Goal: Task Accomplishment & Management: Manage account settings

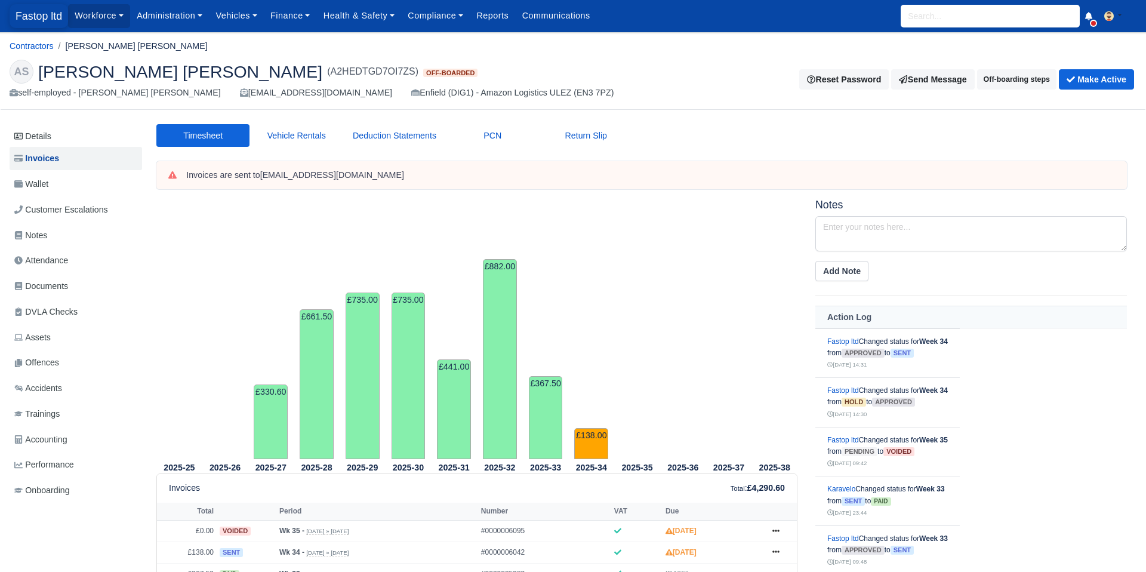
click at [43, 24] on span "Fastop ltd" at bounding box center [39, 16] width 58 height 24
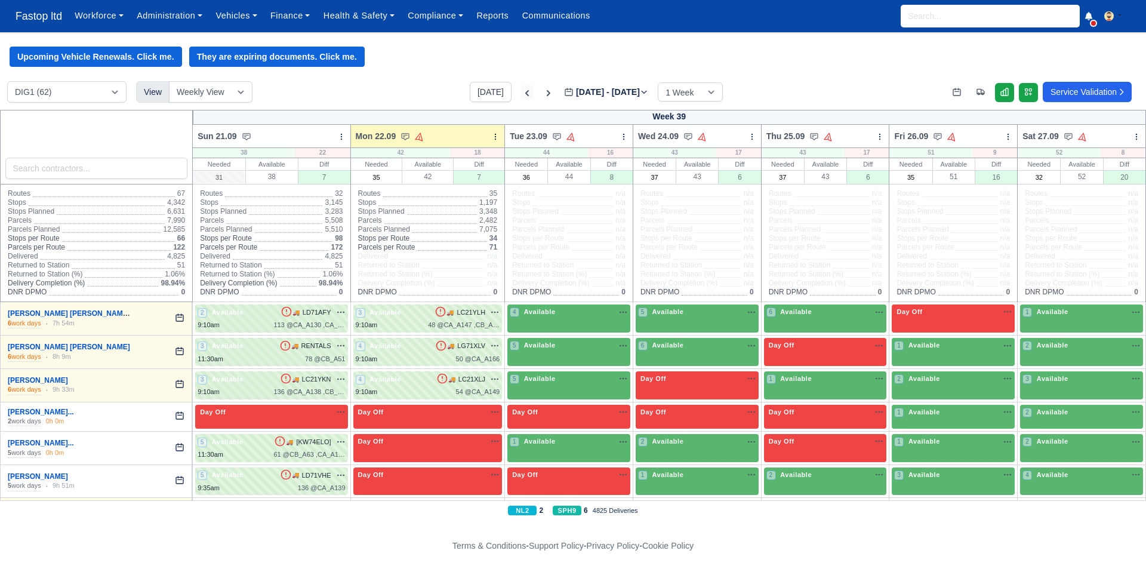
click at [521, 93] on icon at bounding box center [527, 93] width 12 height 12
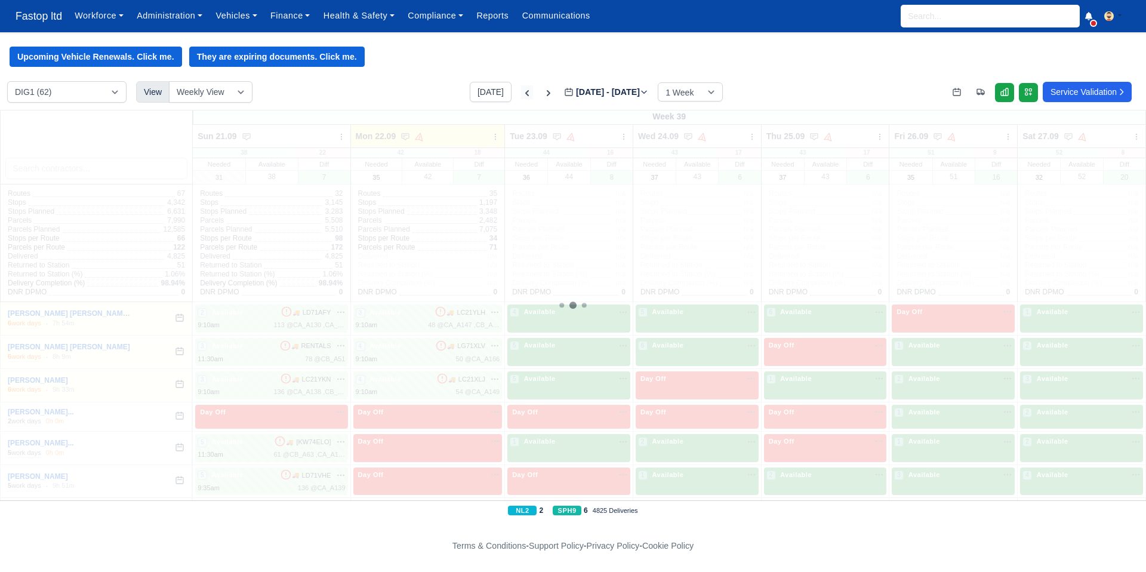
type input "2025-09-15"
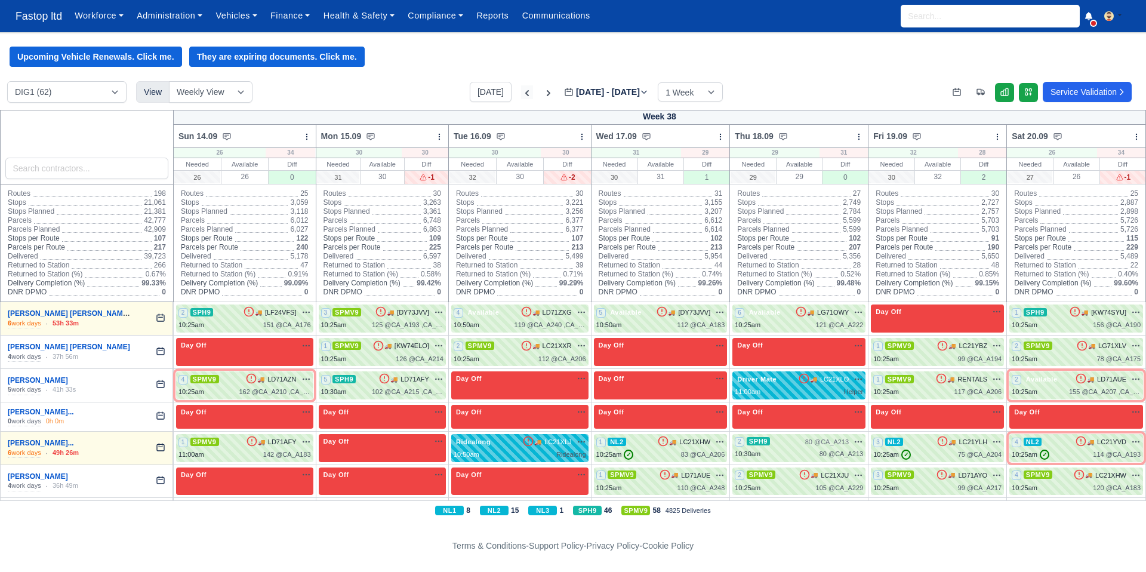
click at [521, 92] on icon at bounding box center [527, 93] width 12 height 12
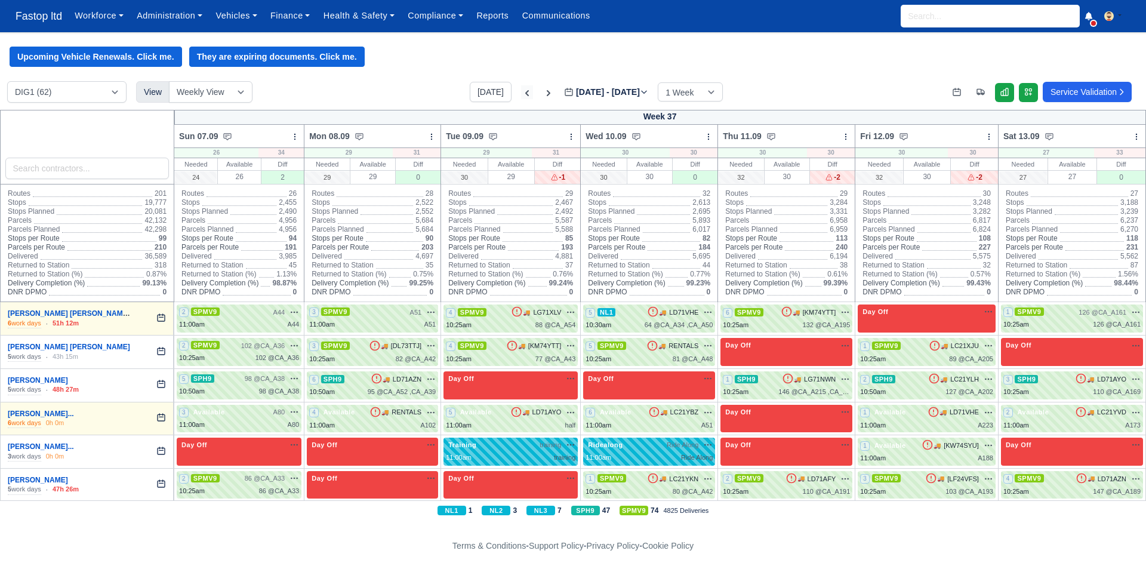
type input "2025-09-08"
click at [521, 93] on icon at bounding box center [527, 93] width 12 height 12
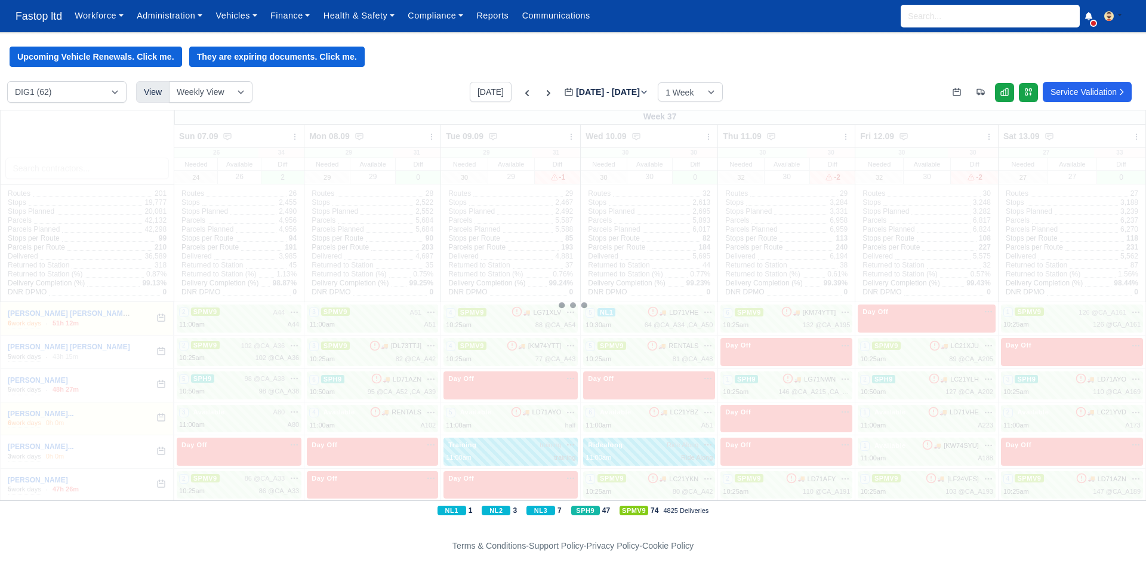
type input "2025-09-01"
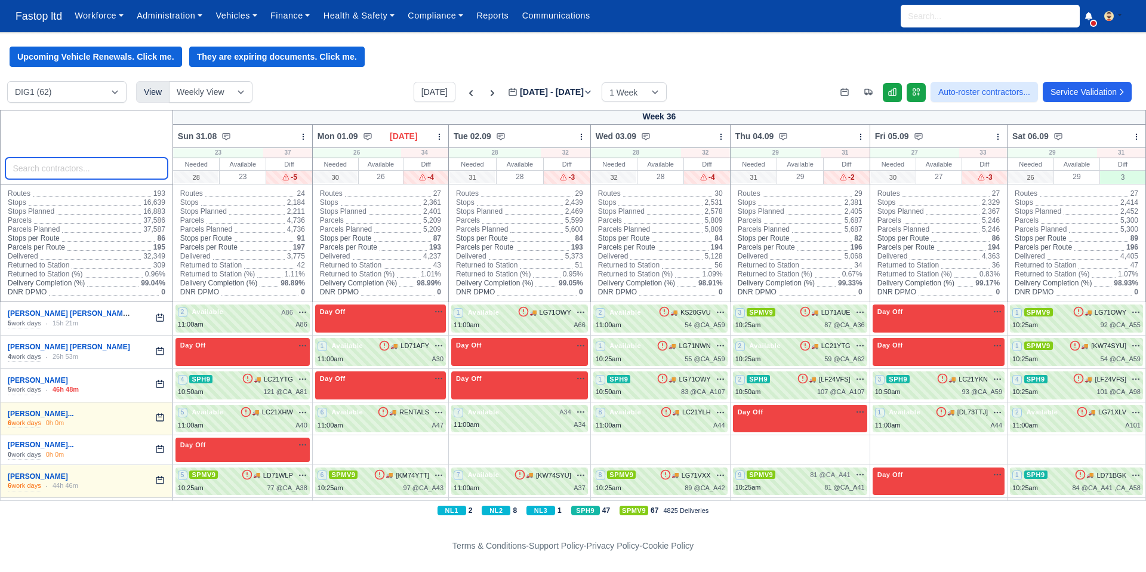
click at [95, 174] on input "search" at bounding box center [86, 168] width 162 height 21
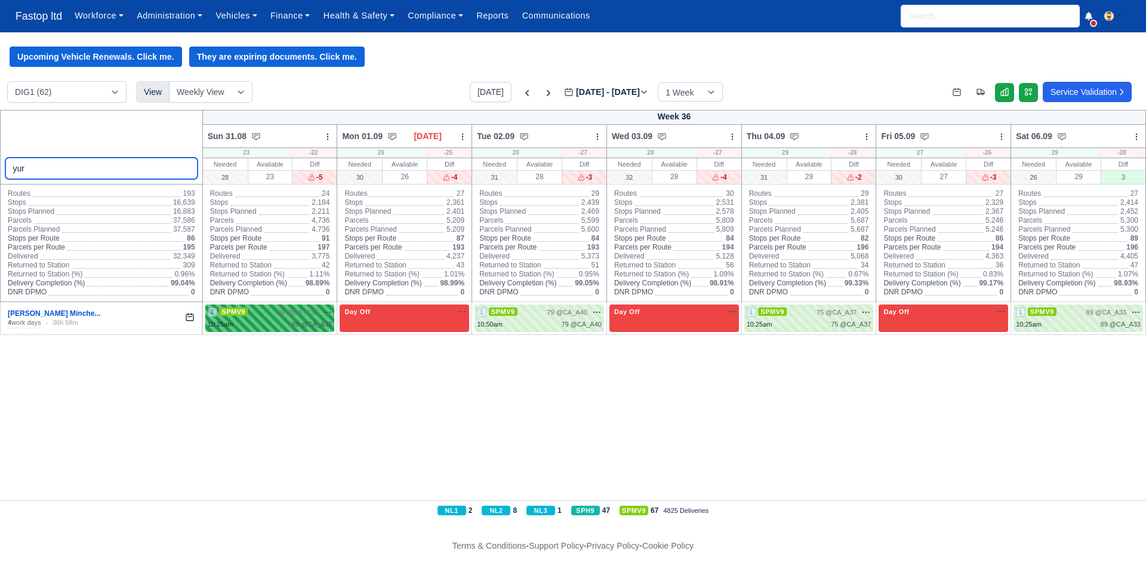
type input "yur"
click at [272, 316] on div "2 SPMV9 89 @ CA_A35" at bounding box center [270, 312] width 125 height 10
select select "1"
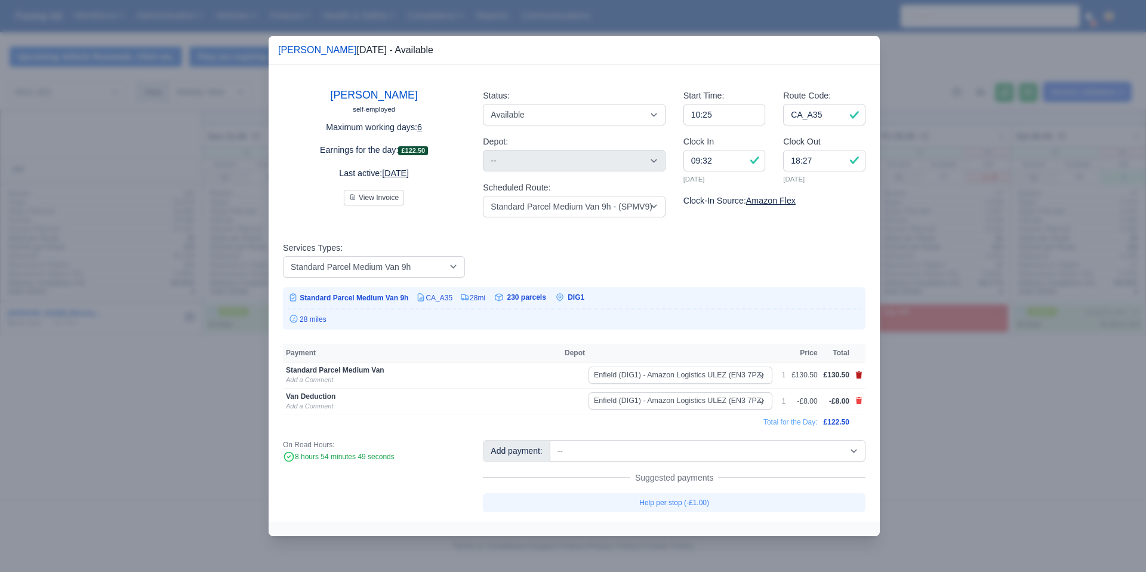
click at [858, 376] on icon at bounding box center [859, 374] width 7 height 7
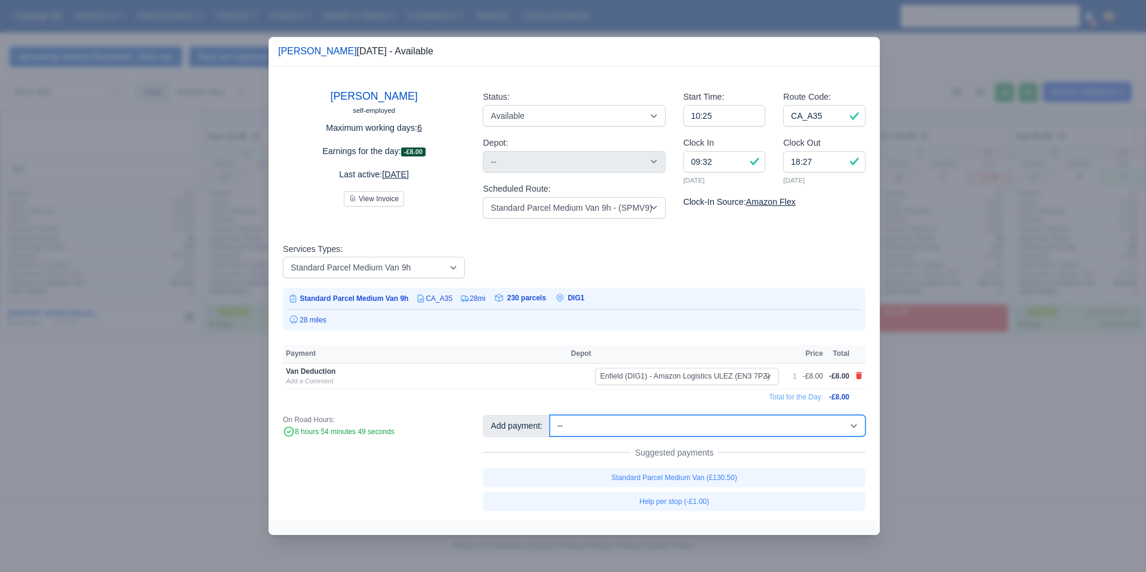
click at [802, 428] on select "-- 1/2 High Performance (£4.00) 1/2 Standard Parcel Medium Van 4.5hrs (£65.25) …" at bounding box center [708, 425] width 316 height 21
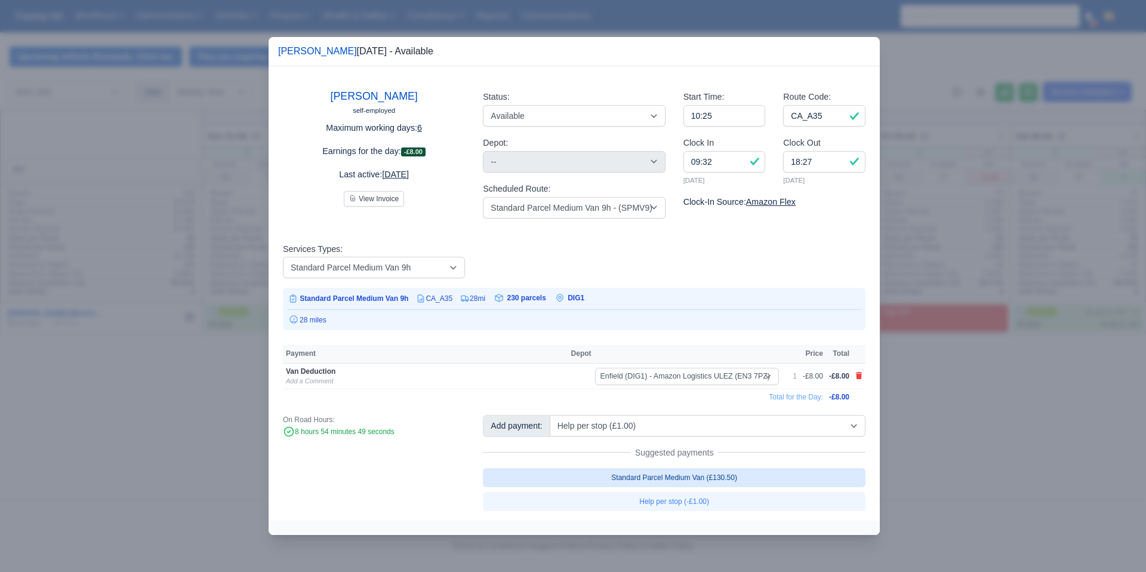
select select "1"
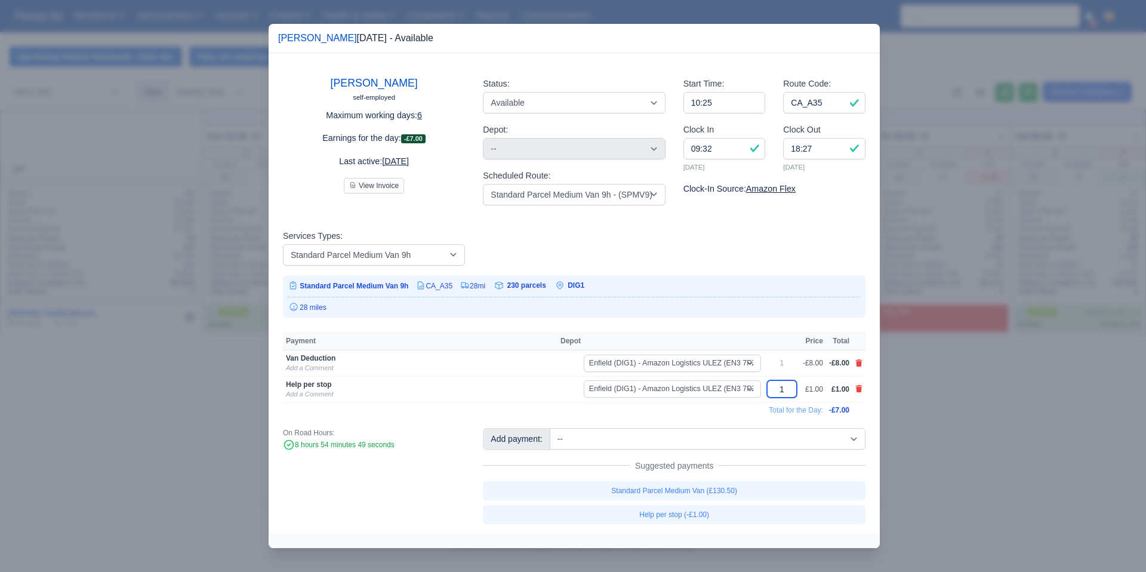
click at [782, 391] on input "1" at bounding box center [782, 388] width 30 height 17
type input "3"
type input "10.50"
click at [746, 414] on td "Total for the Day:" at bounding box center [553, 410] width 541 height 16
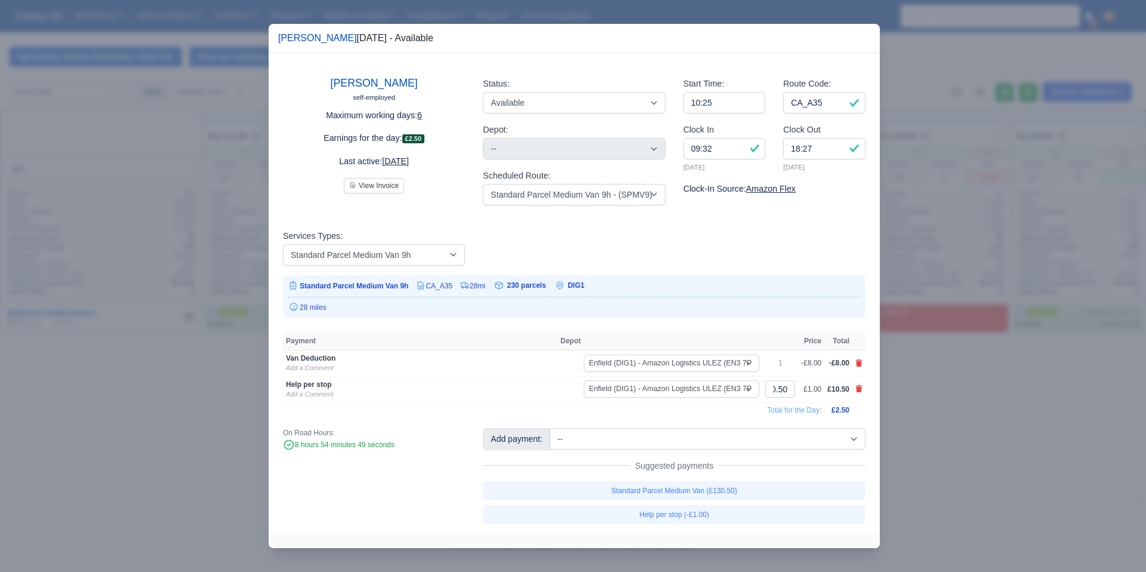
scroll to position [0, 0]
click at [908, 408] on div at bounding box center [573, 286] width 1146 height 572
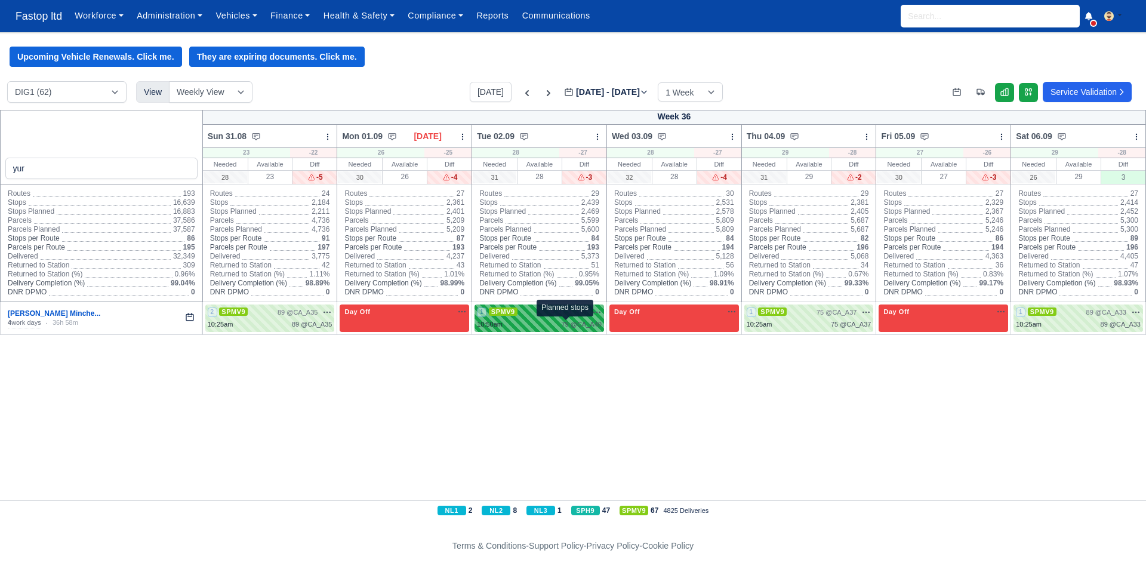
click at [561, 325] on span "79 @" at bounding box center [569, 323] width 16 height 7
select select "1"
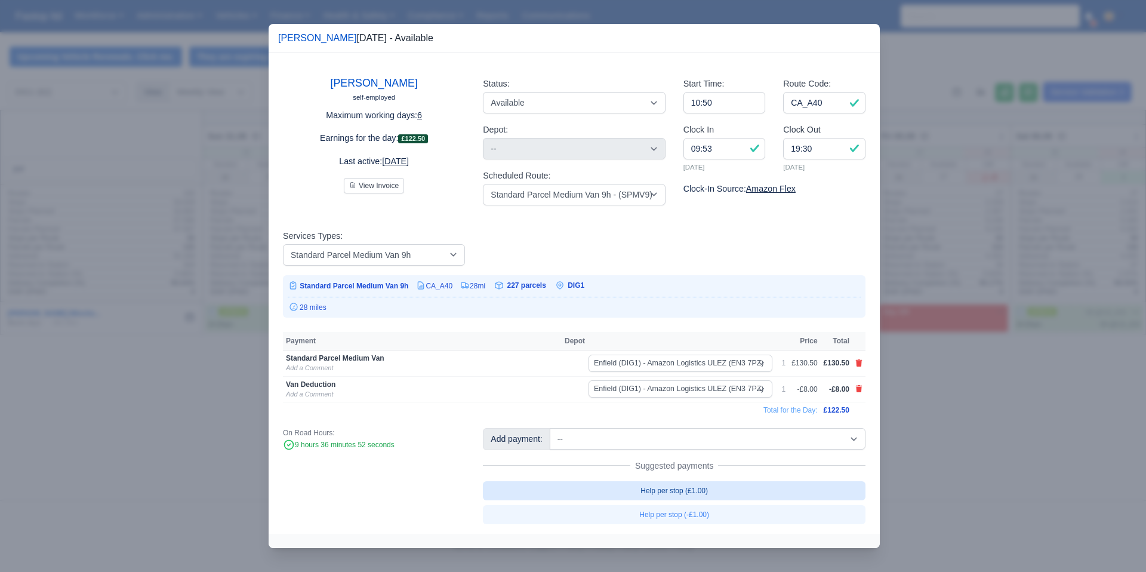
click at [713, 494] on link "Help per stop (£1.00)" at bounding box center [674, 490] width 383 height 19
select select "1"
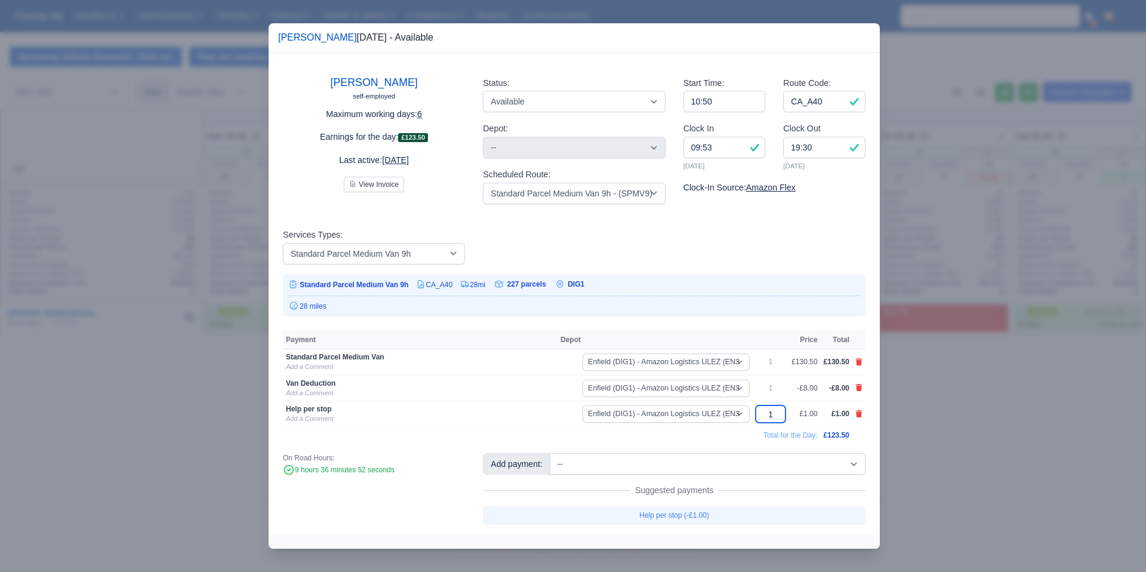
click at [776, 415] on input "1" at bounding box center [771, 413] width 30 height 17
type input "10.50"
click at [723, 443] on div "Yuriy Rumenov Minchev self-employed Maximum working days: 6 Earnings for the da…" at bounding box center [574, 294] width 611 height 482
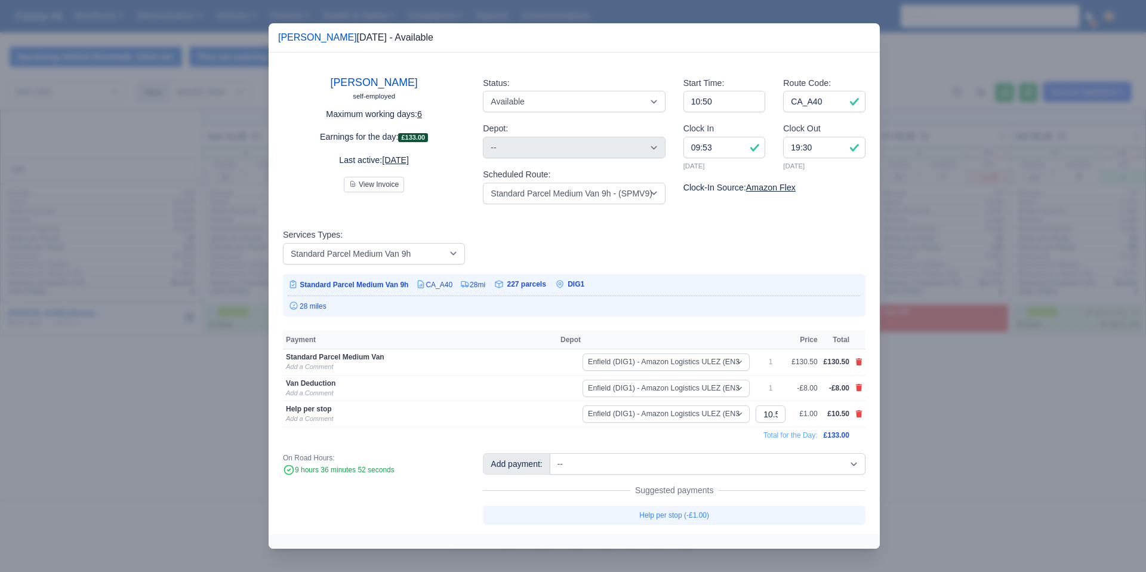
click at [862, 360] on td at bounding box center [858, 362] width 13 height 26
click at [858, 363] on icon at bounding box center [859, 361] width 7 height 7
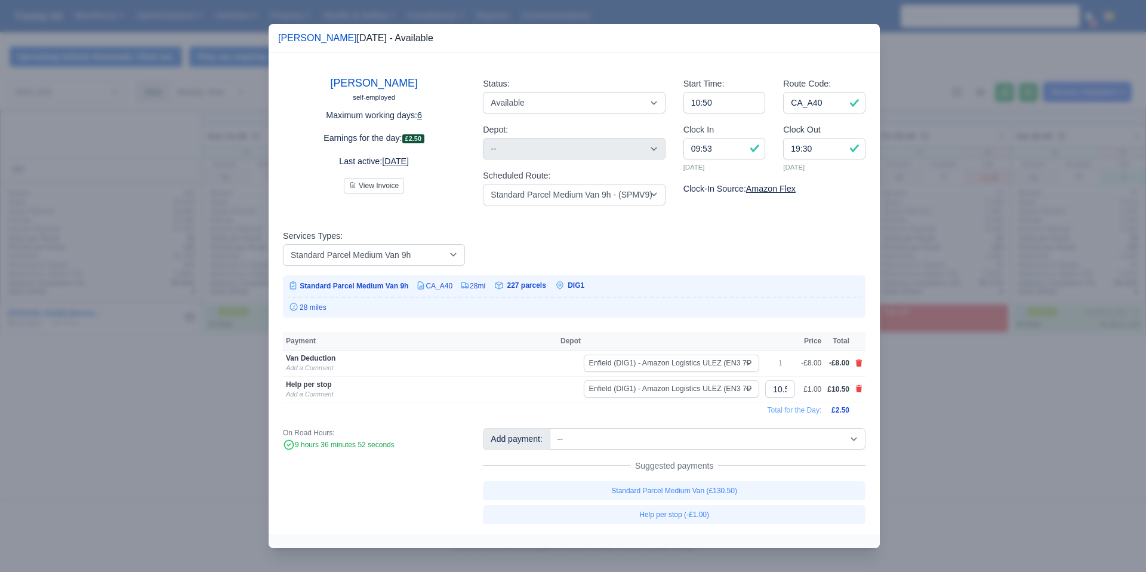
click at [914, 391] on div at bounding box center [573, 286] width 1146 height 572
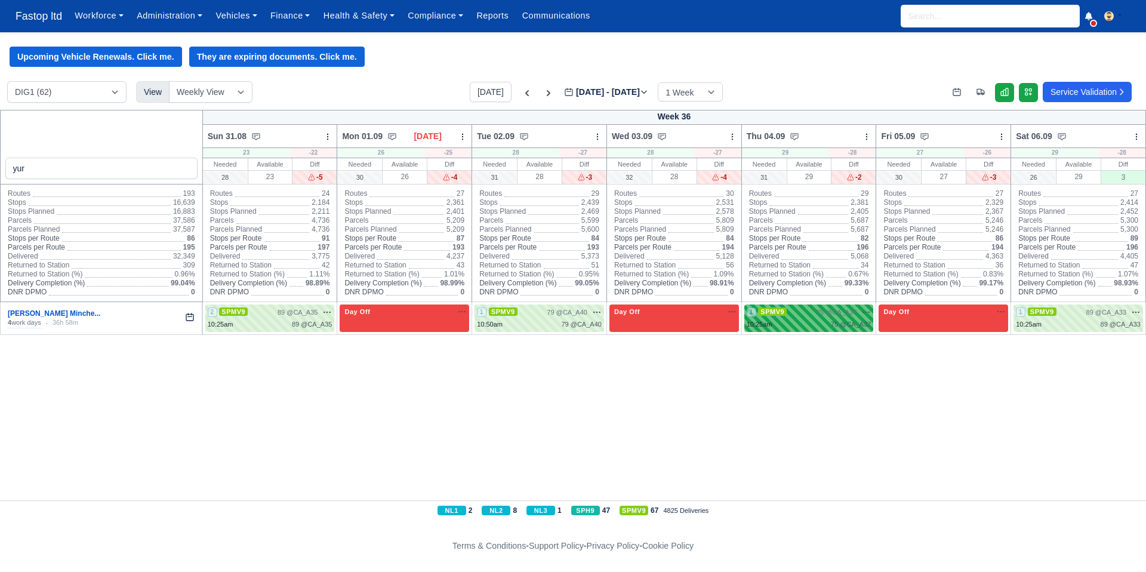
click at [815, 325] on div "10:25am 75 @ CA_A37" at bounding box center [809, 324] width 125 height 10
select select "1"
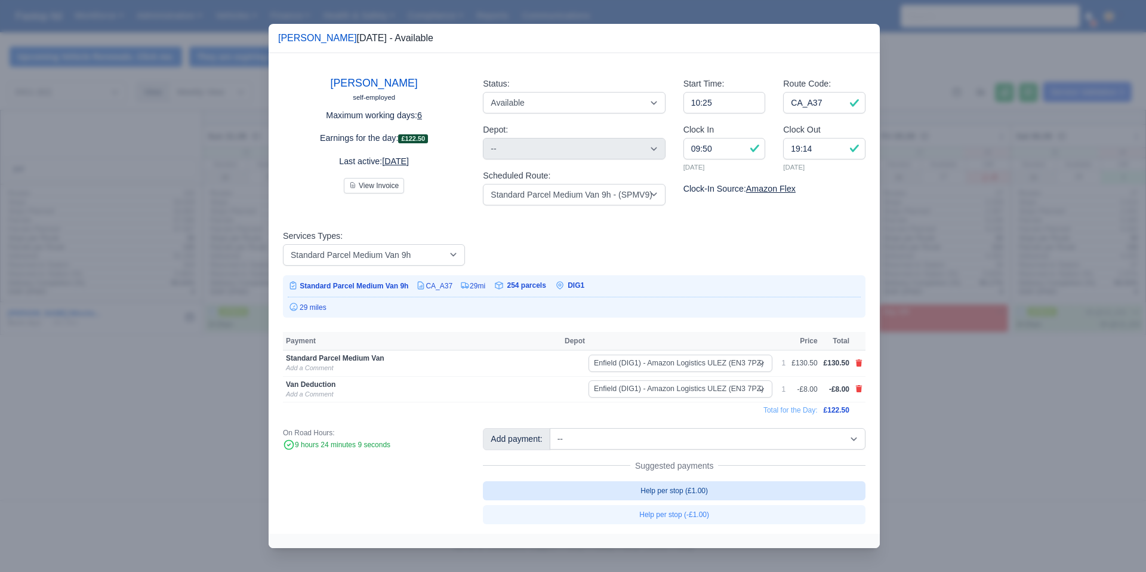
click at [705, 494] on link "Help per stop (£1.00)" at bounding box center [674, 490] width 383 height 19
select select "1"
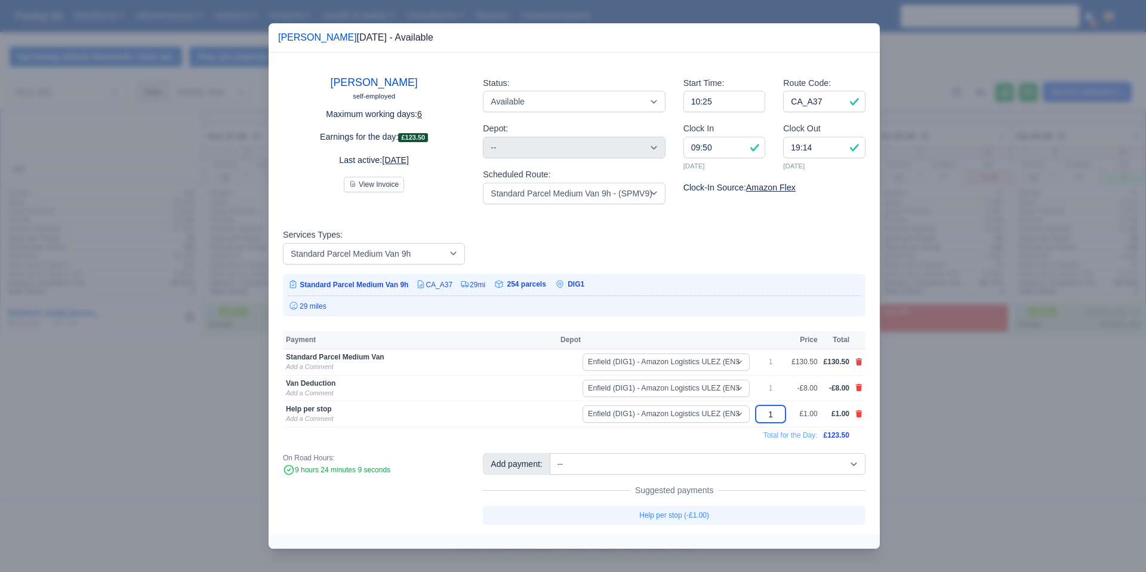
click at [779, 416] on input "1" at bounding box center [771, 413] width 30 height 17
type input "10.50"
click at [732, 437] on td "Total for the Day:" at bounding box center [552, 435] width 538 height 16
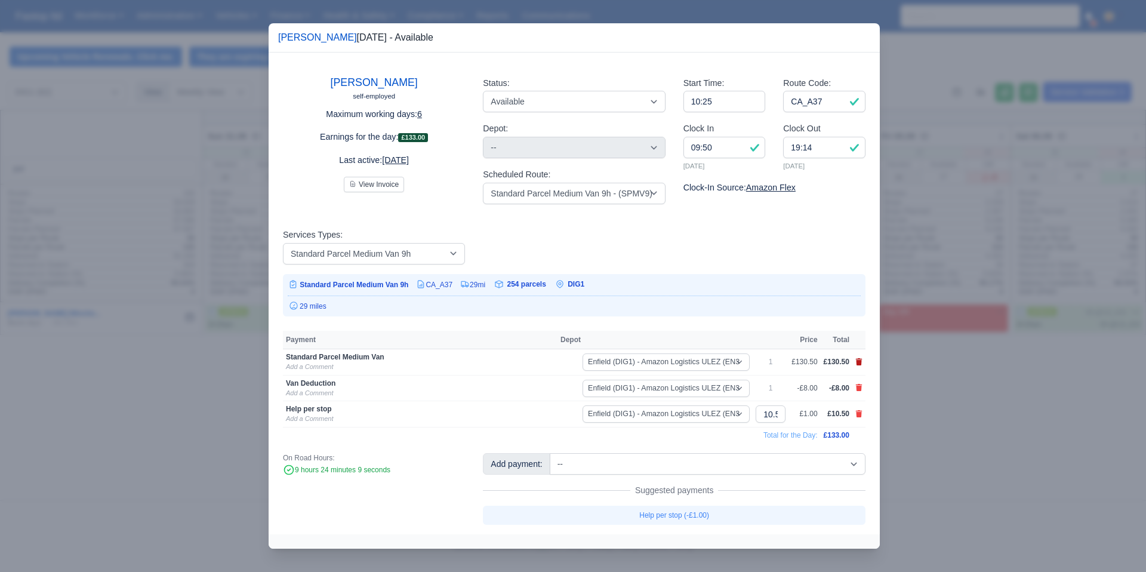
click at [859, 362] on icon at bounding box center [859, 361] width 7 height 7
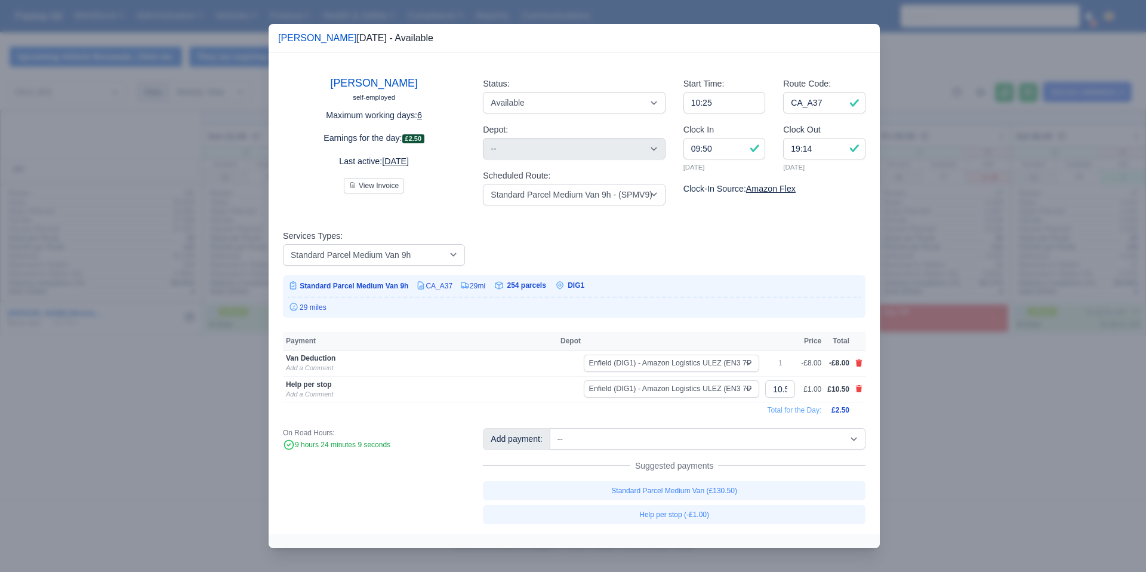
click at [1028, 377] on div at bounding box center [573, 286] width 1146 height 572
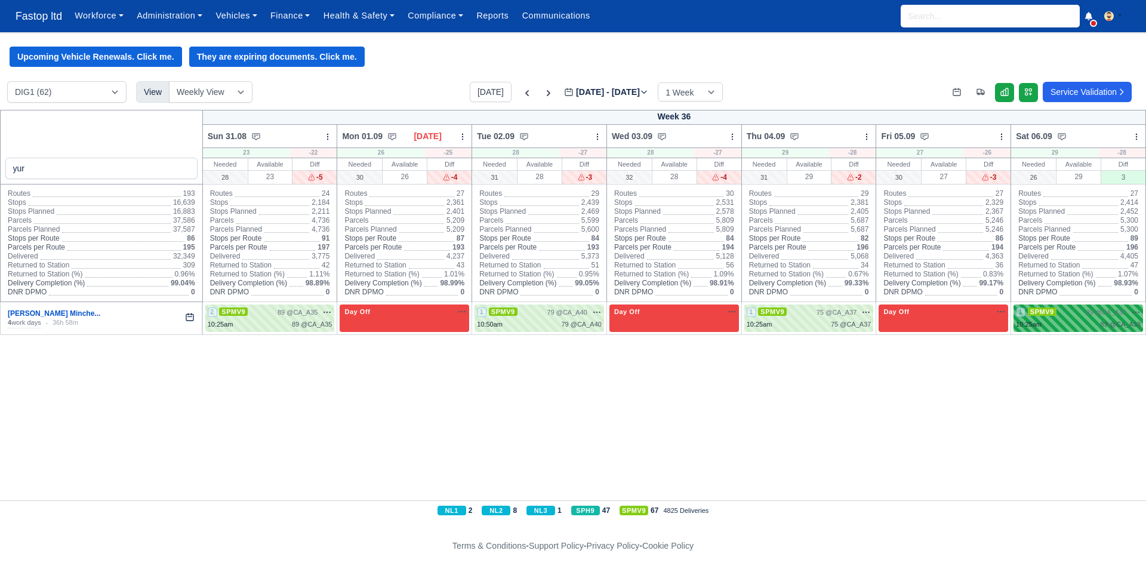
click at [1040, 322] on div "10:25am" at bounding box center [1029, 324] width 26 height 10
select select "1"
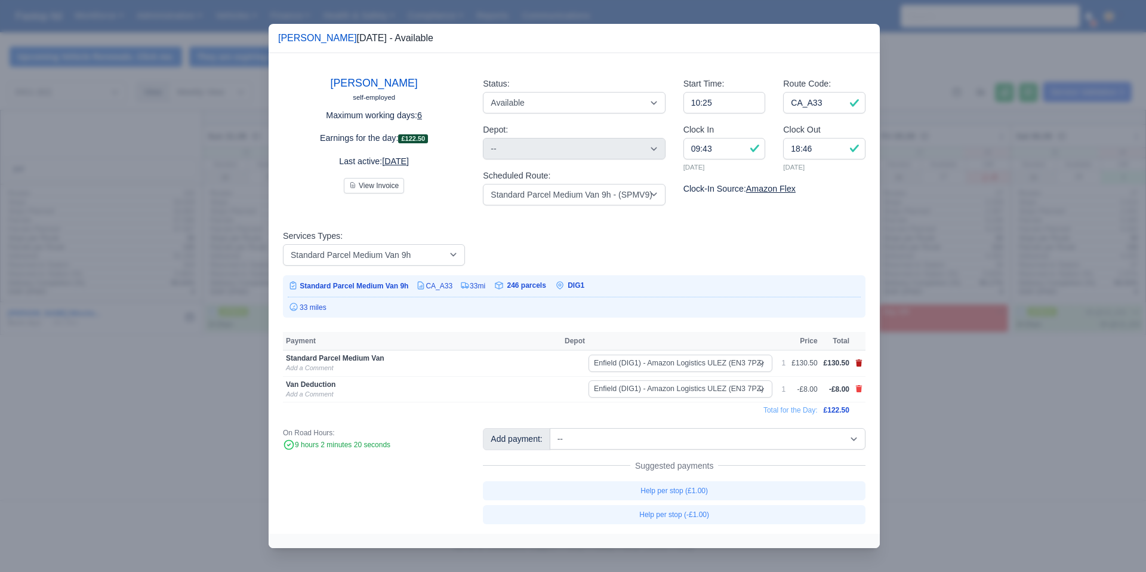
click at [859, 362] on icon at bounding box center [859, 362] width 7 height 7
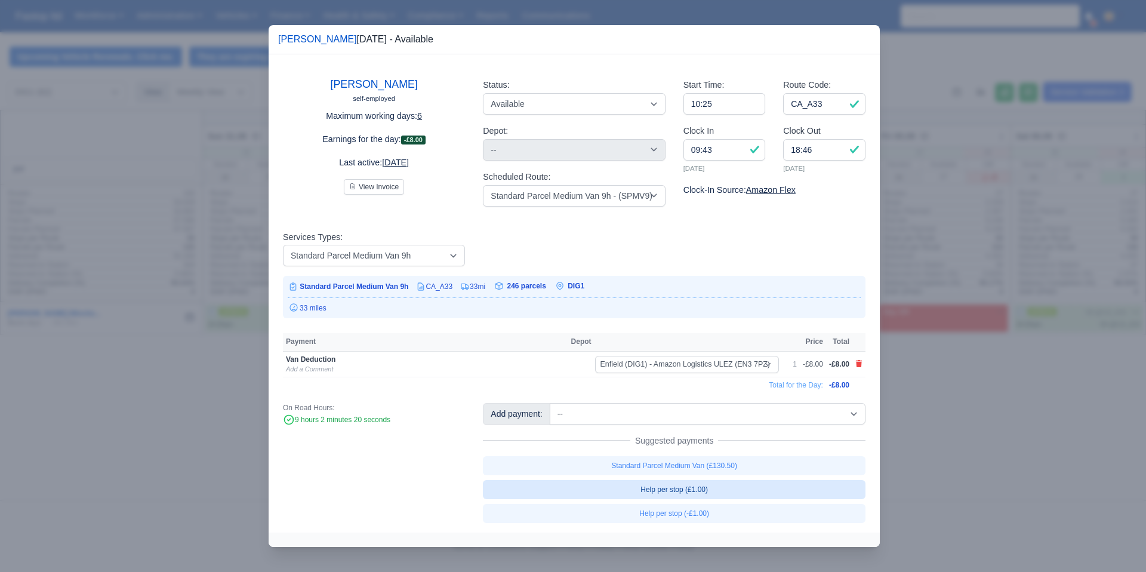
click at [721, 492] on link "Help per stop (£1.00)" at bounding box center [674, 489] width 383 height 19
select select "1"
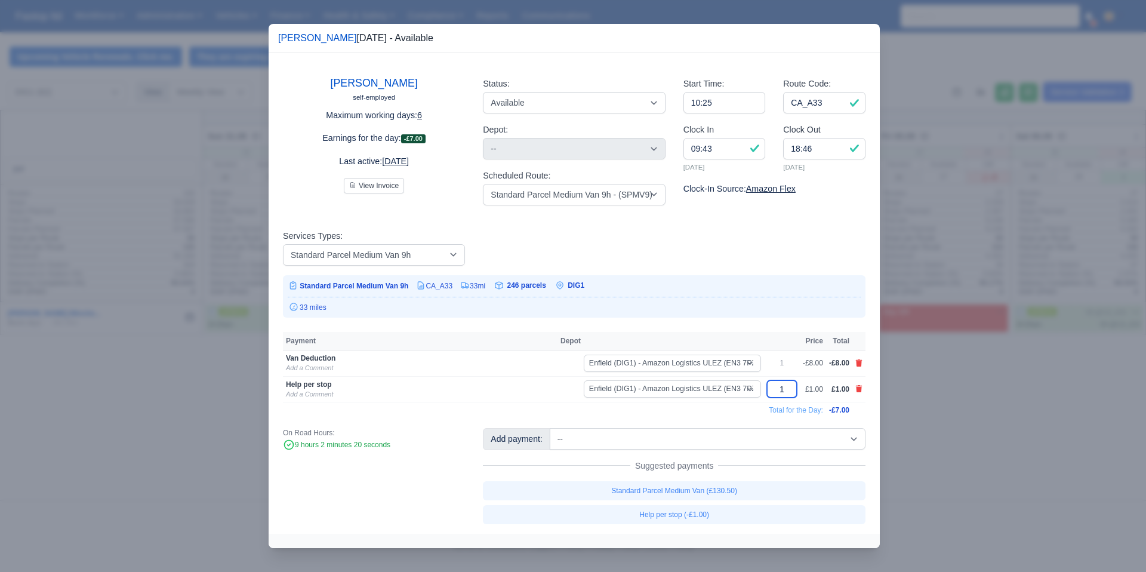
click at [779, 386] on input "1" at bounding box center [782, 388] width 30 height 17
type input "10.50"
click at [731, 408] on td "Total for the Day:" at bounding box center [553, 410] width 541 height 16
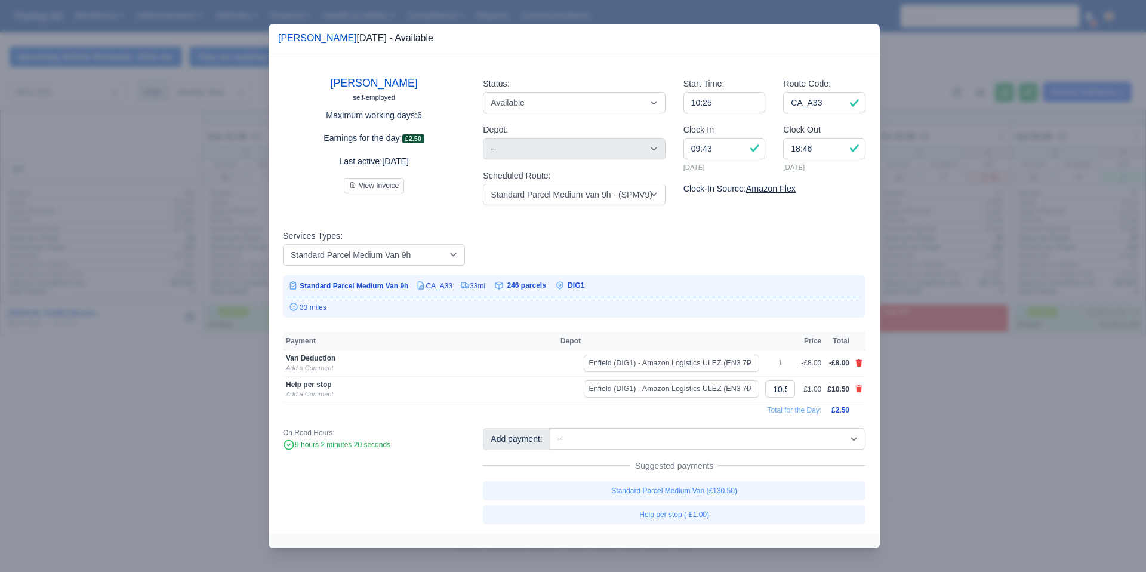
click at [958, 396] on div at bounding box center [573, 286] width 1146 height 572
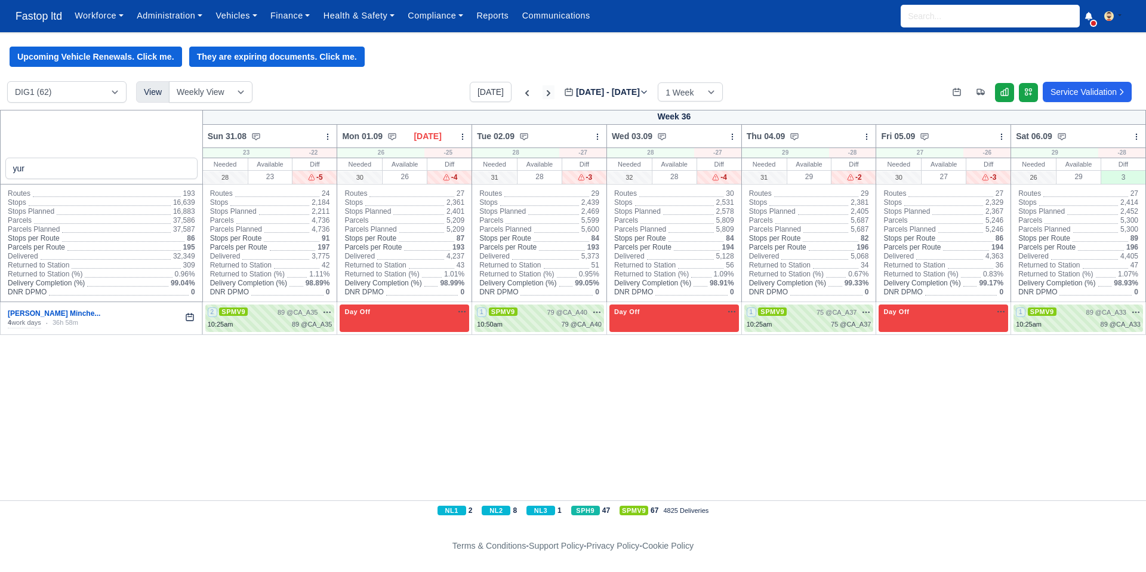
click at [547, 94] on icon at bounding box center [549, 93] width 4 height 6
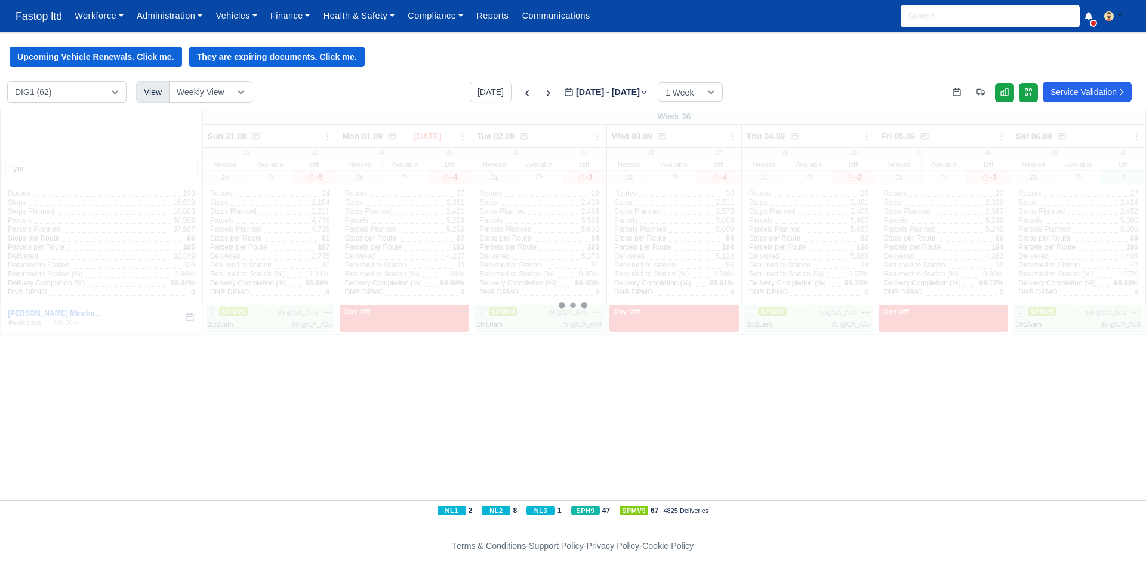
type input "2025-09-08"
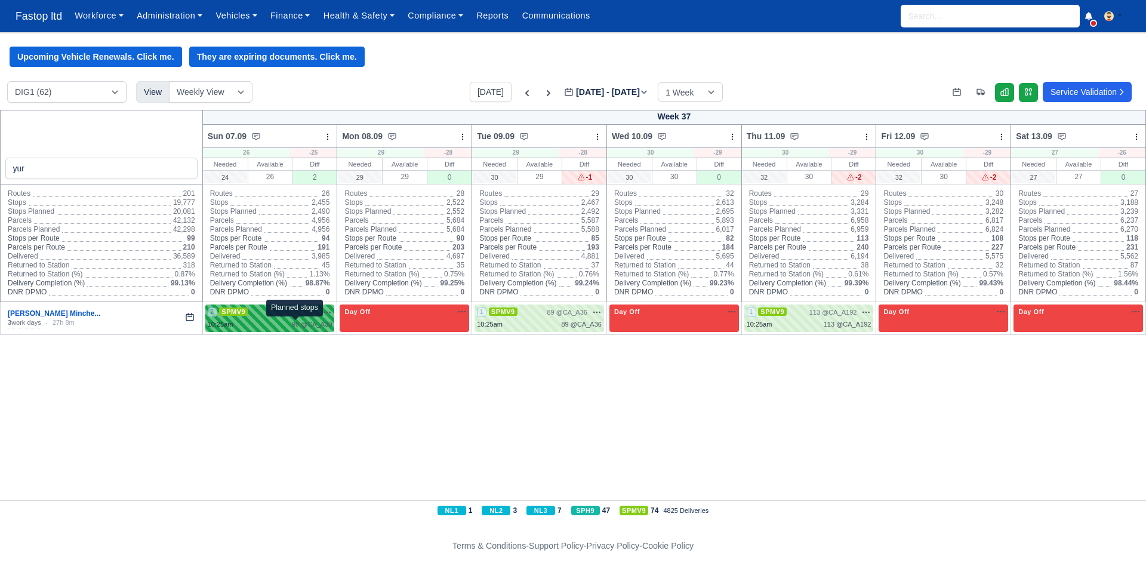
click at [300, 322] on span "99 @" at bounding box center [300, 323] width 16 height 7
select select "1"
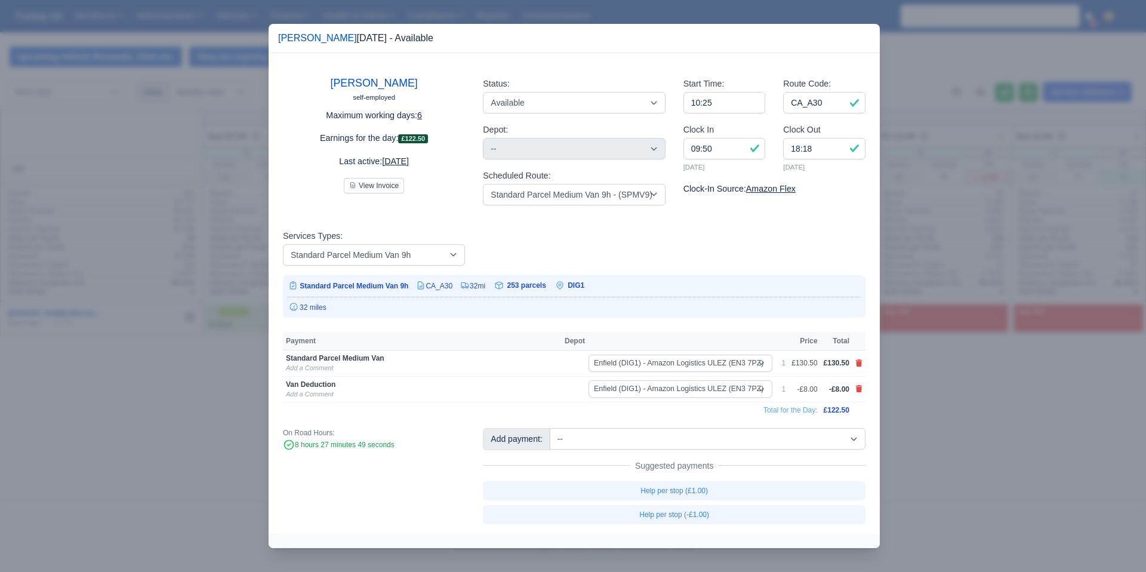
click at [857, 366] on link at bounding box center [858, 363] width 7 height 10
select select
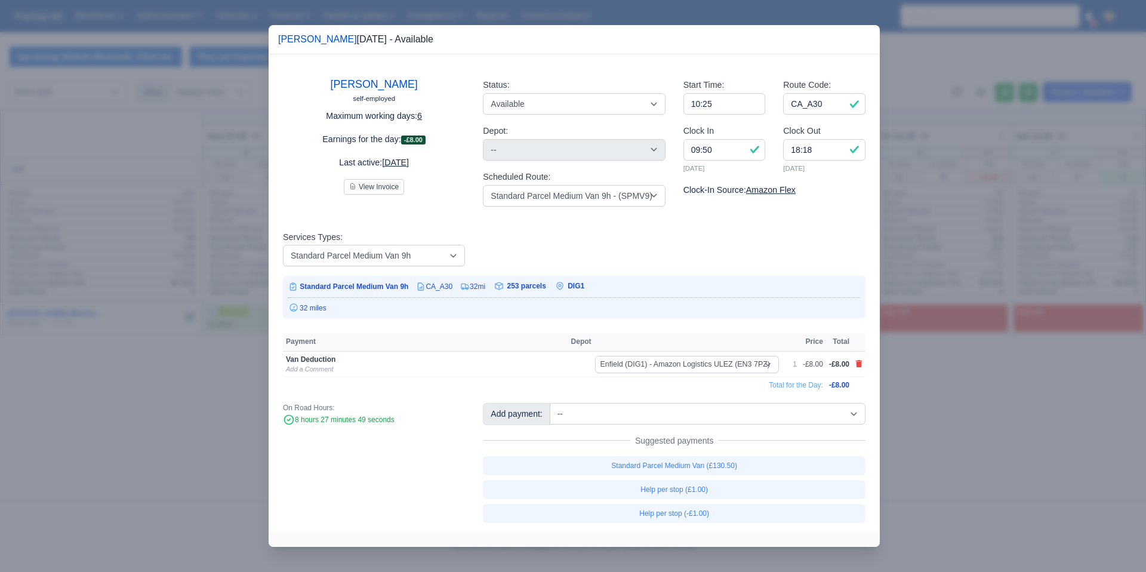
click at [920, 380] on div at bounding box center [573, 286] width 1146 height 572
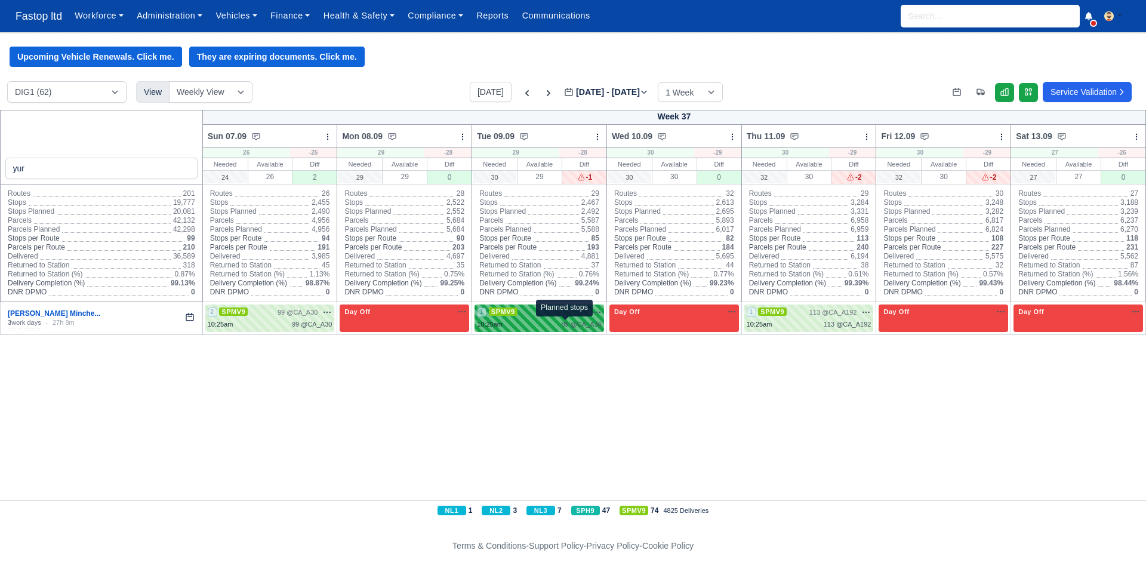
click at [568, 320] on span "89 @" at bounding box center [569, 323] width 16 height 7
select select "1"
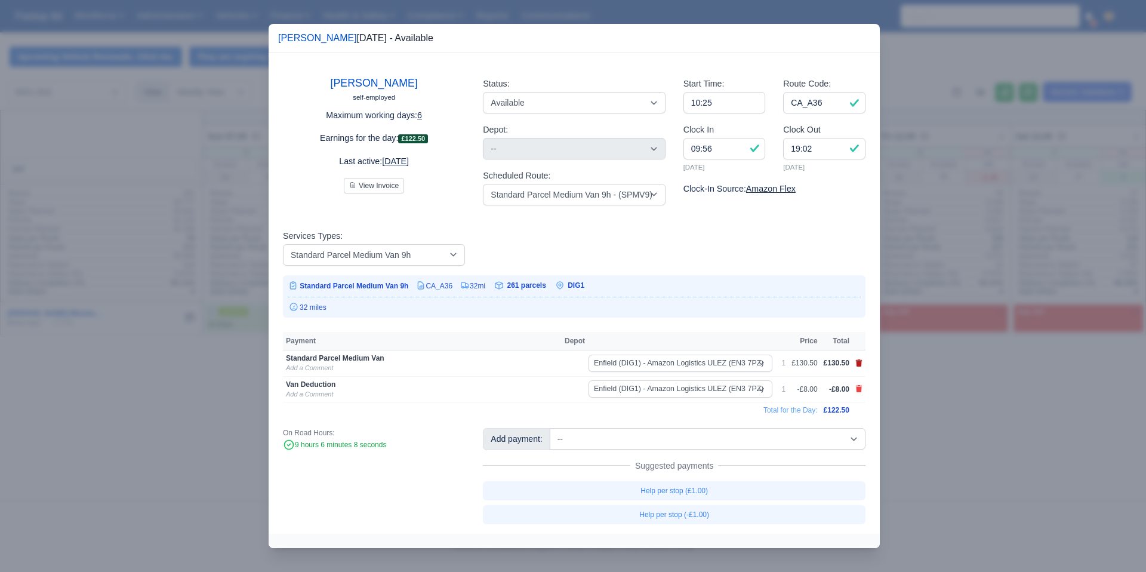
click at [859, 360] on icon at bounding box center [859, 362] width 7 height 7
select select
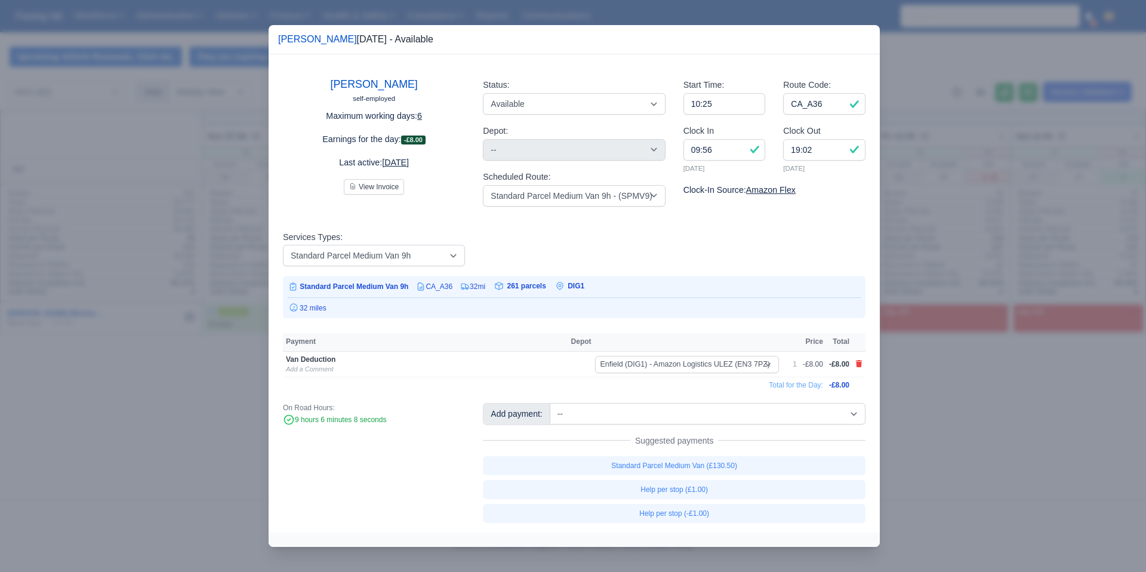
click at [913, 368] on div at bounding box center [573, 286] width 1146 height 572
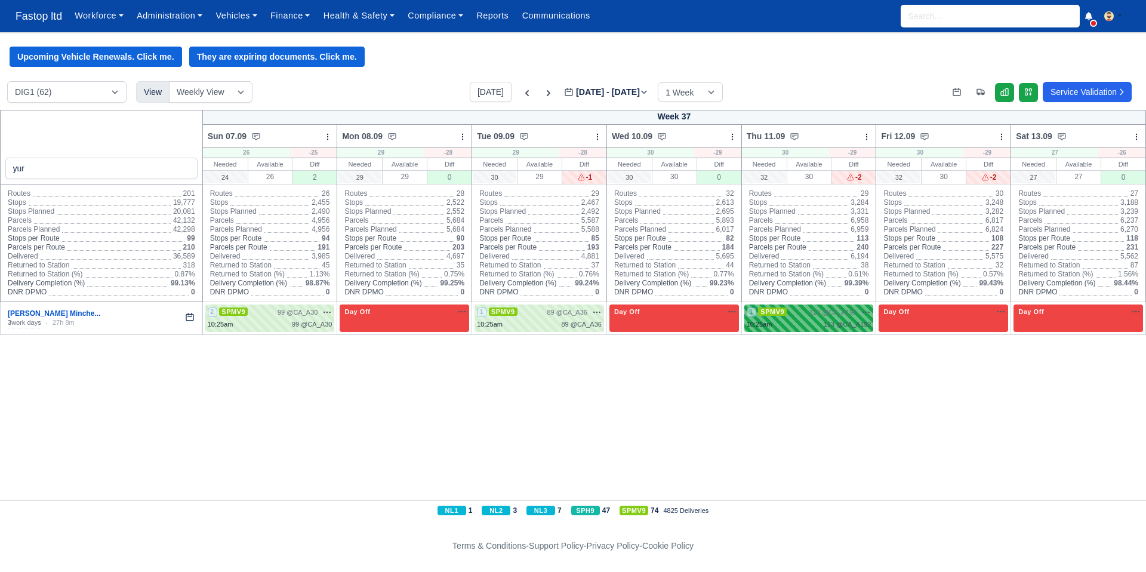
click at [801, 322] on div "10:25am 113 @ CA_A192" at bounding box center [809, 324] width 125 height 10
select select "1"
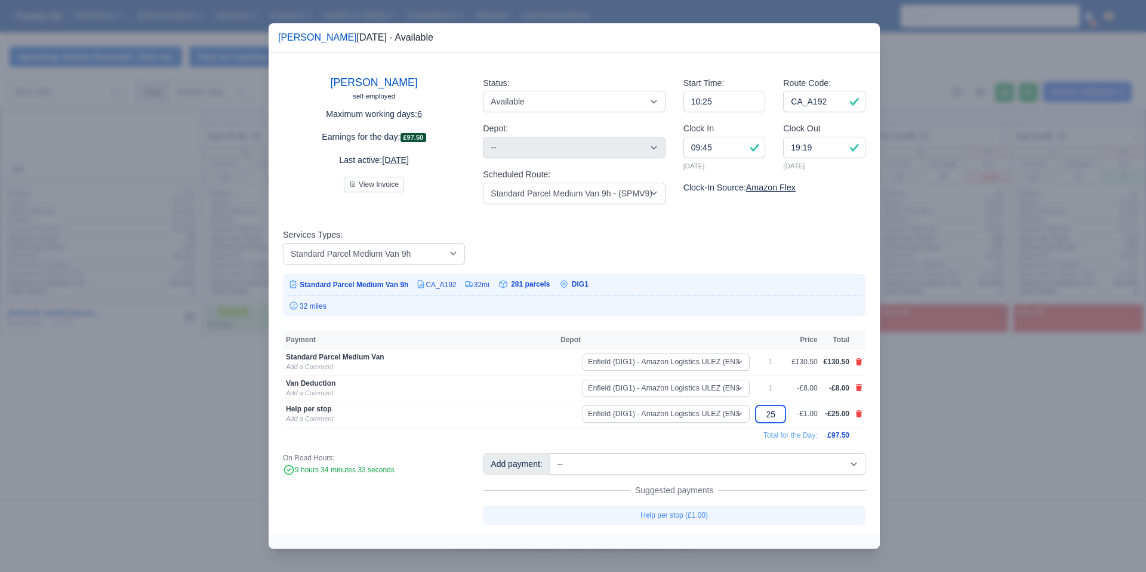
click at [776, 417] on input "25" at bounding box center [771, 413] width 30 height 17
type input "2"
click at [732, 440] on td "Total for the Day:" at bounding box center [550, 435] width 535 height 16
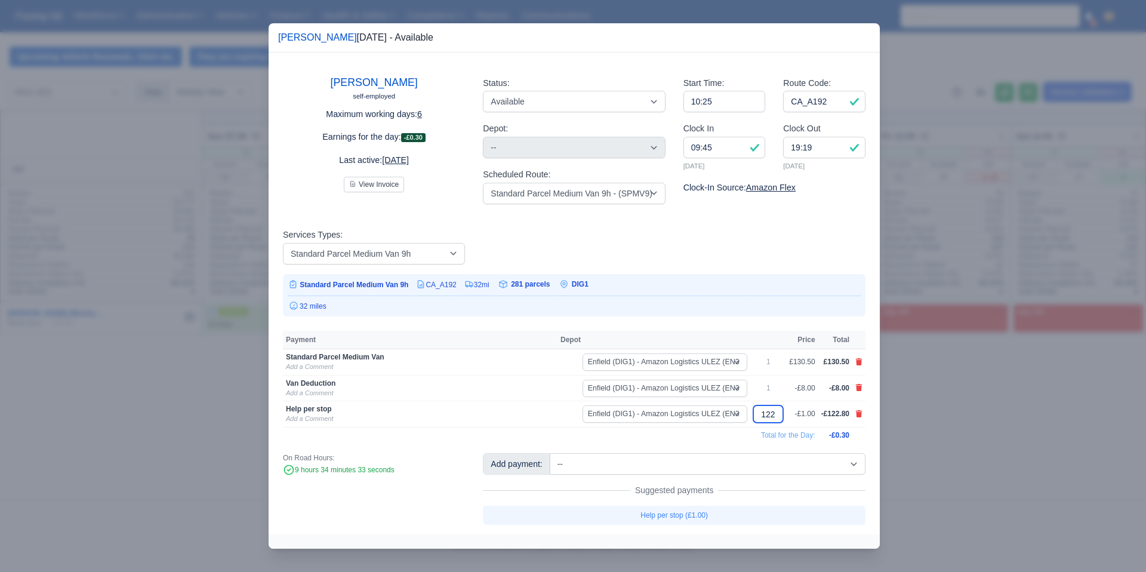
click at [773, 419] on input "122.80" at bounding box center [768, 413] width 30 height 17
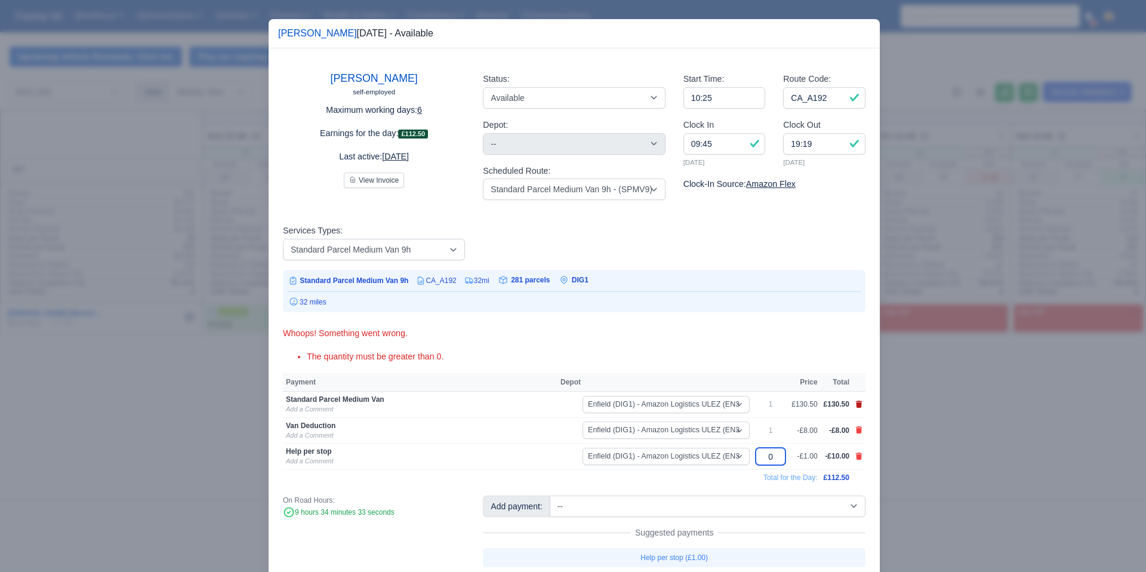
type input "0"
click at [859, 406] on icon at bounding box center [859, 403] width 7 height 7
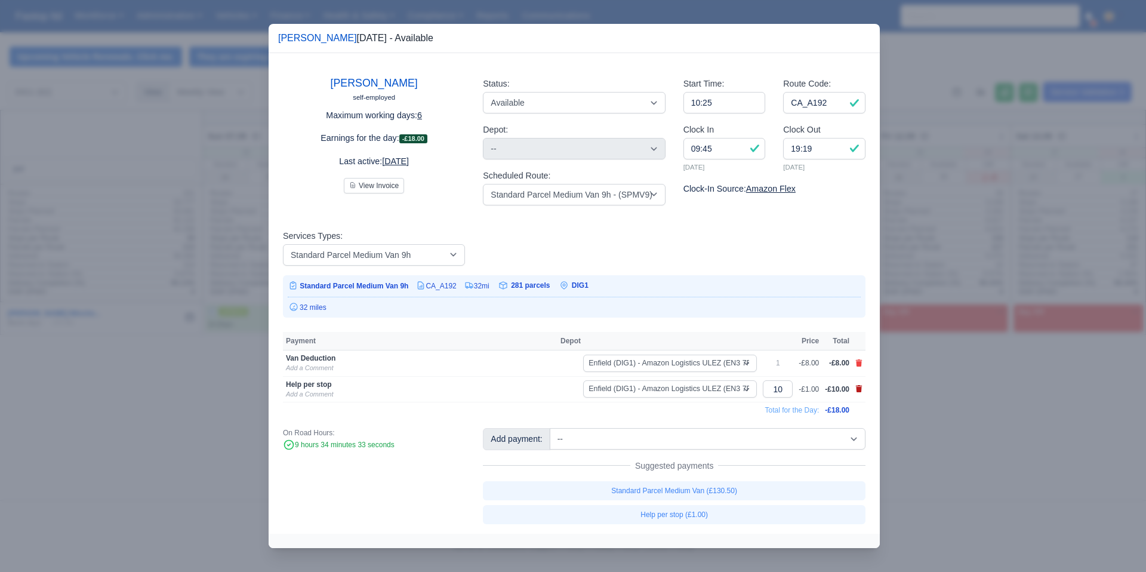
click at [858, 385] on icon at bounding box center [859, 388] width 7 height 7
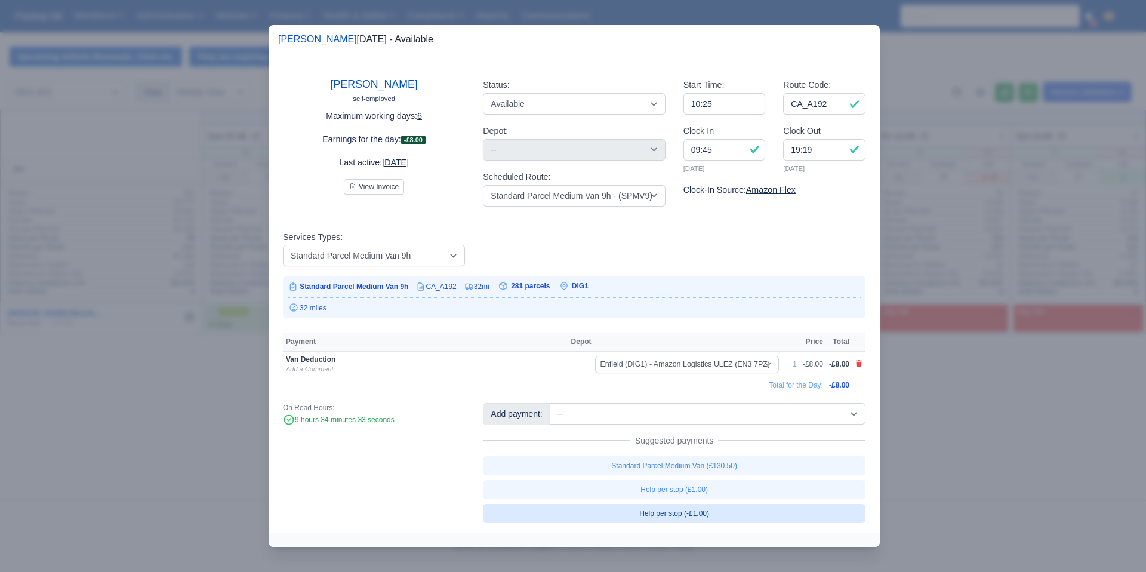
click at [730, 515] on link "Help per stop (-£1.00)" at bounding box center [674, 513] width 383 height 19
select select "1"
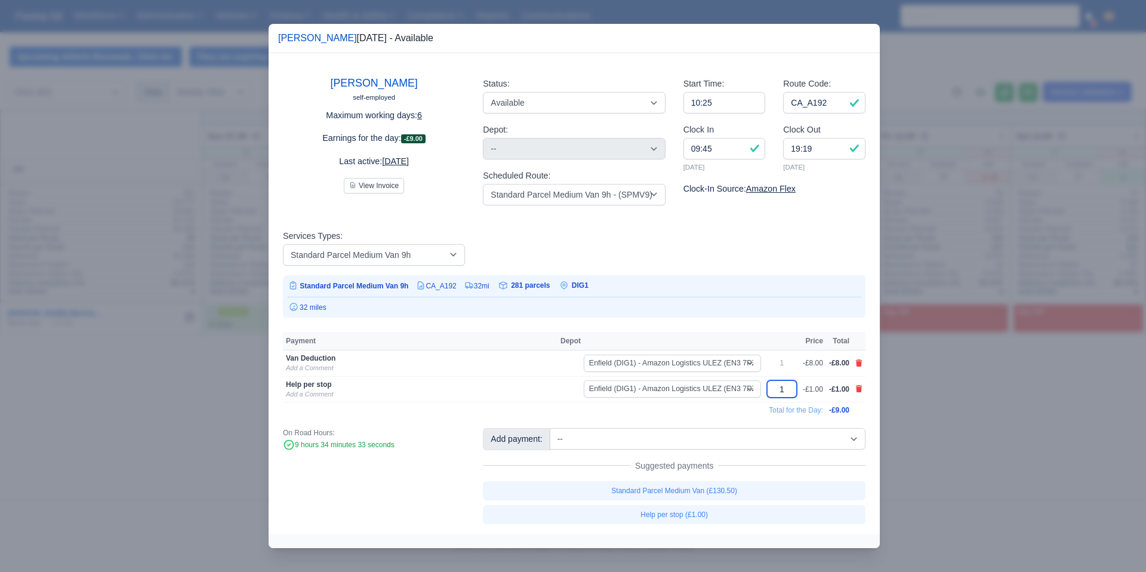
click at [784, 391] on input "1" at bounding box center [782, 388] width 30 height 17
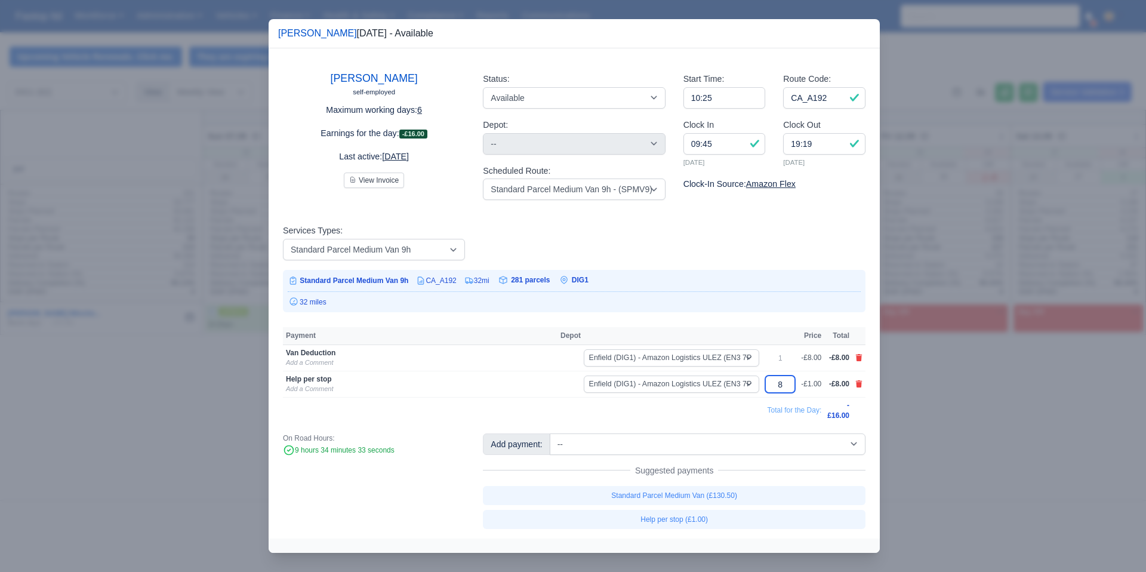
type input "8"
drag, startPoint x: 720, startPoint y: 404, endPoint x: 736, endPoint y: 413, distance: 18.4
click at [720, 404] on td "Total for the Day:" at bounding box center [553, 410] width 541 height 26
click at [938, 359] on div at bounding box center [573, 286] width 1146 height 572
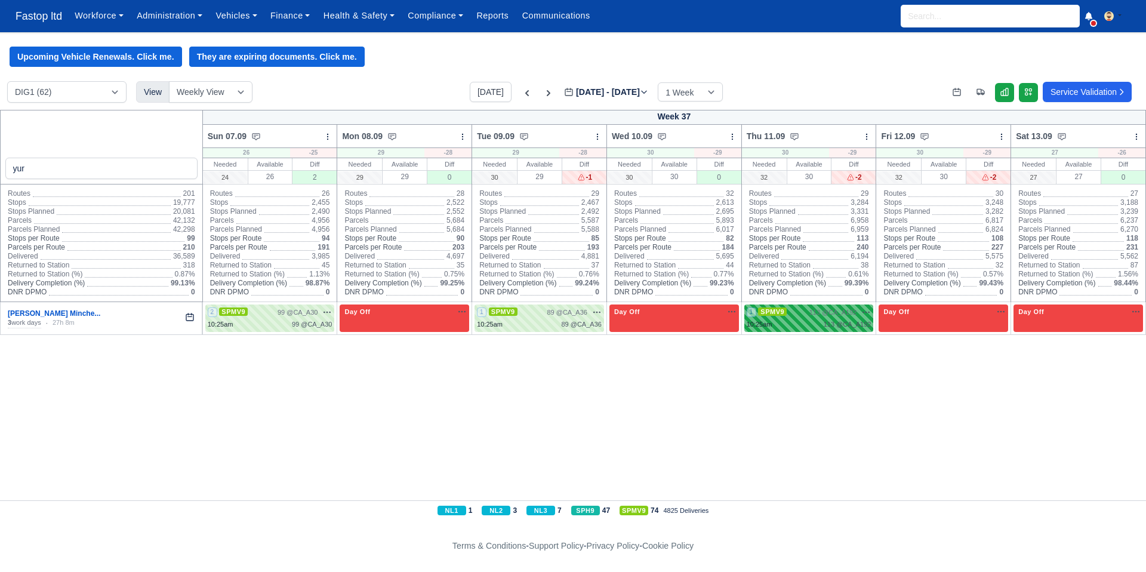
click at [793, 322] on div "10:25am 113 @ CA_A192" at bounding box center [809, 324] width 125 height 10
select select "1"
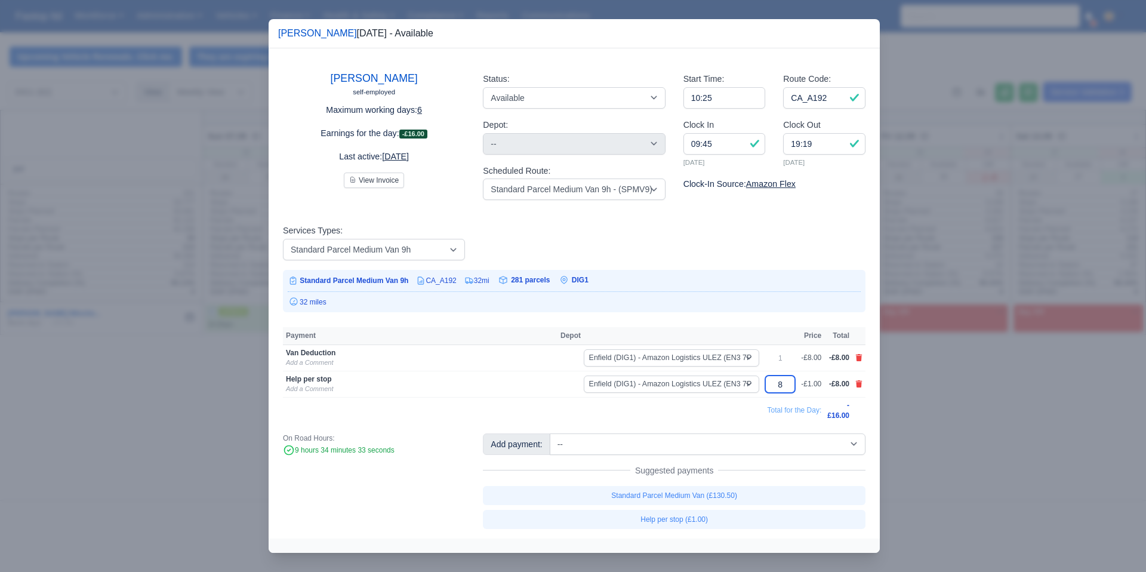
click at [781, 389] on input "8" at bounding box center [780, 383] width 30 height 17
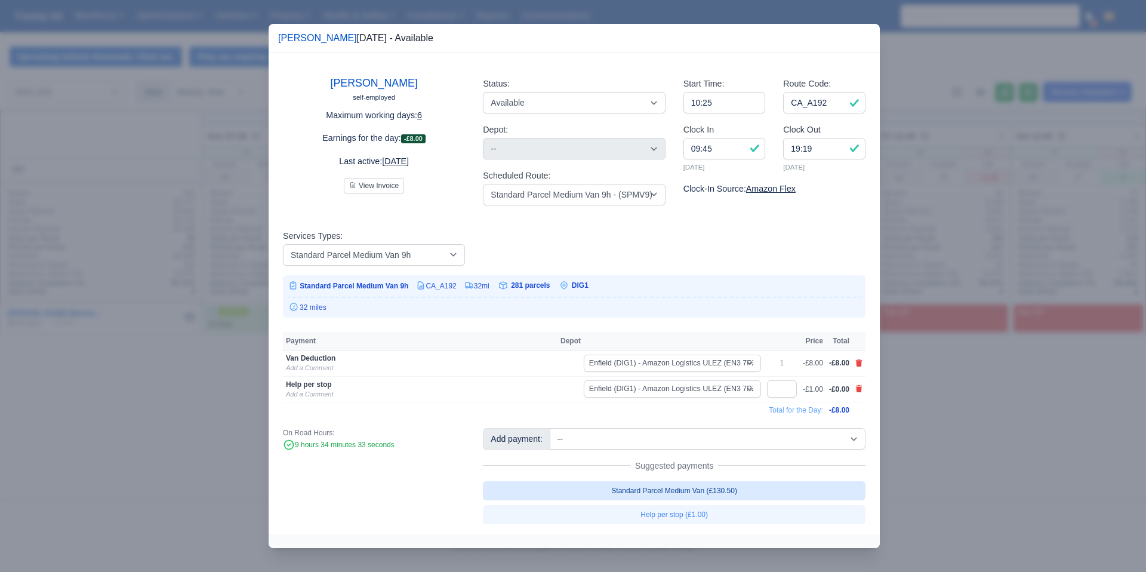
click at [748, 495] on link "Standard Parcel Medium Van (£130.50)" at bounding box center [674, 490] width 383 height 19
type input "0"
select select "1"
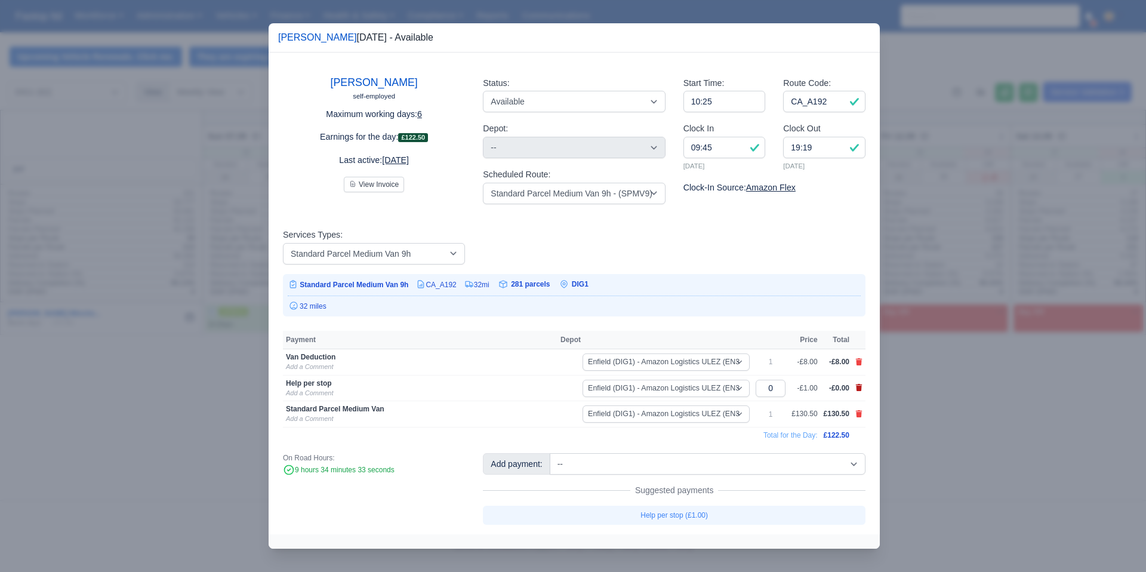
click at [861, 387] on icon at bounding box center [859, 387] width 7 height 7
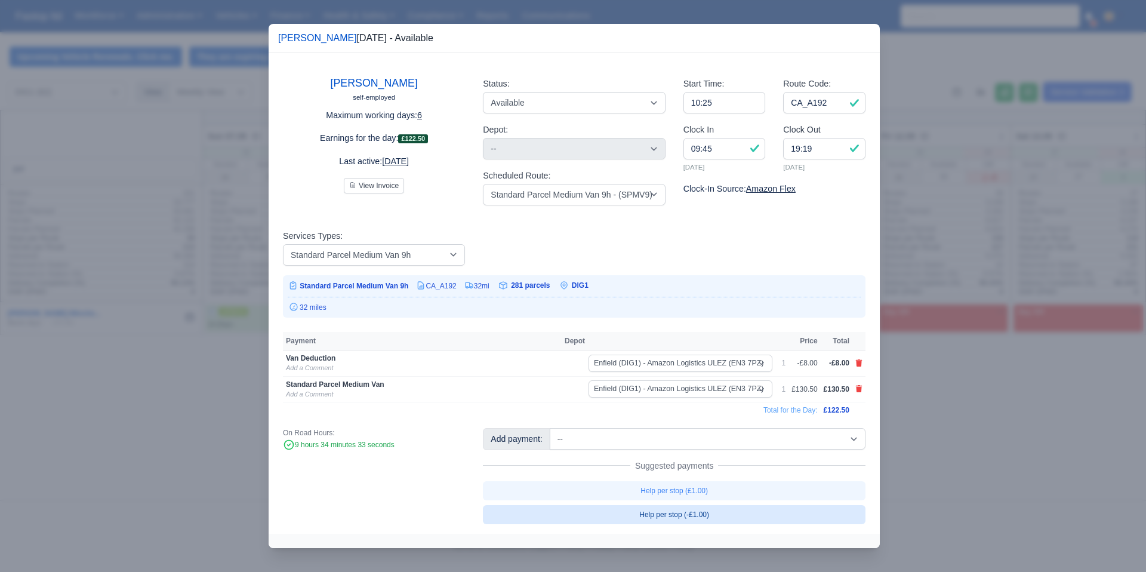
click at [702, 516] on link "Help per stop (-£1.00)" at bounding box center [674, 514] width 383 height 19
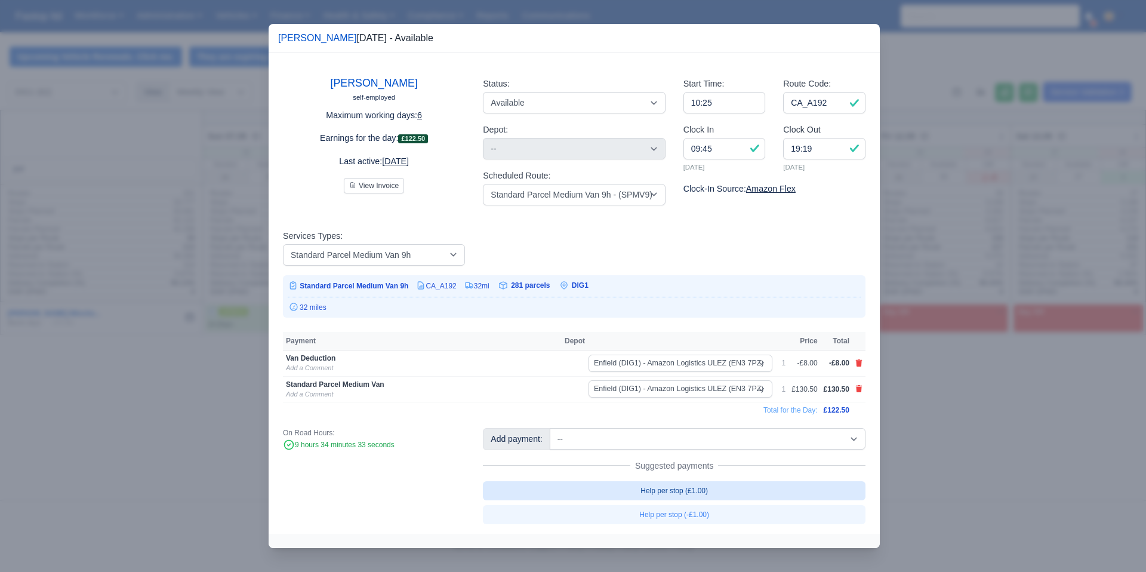
select select "1"
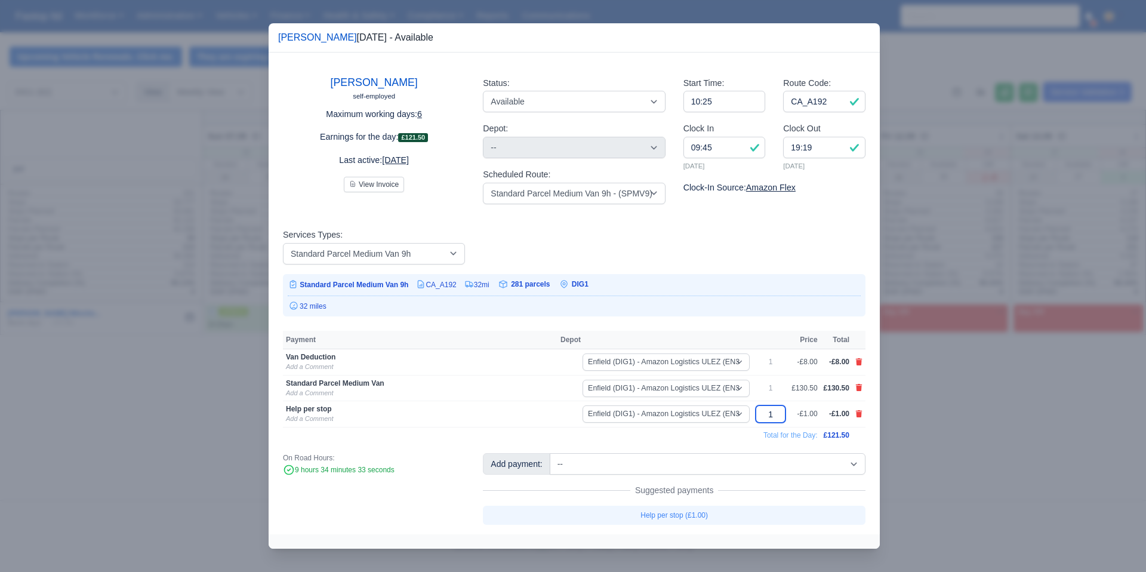
click at [775, 414] on input "1" at bounding box center [771, 413] width 30 height 17
click at [741, 437] on td "Total for the Day:" at bounding box center [550, 435] width 535 height 16
click at [772, 415] on input "100" at bounding box center [768, 413] width 30 height 17
type input "107"
click at [741, 438] on td "Total for the Day:" at bounding box center [550, 435] width 535 height 16
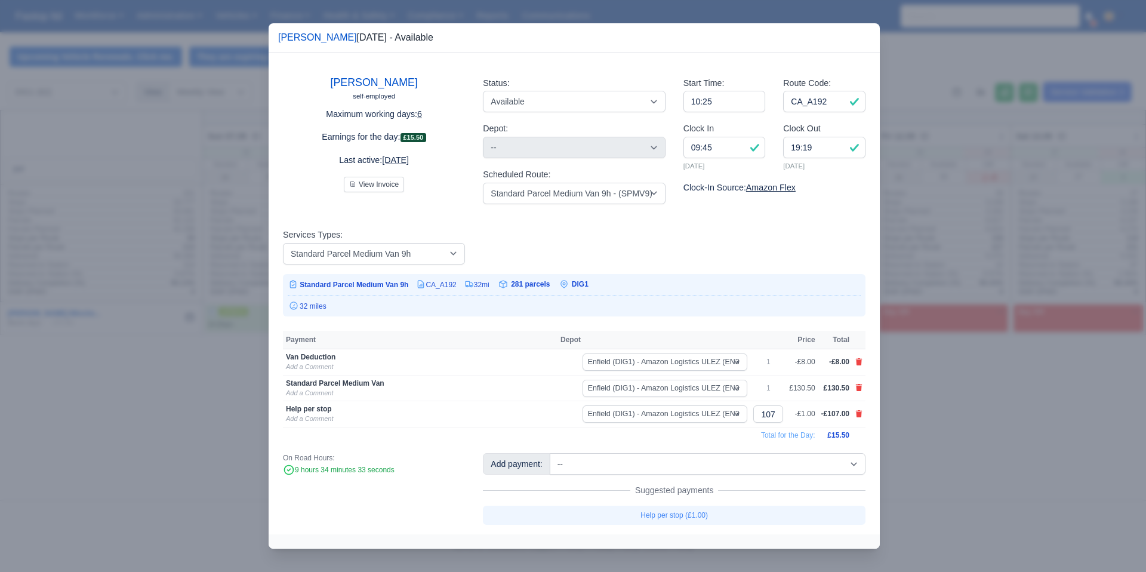
click at [994, 402] on div at bounding box center [573, 286] width 1146 height 572
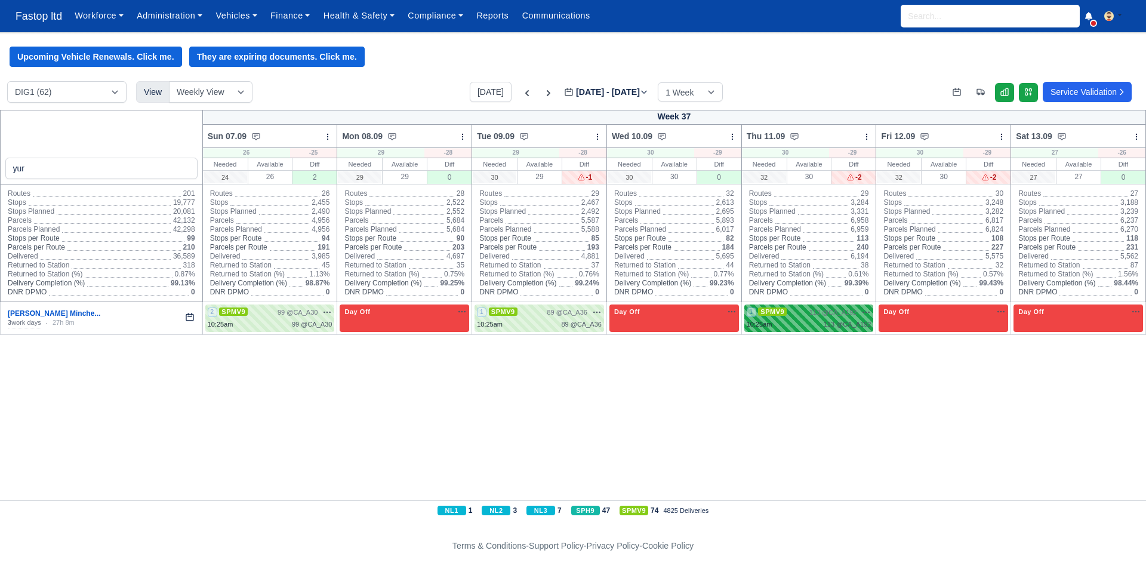
click at [819, 324] on div "10:25am 113 @ CA_A192" at bounding box center [809, 324] width 125 height 10
select select "1"
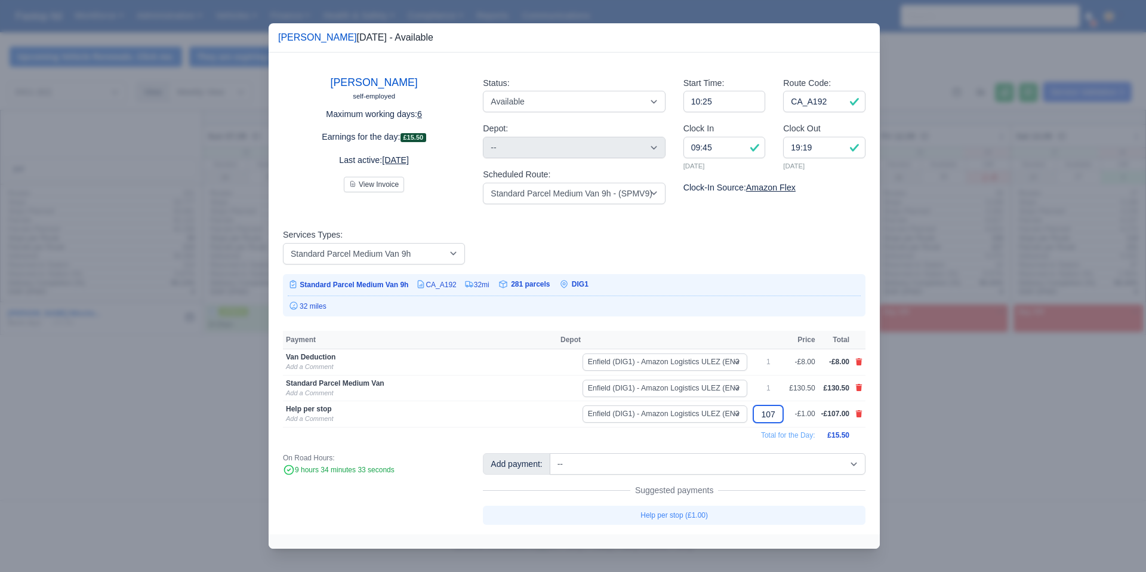
click at [774, 415] on input "107" at bounding box center [768, 413] width 30 height 17
type input "106"
click at [930, 416] on div at bounding box center [573, 286] width 1146 height 572
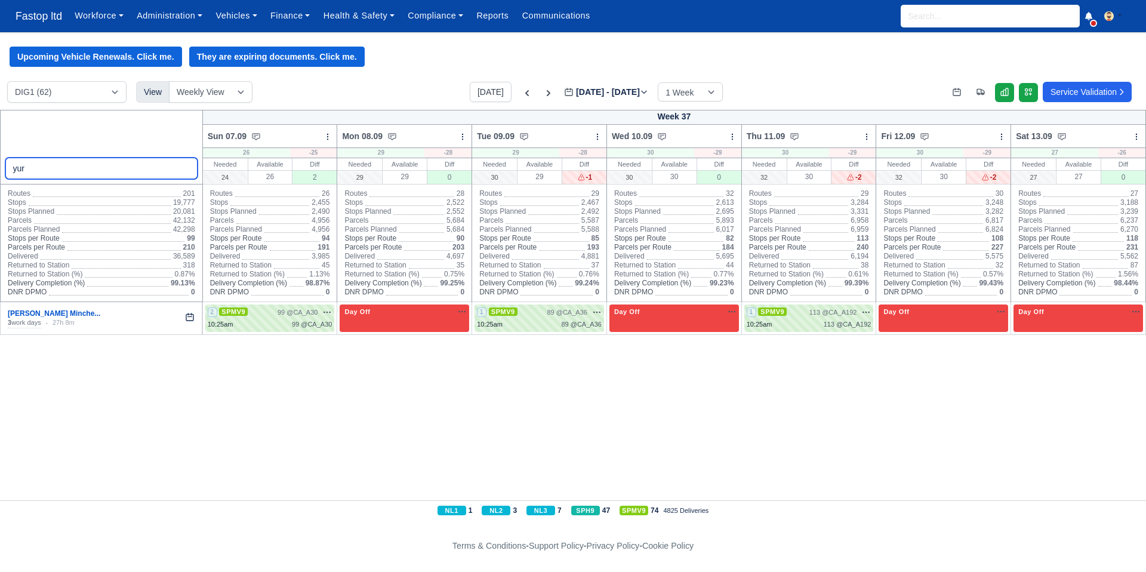
drag, startPoint x: 76, startPoint y: 171, endPoint x: 0, endPoint y: 168, distance: 76.5
click at [0, 168] on div "yur" at bounding box center [101, 147] width 203 height 75
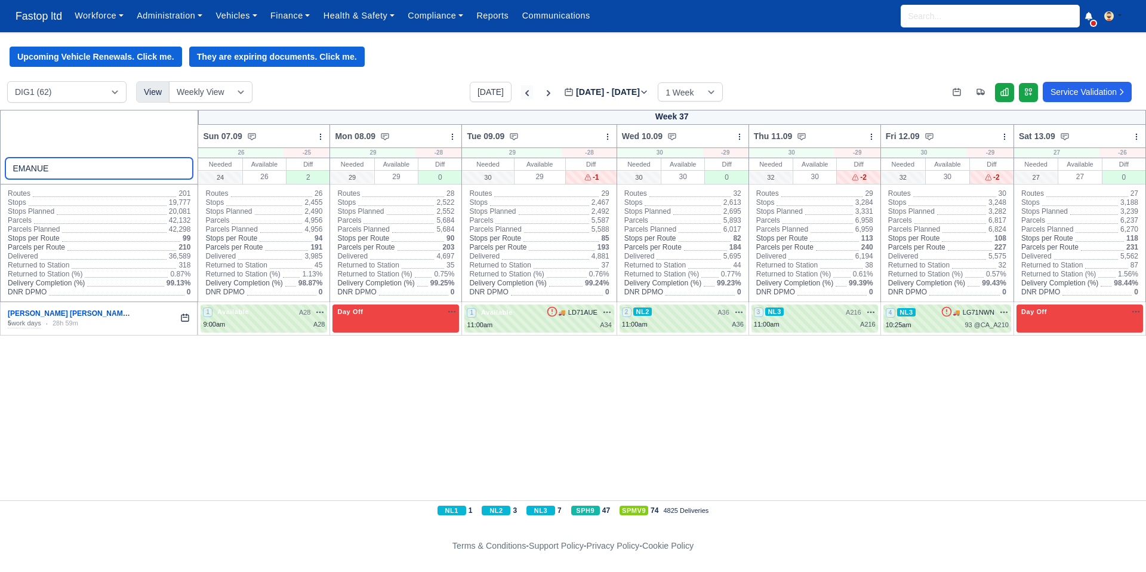
type input "EMANUE"
click at [521, 94] on icon at bounding box center [527, 93] width 12 height 12
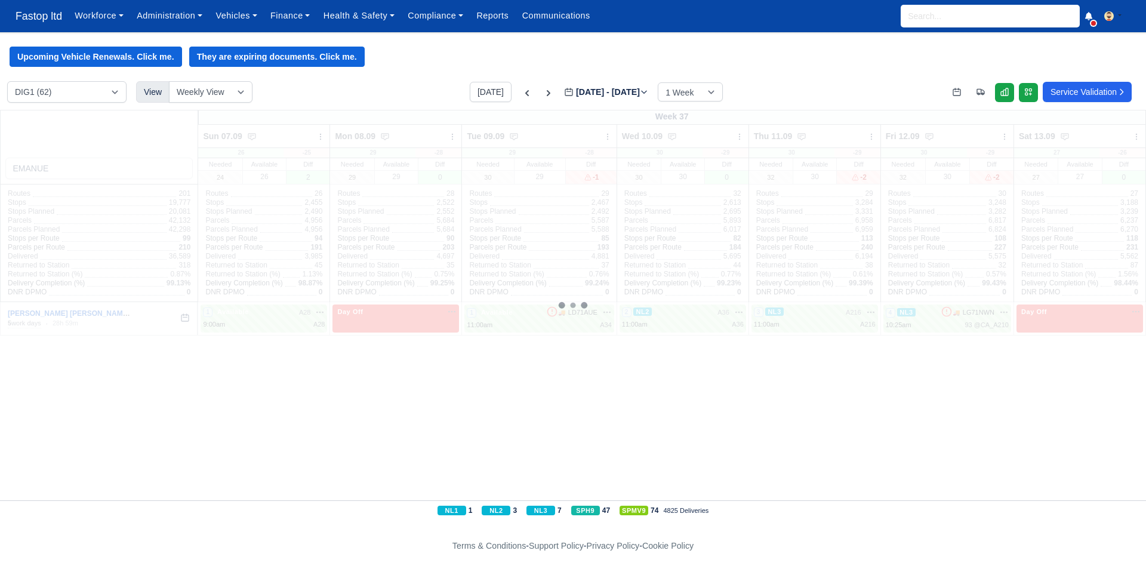
type input "2025-09-01"
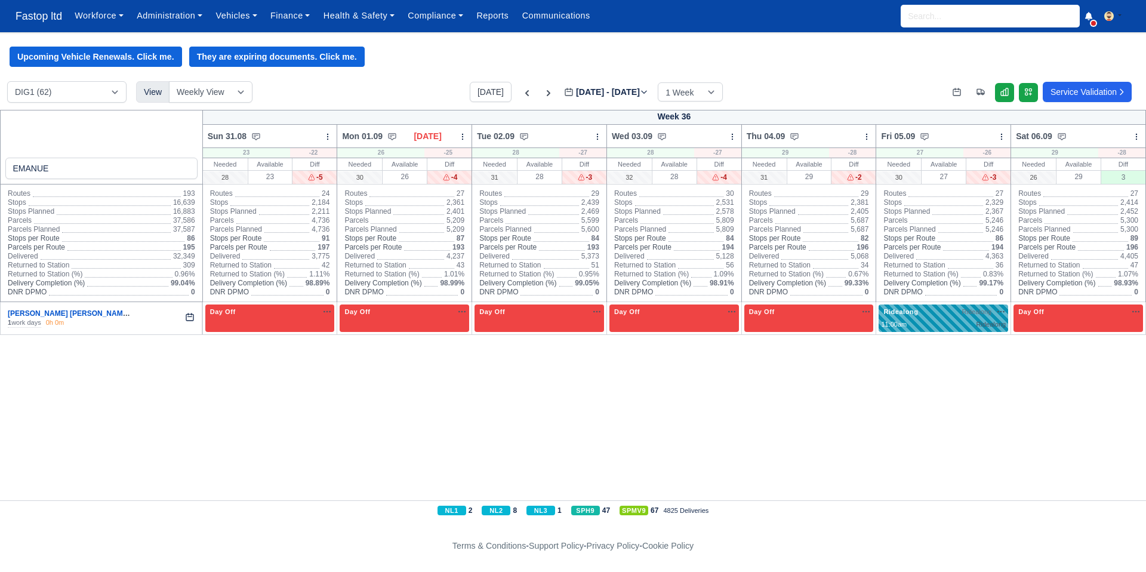
click at [957, 322] on div "11:00am Ridealong" at bounding box center [943, 324] width 125 height 10
select select "Ridealong"
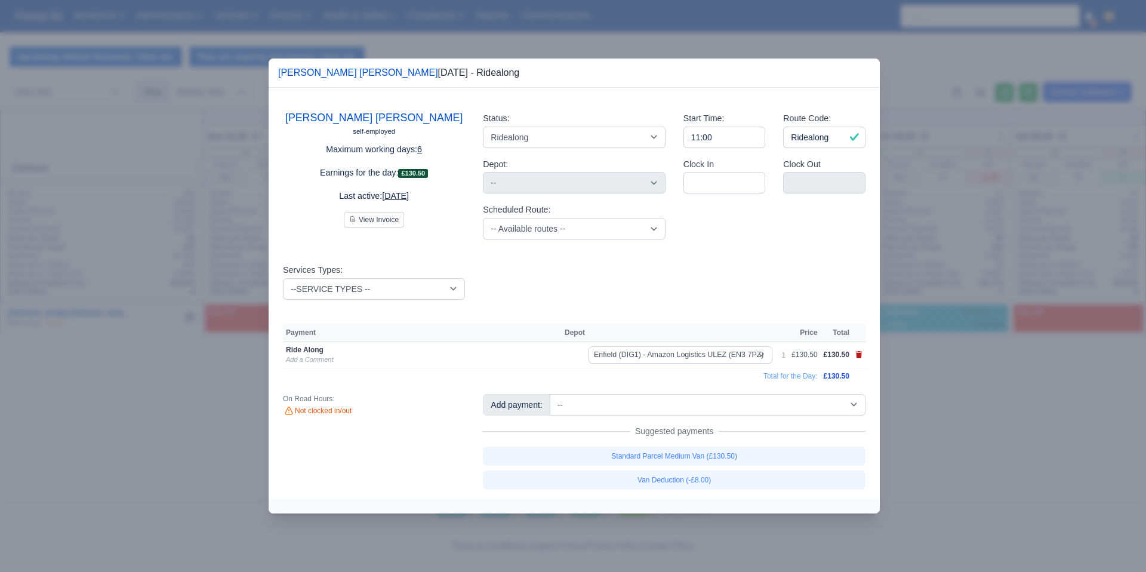
click at [858, 355] on icon at bounding box center [859, 354] width 7 height 7
select select
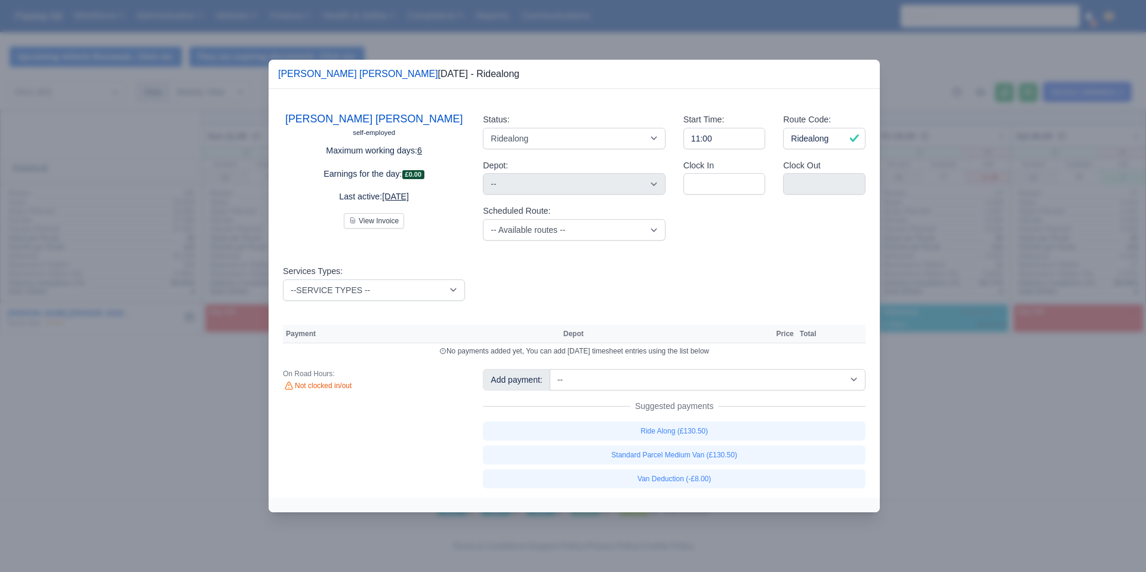
click at [908, 68] on div at bounding box center [573, 286] width 1146 height 572
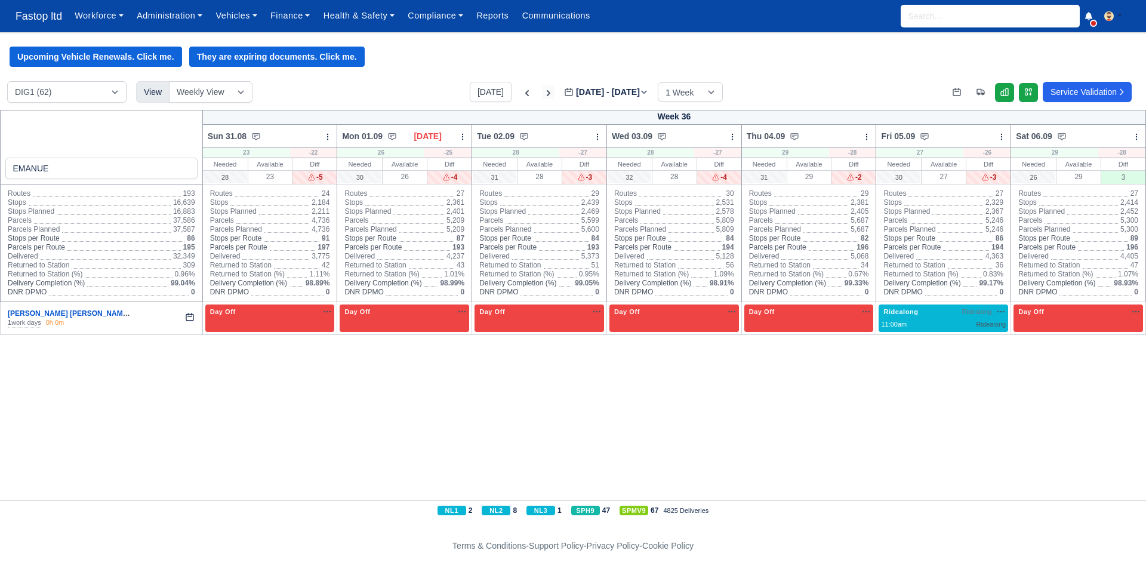
click at [547, 94] on icon at bounding box center [549, 93] width 4 height 6
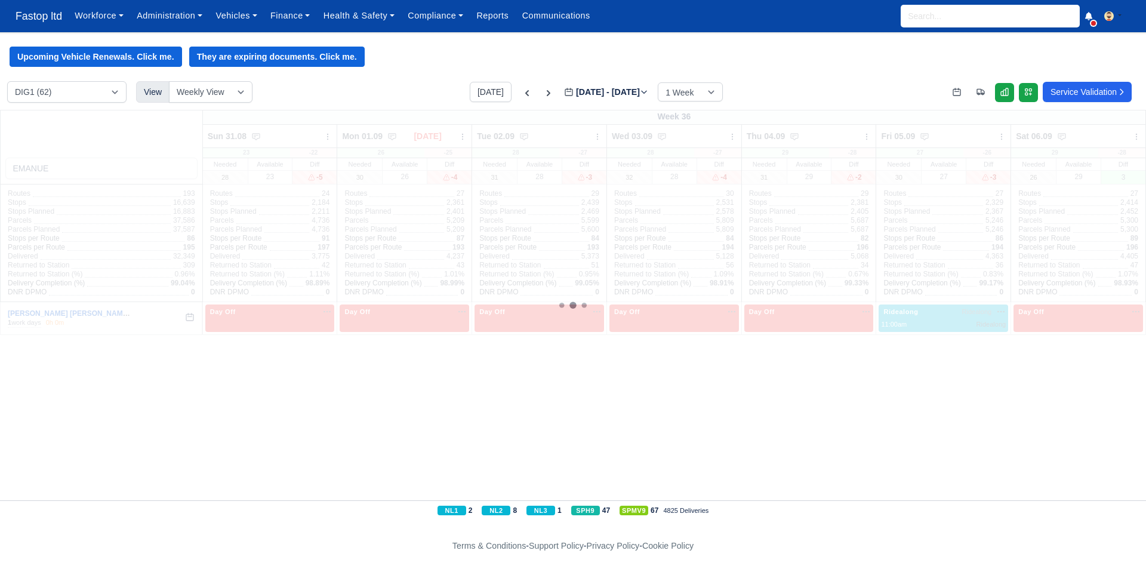
type input "2025-09-08"
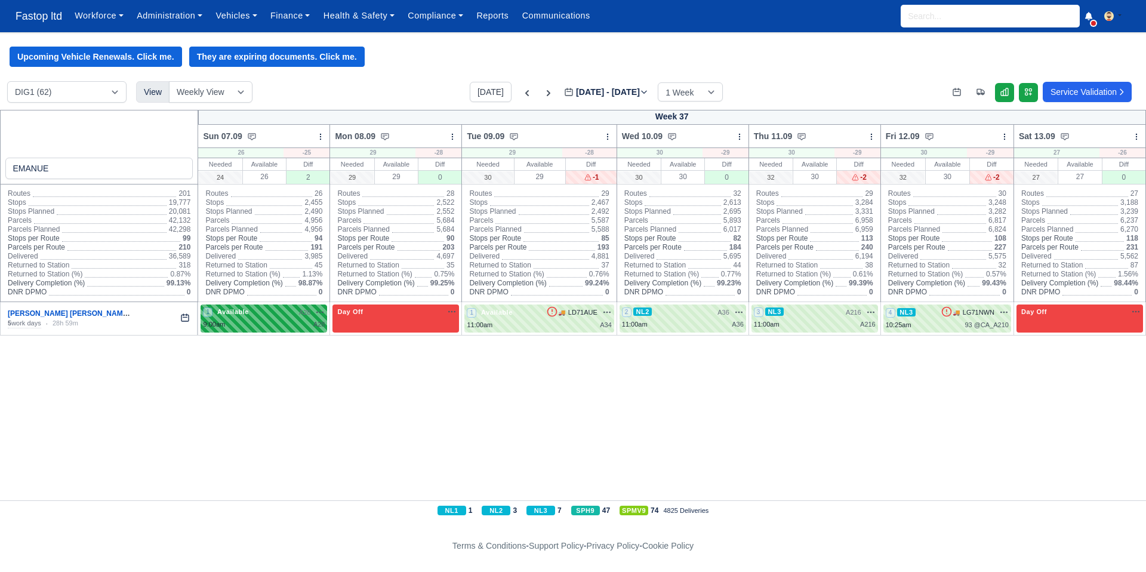
click at [279, 329] on div "9:00am A28" at bounding box center [264, 324] width 122 height 10
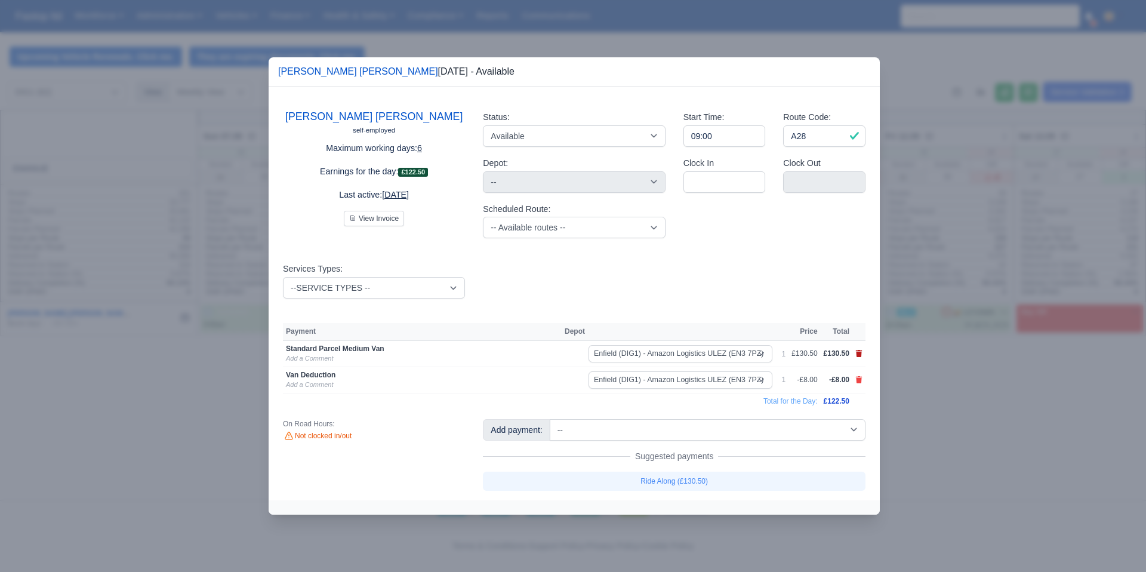
click at [861, 355] on icon at bounding box center [859, 353] width 7 height 7
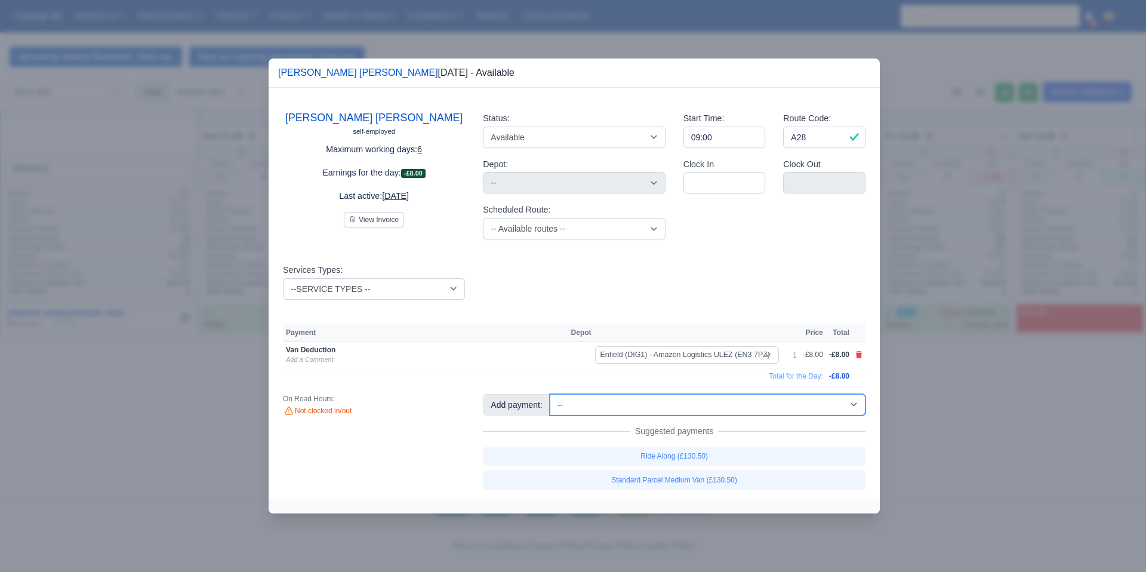
click at [737, 411] on select "-- 1/2 High Performance (£4.00) 1/2 Standard Parcel Medium Van 4.5hrs (£65.25) …" at bounding box center [708, 404] width 316 height 21
select select "2"
select select "1"
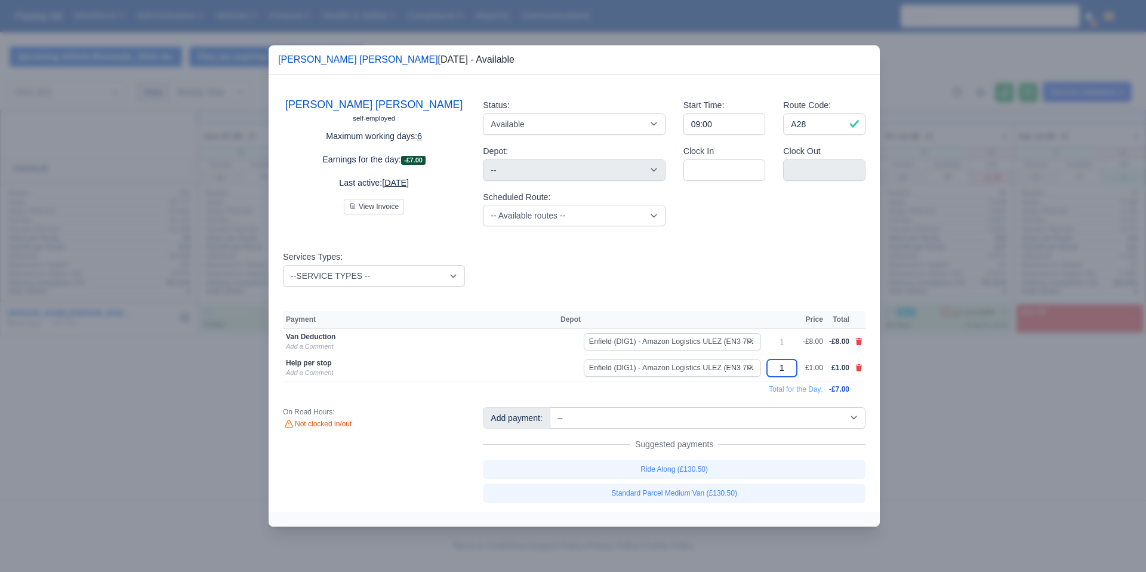
click at [785, 369] on input "1" at bounding box center [782, 367] width 30 height 17
type input "9"
type input "8"
drag, startPoint x: 730, startPoint y: 378, endPoint x: 820, endPoint y: 384, distance: 90.3
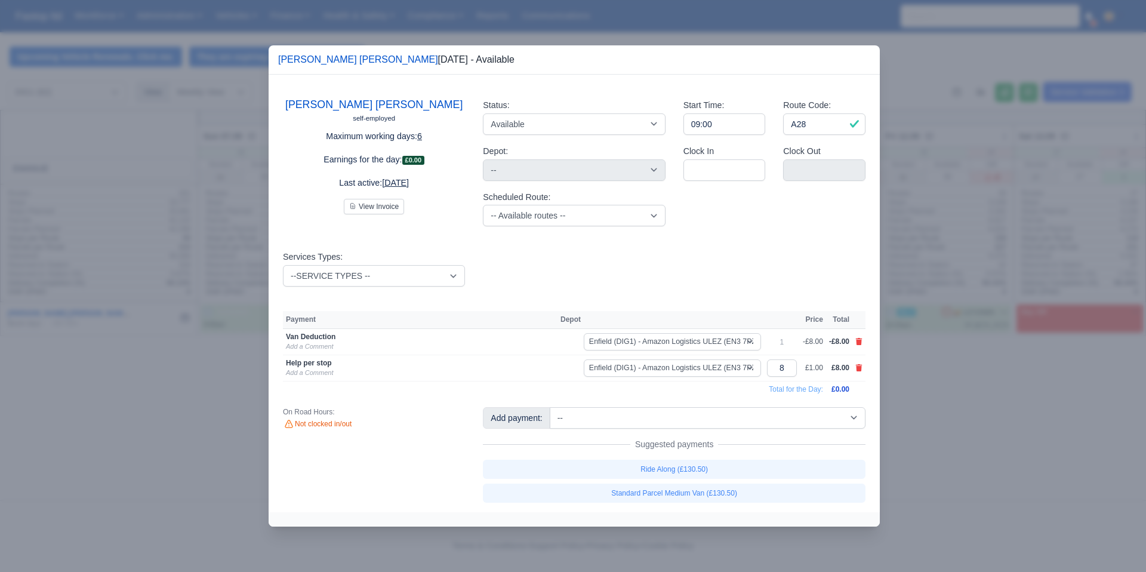
click at [732, 378] on td "Enfield (DIG1) - Amazon Logistics ULEZ (EN3 7PZ) Fleet-DIG1" at bounding box center [660, 368] width 206 height 26
click at [963, 383] on div at bounding box center [573, 286] width 1146 height 572
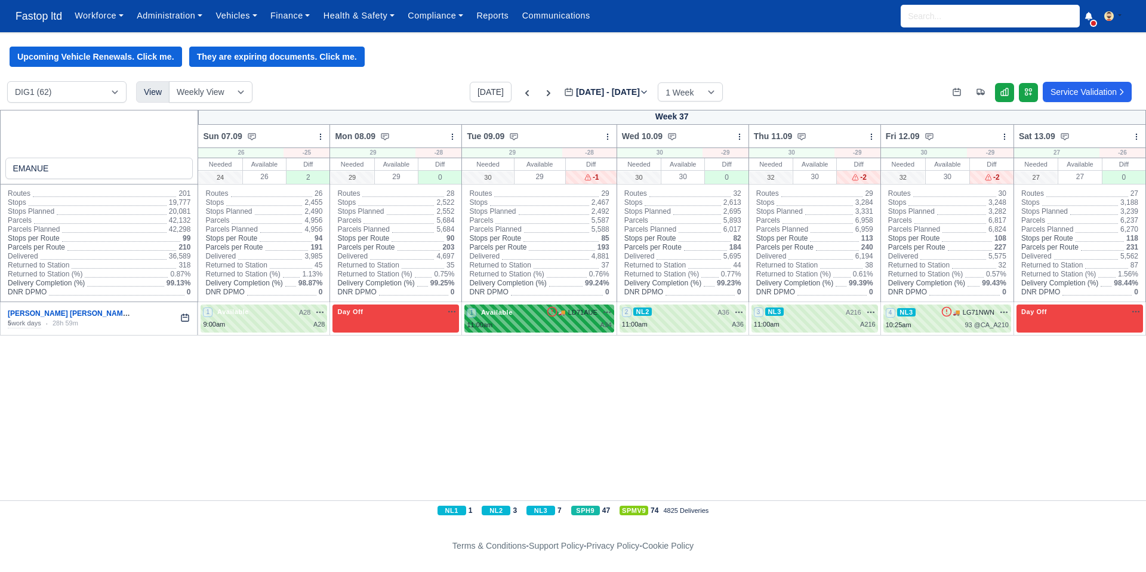
click at [547, 330] on div "11:00am A34" at bounding box center [539, 325] width 144 height 10
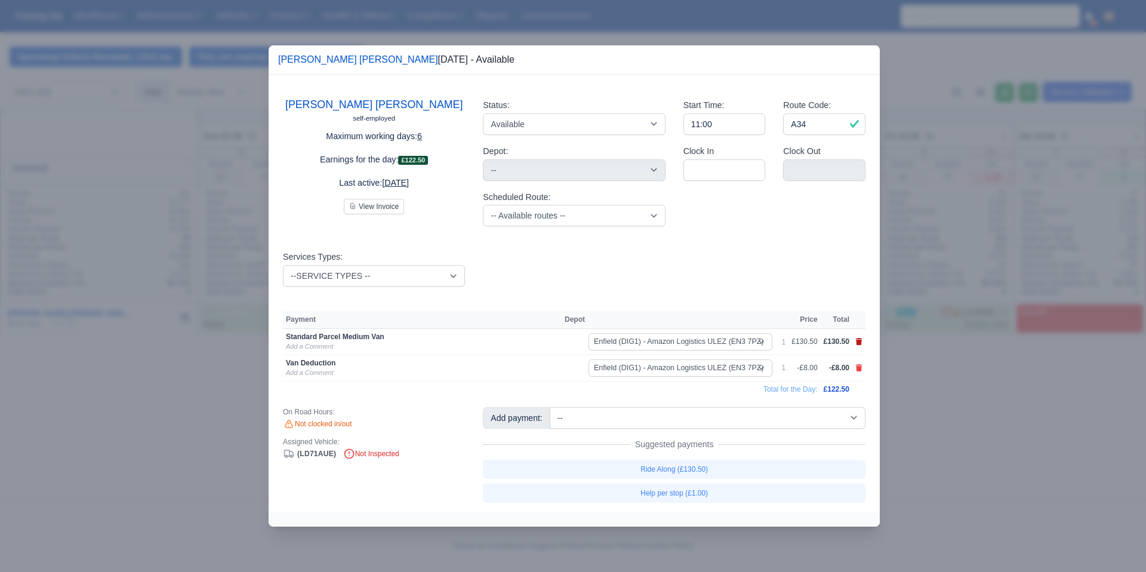
click at [861, 341] on icon at bounding box center [859, 341] width 7 height 7
select select
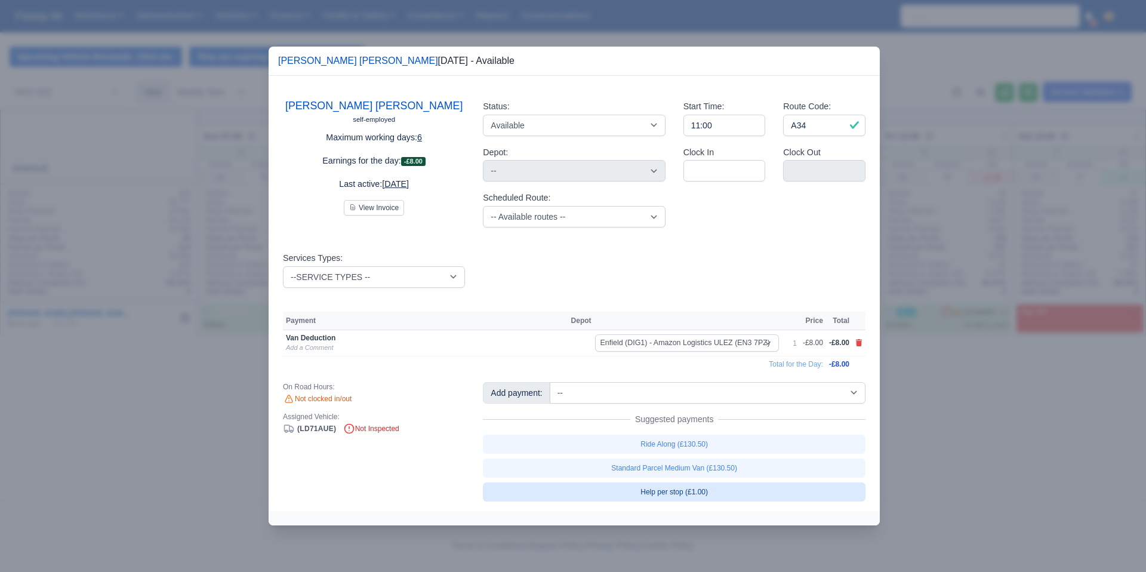
click at [733, 493] on link "Help per stop (£1.00)" at bounding box center [674, 491] width 383 height 19
select select "1"
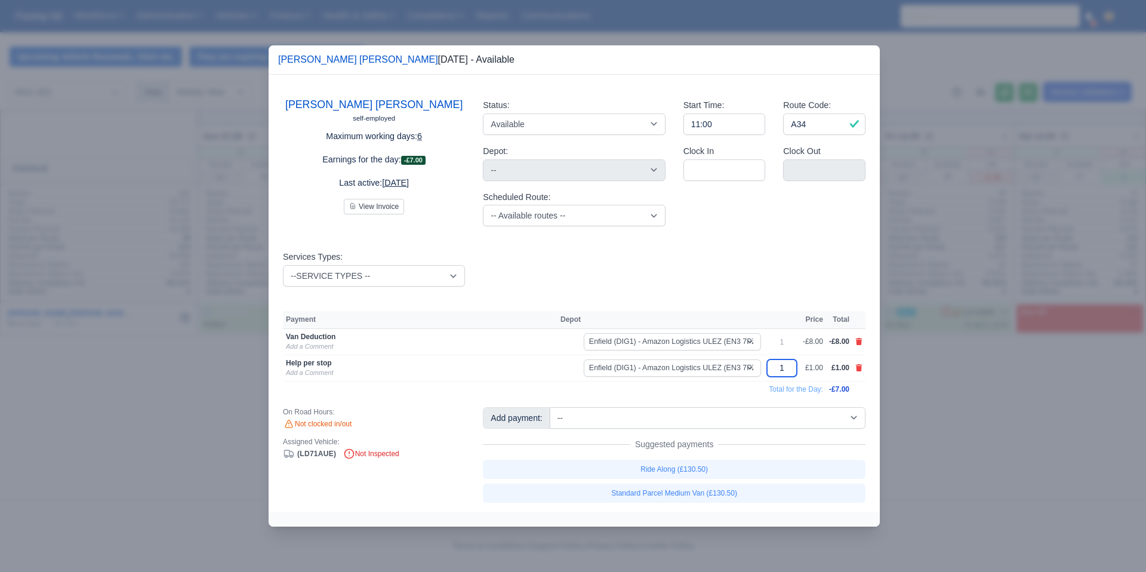
click at [785, 372] on input "1" at bounding box center [782, 367] width 30 height 17
type input "9"
type input "8"
click at [731, 390] on td "Total for the Day:" at bounding box center [554, 389] width 543 height 16
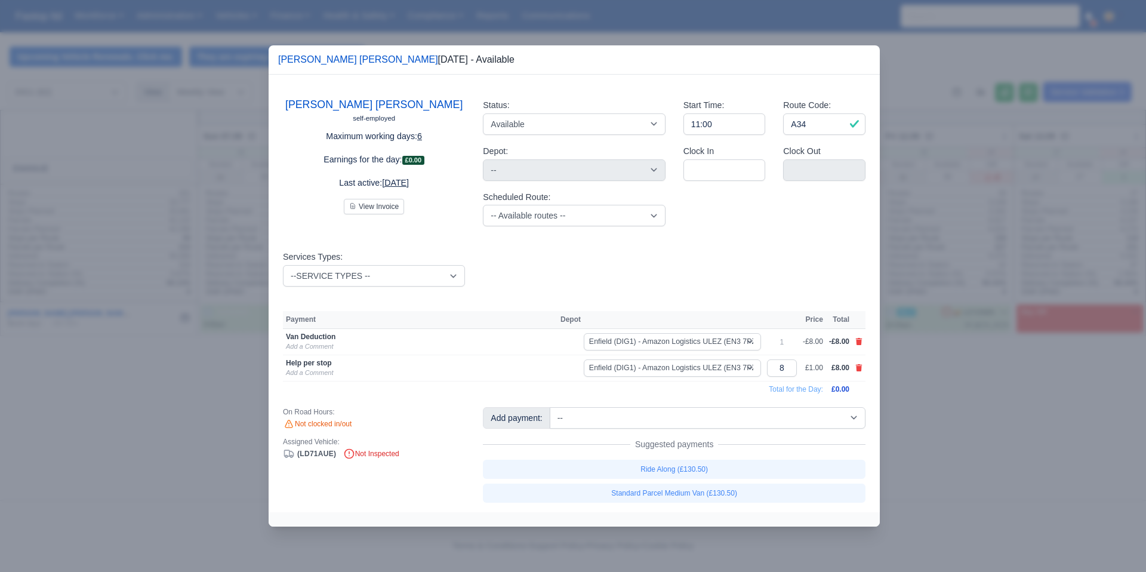
click at [947, 401] on div at bounding box center [573, 286] width 1146 height 572
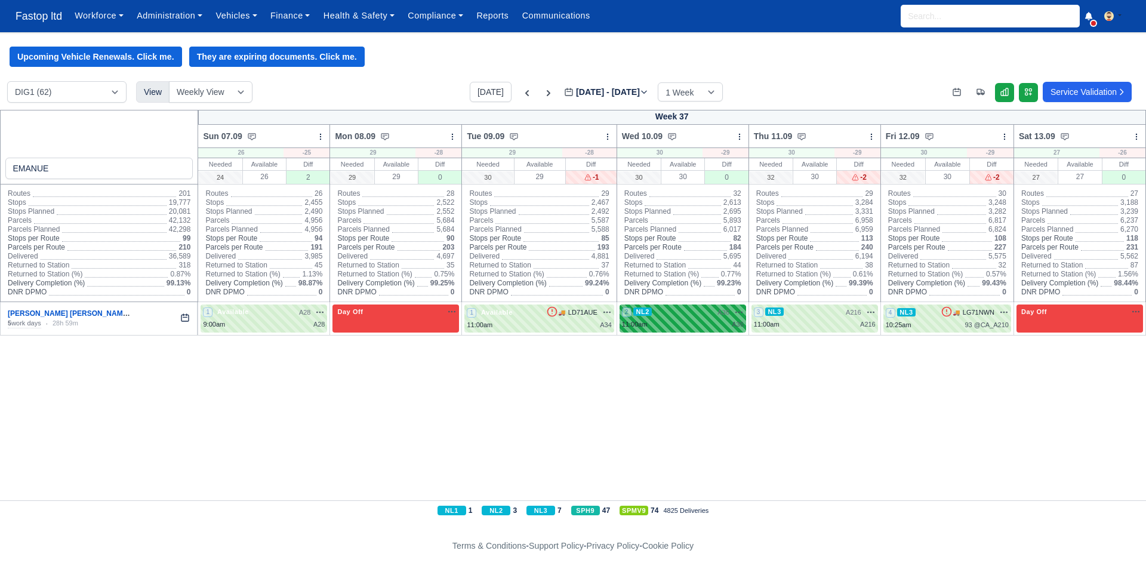
click at [654, 316] on div "2 NL2 A36 na" at bounding box center [683, 312] width 122 height 10
select select "4"
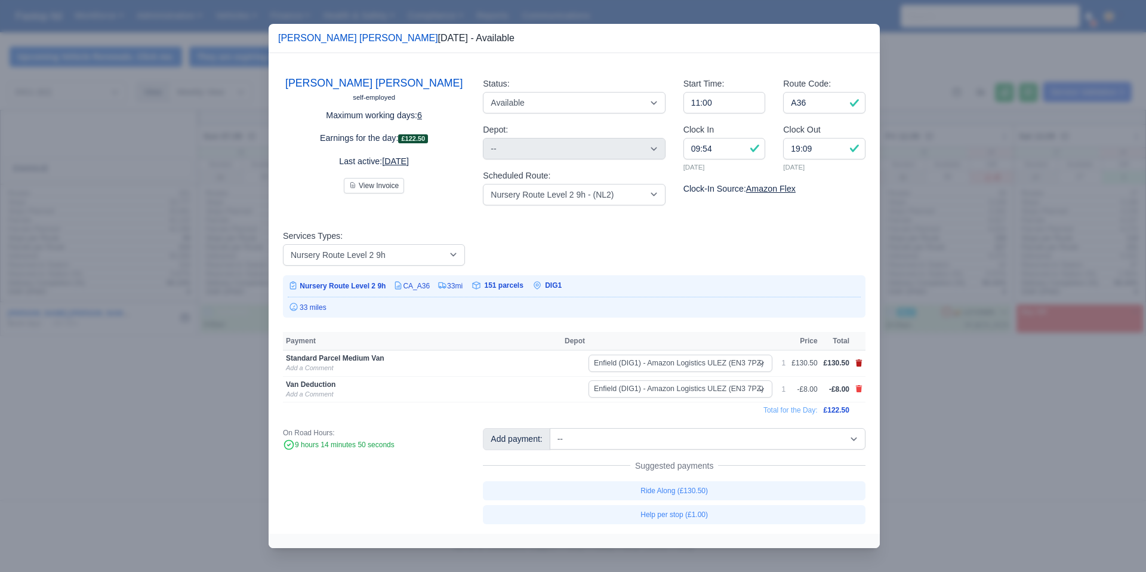
click at [856, 363] on icon at bounding box center [859, 362] width 7 height 7
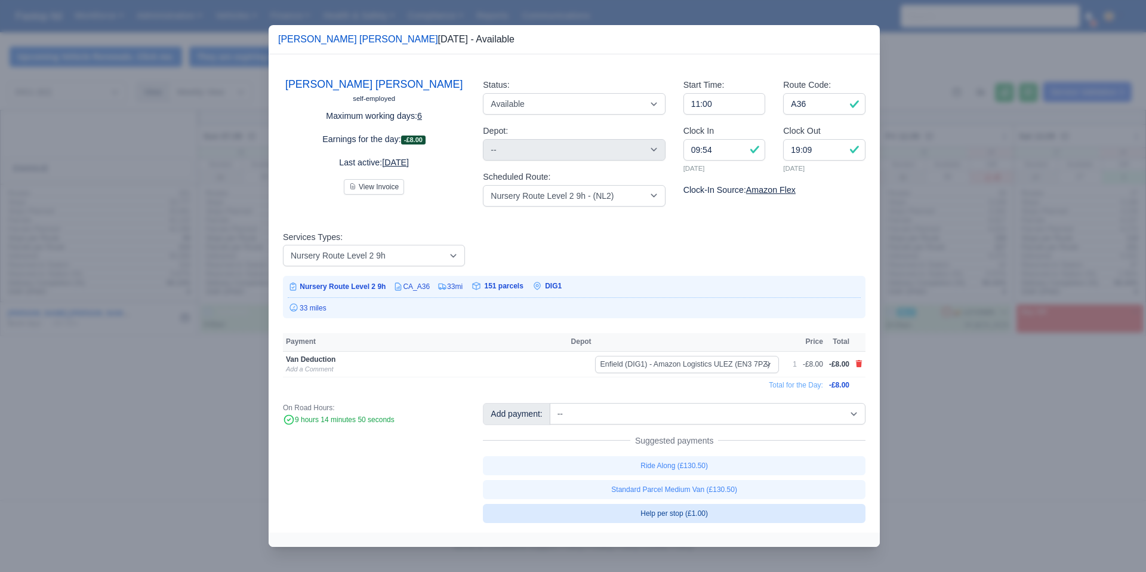
click at [731, 510] on link "Help per stop (£1.00)" at bounding box center [674, 513] width 383 height 19
select select "1"
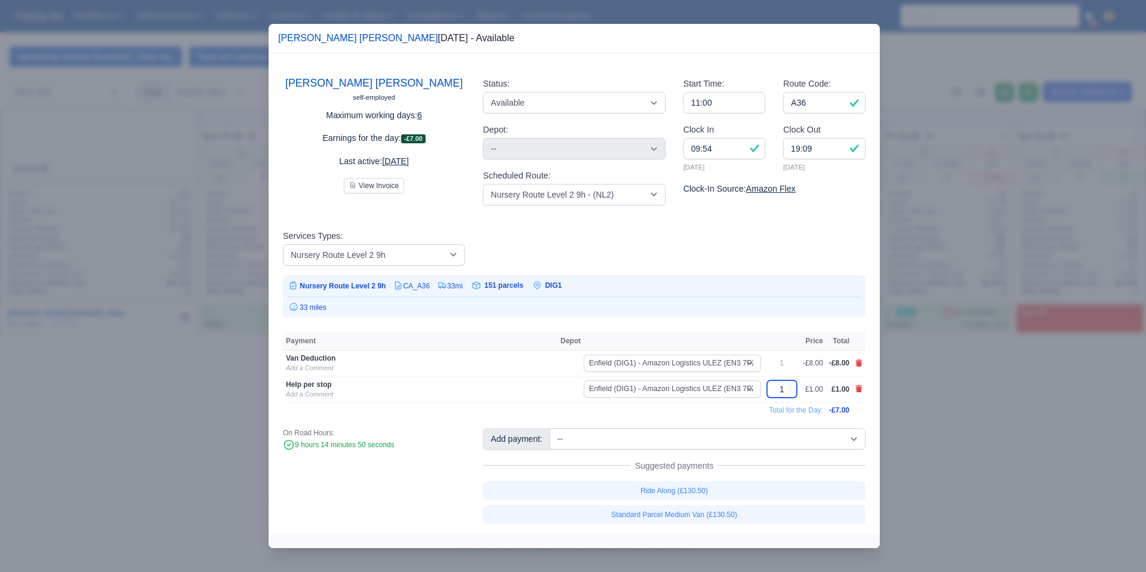
click at [783, 393] on input "1" at bounding box center [782, 388] width 30 height 17
type input "8"
click at [911, 445] on div at bounding box center [573, 286] width 1146 height 572
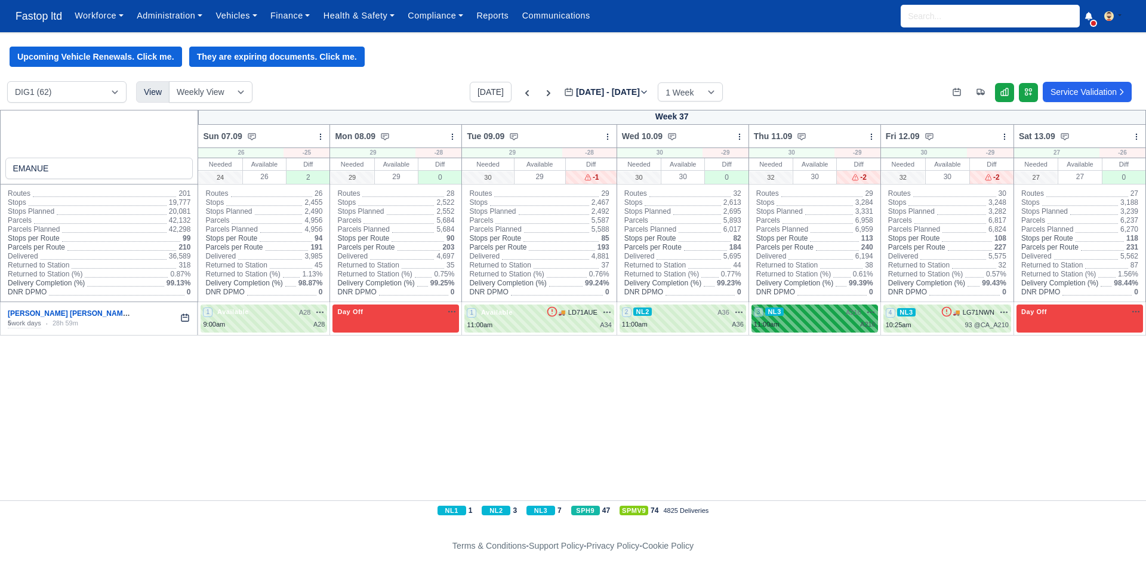
click at [791, 317] on div "3 NL3 A216 na" at bounding box center [815, 312] width 122 height 10
select select "9"
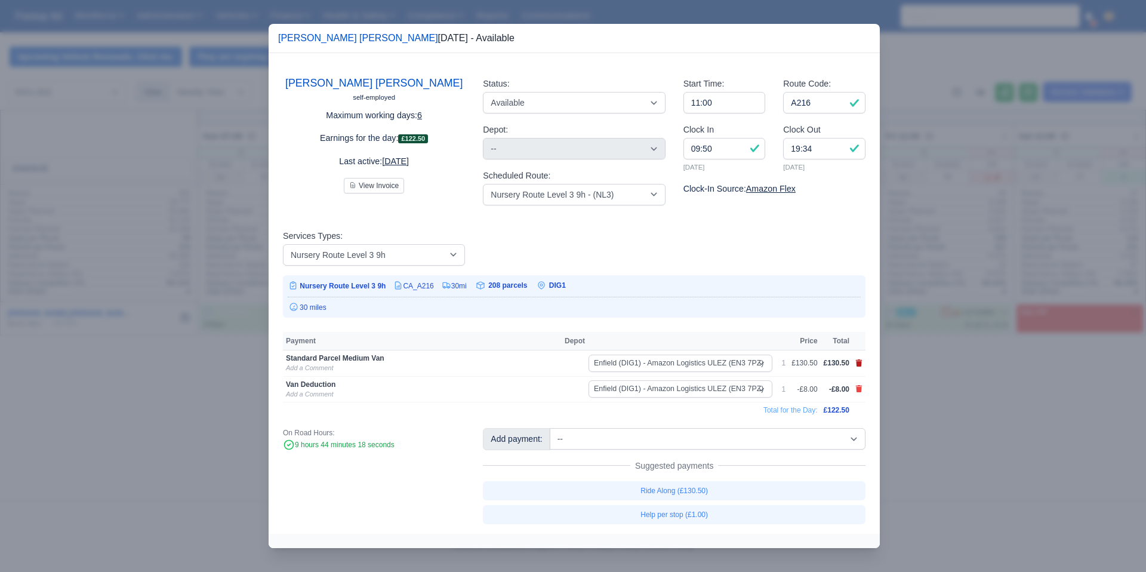
click at [859, 365] on icon at bounding box center [859, 362] width 7 height 7
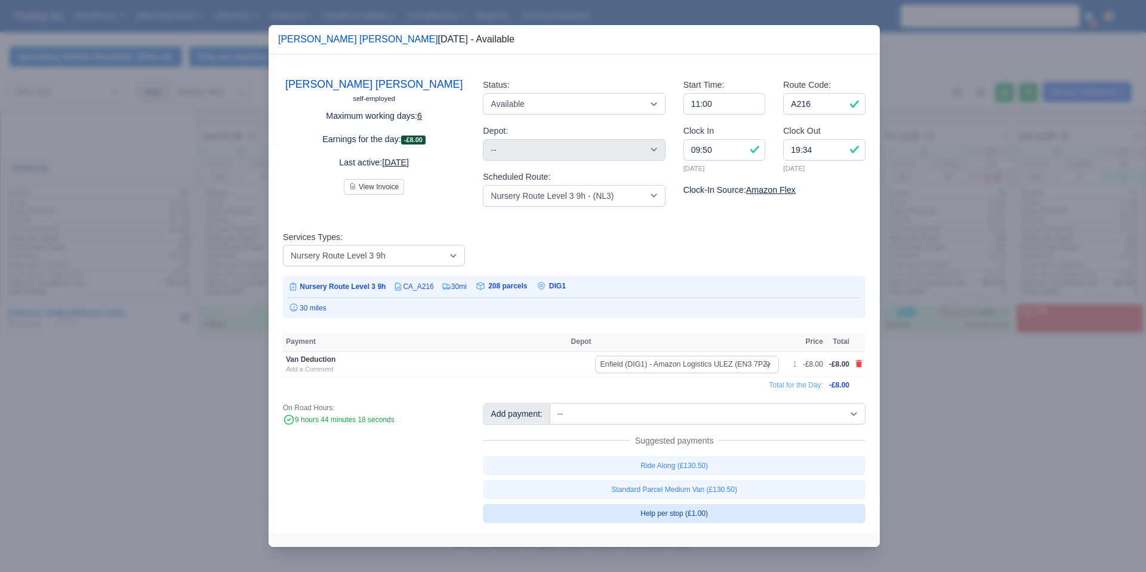
click at [717, 514] on link "Help per stop (£1.00)" at bounding box center [674, 513] width 383 height 19
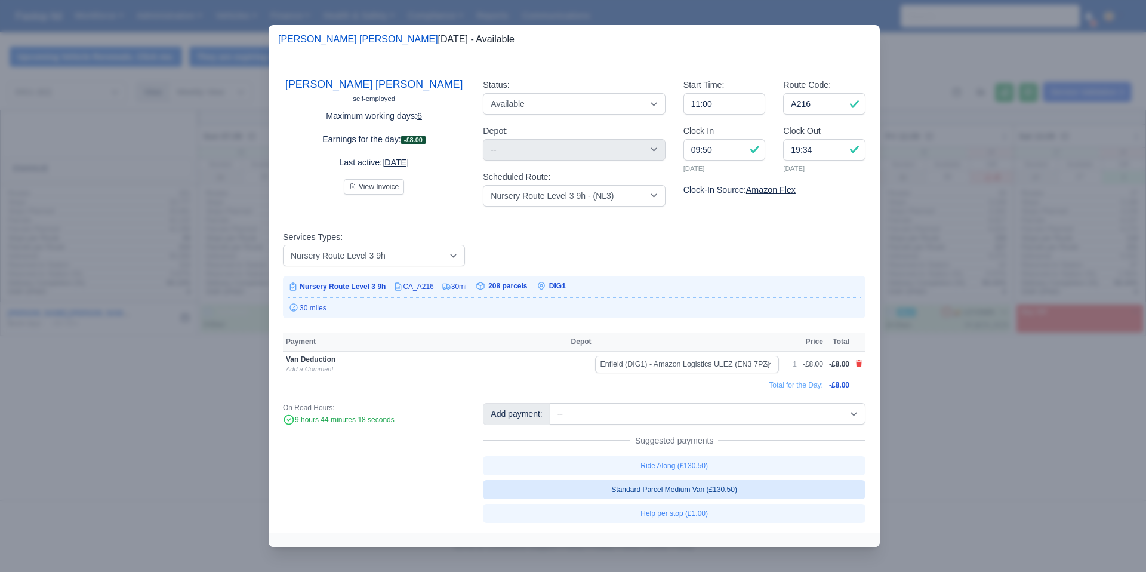
select select "1"
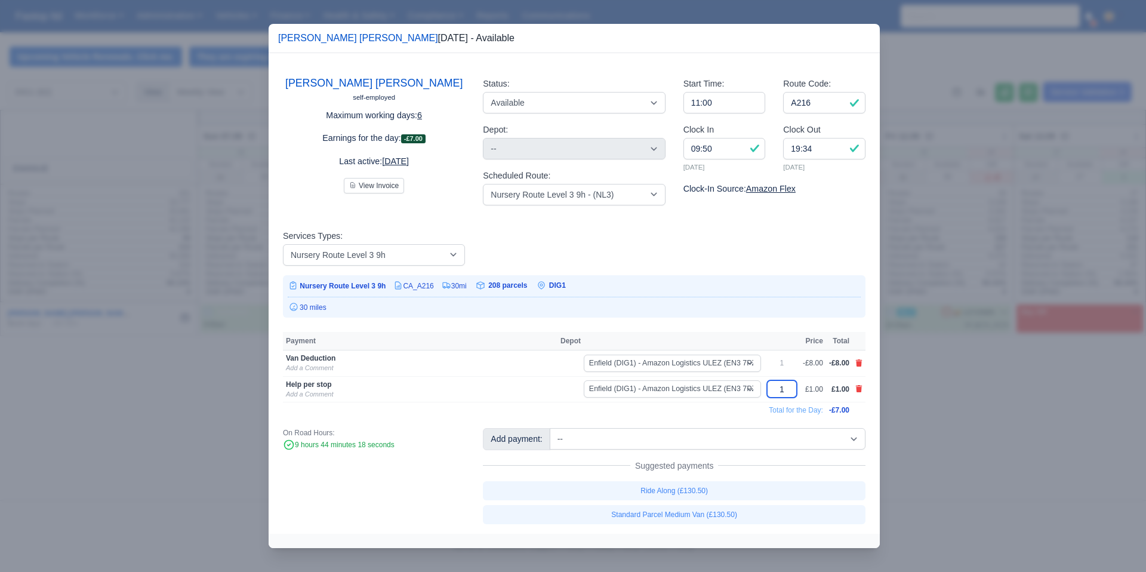
click at [778, 389] on input "1" at bounding box center [782, 388] width 30 height 17
type input "8"
click at [938, 435] on div at bounding box center [573, 286] width 1146 height 572
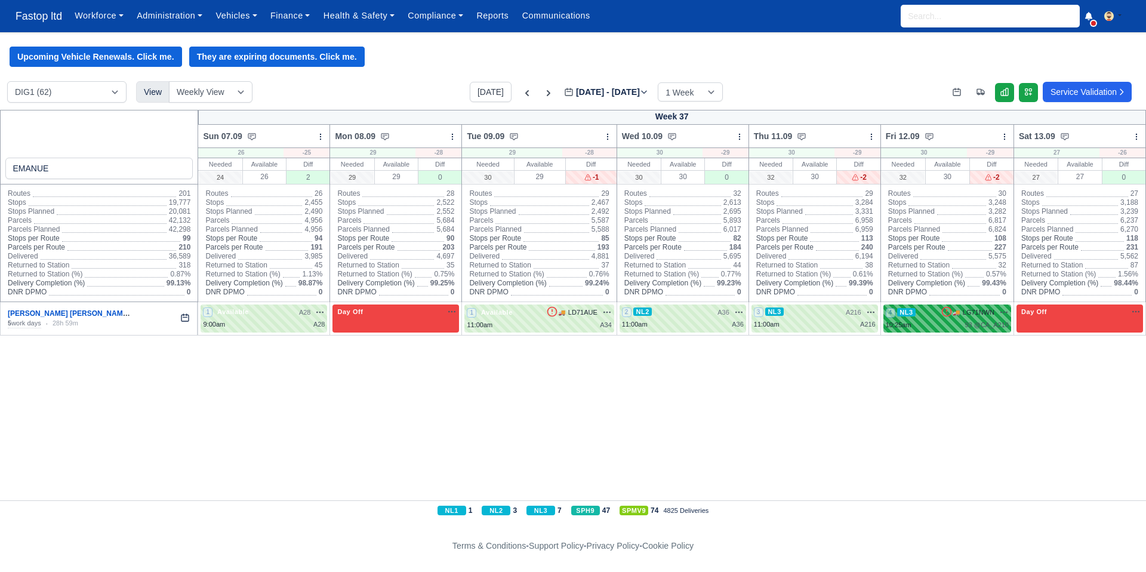
click at [914, 316] on span "NL3" at bounding box center [906, 312] width 18 height 8
select select "9"
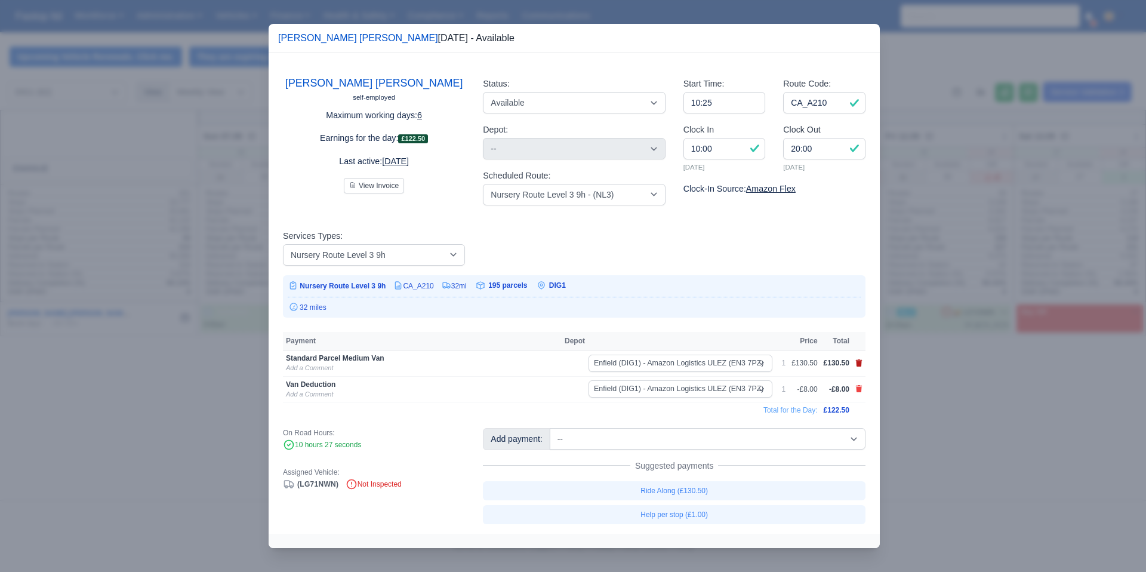
click at [861, 364] on icon at bounding box center [858, 362] width 7 height 7
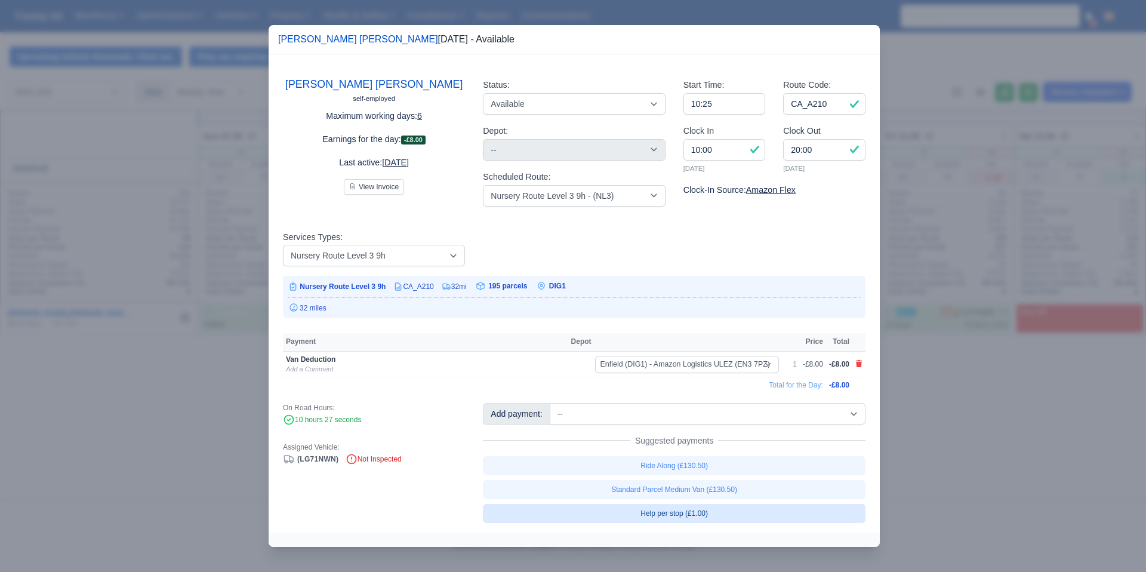
click at [721, 513] on link "Help per stop (£1.00)" at bounding box center [674, 513] width 383 height 19
select select "1"
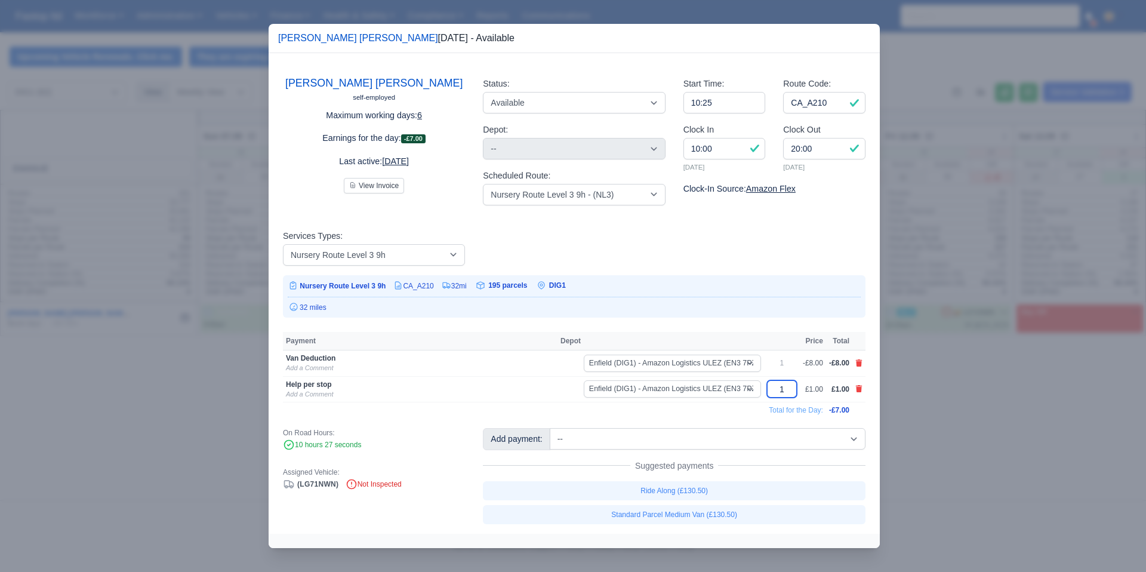
click at [787, 393] on input "1" at bounding box center [782, 388] width 30 height 17
type input "17"
drag, startPoint x: 681, startPoint y: 404, endPoint x: 689, endPoint y: 406, distance: 8.1
click at [681, 404] on td "Total for the Day:" at bounding box center [553, 410] width 541 height 16
click at [971, 413] on div at bounding box center [573, 286] width 1146 height 572
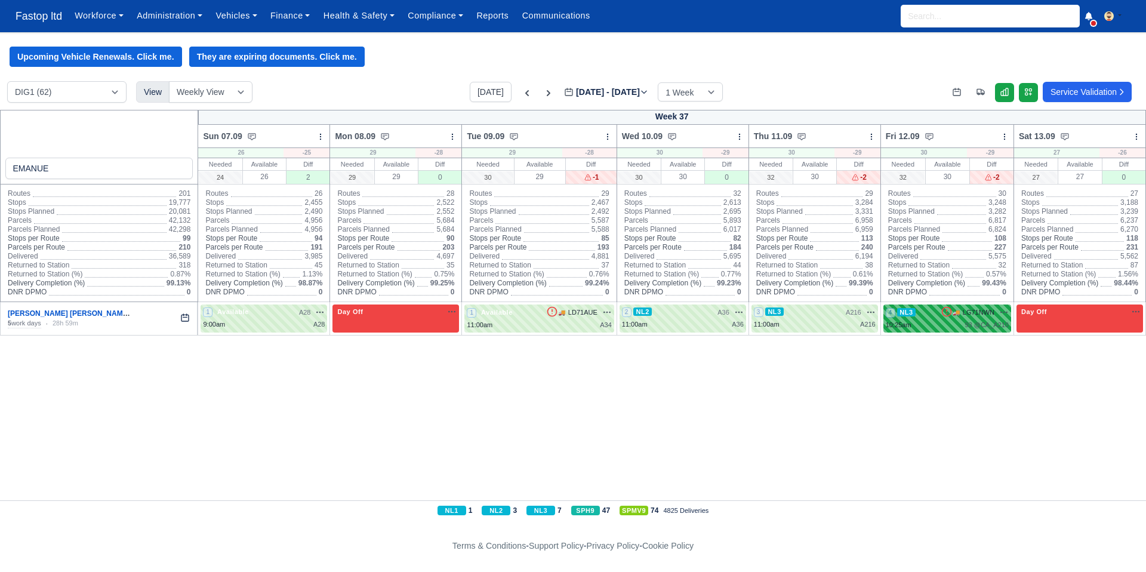
click at [950, 330] on div "10:25am 93 @ CA_A210" at bounding box center [947, 325] width 123 height 10
select select "9"
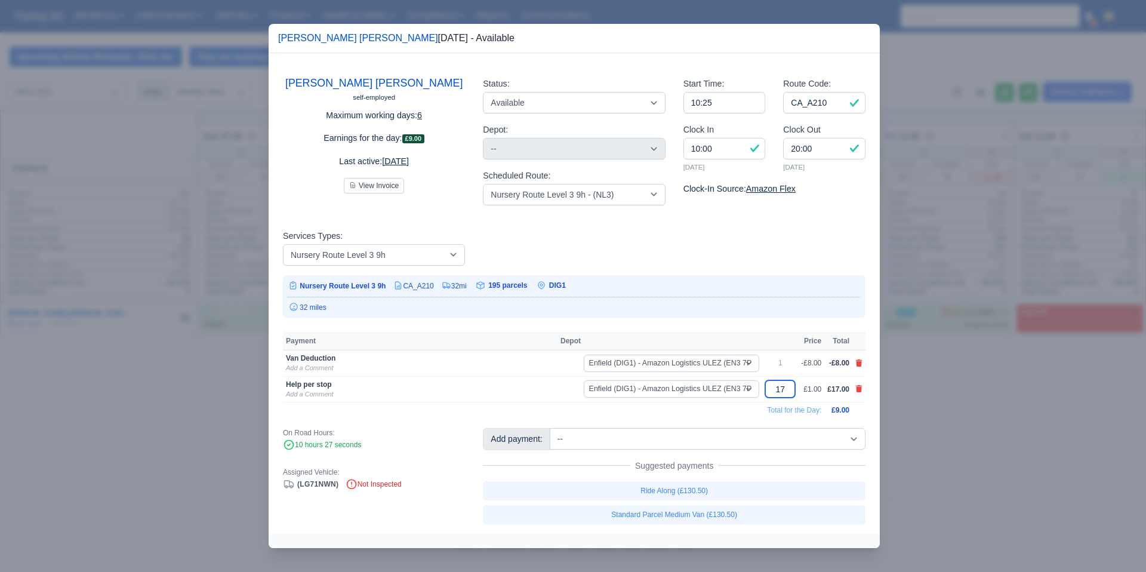
click at [779, 391] on input "17" at bounding box center [780, 388] width 30 height 17
type input "1"
type input "8"
click at [717, 399] on td "Enfield (DIG1) - Amazon Logistics ULEZ (EN3 7PZ) Fleet-DIG1" at bounding box center [660, 389] width 206 height 26
click at [927, 385] on div at bounding box center [573, 286] width 1146 height 572
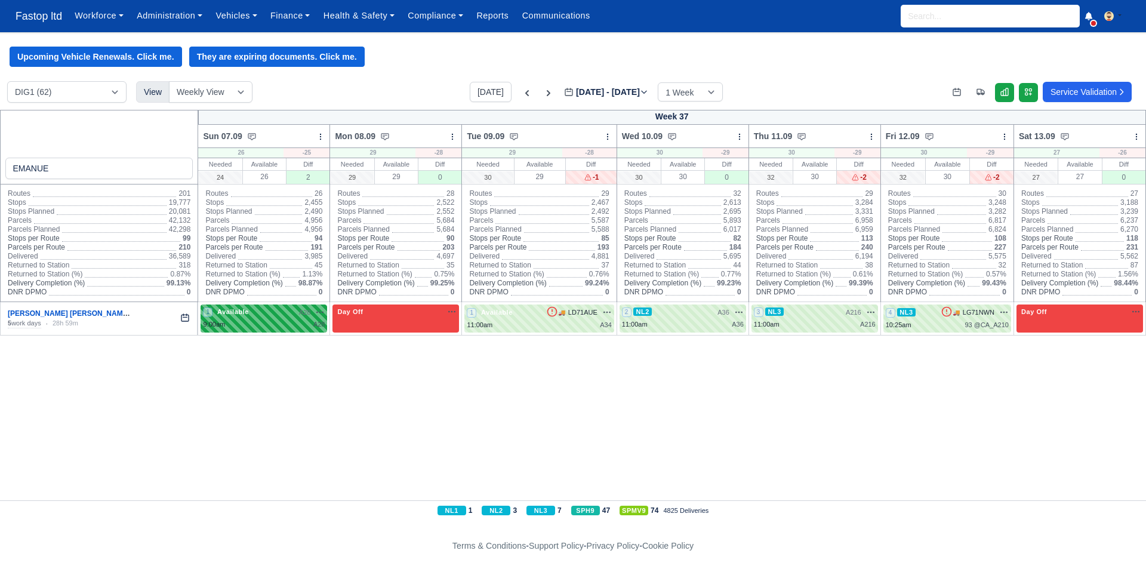
click at [283, 329] on div "9:00am A28" at bounding box center [264, 324] width 122 height 10
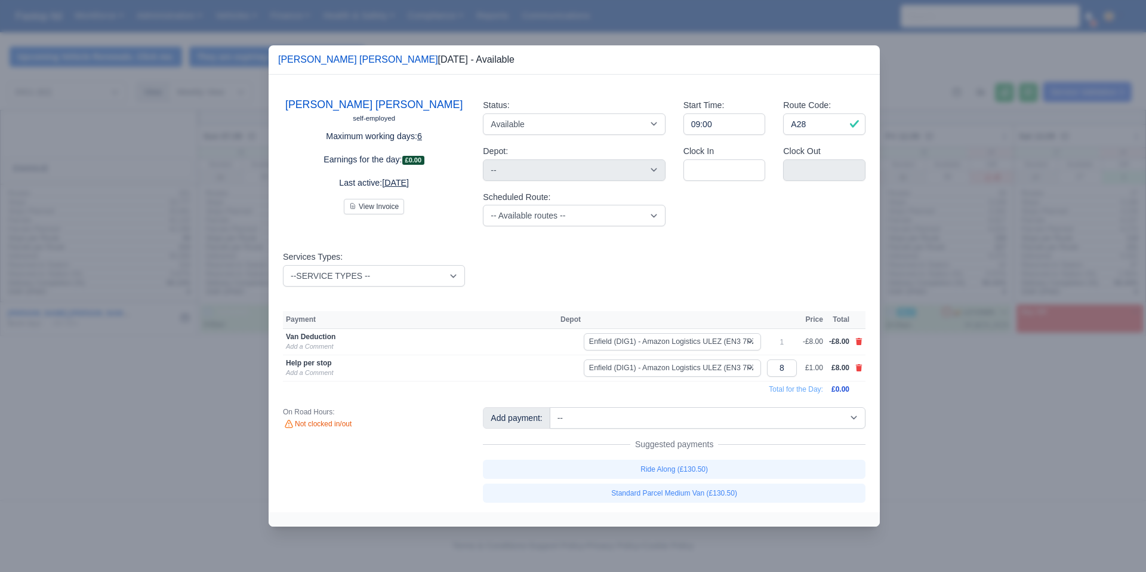
click at [947, 403] on div at bounding box center [573, 286] width 1146 height 572
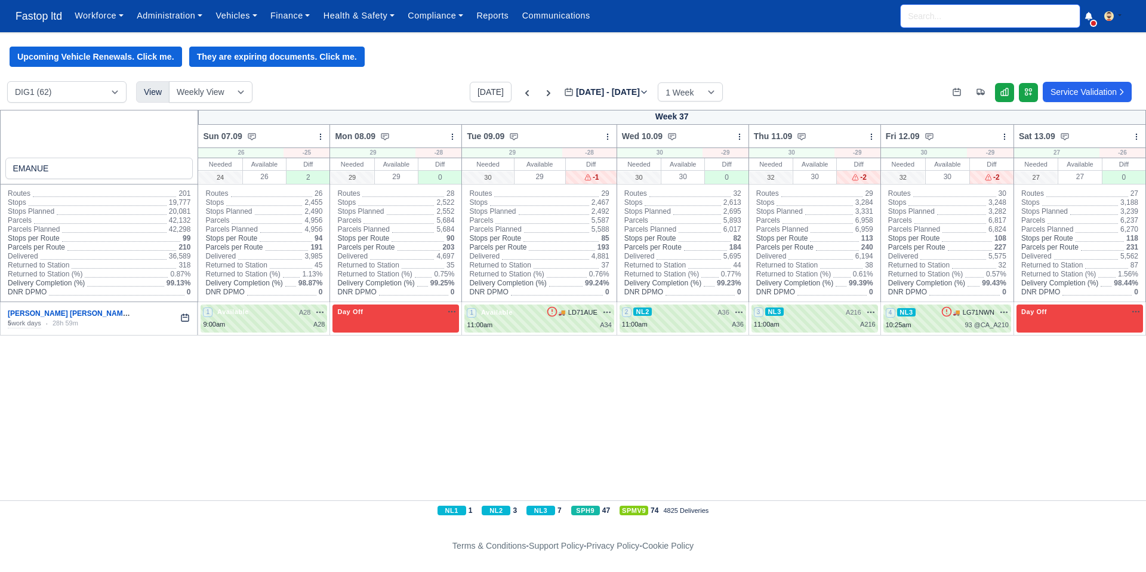
click at [927, 15] on input "search" at bounding box center [990, 16] width 179 height 23
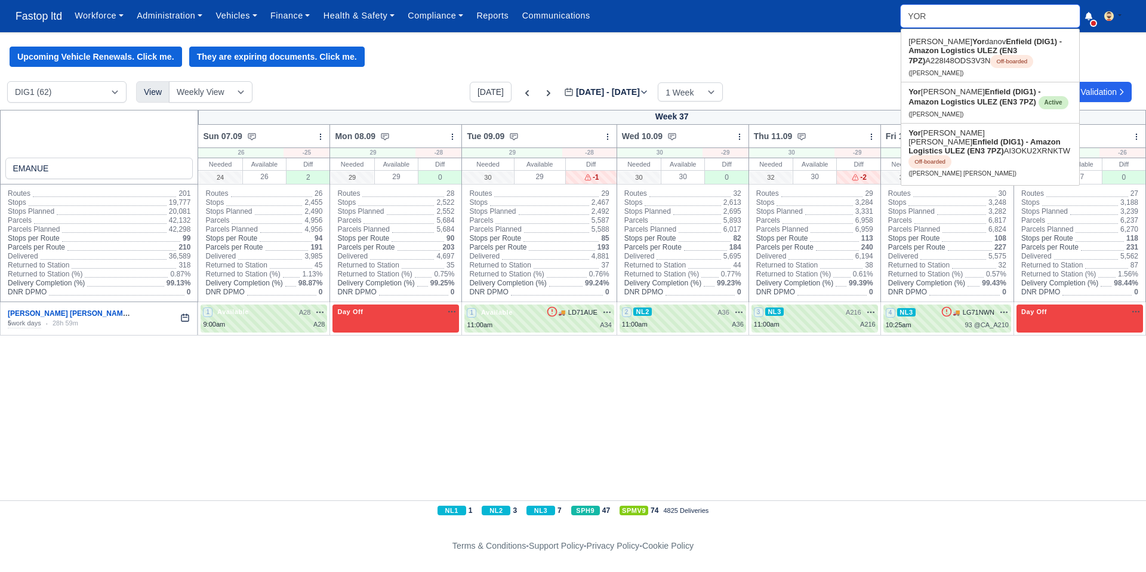
type input "YORD"
type input "YORDan Hristov Kenderov"
type input "YORDA"
type input "YORDAn Hristov Kenderov"
type input "YORDAN"
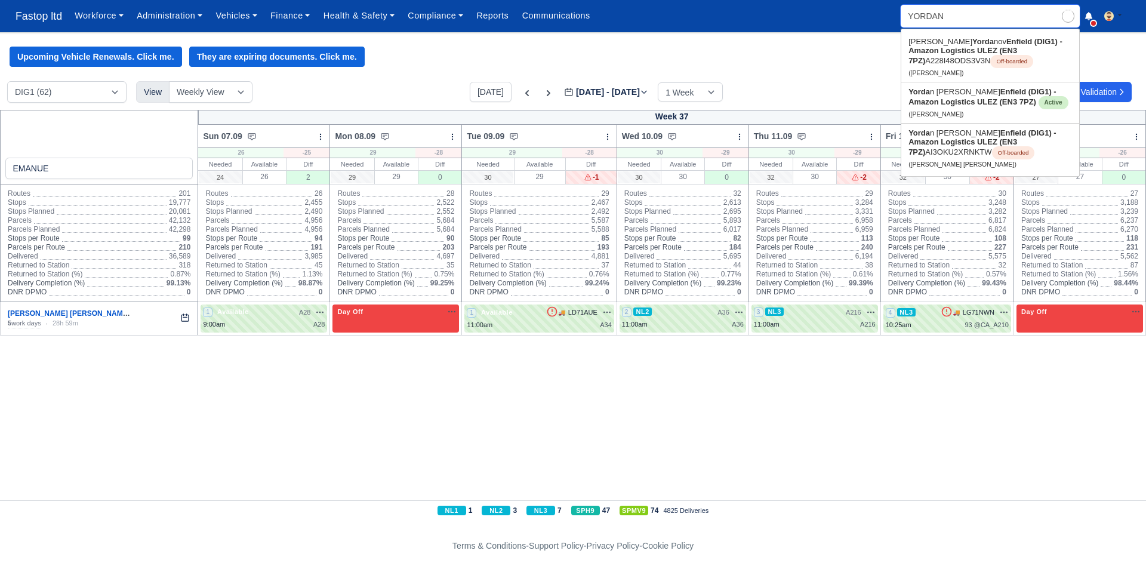
type input "YORDAN Hristov Kenderov"
click at [948, 105] on strong "Enfield (DIG1) - Amazon Logistics ULEZ (EN3 7PZ)" at bounding box center [987, 96] width 158 height 18
type input "Yordan Hristov Kenderov"
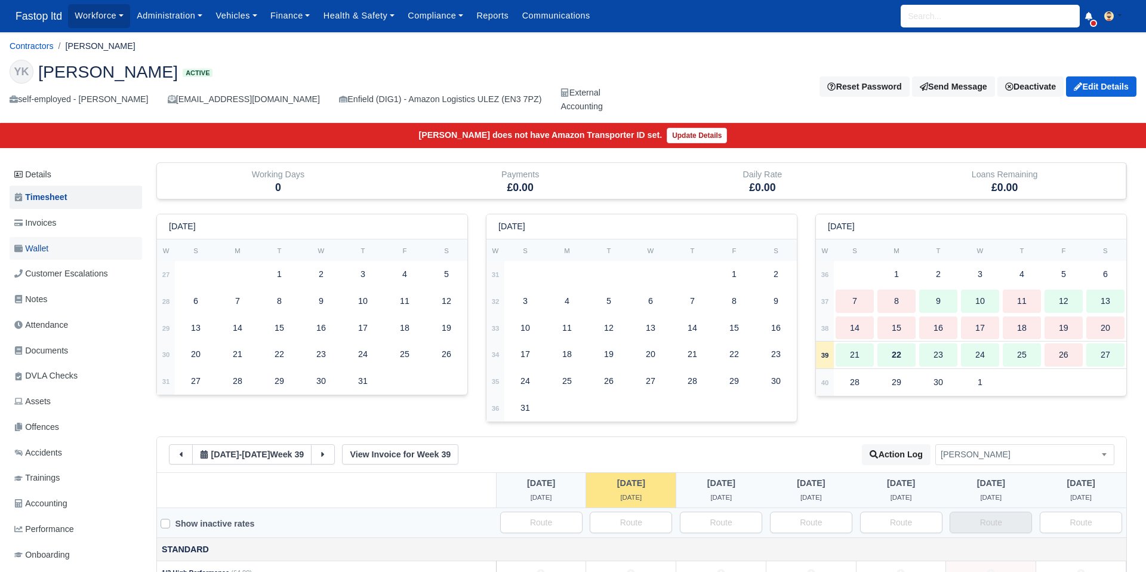
click at [36, 249] on span "Wallet" at bounding box center [31, 249] width 34 height 14
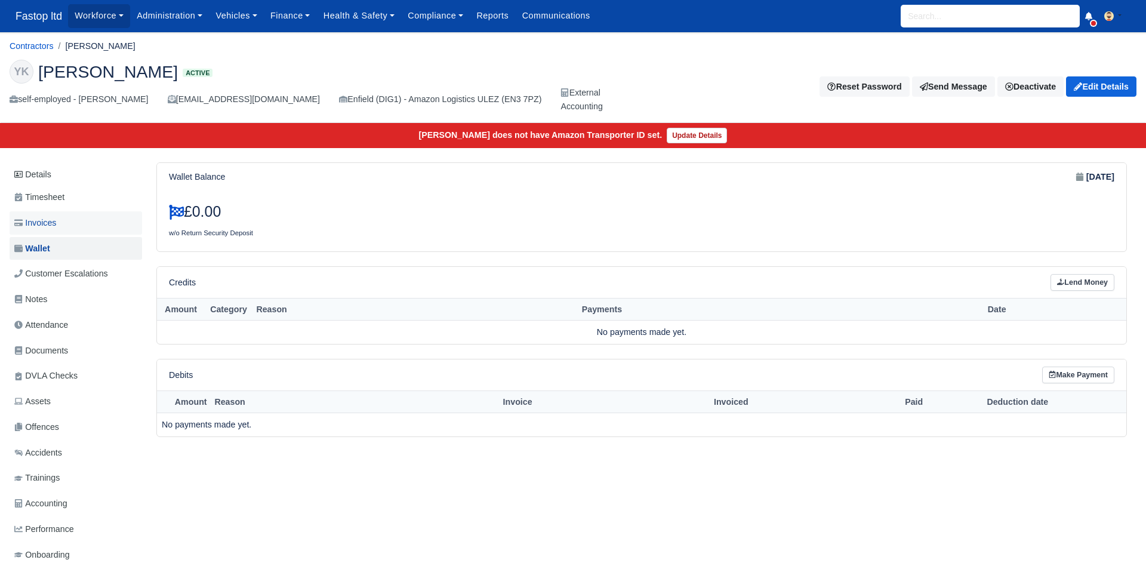
click at [61, 224] on link "Invoices" at bounding box center [76, 222] width 132 height 23
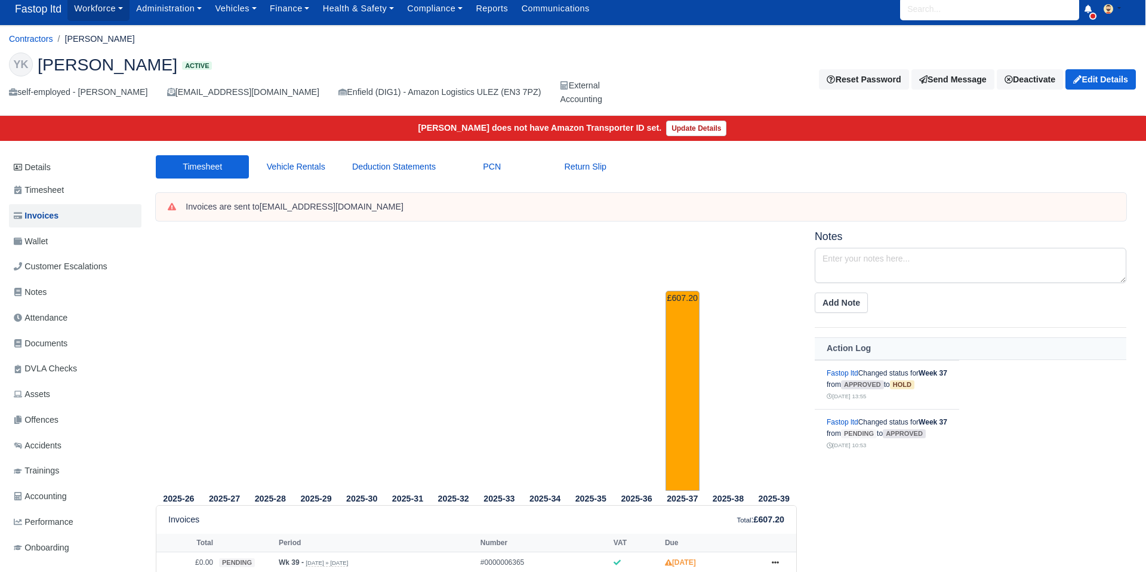
scroll to position [0, 1]
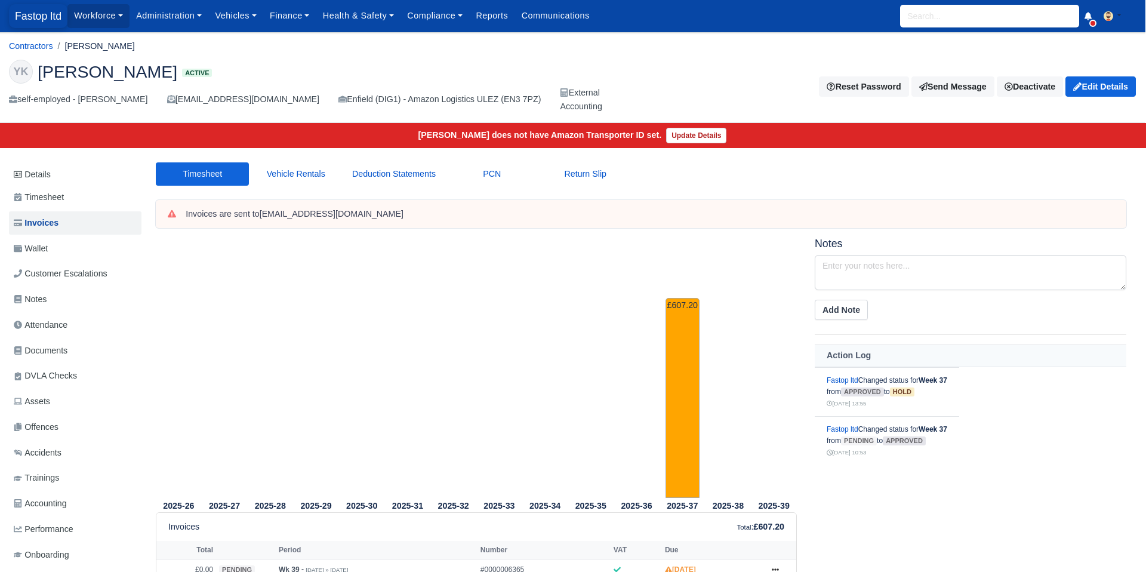
click at [29, 10] on span "Fastop ltd" at bounding box center [38, 16] width 58 height 24
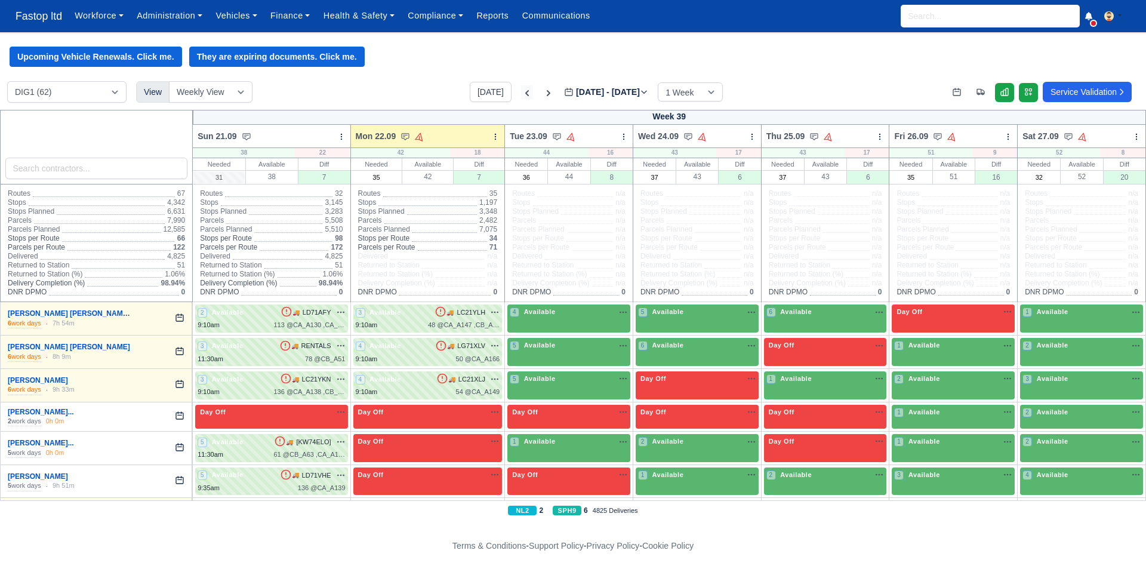
click at [521, 95] on icon at bounding box center [527, 93] width 12 height 12
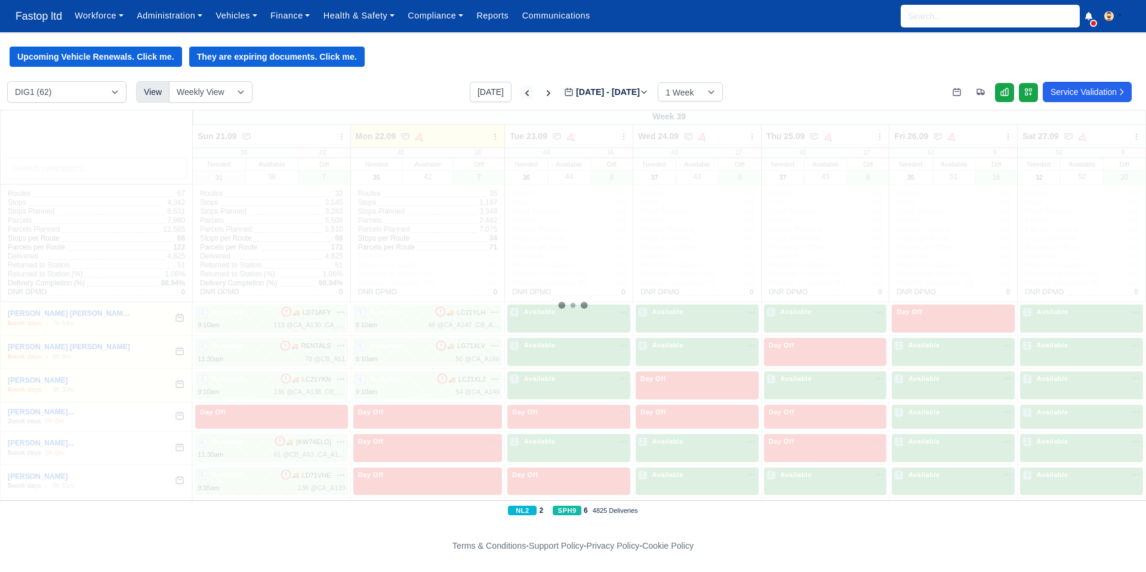
type input "2025-09-15"
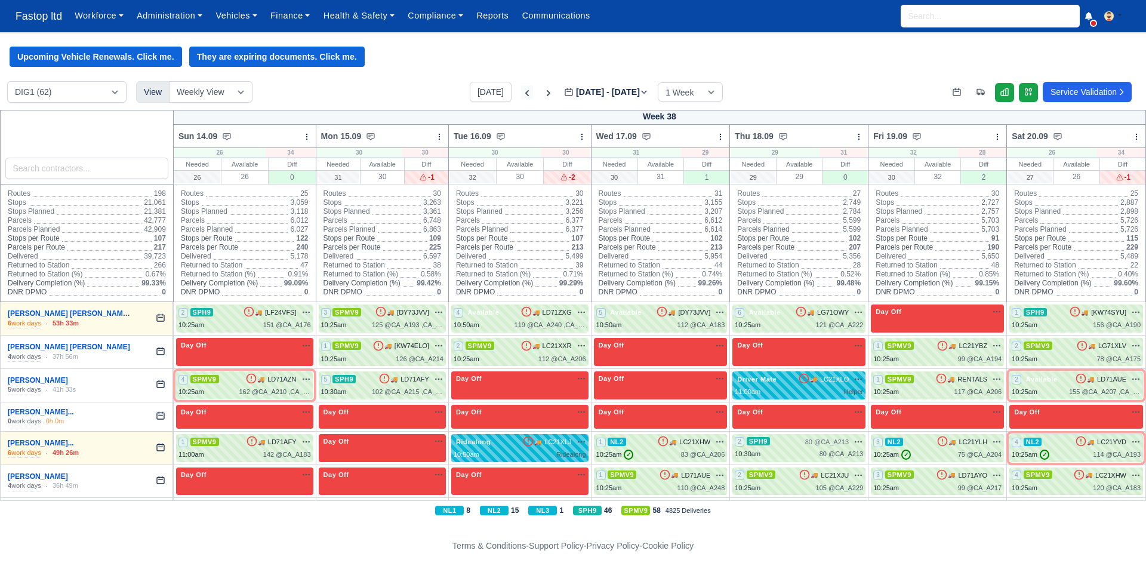
click at [521, 94] on icon at bounding box center [527, 93] width 12 height 12
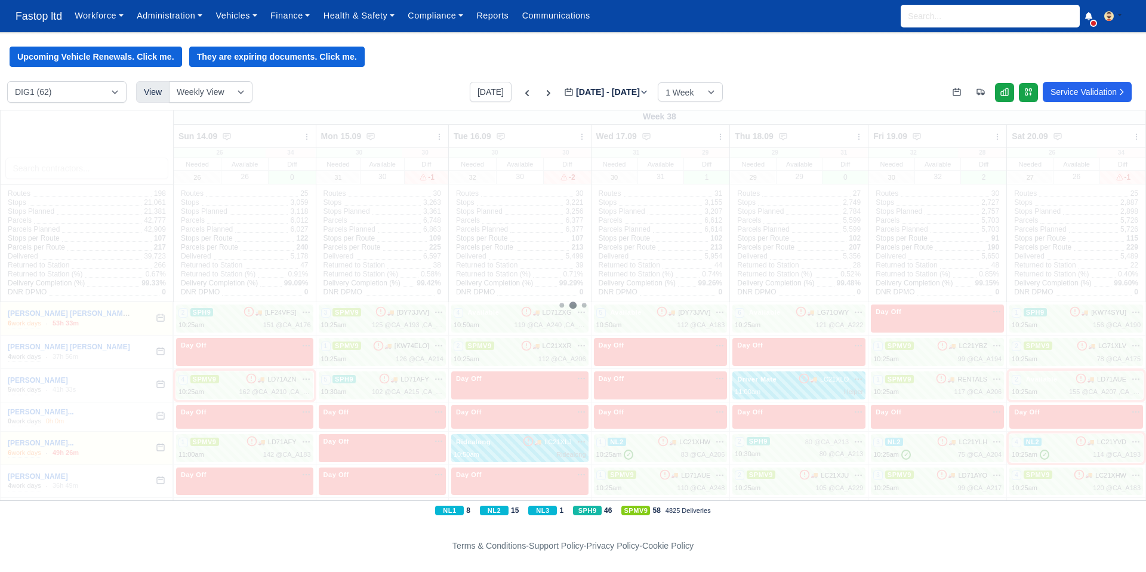
type input "2025-09-08"
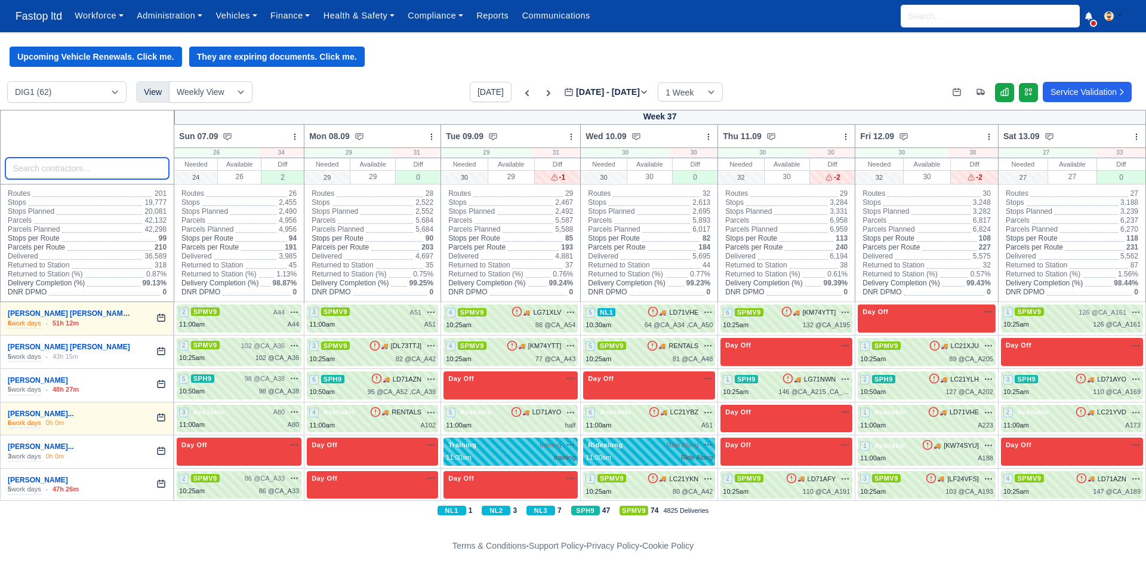
click at [66, 177] on input "search" at bounding box center [87, 168] width 164 height 21
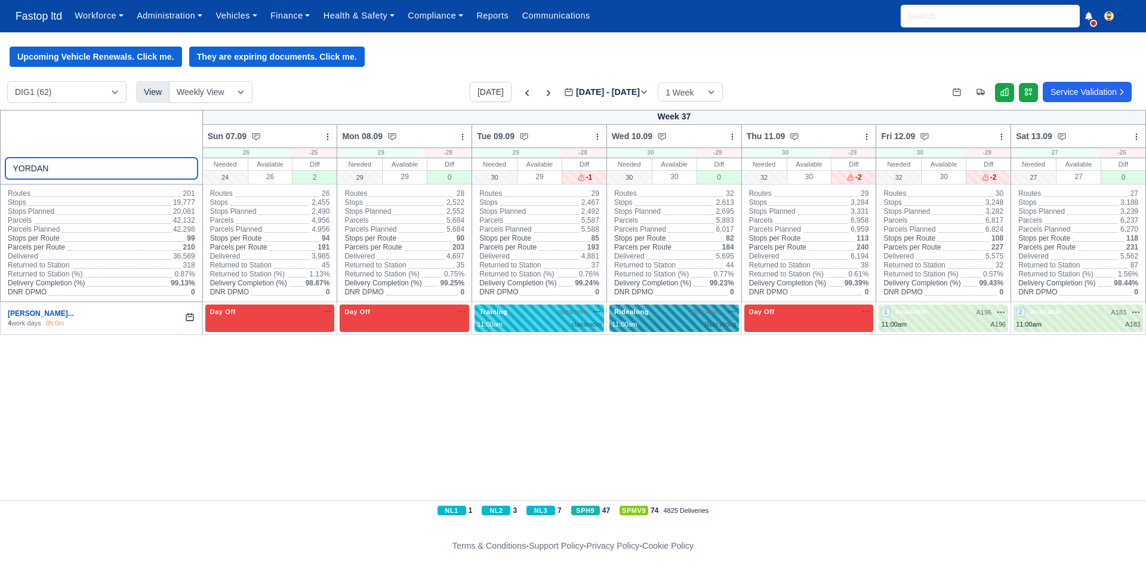
type input "YORDAN"
click at [614, 323] on div "11:00am" at bounding box center [625, 324] width 26 height 10
select select "Ridealong"
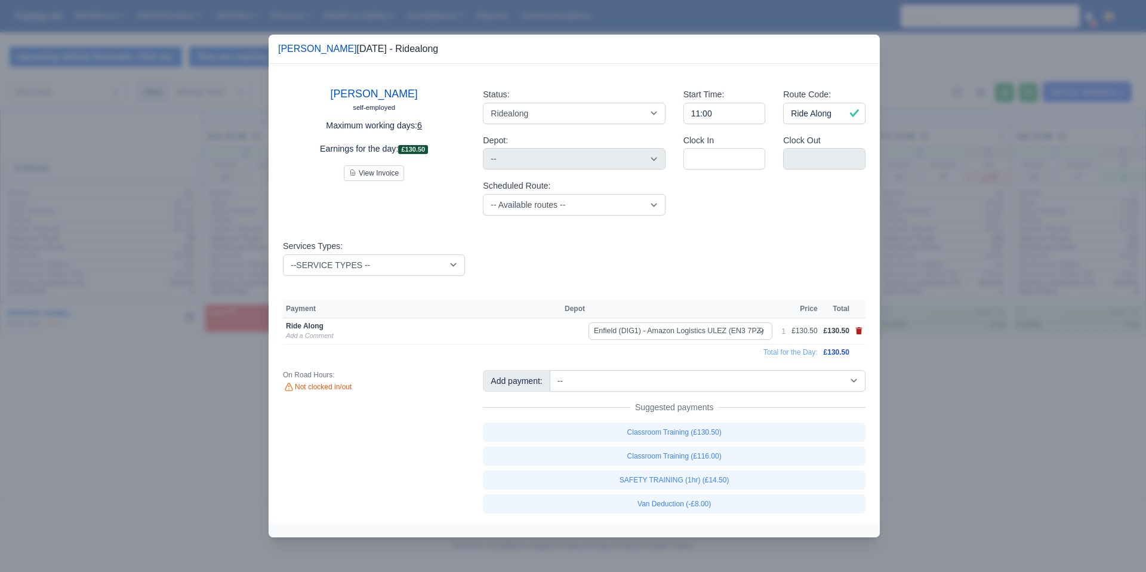
click at [859, 332] on icon at bounding box center [859, 330] width 7 height 7
select select
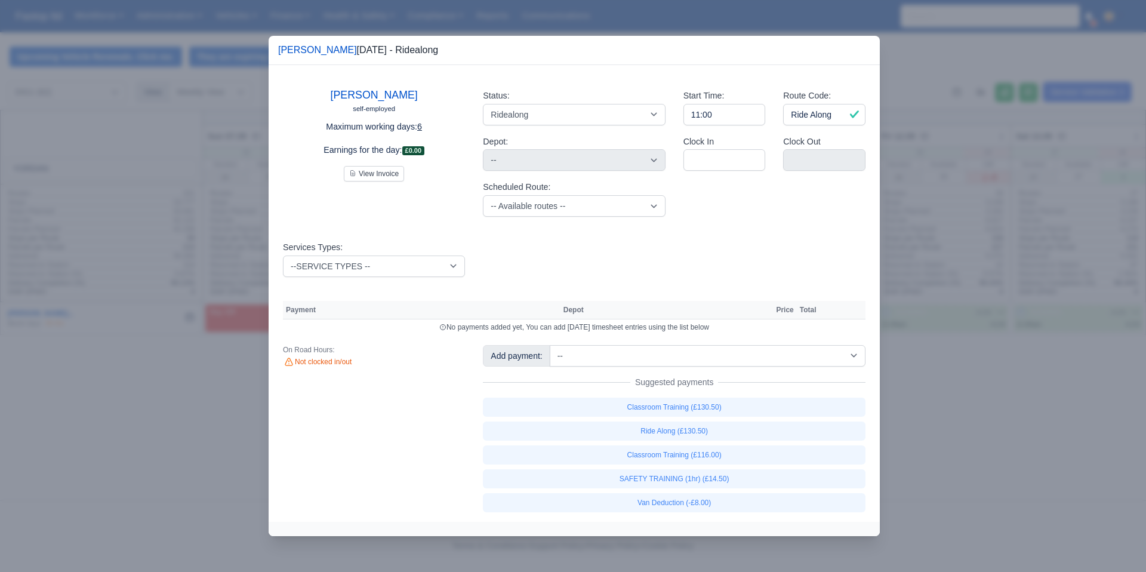
click at [939, 369] on div at bounding box center [573, 286] width 1146 height 572
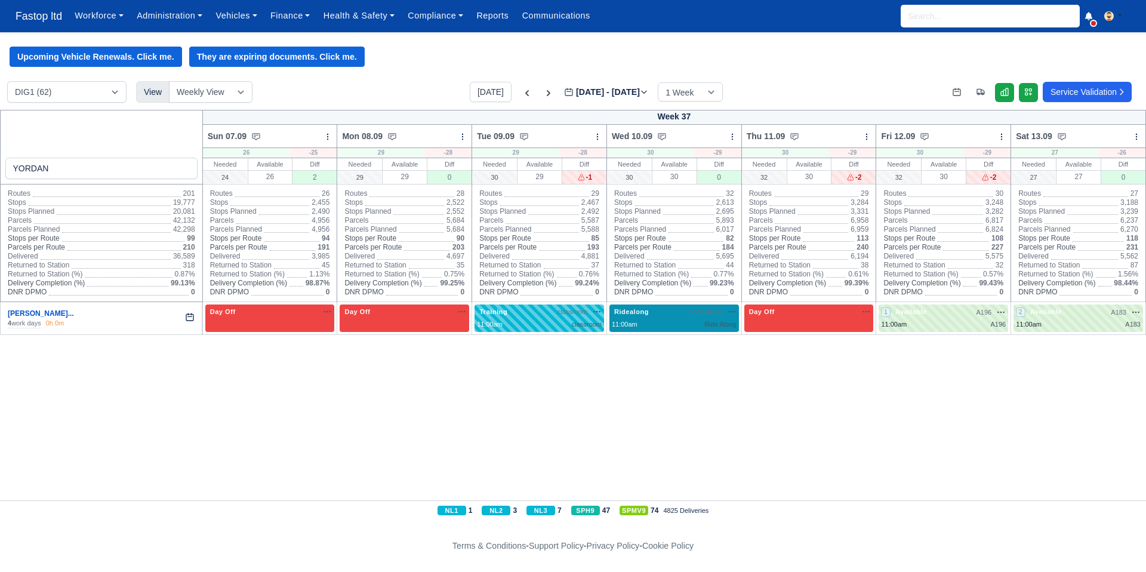
click at [680, 323] on div "11:00am Ride Along" at bounding box center [674, 324] width 125 height 10
select select "Ridealong"
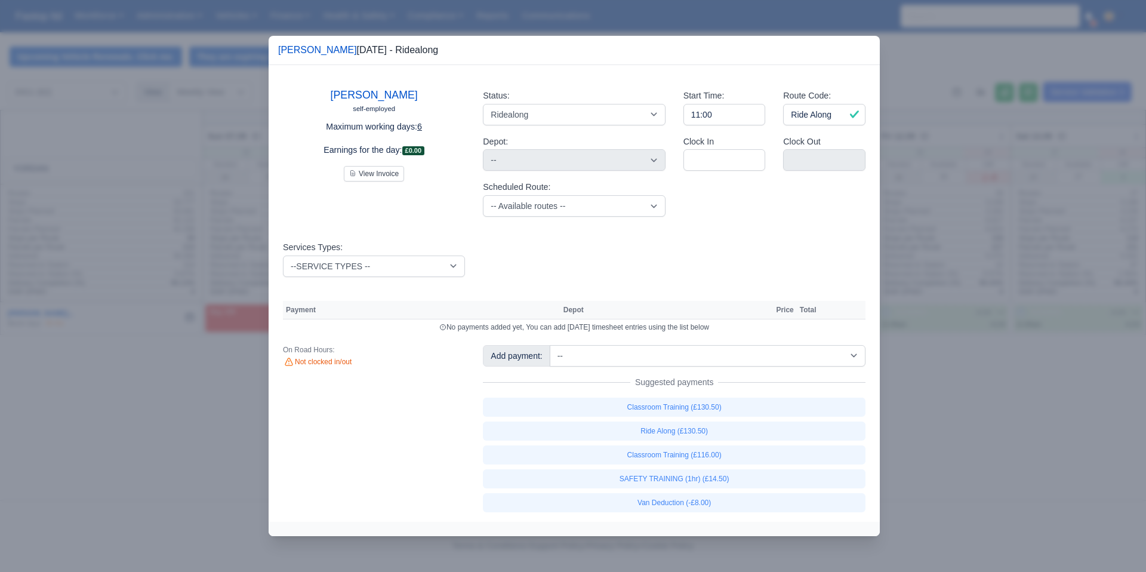
click at [943, 369] on div at bounding box center [573, 286] width 1146 height 572
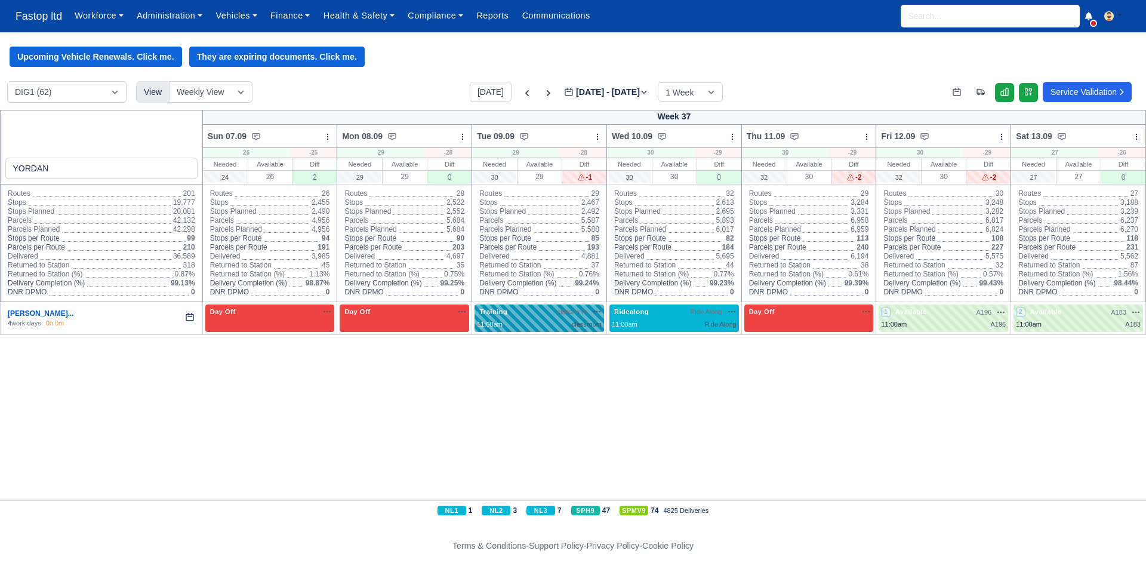
click at [550, 324] on div "11:00am classroom" at bounding box center [539, 324] width 125 height 10
select select "Training"
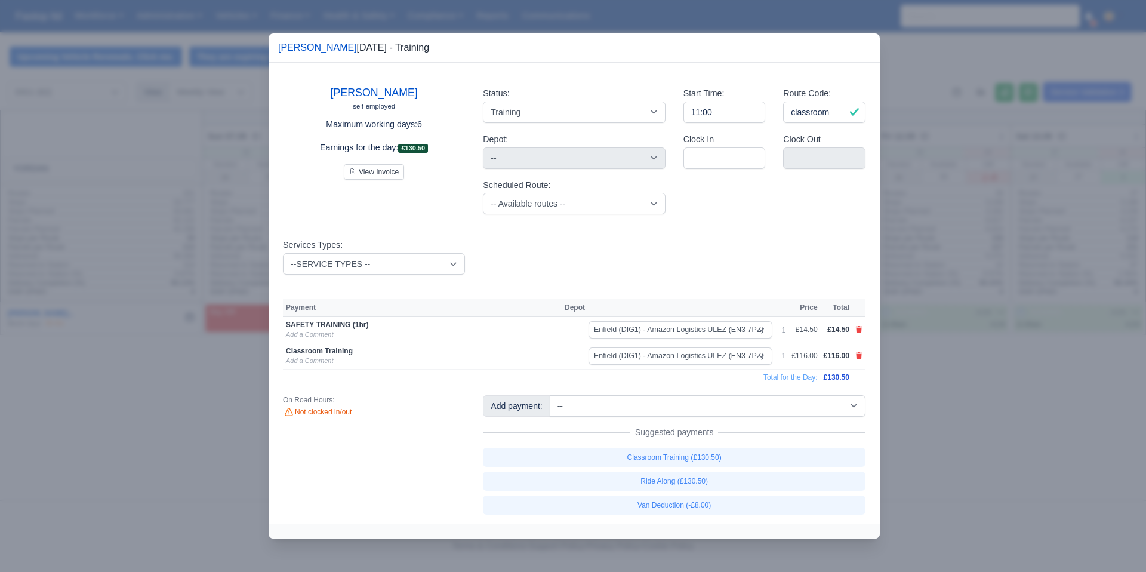
click at [945, 388] on div at bounding box center [573, 286] width 1146 height 572
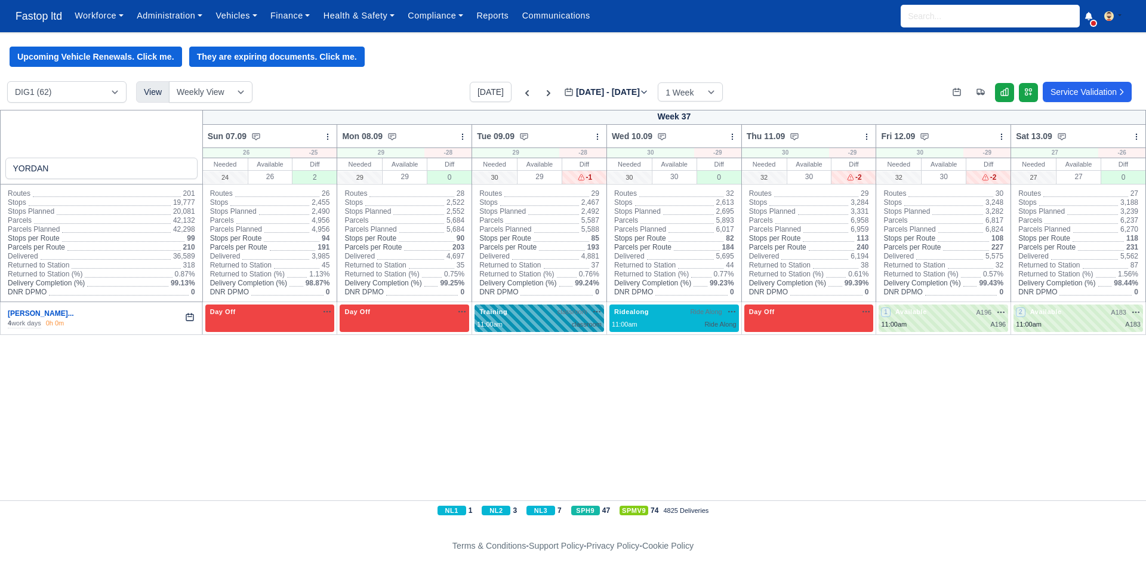
click at [532, 321] on div "11:00am classroom" at bounding box center [539, 324] width 125 height 10
select select "Training"
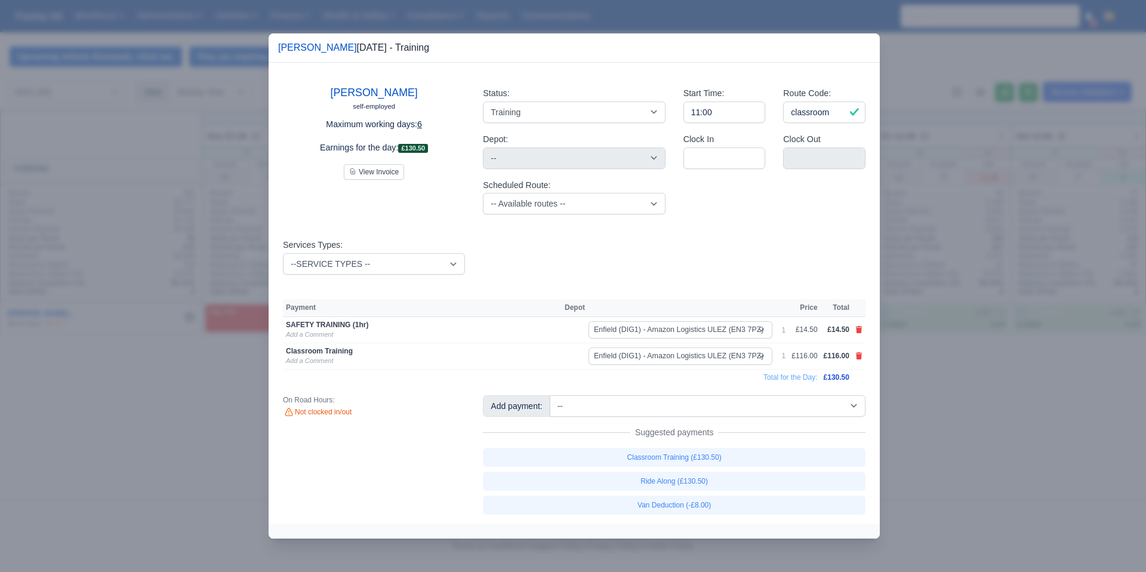
click at [928, 375] on div at bounding box center [573, 286] width 1146 height 572
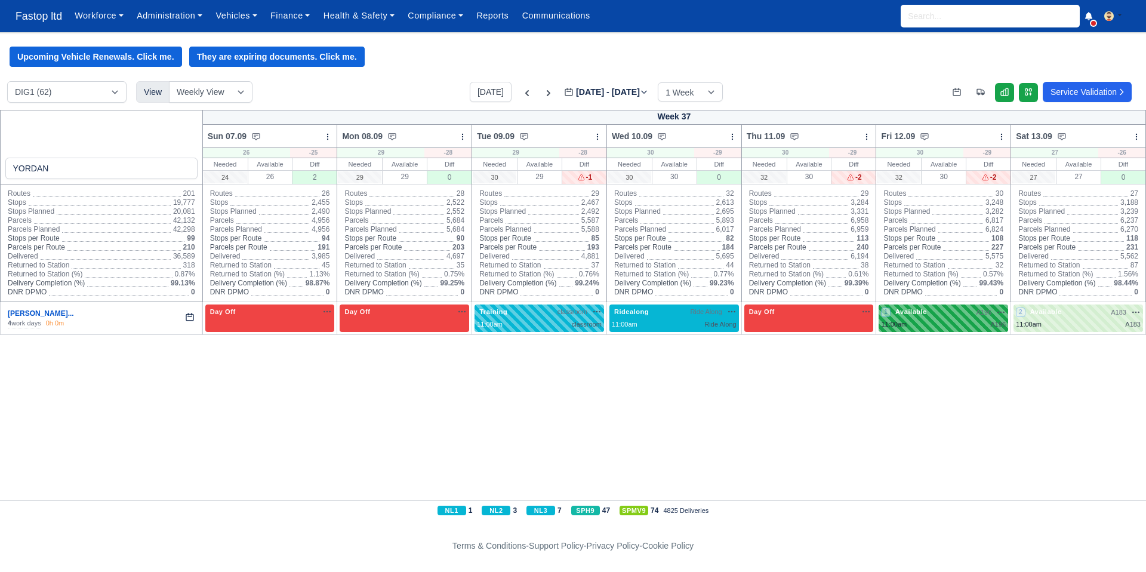
click at [915, 318] on div "1 Available A196 na" at bounding box center [943, 318] width 125 height 23
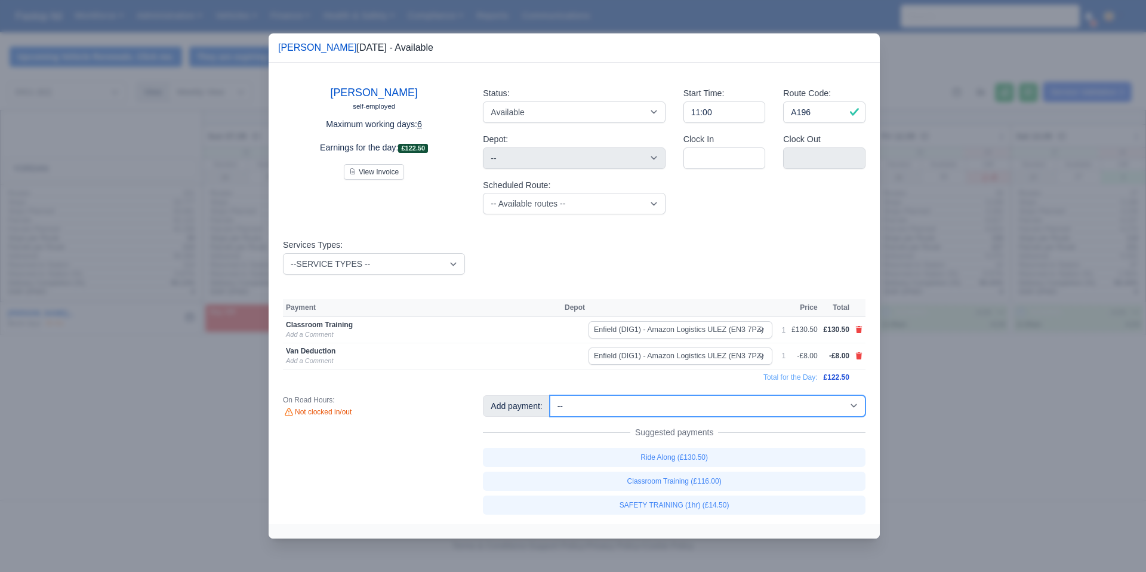
click at [776, 405] on select "-- 1/2 High Performance (£4.00) 1/2 Standard Parcel Medium Van 4.5hrs (£65.25) …" at bounding box center [708, 405] width 316 height 21
select select "2"
select select "1"
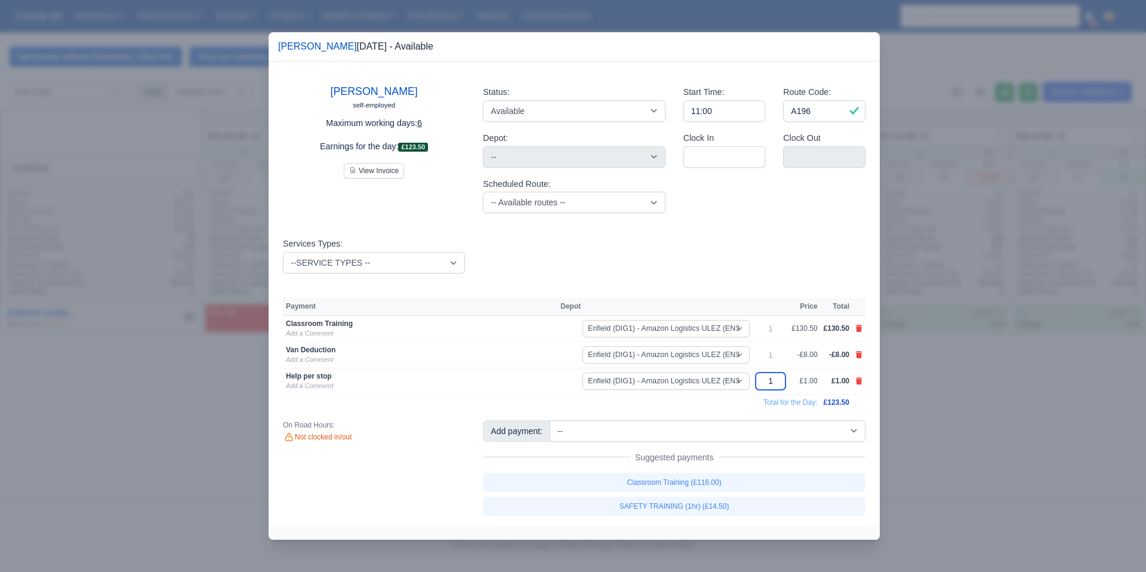
click at [773, 379] on input "1" at bounding box center [771, 380] width 30 height 17
type input "104"
click at [858, 328] on icon at bounding box center [859, 328] width 7 height 7
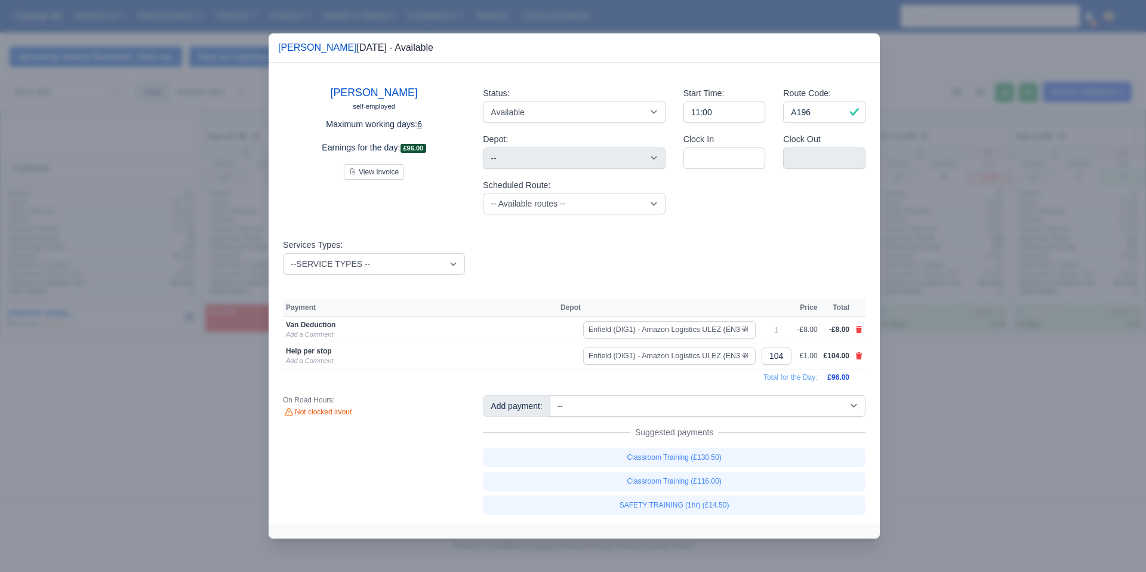
click at [932, 396] on div at bounding box center [573, 286] width 1146 height 572
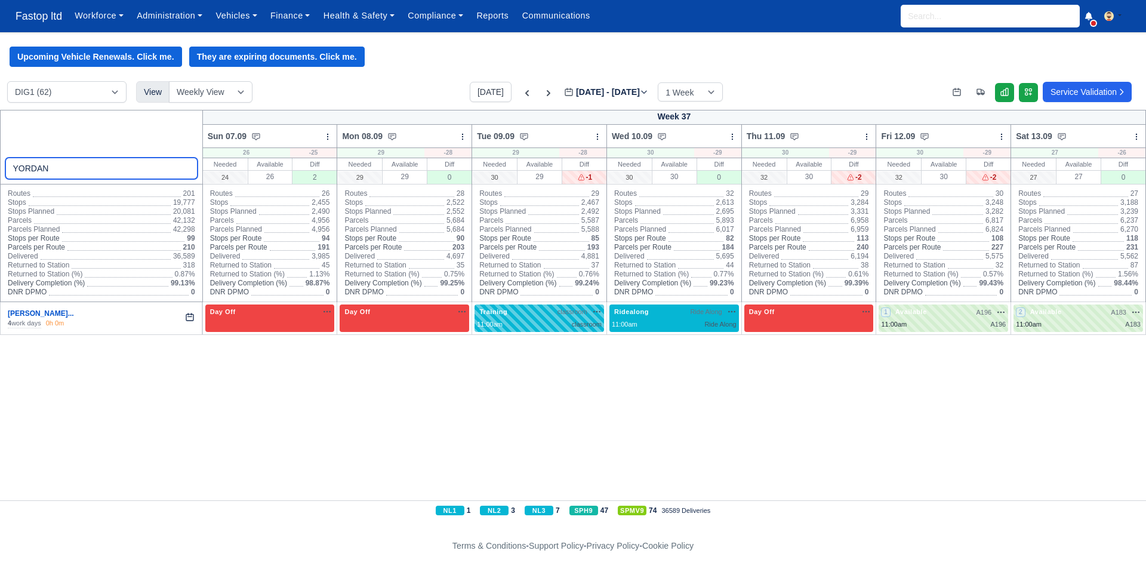
drag, startPoint x: 68, startPoint y: 168, endPoint x: 0, endPoint y: 162, distance: 68.3
click at [0, 162] on div "YORDAN" at bounding box center [101, 147] width 203 height 75
drag, startPoint x: 184, startPoint y: 390, endPoint x: 205, endPoint y: 390, distance: 20.9
click at [189, 390] on div "Week 37 Sun 07.09 Bulk Status Change Daily Tasks Planned Routes Service Details…" at bounding box center [573, 305] width 1146 height 390
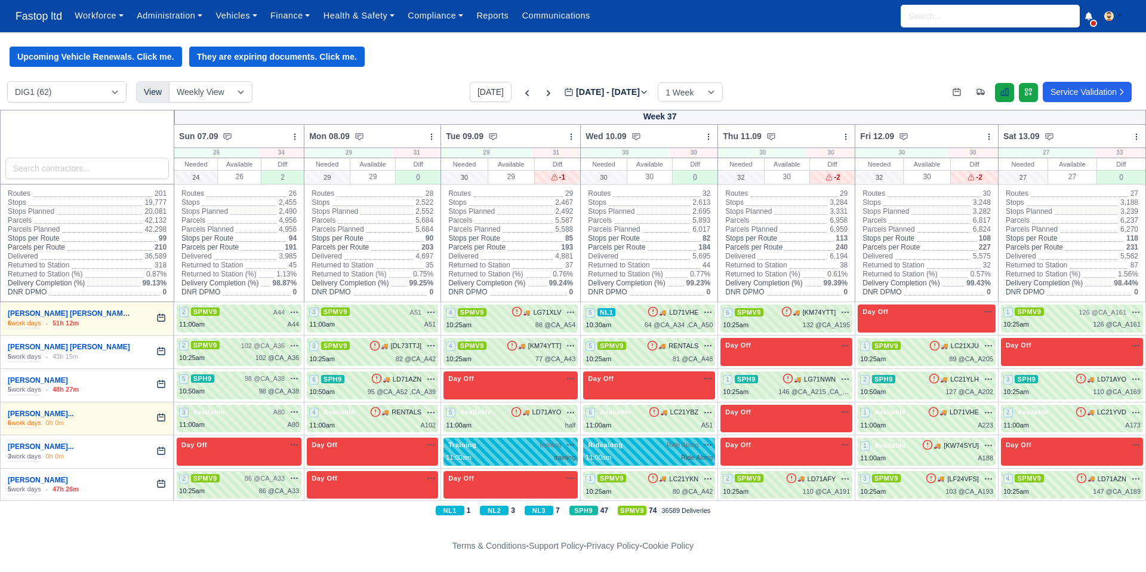
click at [1004, 94] on icon at bounding box center [1005, 92] width 10 height 10
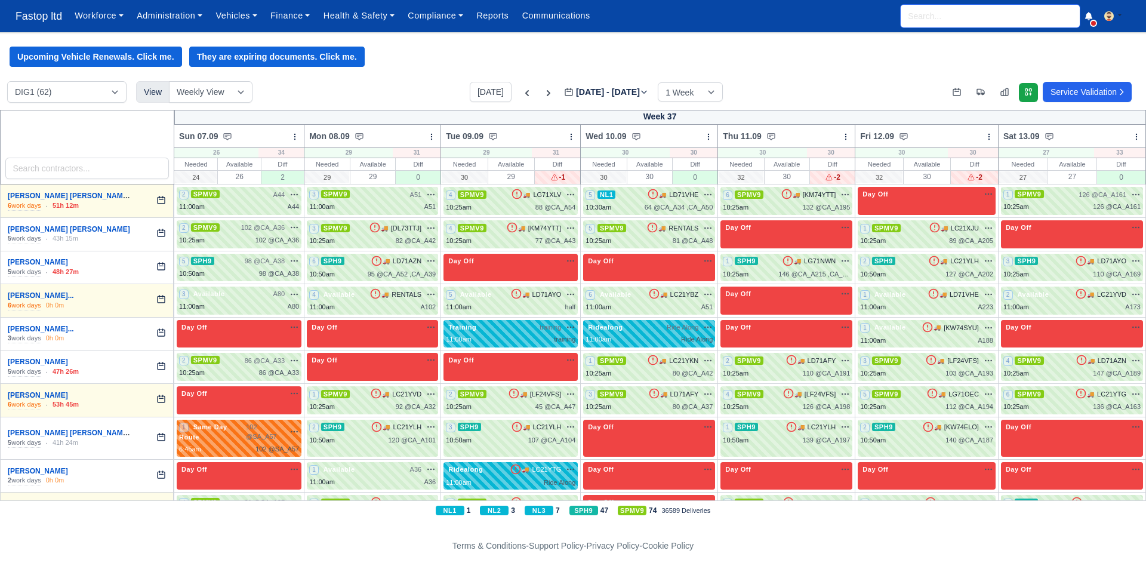
click at [931, 17] on input "search" at bounding box center [990, 16] width 179 height 23
type input "DEAN"
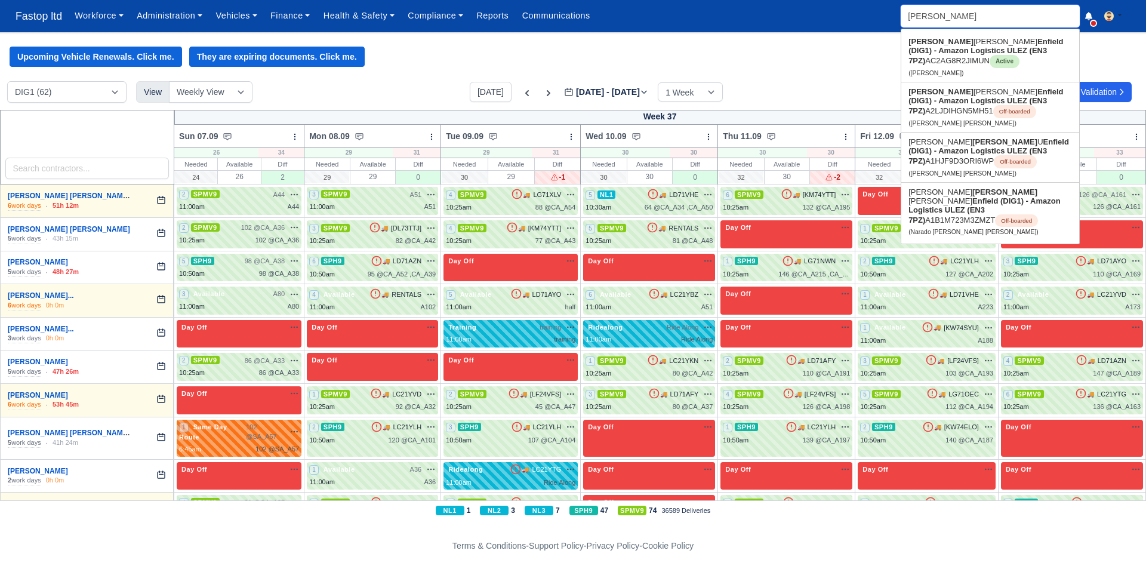
type input "DEAN Allan Black"
click at [961, 45] on link "Dean Allan Black Enfield (DIG1) - Amazon Logistics ULEZ (EN3 7PZ) AC2AG8R2JIMUN…" at bounding box center [990, 57] width 178 height 50
type input "[PERSON_NAME]"
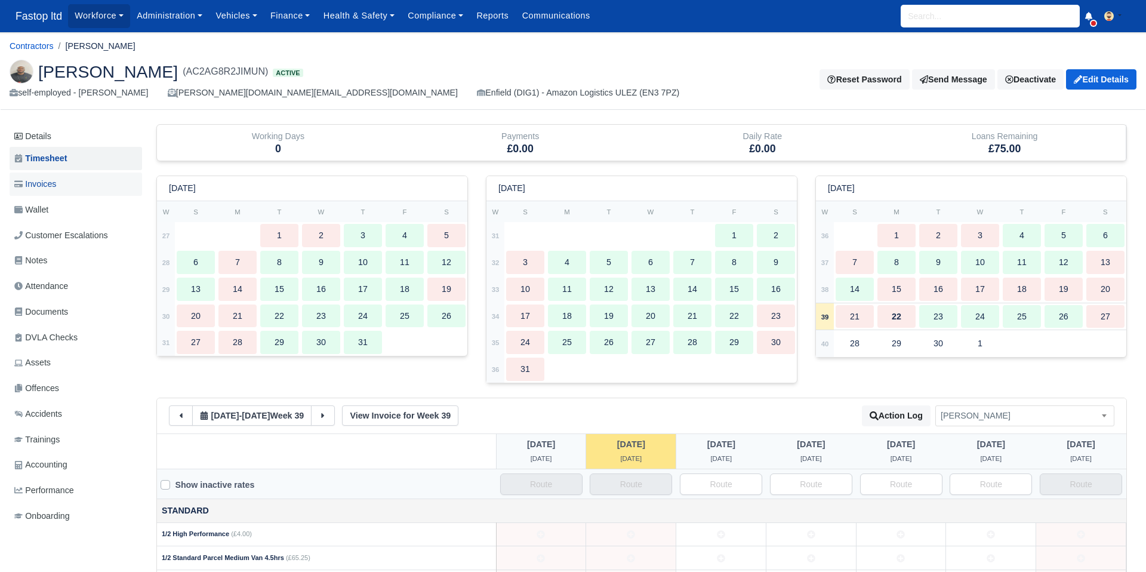
click at [51, 189] on span "Invoices" at bounding box center [35, 184] width 42 height 14
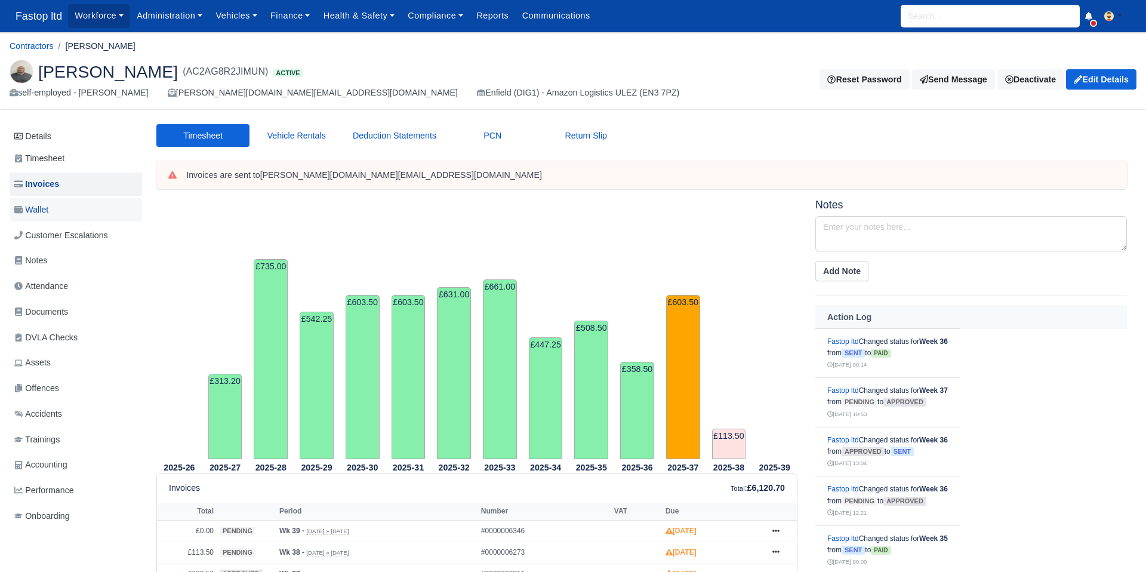
click at [41, 204] on span "Wallet" at bounding box center [31, 210] width 34 height 14
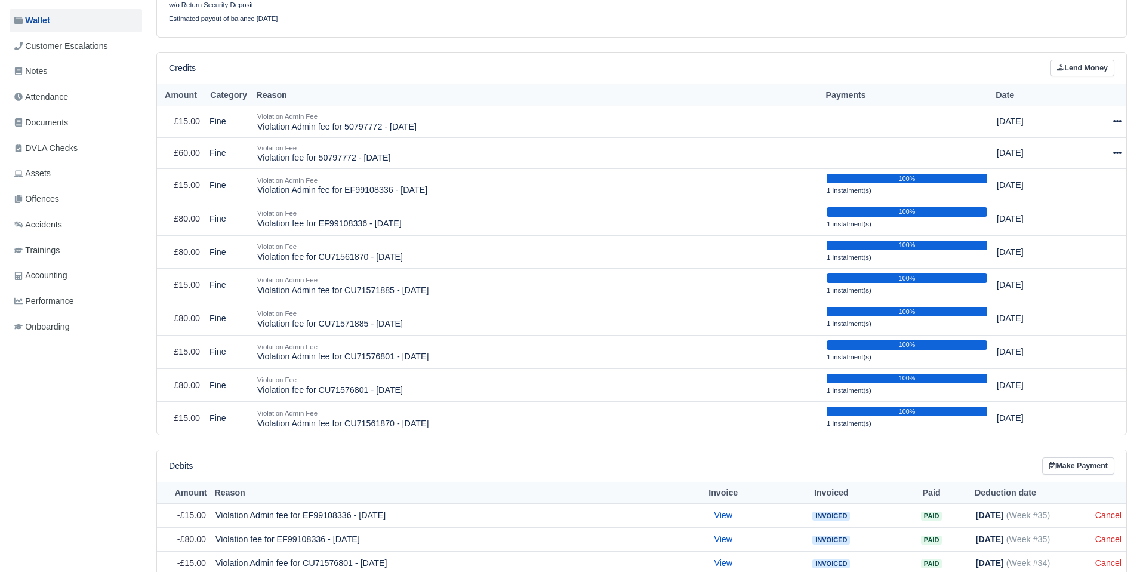
scroll to position [71, 0]
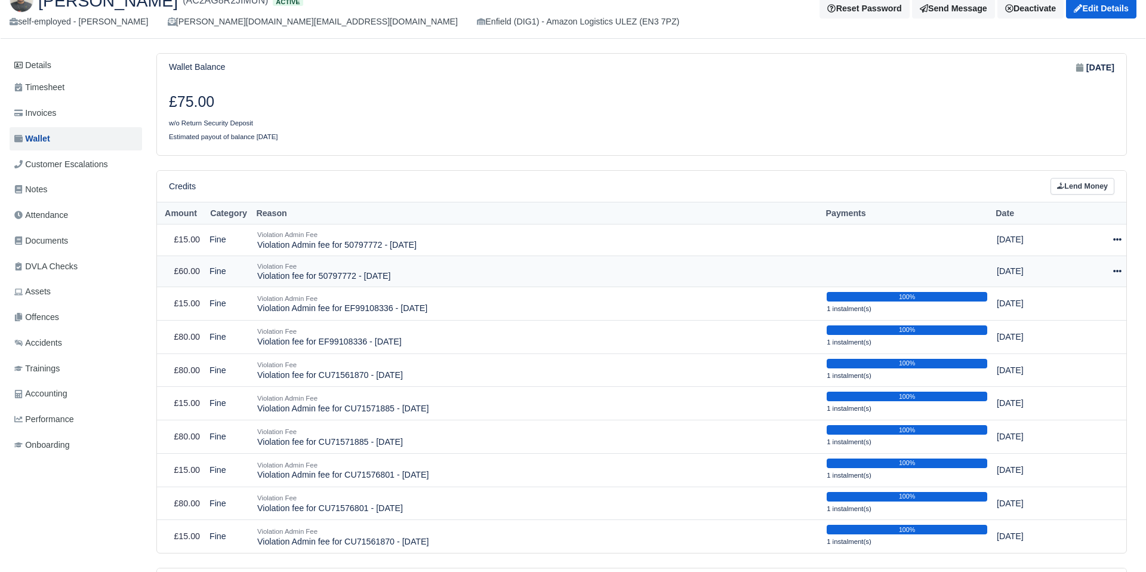
click at [1113, 267] on icon at bounding box center [1117, 271] width 8 height 8
click at [1079, 309] on button "Make Payment" at bounding box center [1062, 307] width 106 height 19
select select "2457"
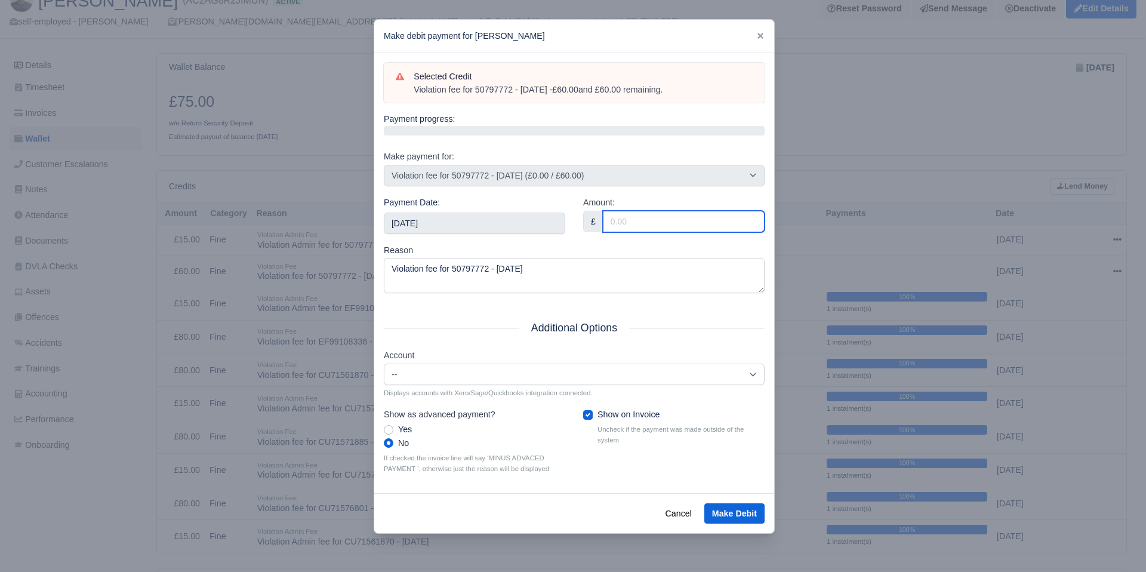
click at [633, 223] on input "Amount:" at bounding box center [684, 221] width 162 height 21
type input "60"
drag, startPoint x: 585, startPoint y: 238, endPoint x: 521, endPoint y: 236, distance: 64.5
click at [579, 239] on div "Amount: £ 60" at bounding box center [673, 220] width 199 height 48
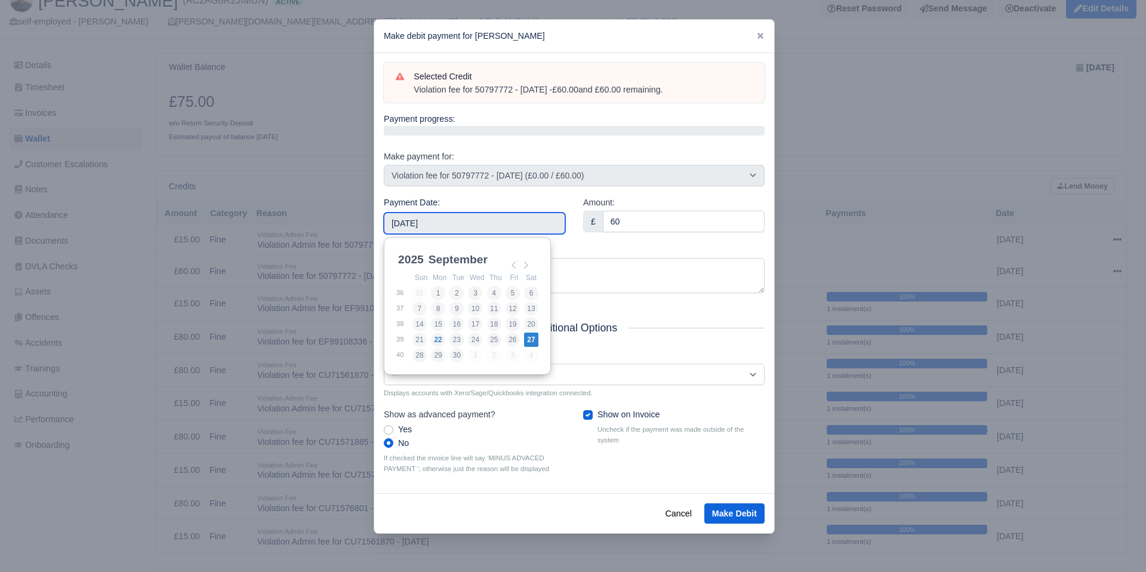
drag, startPoint x: 497, startPoint y: 230, endPoint x: 497, endPoint y: 245, distance: 15.5
click at [497, 230] on input "[DATE]" at bounding box center [474, 222] width 181 height 21
type input "[DATE]"
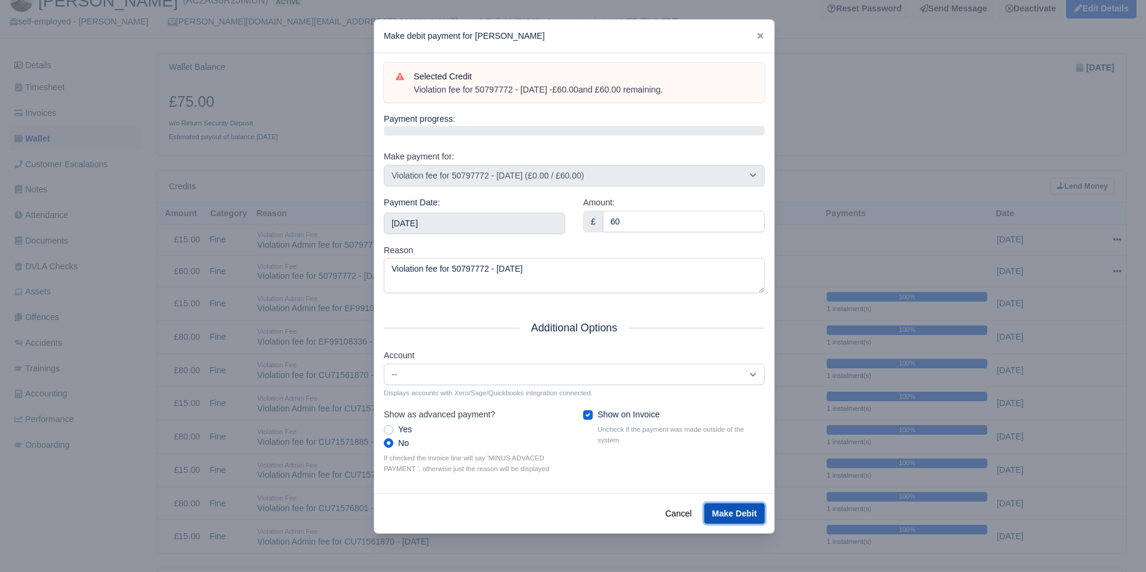
click at [729, 510] on button "Make Debit" at bounding box center [734, 513] width 60 height 20
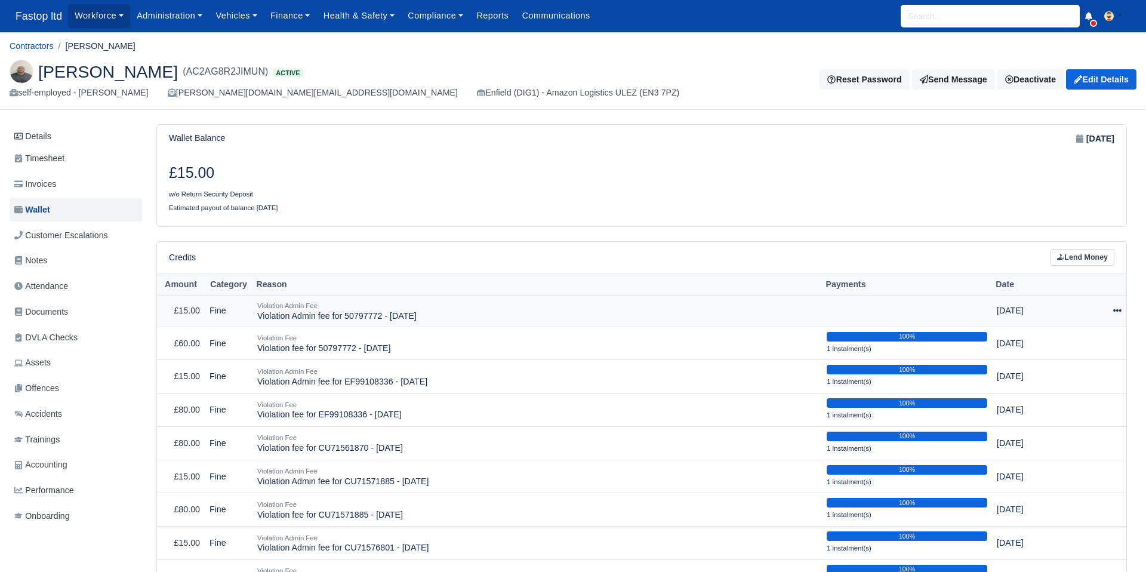
click at [1117, 307] on icon at bounding box center [1117, 310] width 8 height 8
click at [1075, 341] on button "Make Payment" at bounding box center [1062, 347] width 106 height 19
select select "2458"
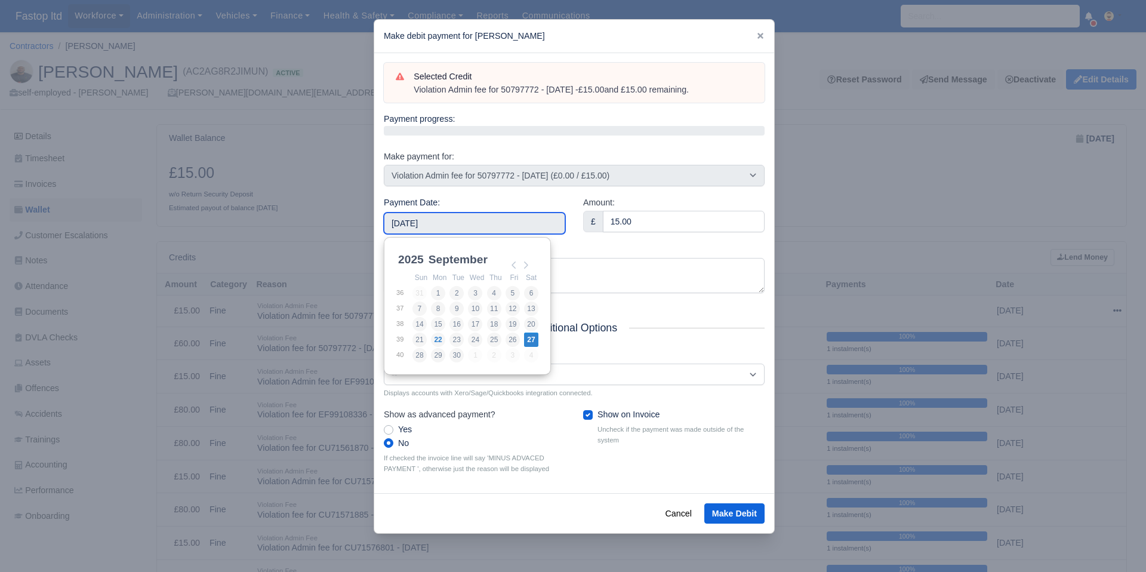
drag, startPoint x: 473, startPoint y: 219, endPoint x: 477, endPoint y: 231, distance: 12.5
click at [473, 219] on input "[DATE]" at bounding box center [474, 222] width 181 height 21
type input "[DATE]"
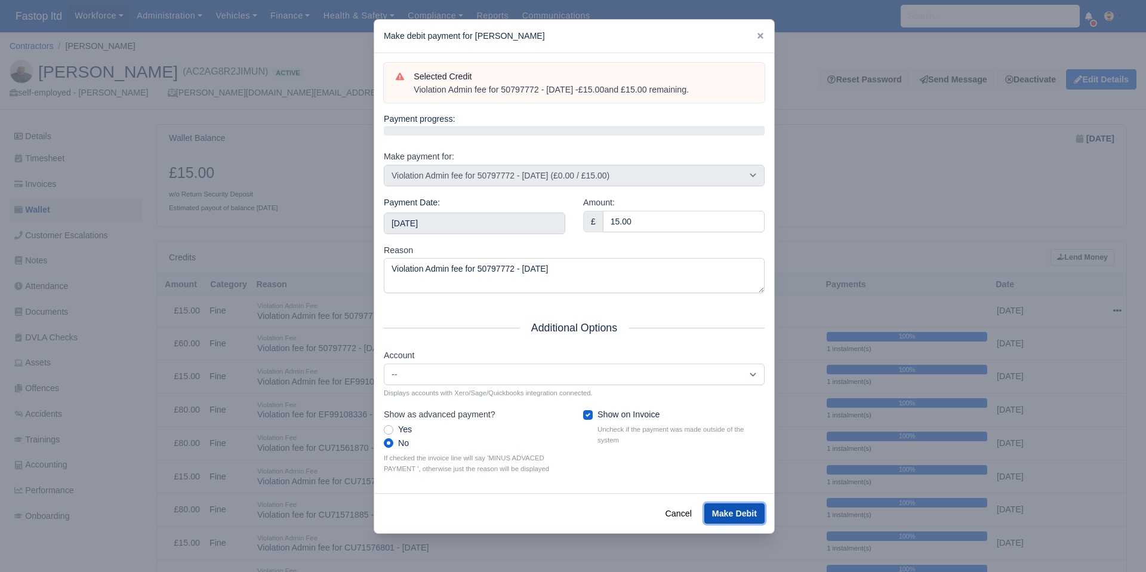
drag, startPoint x: 728, startPoint y: 513, endPoint x: 745, endPoint y: 511, distance: 16.9
click at [729, 513] on button "Make Debit" at bounding box center [734, 513] width 60 height 20
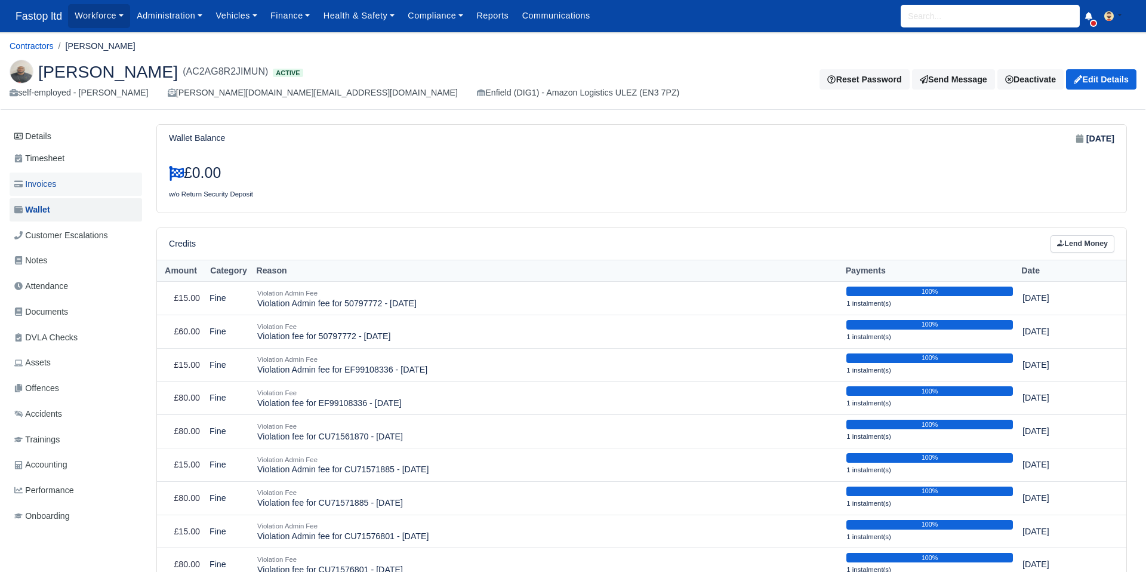
click at [42, 184] on span "Invoices" at bounding box center [35, 184] width 42 height 14
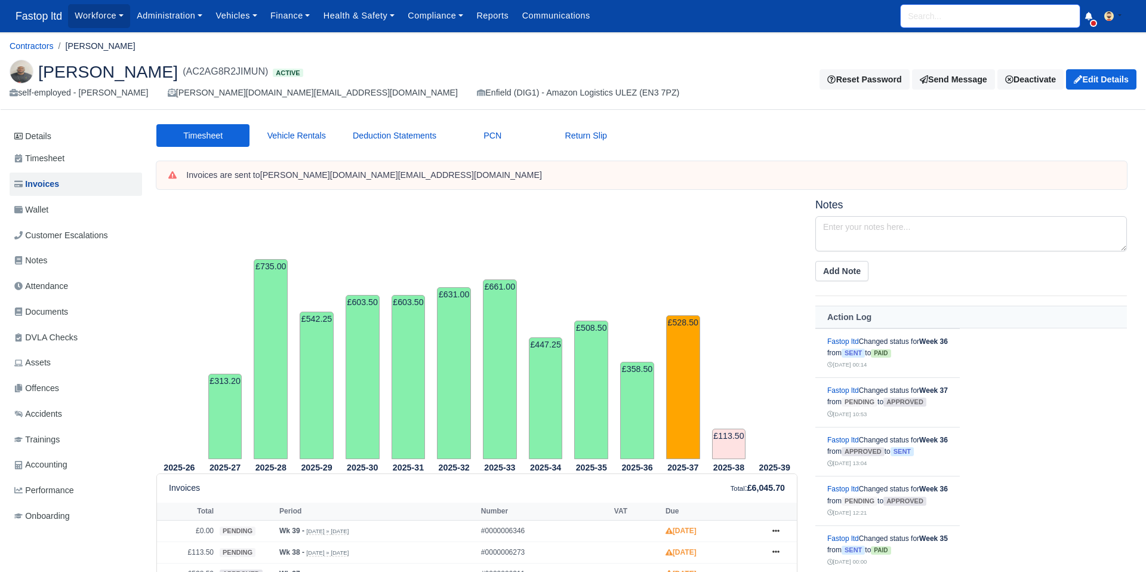
click at [921, 22] on input "search" at bounding box center [990, 16] width 179 height 23
type input "ALEK"
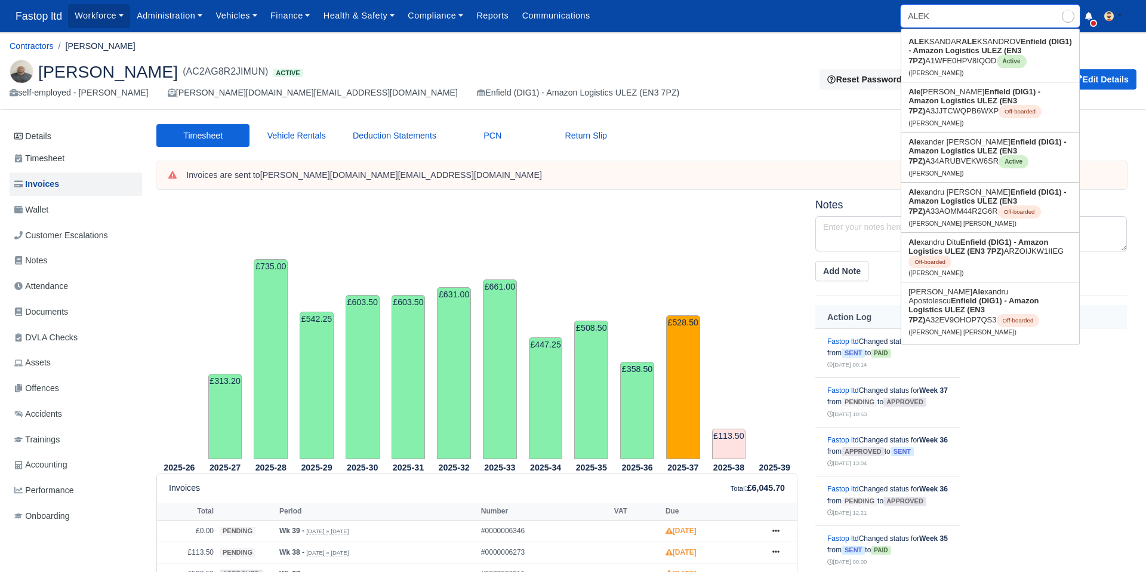
type input "[PERSON_NAME]"
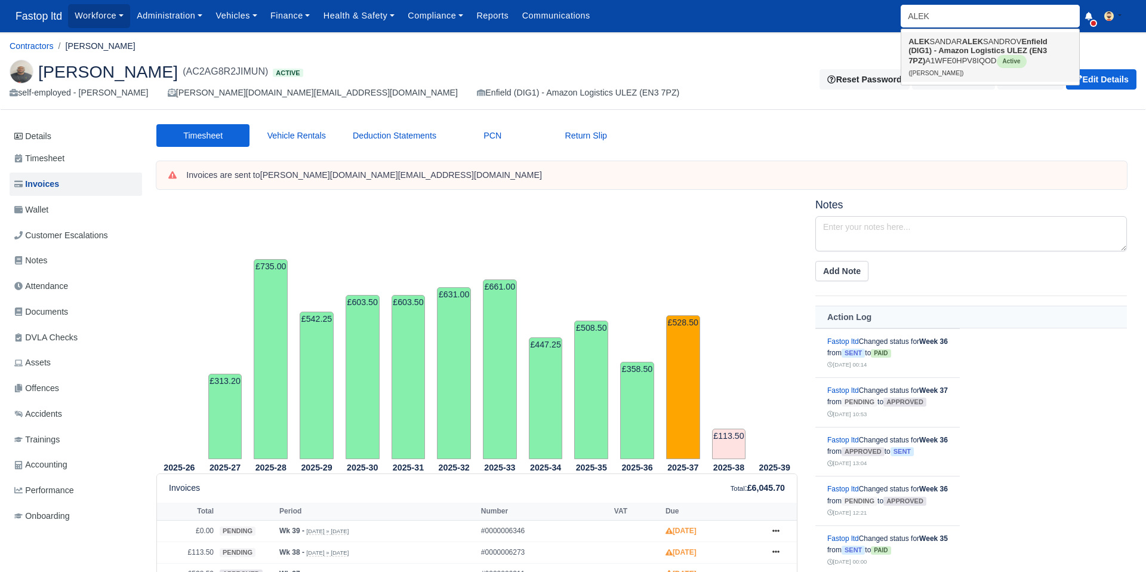
drag, startPoint x: 929, startPoint y: 56, endPoint x: 923, endPoint y: 61, distance: 8.5
click at [929, 56] on link "[PERSON_NAME] [PERSON_NAME] (DIG1) - Amazon Logistics ULEZ (EN3 7PZ) A1WFE0HPV8…" at bounding box center [990, 57] width 178 height 50
type input "ALEKSANDAR ALEKSANDROV"
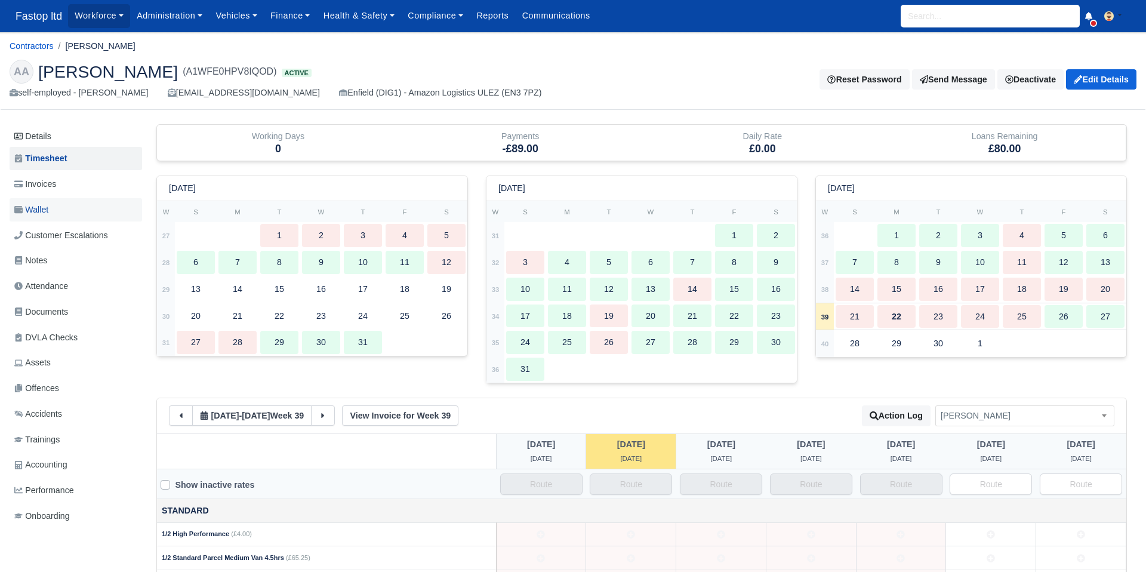
click at [42, 207] on span "Wallet" at bounding box center [31, 210] width 34 height 14
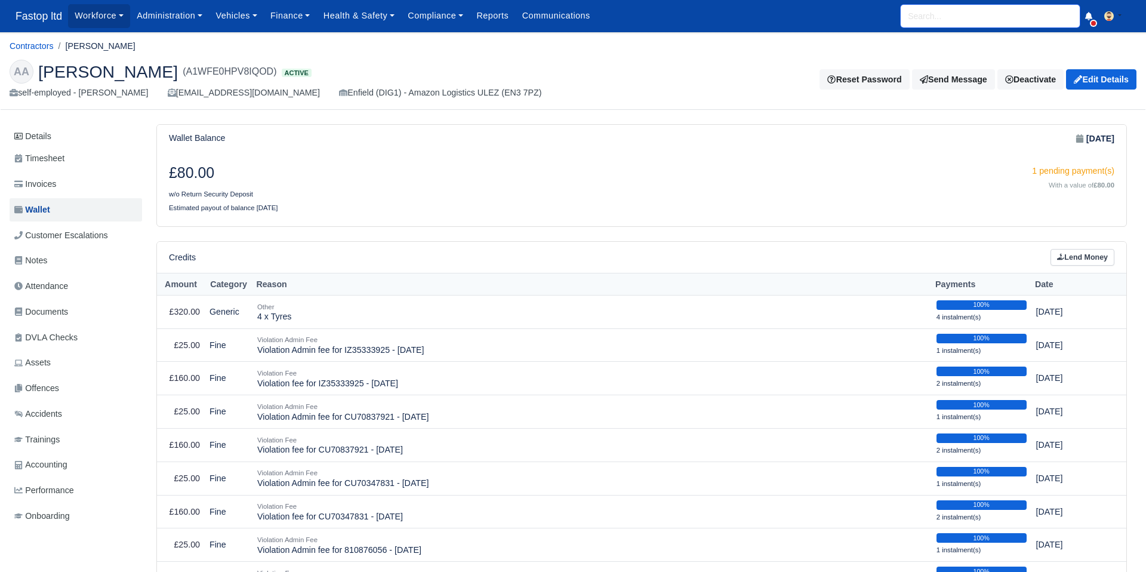
click at [966, 25] on input "search" at bounding box center [990, 16] width 179 height 23
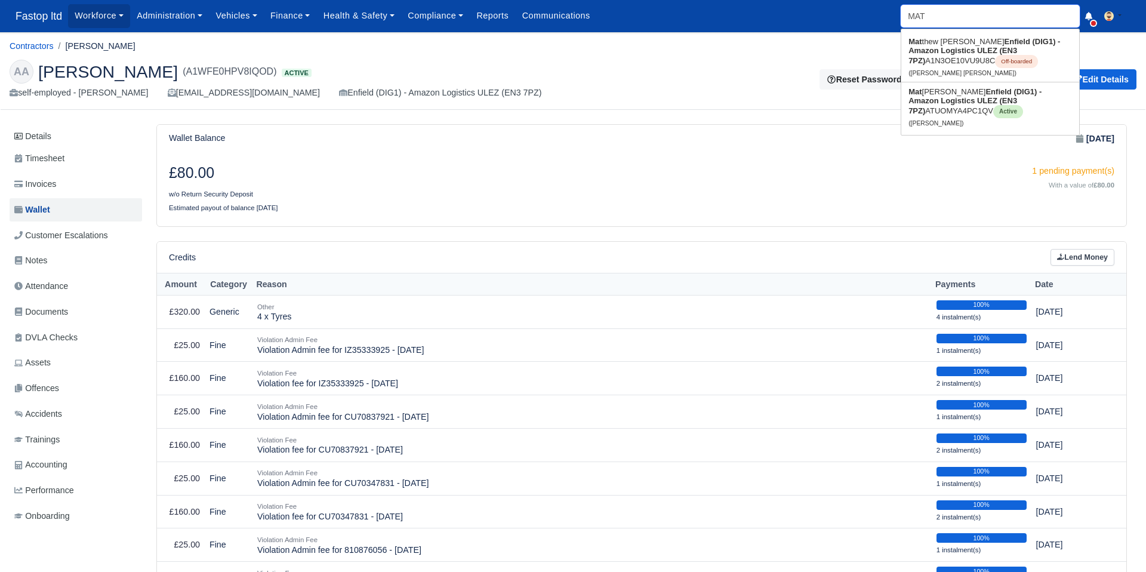
type input "MATT"
type input "[PERSON_NAME] [PERSON_NAME]"
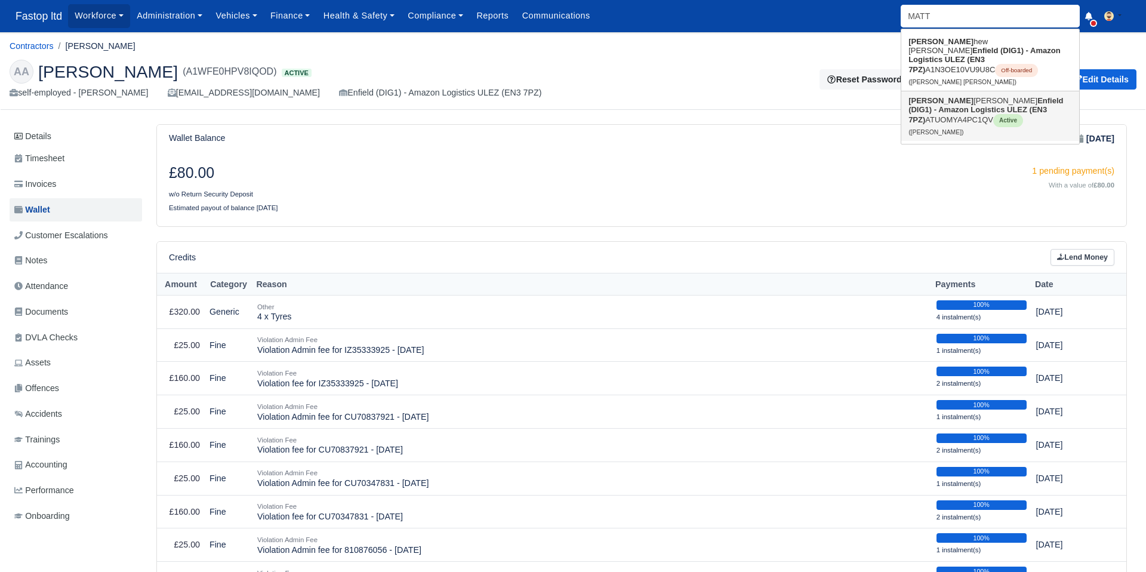
click at [961, 102] on strong "Enfield (DIG1) - Amazon Logistics ULEZ (EN3 7PZ)" at bounding box center [985, 110] width 155 height 28
type input "[PERSON_NAME]"
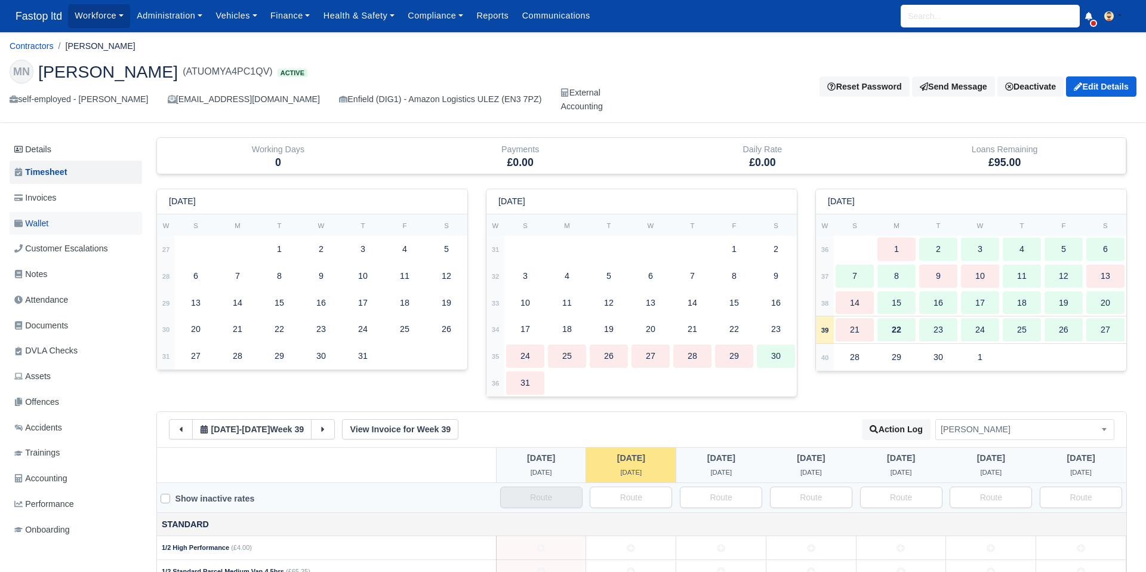
click at [42, 215] on link "Wallet" at bounding box center [76, 223] width 132 height 23
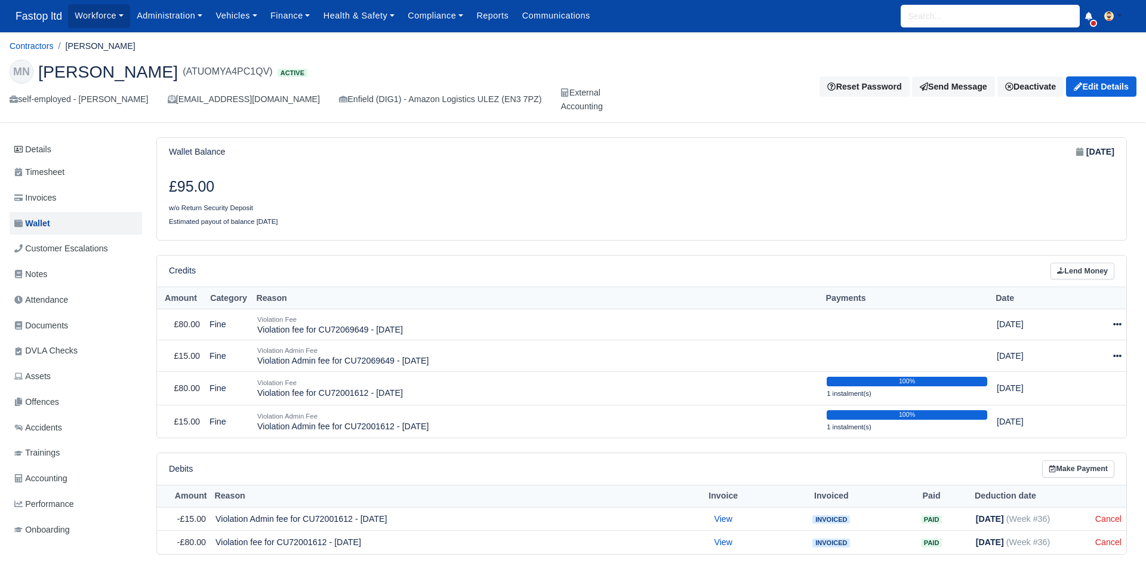
scroll to position [45, 0]
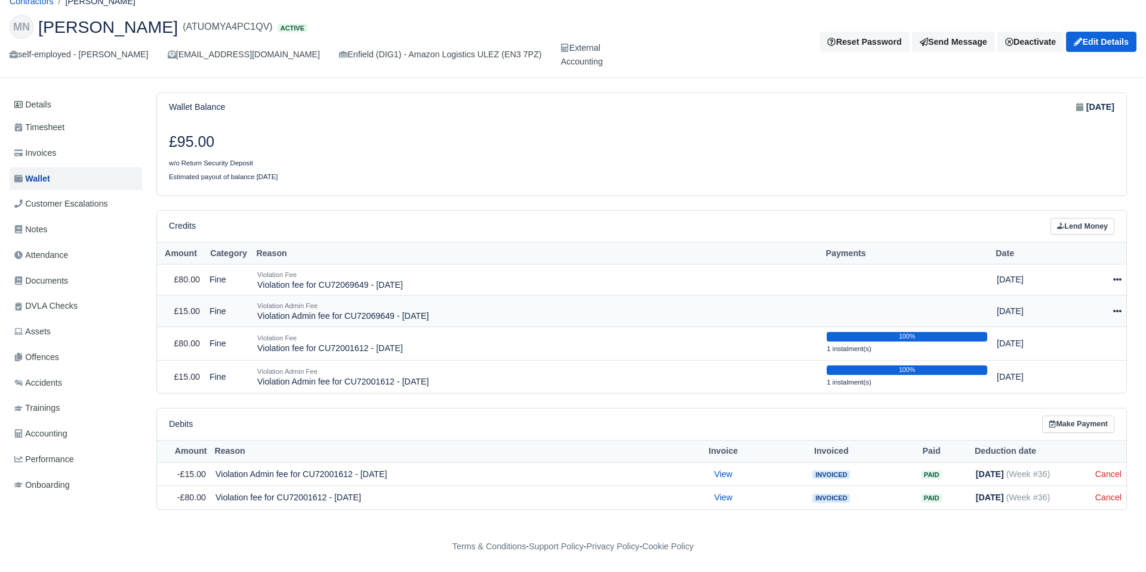
click at [1115, 312] on icon at bounding box center [1117, 311] width 8 height 8
drag, startPoint x: 1081, startPoint y: 344, endPoint x: 1075, endPoint y: 345, distance: 6.1
click at [1081, 344] on button "Make Payment" at bounding box center [1062, 347] width 106 height 19
select select "2462"
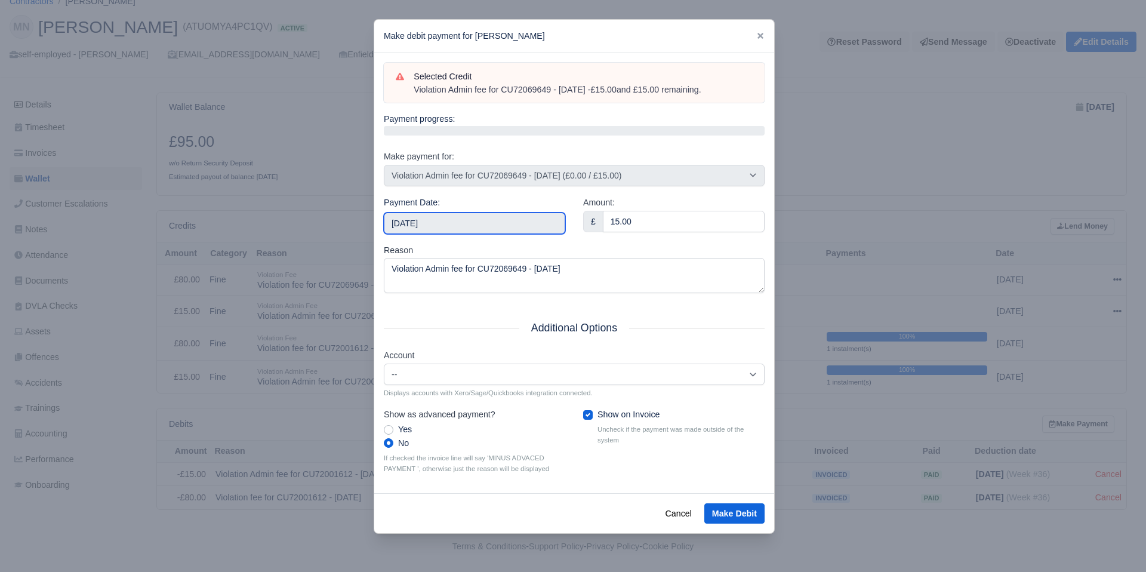
click at [447, 222] on input "[DATE]" at bounding box center [474, 222] width 181 height 21
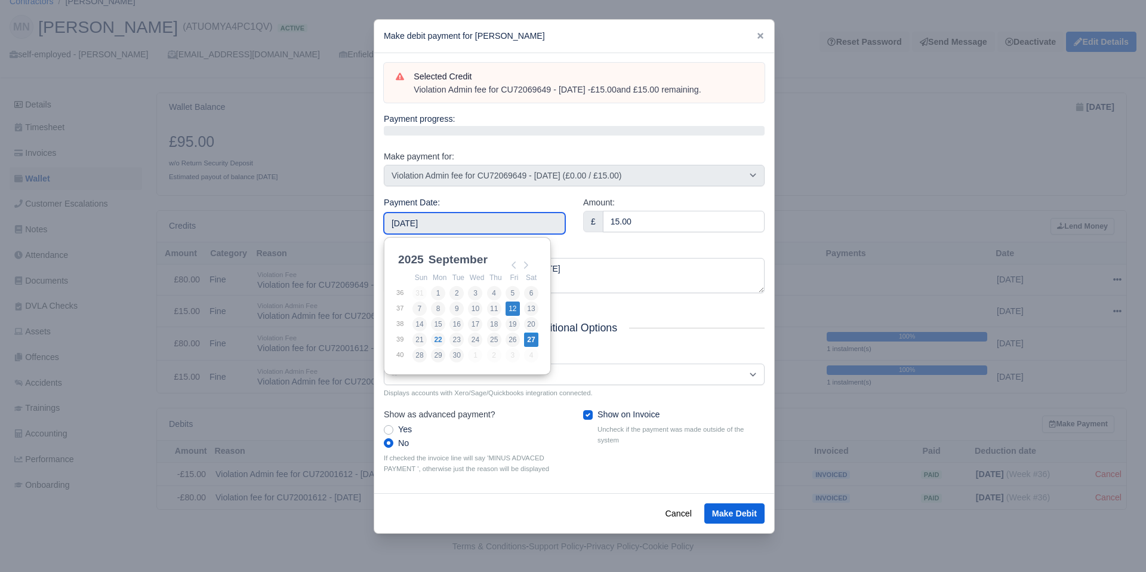
type input "[DATE]"
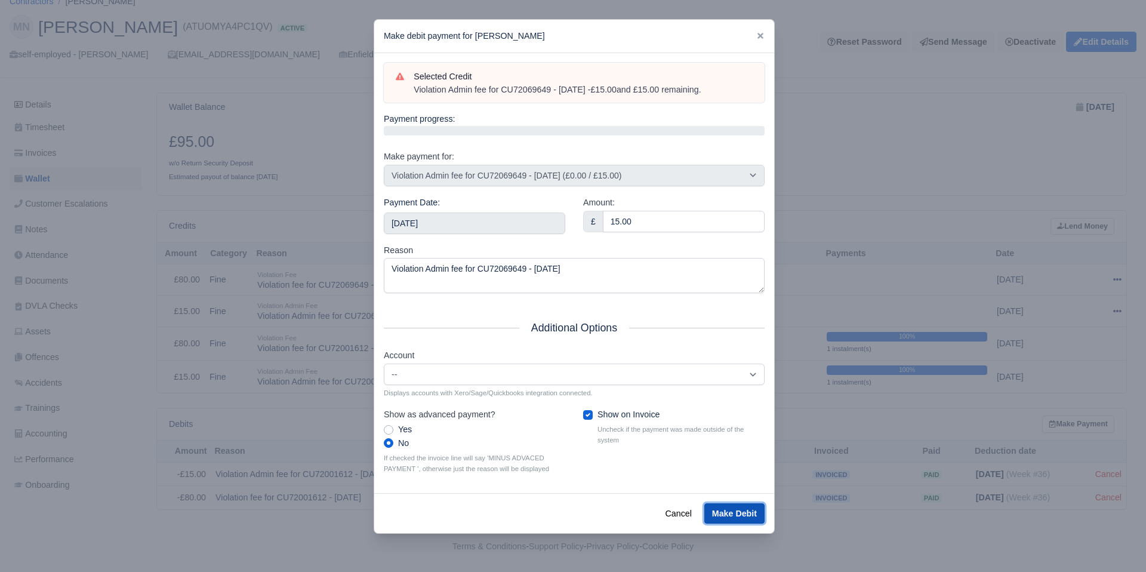
click at [736, 515] on button "Make Debit" at bounding box center [734, 513] width 60 height 20
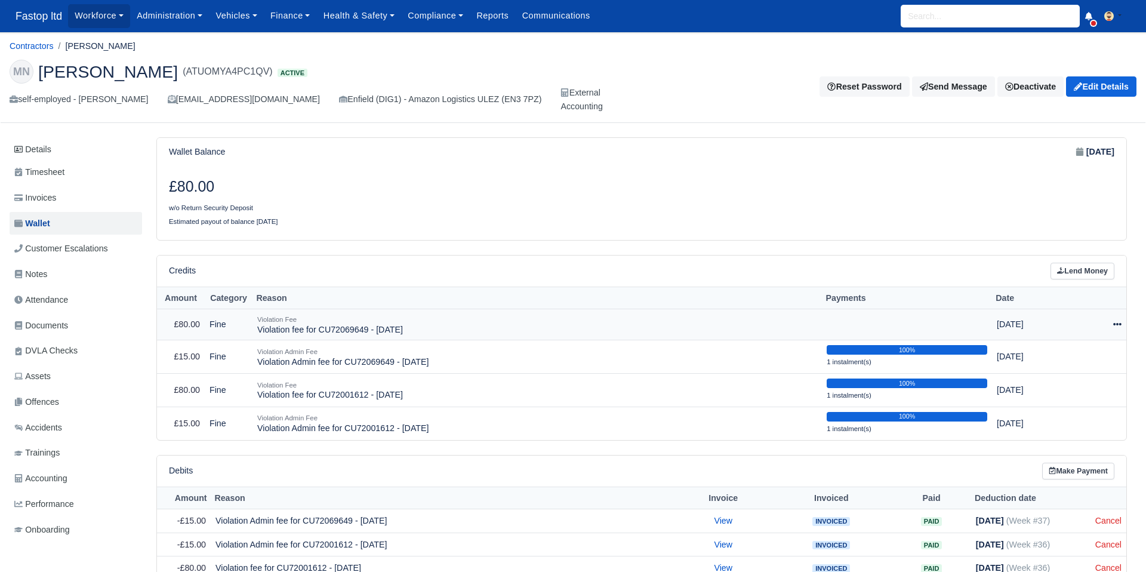
click at [1114, 325] on icon at bounding box center [1117, 324] width 8 height 2
drag, startPoint x: 1080, startPoint y: 357, endPoint x: 1071, endPoint y: 358, distance: 9.0
click at [1079, 357] on button "Make Payment" at bounding box center [1062, 361] width 106 height 19
select select "2461"
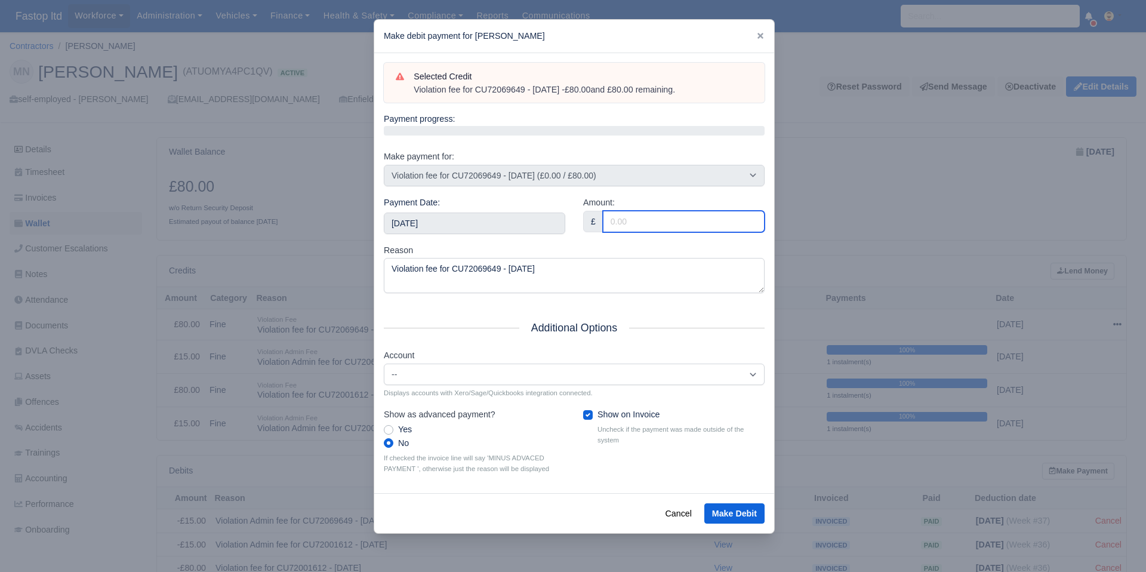
click at [626, 223] on input "Amount:" at bounding box center [684, 221] width 162 height 21
type input "80"
click at [568, 244] on div "Reason Violation fee for CU72069649 - 08/09/2025" at bounding box center [574, 269] width 381 height 50
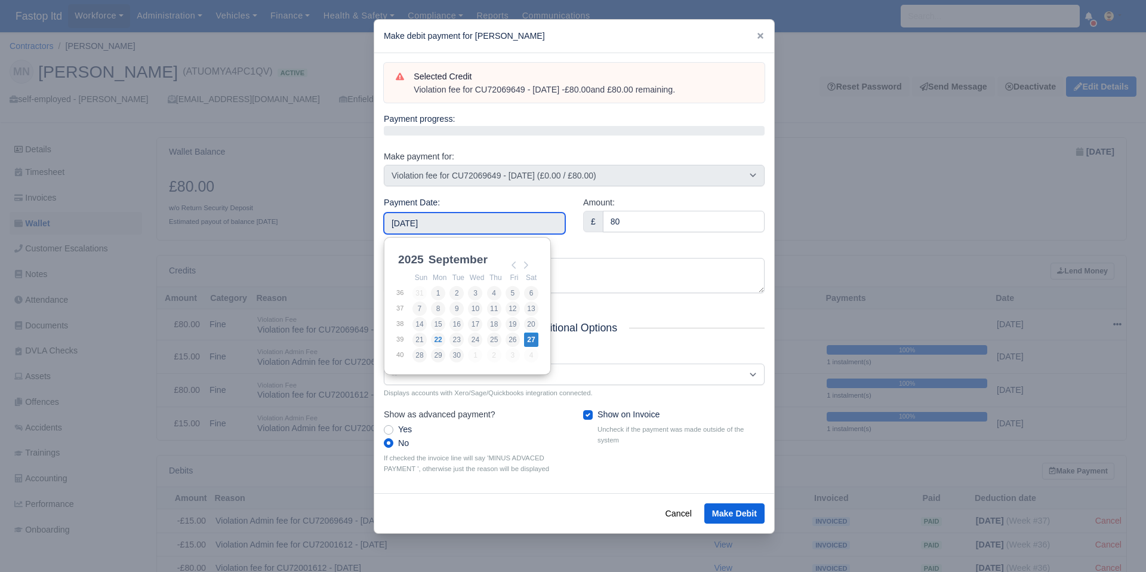
click at [516, 232] on input "2025-09-27" at bounding box center [474, 222] width 181 height 21
type input "2025-09-12"
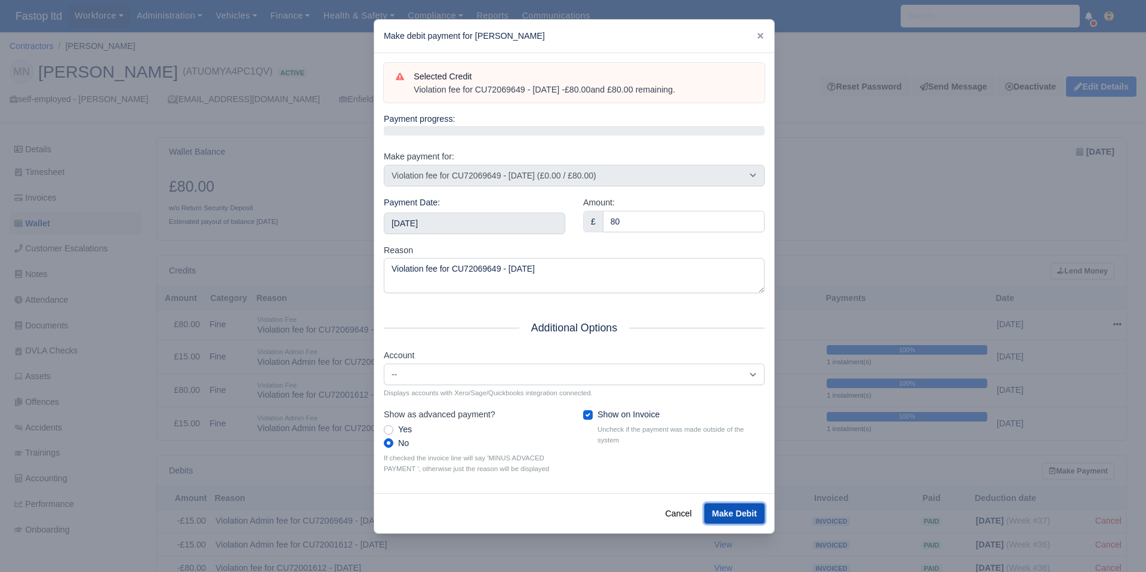
drag, startPoint x: 735, startPoint y: 514, endPoint x: 740, endPoint y: 508, distance: 8.0
click at [735, 513] on button "Make Debit" at bounding box center [734, 513] width 60 height 20
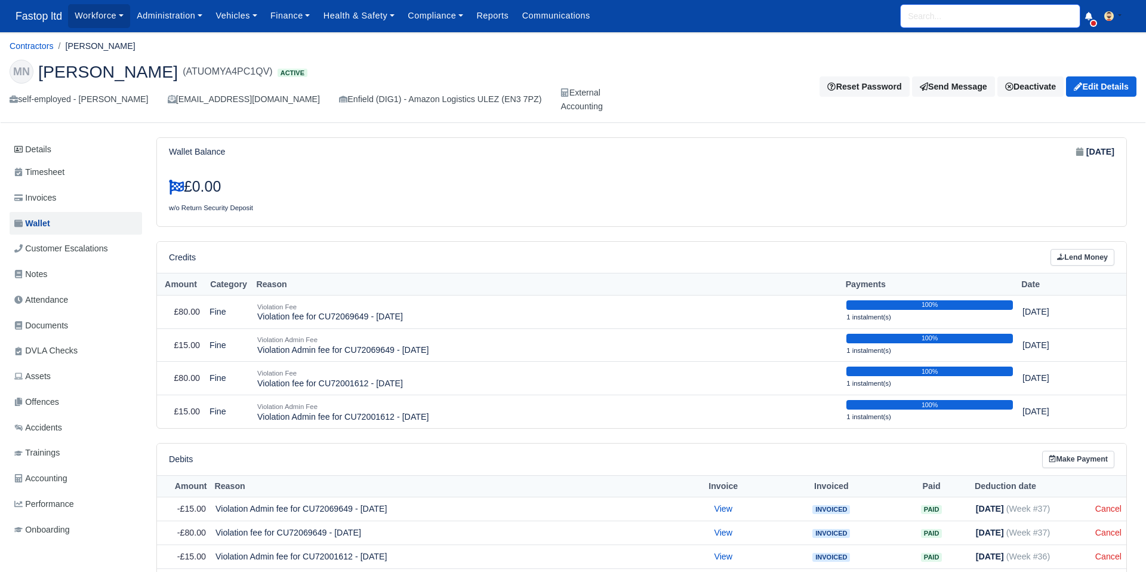
click at [904, 14] on input "search" at bounding box center [990, 16] width 179 height 23
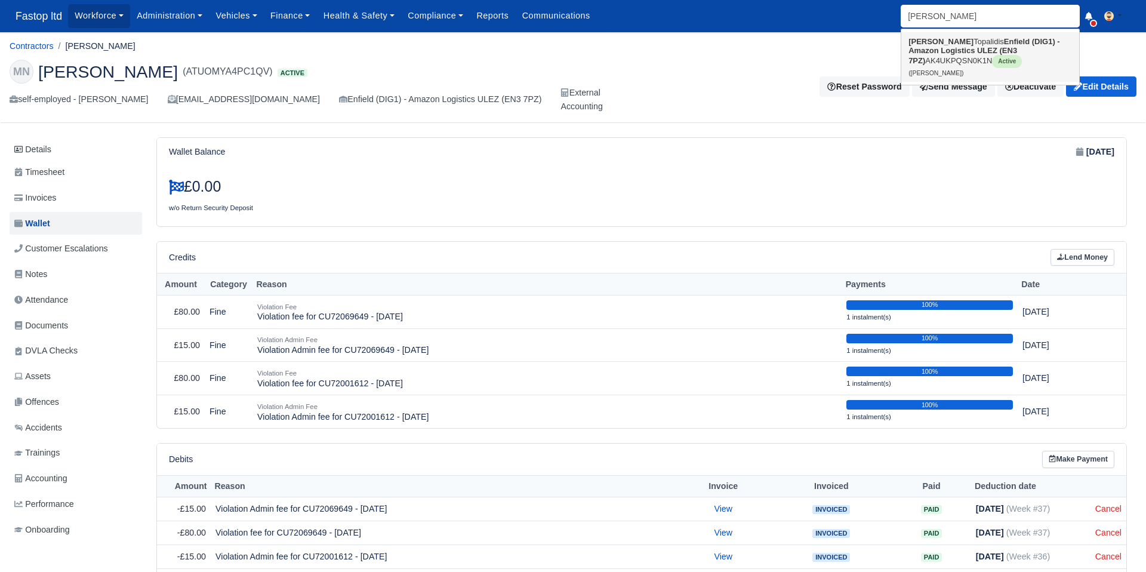
click at [965, 52] on strong "Enfield (DIG1) - Amazon Logistics ULEZ (EN3 7PZ)" at bounding box center [984, 51] width 152 height 28
type input "[PERSON_NAME]"
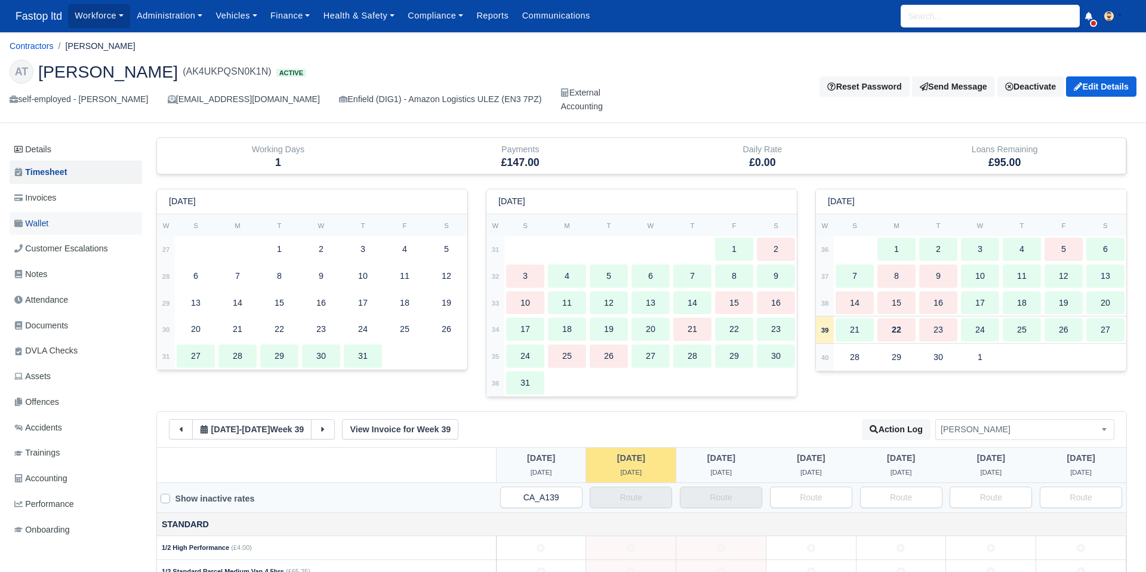
click at [42, 221] on span "Wallet" at bounding box center [31, 224] width 34 height 14
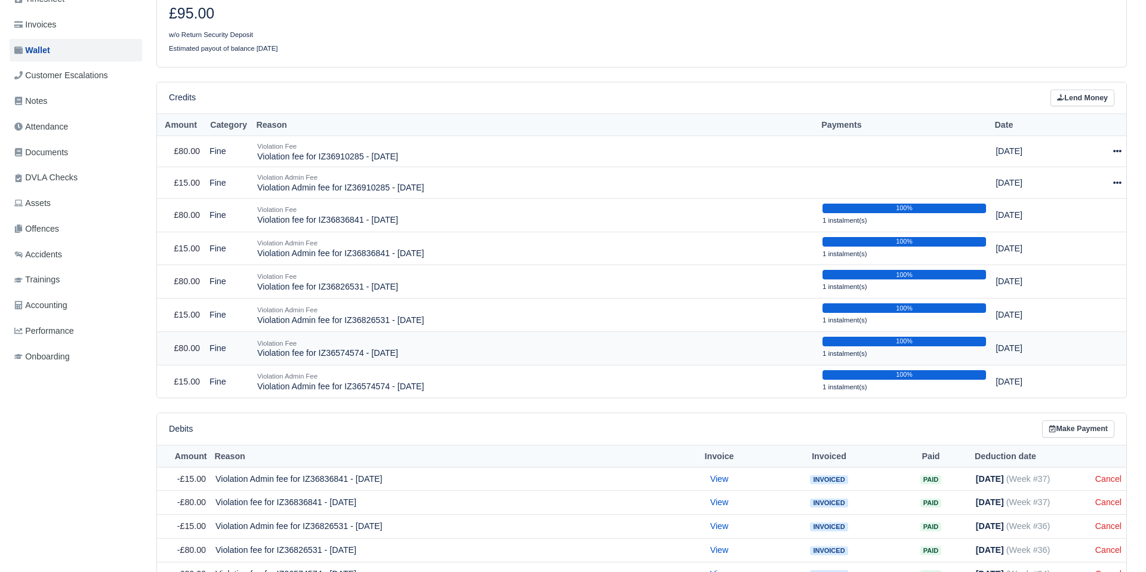
scroll to position [138, 0]
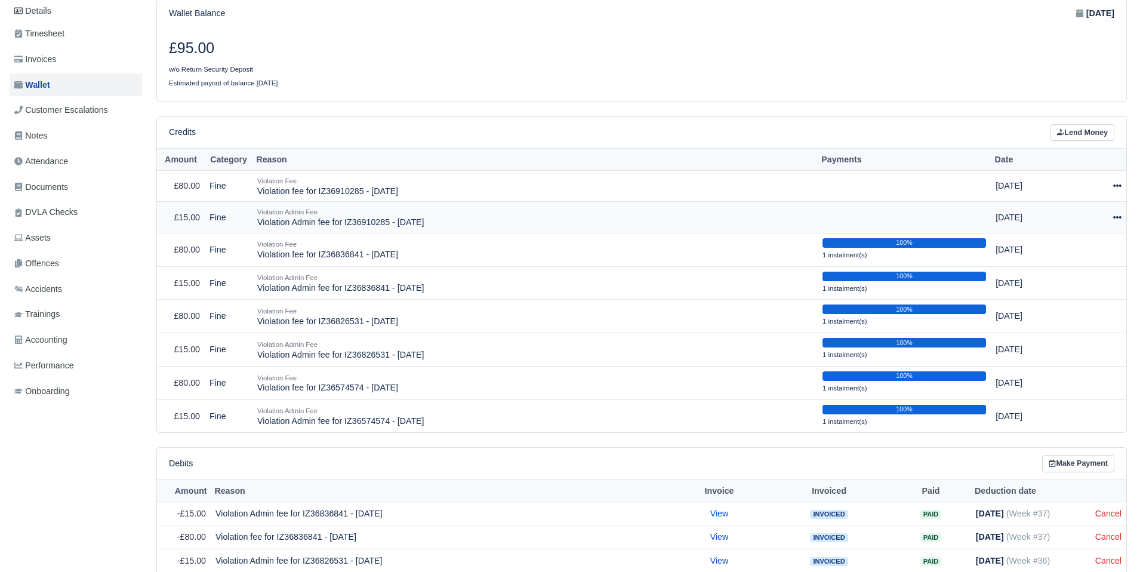
click at [1118, 217] on icon at bounding box center [1117, 217] width 8 height 8
click at [1088, 249] on button "Make Payment" at bounding box center [1061, 254] width 106 height 19
select select "2464"
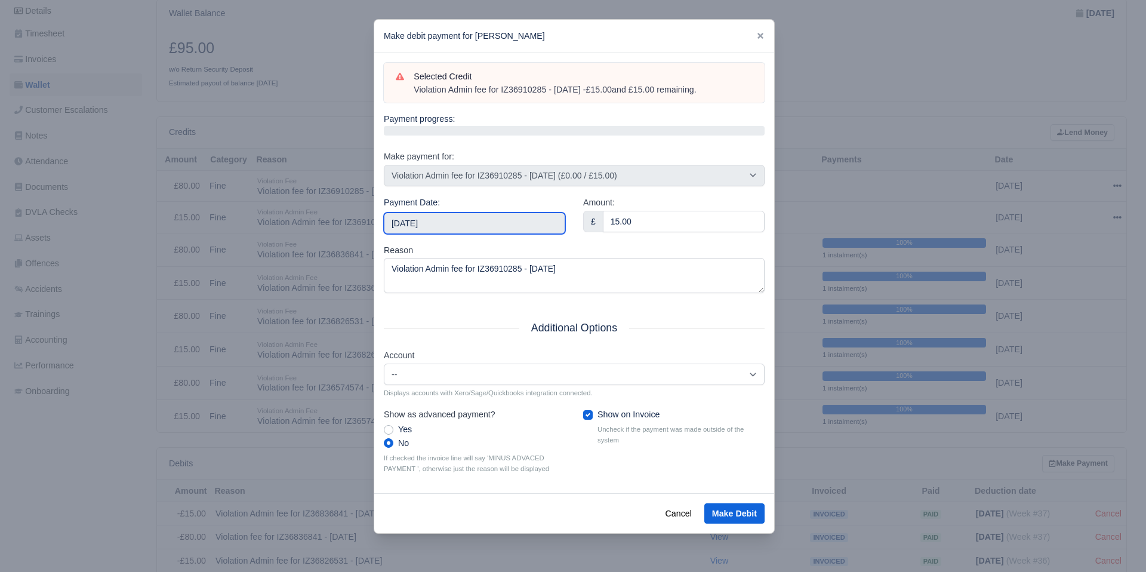
click at [534, 226] on input "[DATE]" at bounding box center [474, 222] width 181 height 21
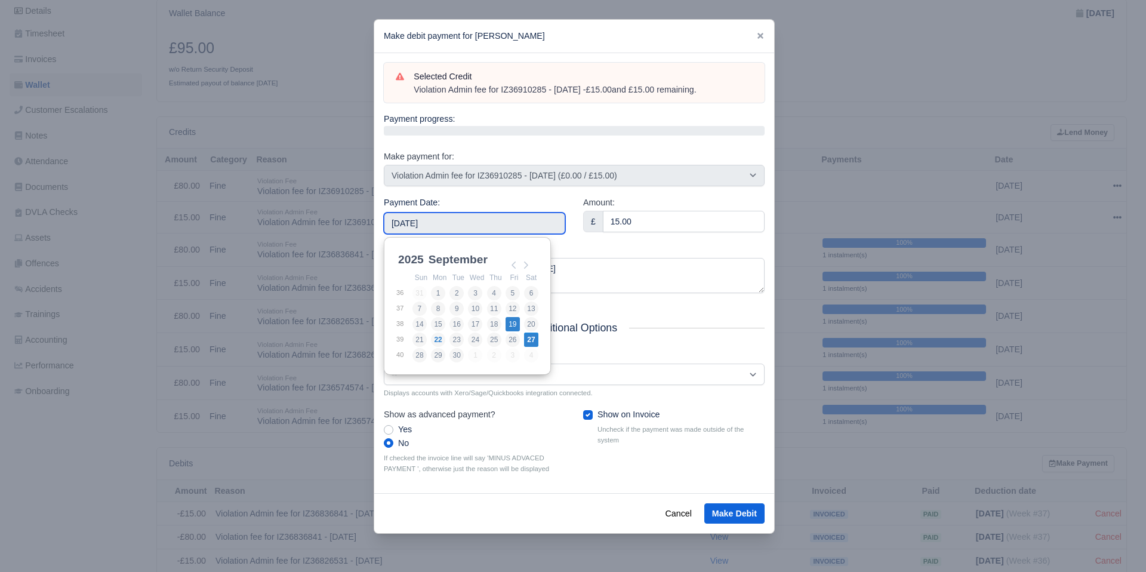
type input "2025-09-19"
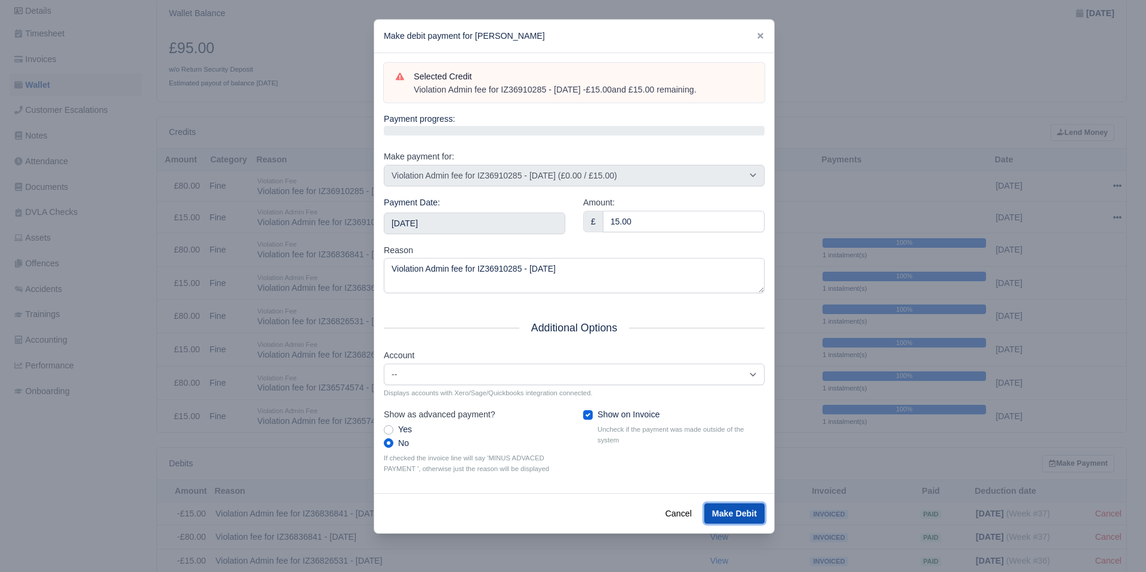
click at [727, 512] on button "Make Debit" at bounding box center [734, 513] width 60 height 20
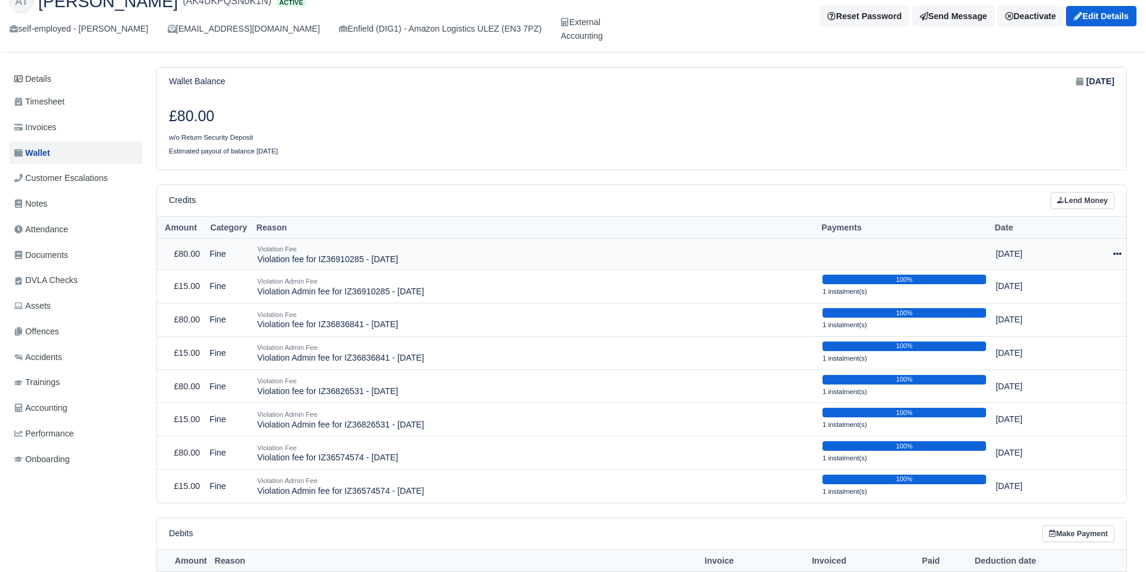
scroll to position [79, 0]
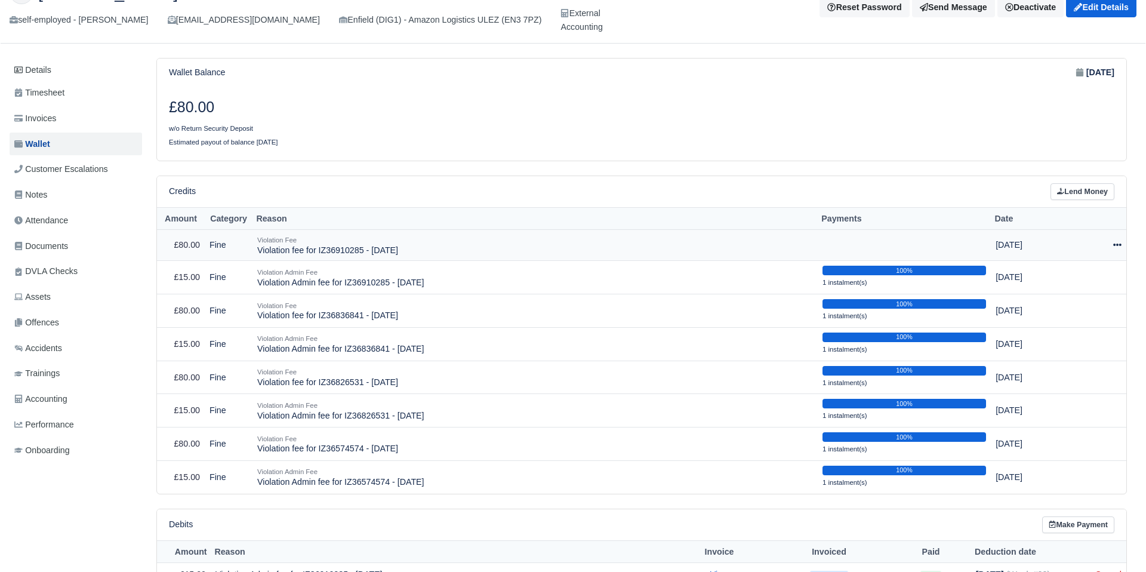
click at [1116, 239] on div at bounding box center [1097, 245] width 48 height 14
click at [1090, 278] on button "Make Payment" at bounding box center [1061, 281] width 106 height 19
select select "2463"
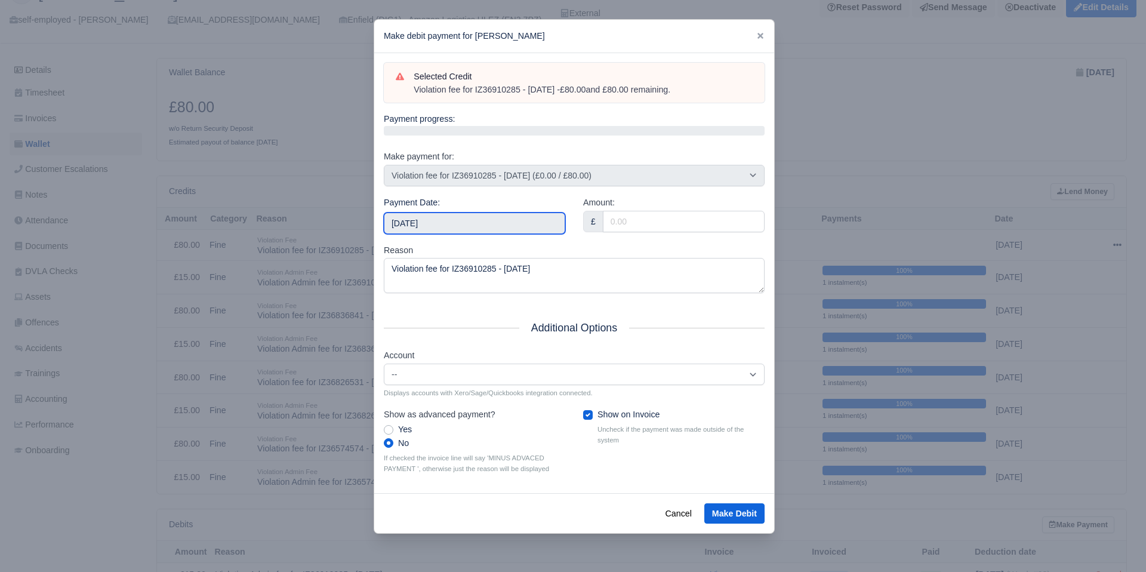
click at [475, 212] on input "[DATE]" at bounding box center [474, 222] width 181 height 21
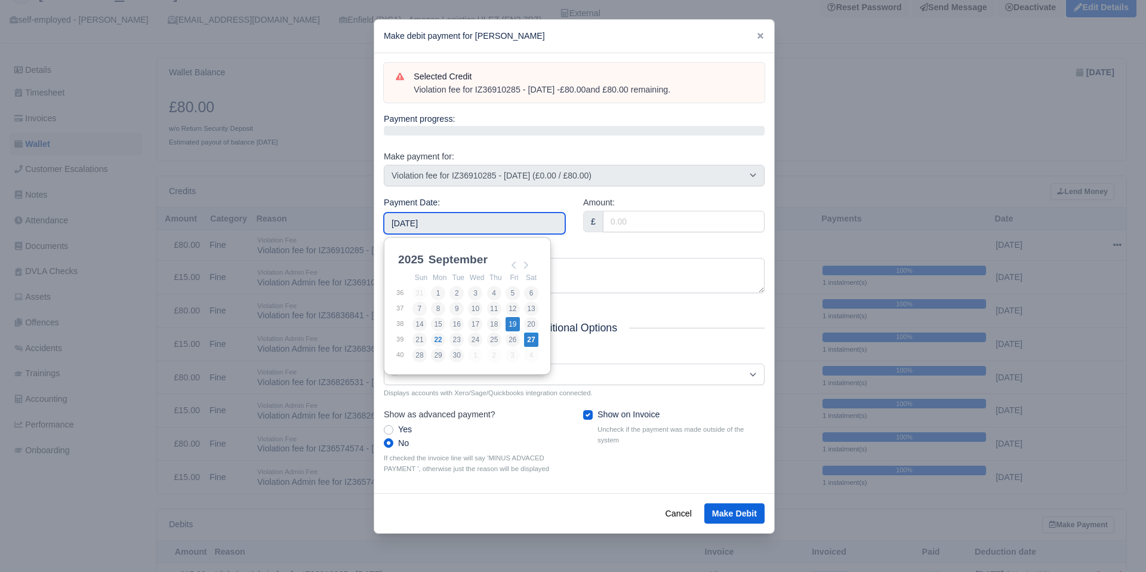
type input "[DATE]"
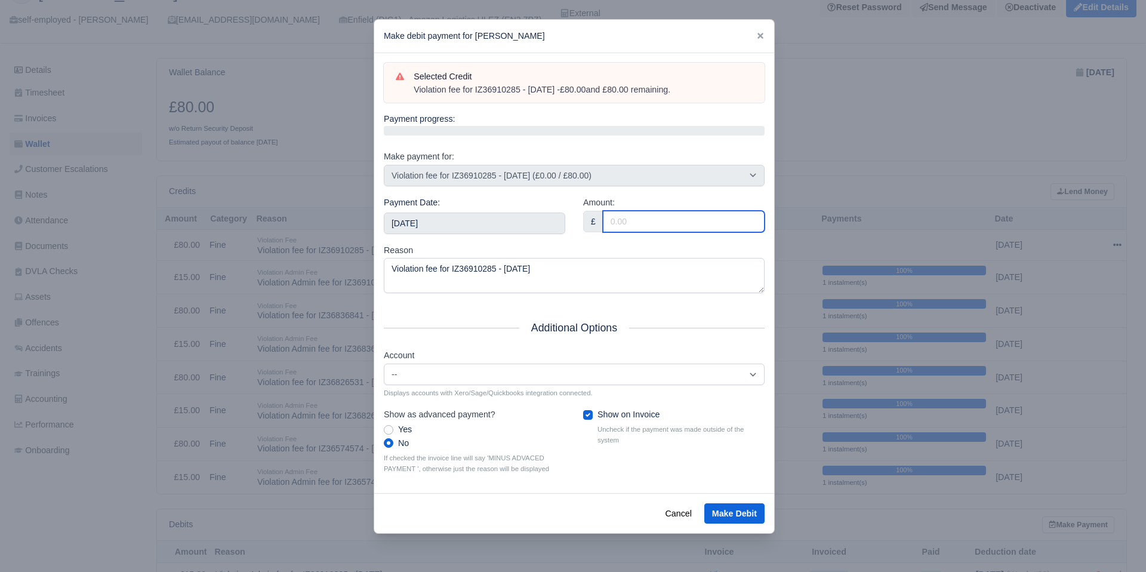
click at [631, 227] on input "Amount:" at bounding box center [684, 221] width 162 height 21
type input "80"
click at [609, 240] on div "Amount: £ 80" at bounding box center [673, 220] width 199 height 48
click at [721, 511] on button "Make Debit" at bounding box center [734, 513] width 60 height 20
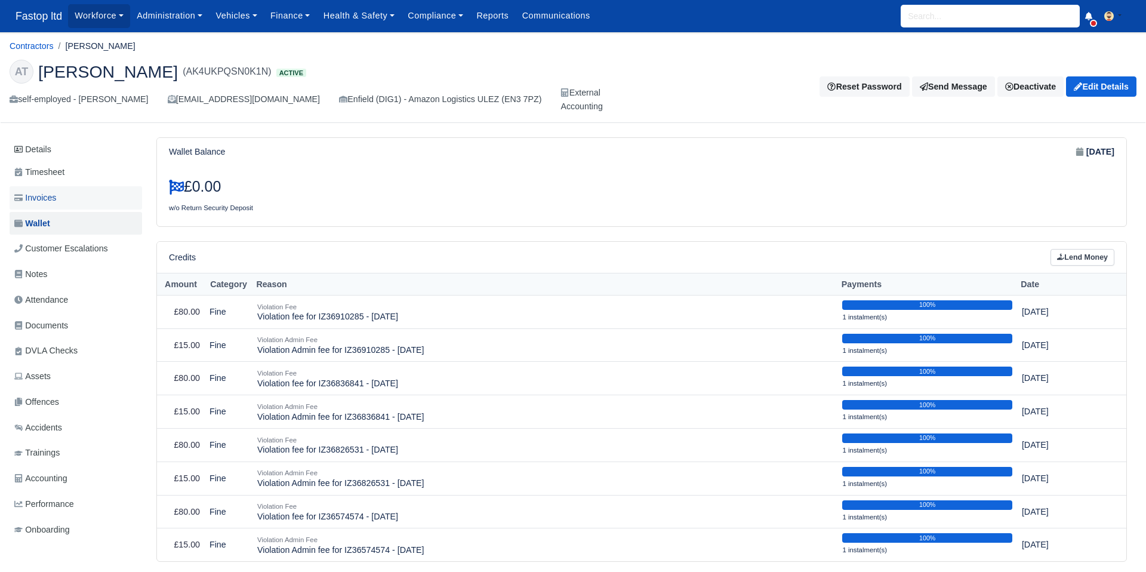
click at [42, 191] on span "Invoices" at bounding box center [35, 198] width 42 height 14
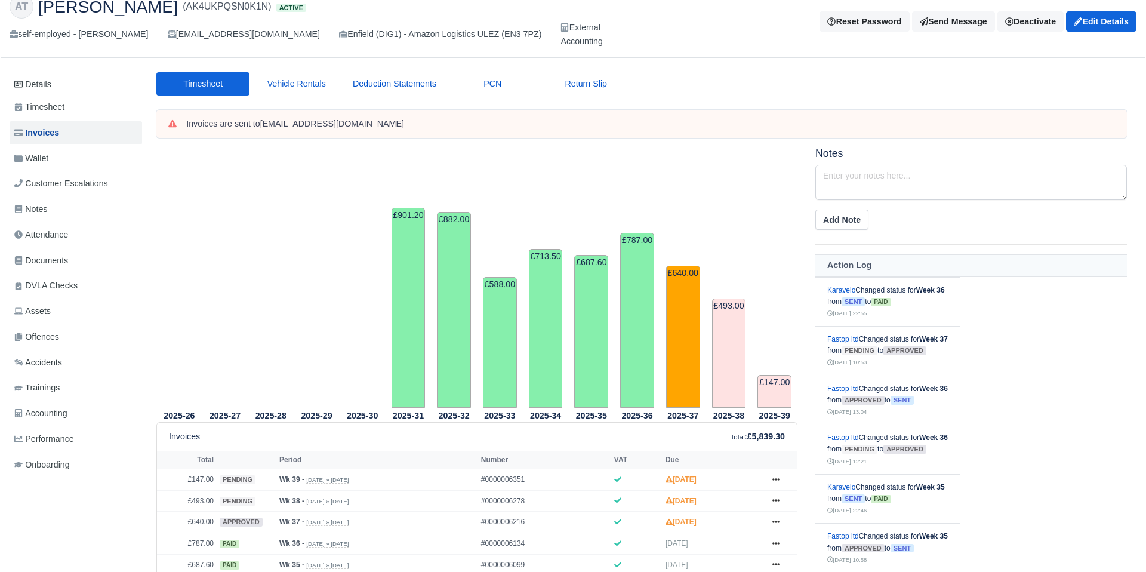
scroll to position [26, 0]
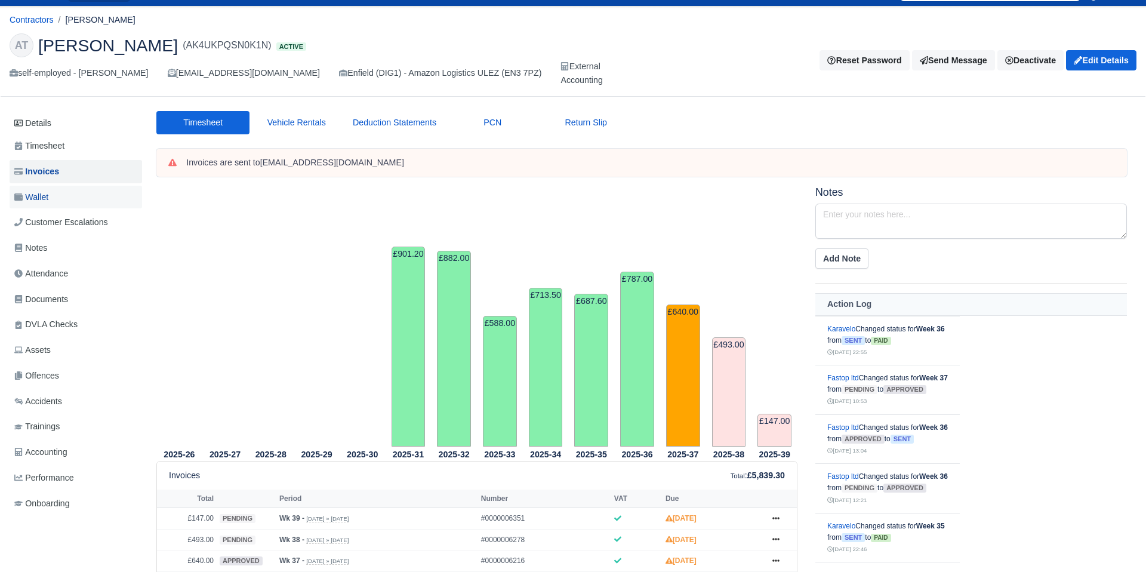
click at [42, 194] on span "Wallet" at bounding box center [31, 197] width 34 height 14
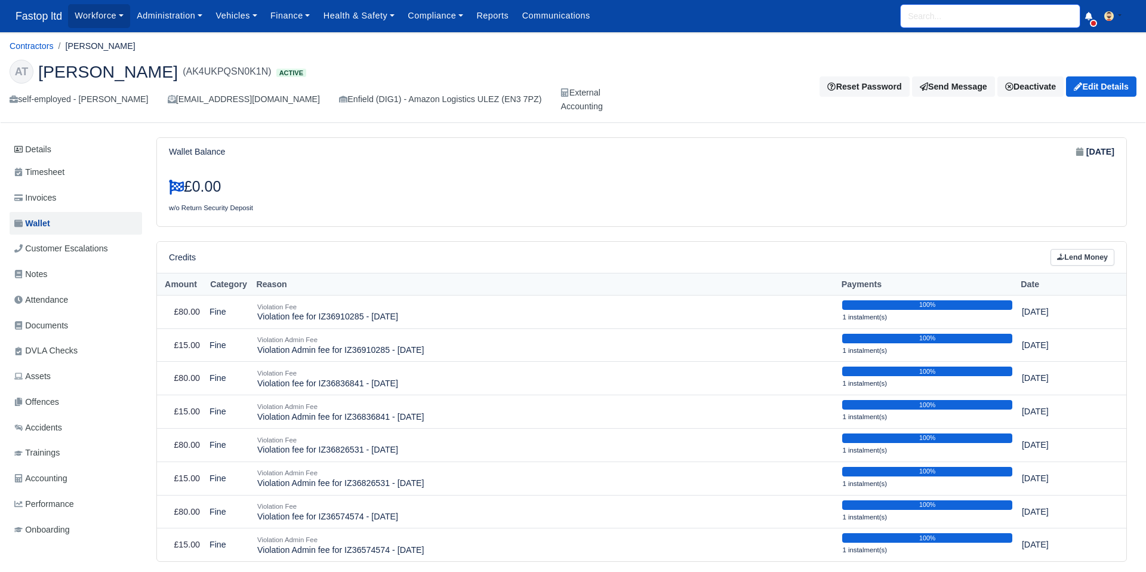
click at [953, 21] on input "search" at bounding box center [990, 16] width 179 height 23
type input "SUBI"
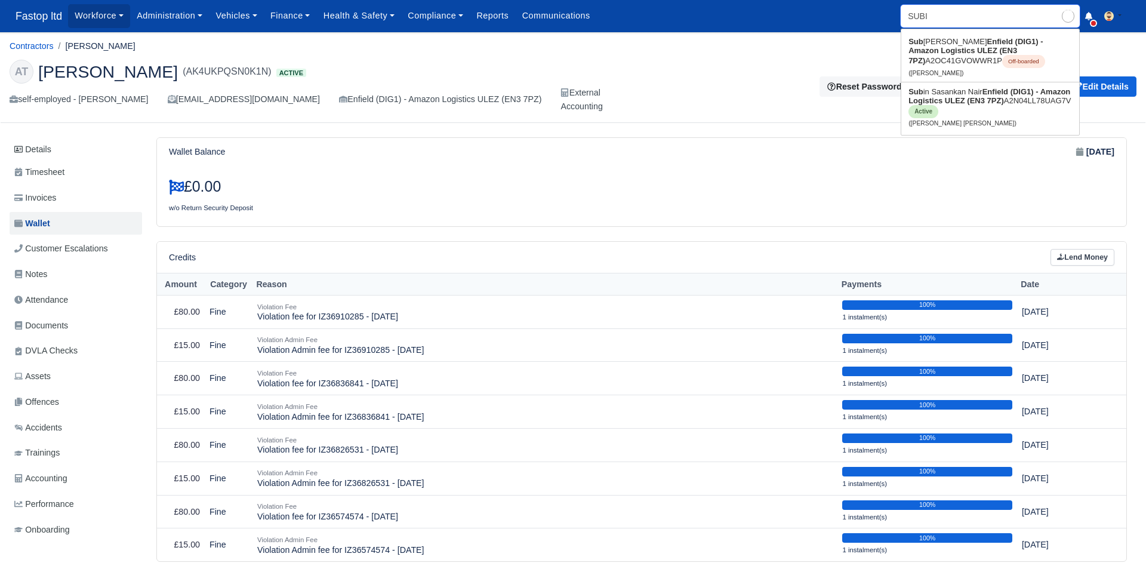
type input "[PERSON_NAME] [PERSON_NAME]"
type input "SUBIN"
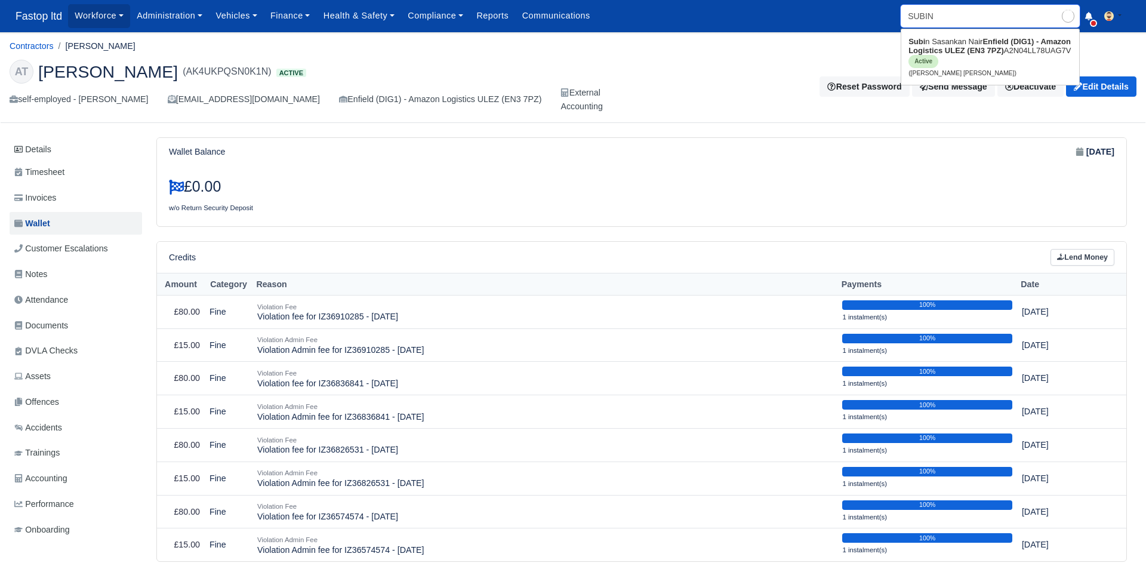
type input "[PERSON_NAME] [PERSON_NAME]"
drag, startPoint x: 947, startPoint y: 47, endPoint x: 871, endPoint y: 116, distance: 102.7
click at [946, 47] on strong "Enfield (DIG1) - Amazon Logistics ULEZ (EN3 7PZ)" at bounding box center [988, 46] width 161 height 18
type input "[PERSON_NAME] [PERSON_NAME]"
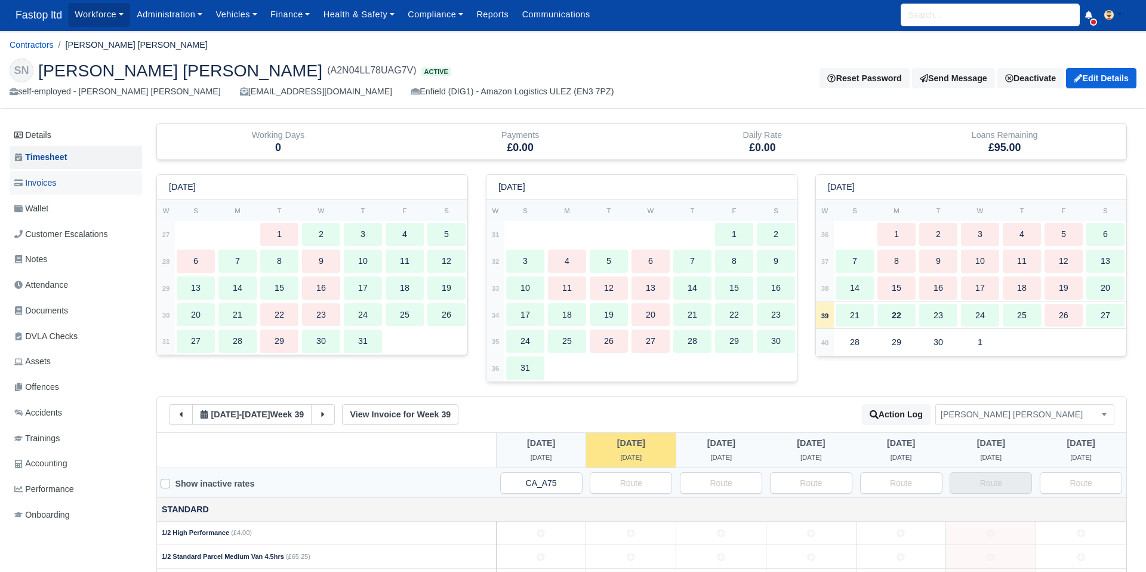
click at [30, 183] on span "Invoices" at bounding box center [35, 183] width 42 height 14
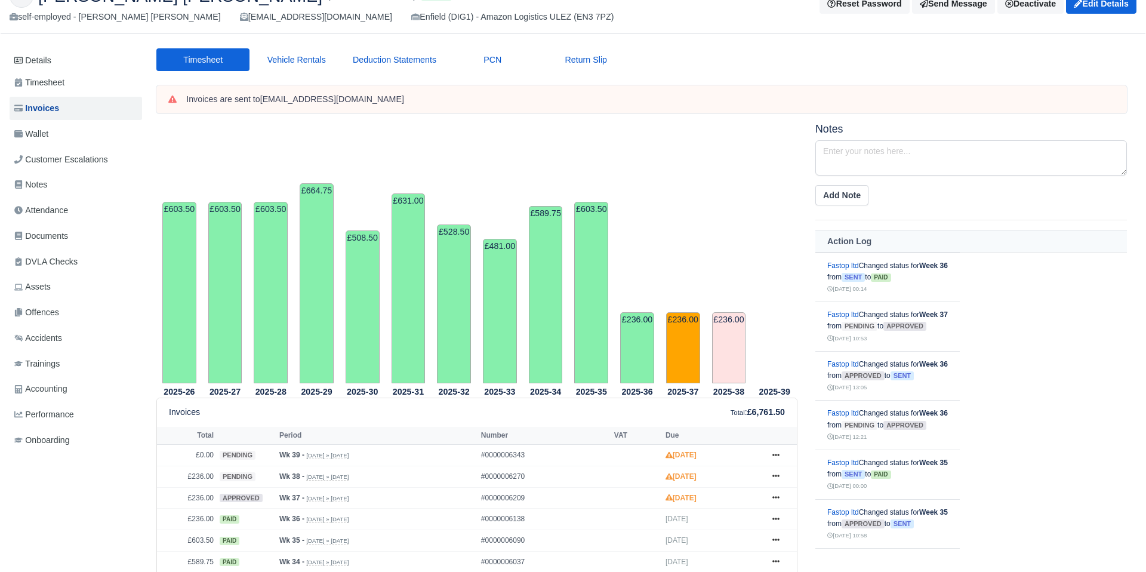
scroll to position [72, 0]
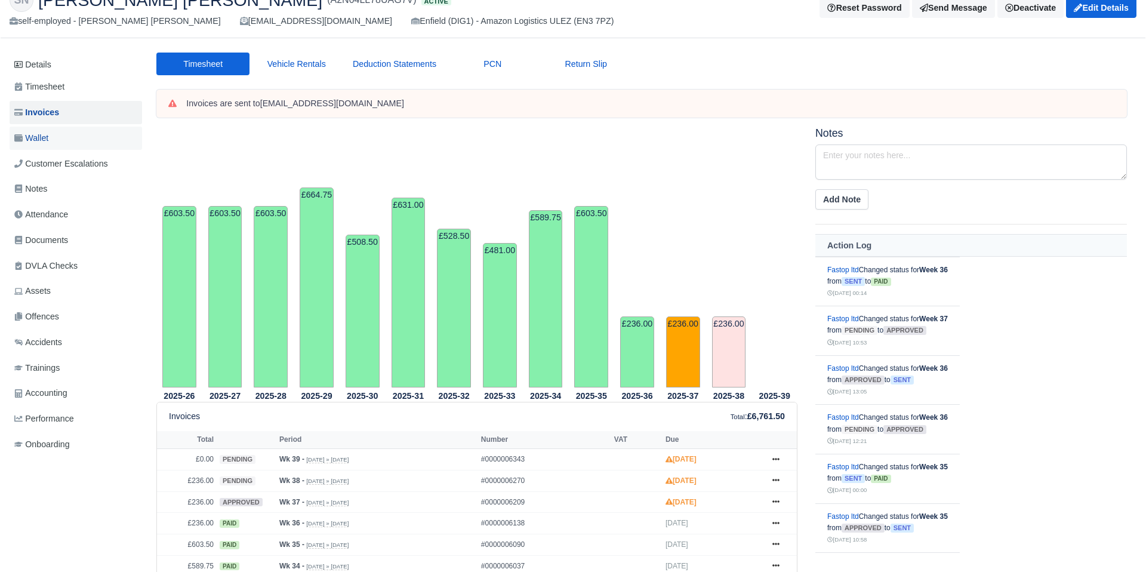
click at [42, 137] on span "Wallet" at bounding box center [31, 138] width 34 height 14
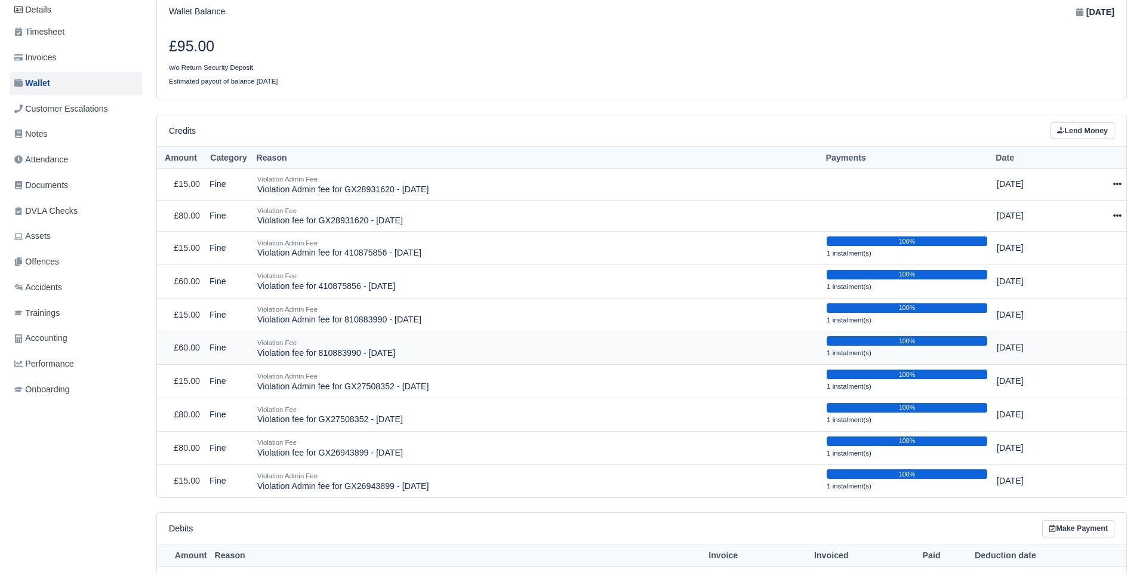
scroll to position [126, 0]
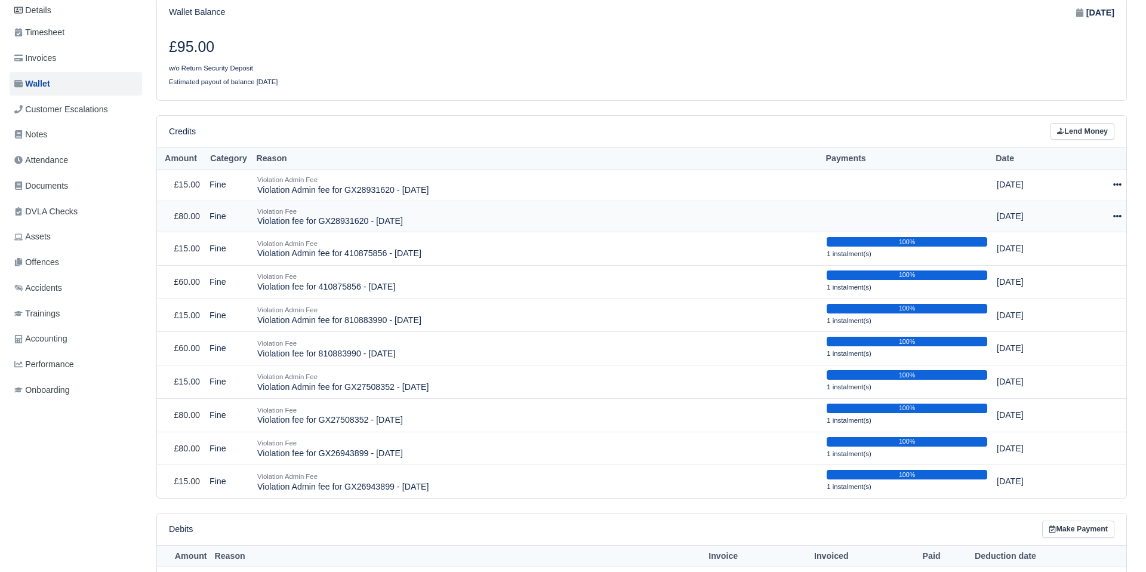
drag, startPoint x: 1116, startPoint y: 214, endPoint x: 1112, endPoint y: 222, distance: 8.8
click at [1116, 214] on icon at bounding box center [1117, 216] width 8 height 8
click at [1089, 251] on button "Make Payment" at bounding box center [1062, 253] width 106 height 19
select select "2469"
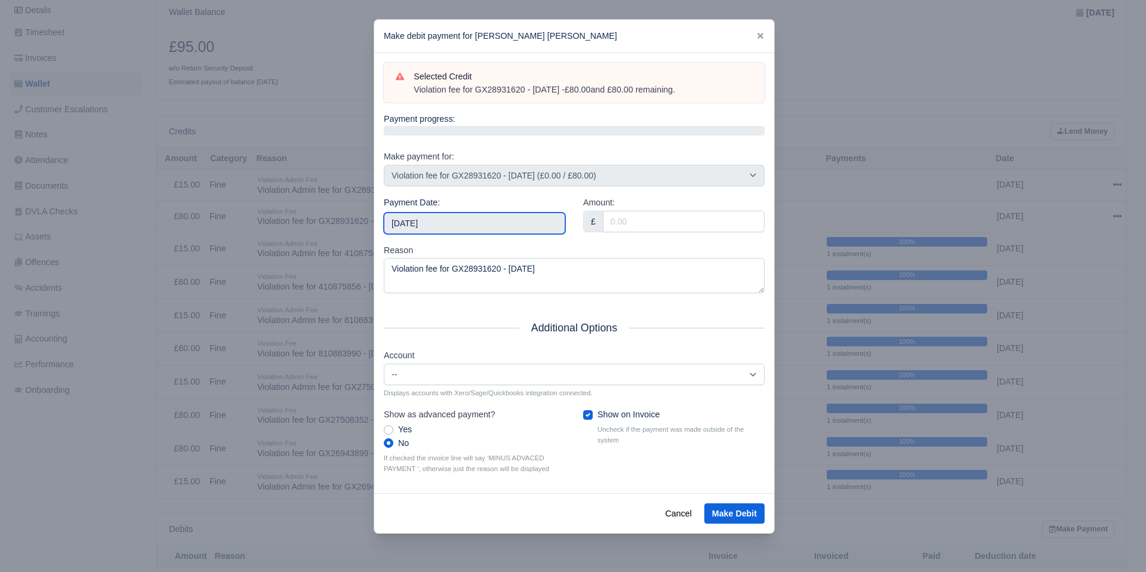
drag, startPoint x: 538, startPoint y: 218, endPoint x: 531, endPoint y: 229, distance: 13.3
click at [537, 218] on input "[DATE]" at bounding box center [474, 222] width 181 height 21
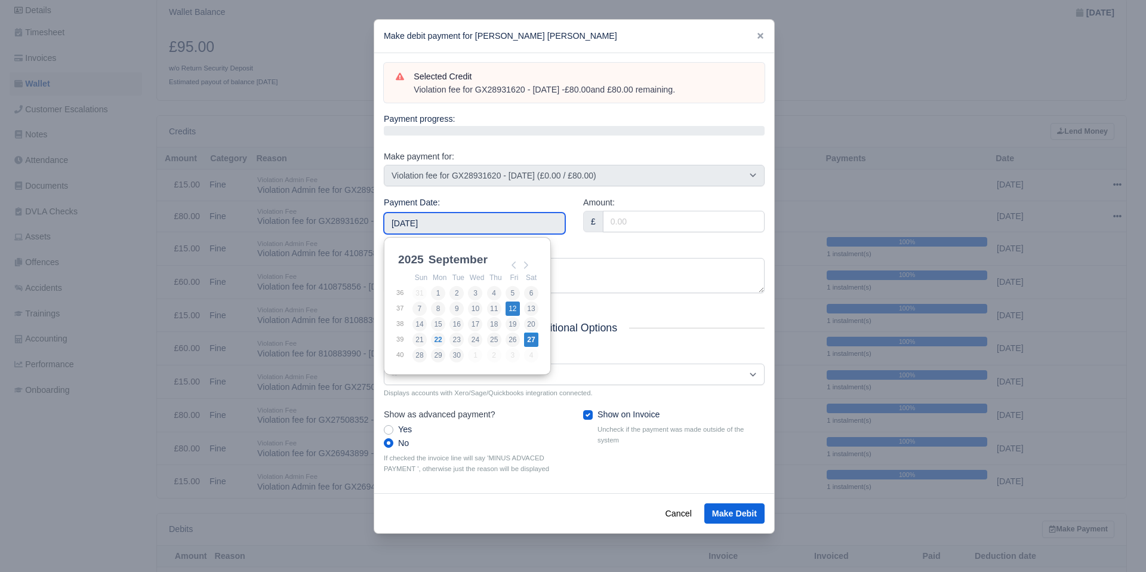
type input "[DATE]"
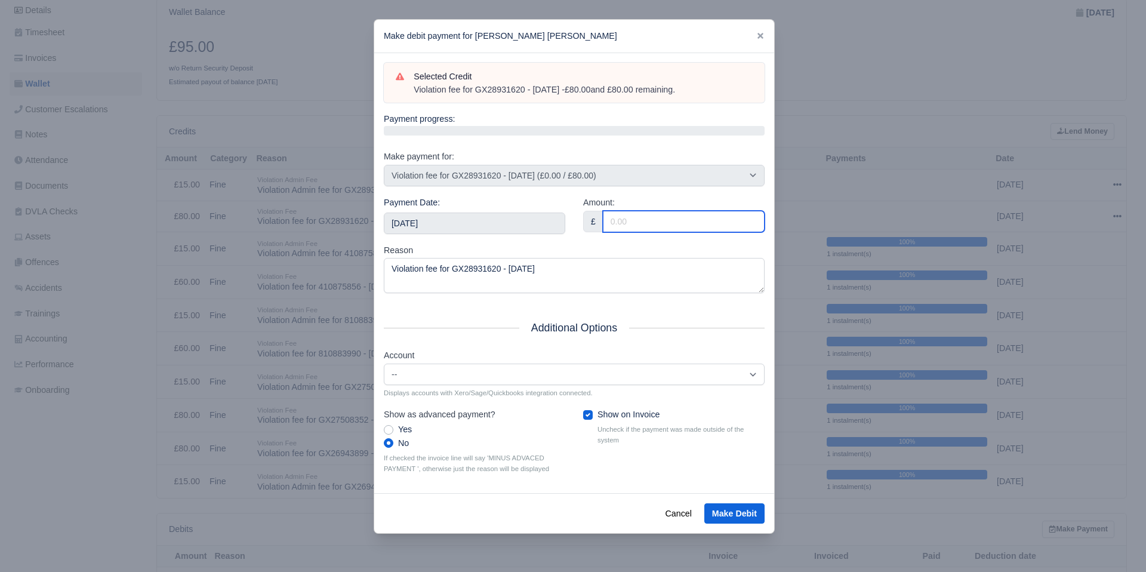
click at [649, 218] on input "Amount:" at bounding box center [684, 221] width 162 height 21
type input "80"
drag, startPoint x: 615, startPoint y: 248, endPoint x: 593, endPoint y: 254, distance: 22.7
click at [614, 249] on div "Reason Violation fee for GX28931620 - [DATE]" at bounding box center [574, 269] width 381 height 50
click at [745, 512] on button "Make Debit" at bounding box center [734, 513] width 60 height 20
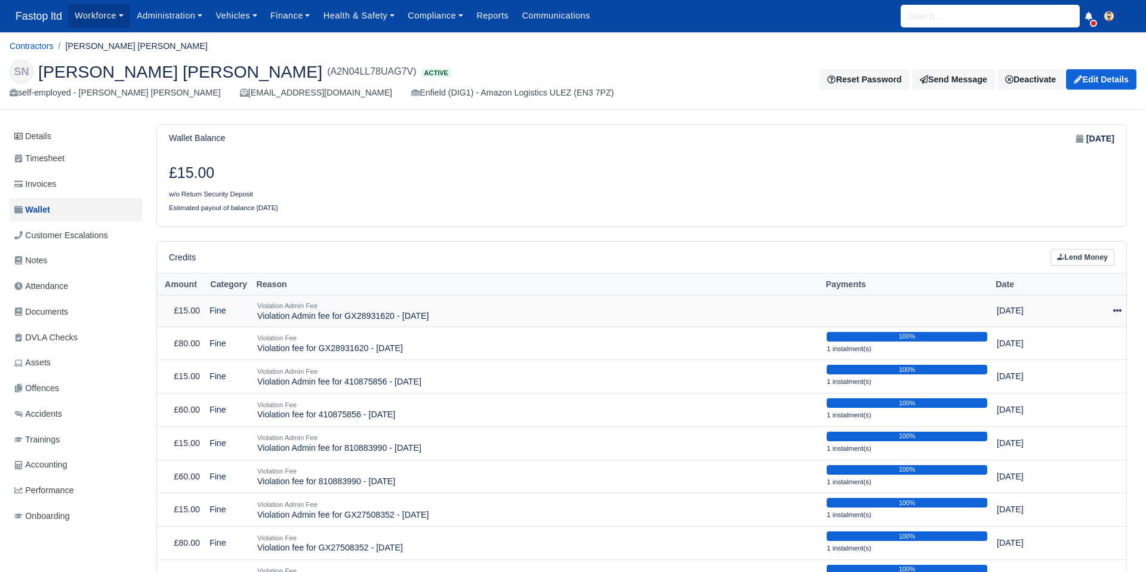
drag, startPoint x: 1118, startPoint y: 310, endPoint x: 1110, endPoint y: 325, distance: 16.8
click at [1118, 310] on icon at bounding box center [1117, 310] width 8 height 8
drag, startPoint x: 1084, startPoint y: 347, endPoint x: 1066, endPoint y: 351, distance: 18.4
click at [1083, 347] on button "Make Payment" at bounding box center [1062, 347] width 106 height 19
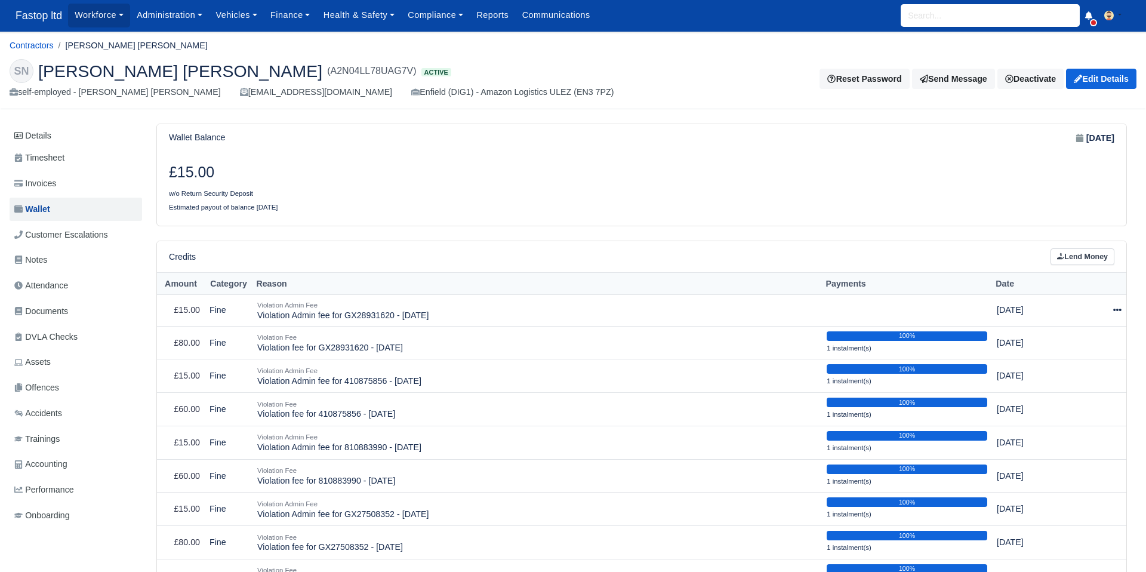
select select "2470"
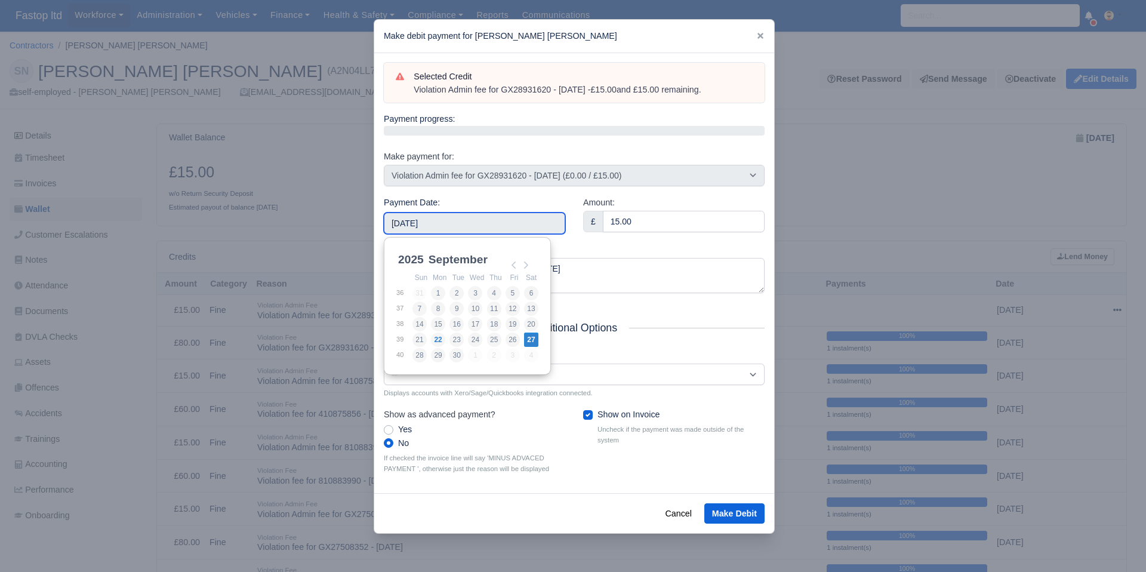
click at [490, 229] on input "[DATE]" at bounding box center [474, 222] width 181 height 21
drag, startPoint x: 520, startPoint y: 223, endPoint x: 517, endPoint y: 243, distance: 20.6
click at [520, 223] on input "[DATE]" at bounding box center [474, 222] width 181 height 21
type input "[DATE]"
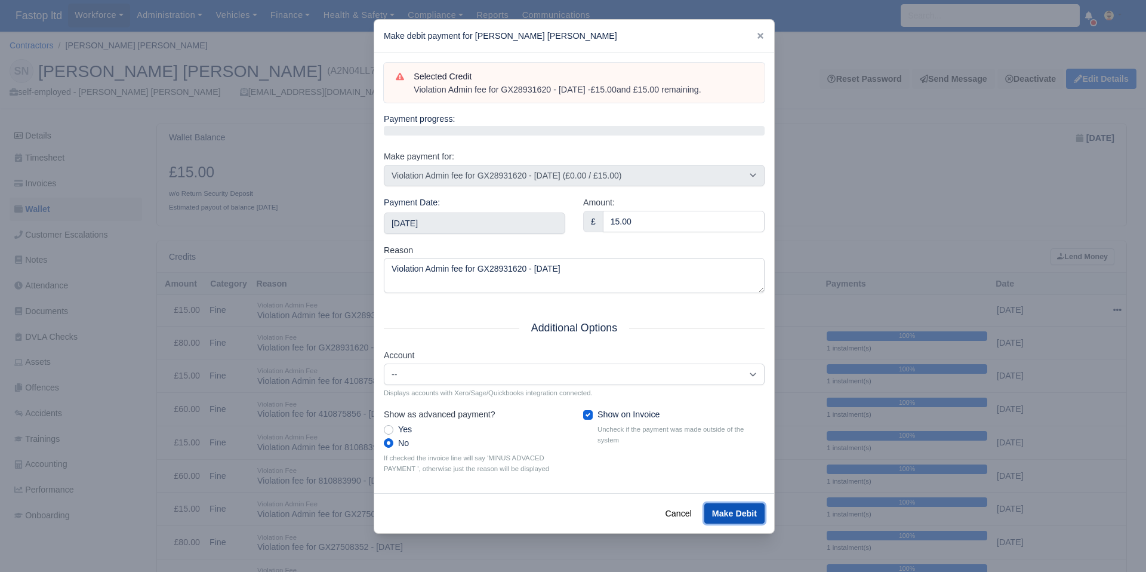
click at [721, 511] on button "Make Debit" at bounding box center [734, 513] width 60 height 20
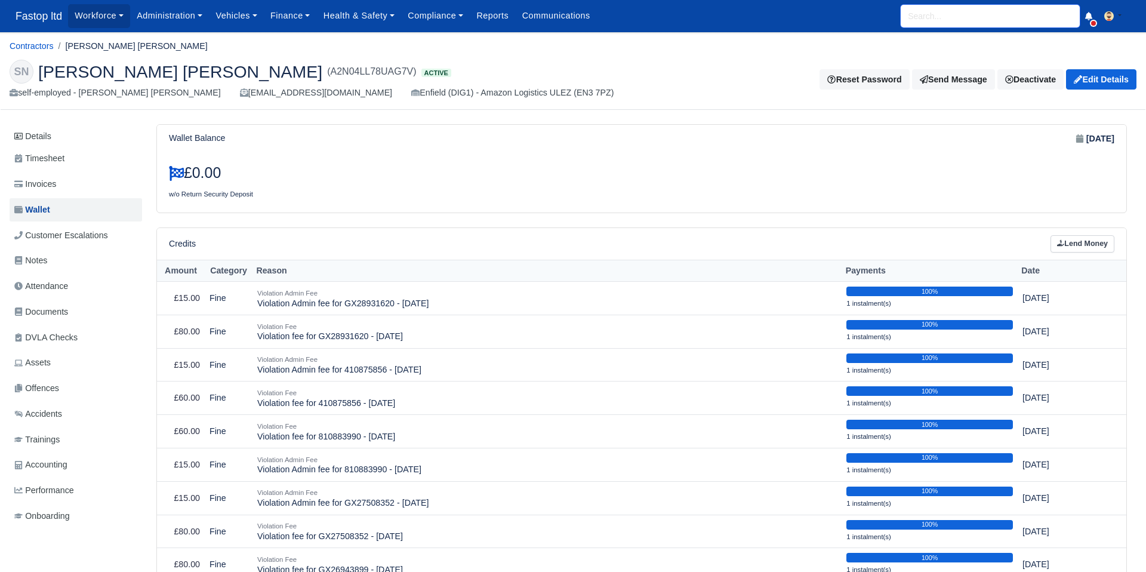
click at [935, 22] on input "search" at bounding box center [990, 16] width 179 height 23
type input "IKER"
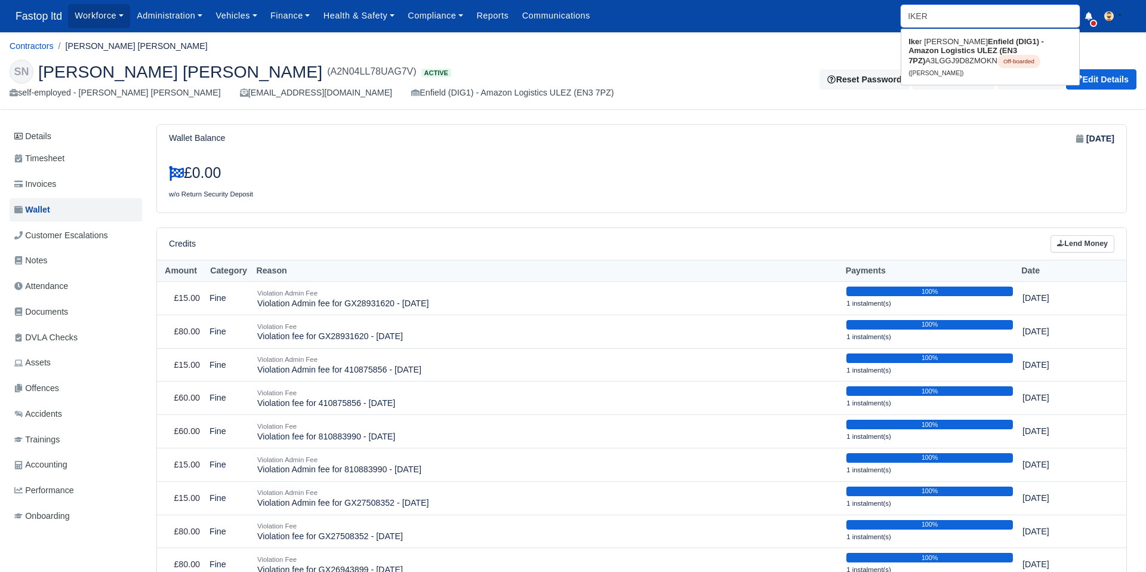
type input "[PERSON_NAME]"
click at [936, 66] on link "Iker Fest [PERSON_NAME] Enfield (DIG1) - Amazon Logistics ULEZ (EN3 7PZ) A3LGGJ…" at bounding box center [990, 57] width 178 height 50
type input "[PERSON_NAME]"
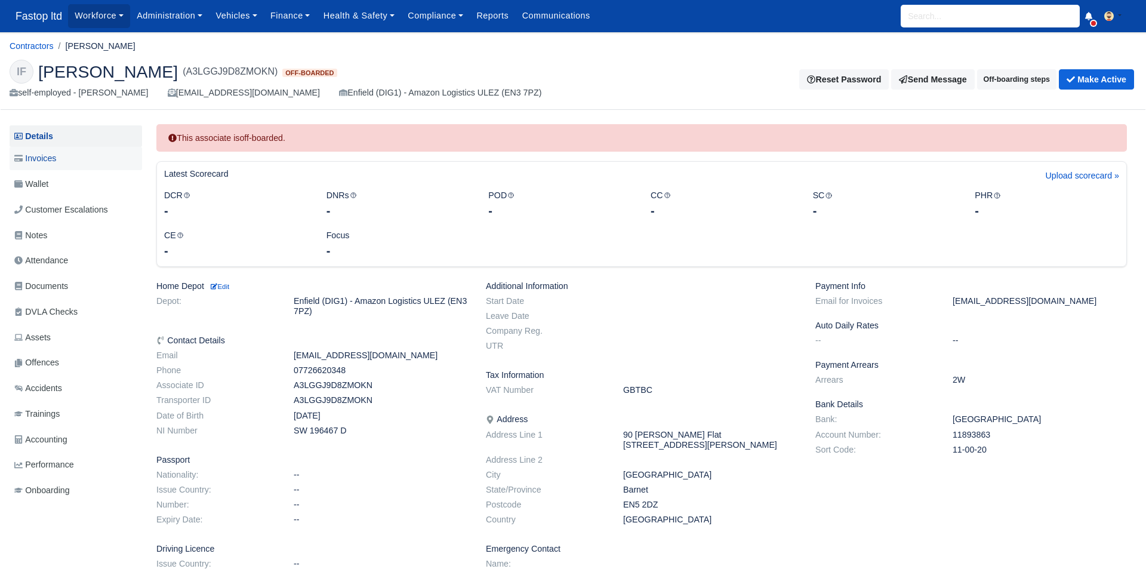
click at [43, 159] on span "Invoices" at bounding box center [35, 159] width 42 height 14
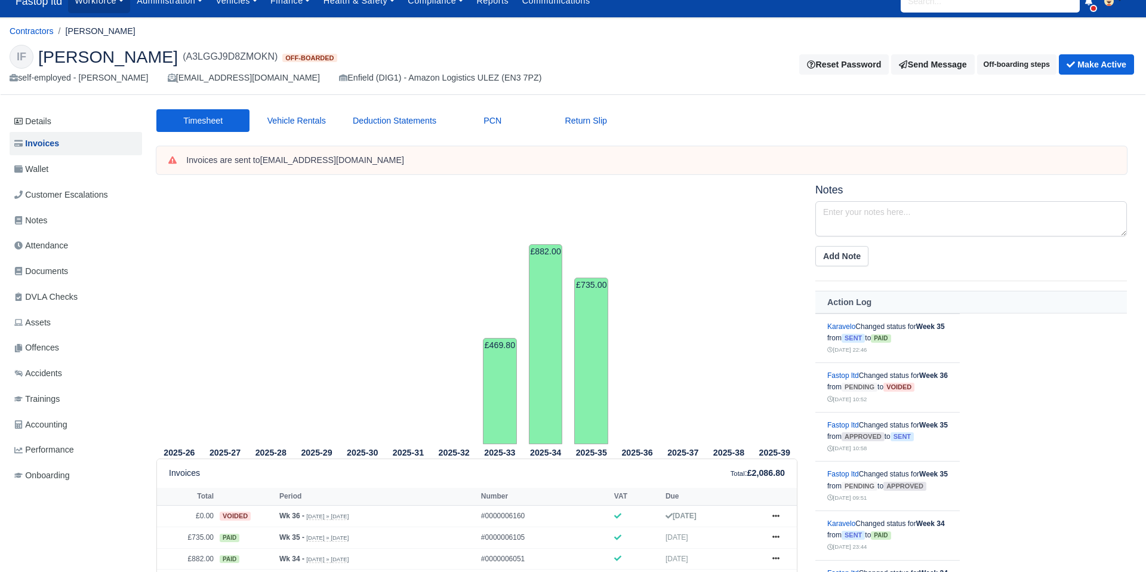
scroll to position [16, 0]
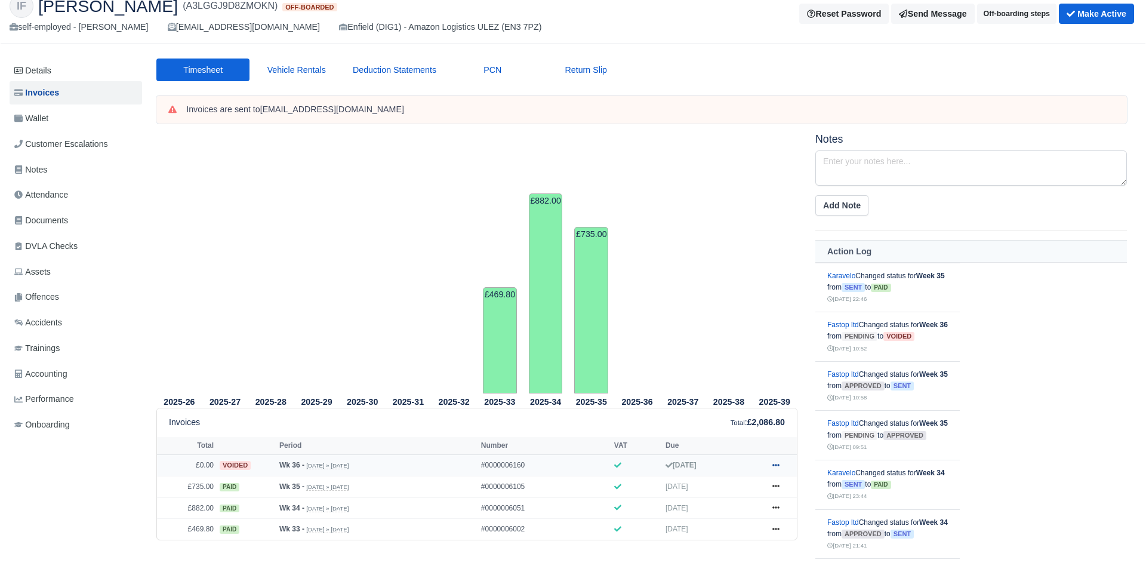
click at [777, 464] on icon at bounding box center [775, 464] width 7 height 7
click at [700, 357] on tr "2025-37" at bounding box center [683, 262] width 46 height 260
click at [39, 119] on span "Wallet" at bounding box center [31, 118] width 34 height 14
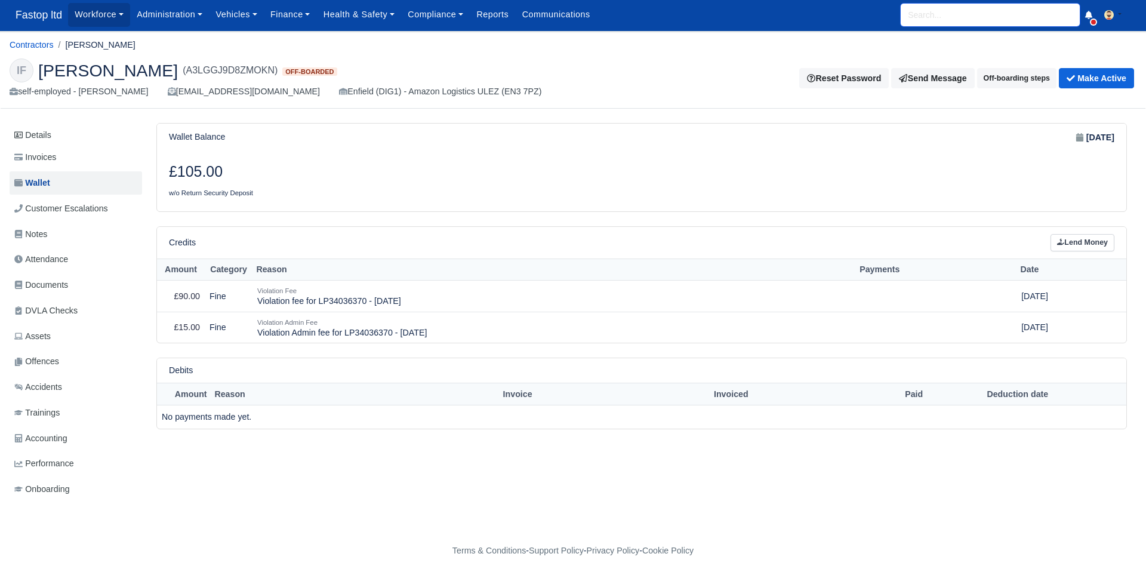
scroll to position [5, 0]
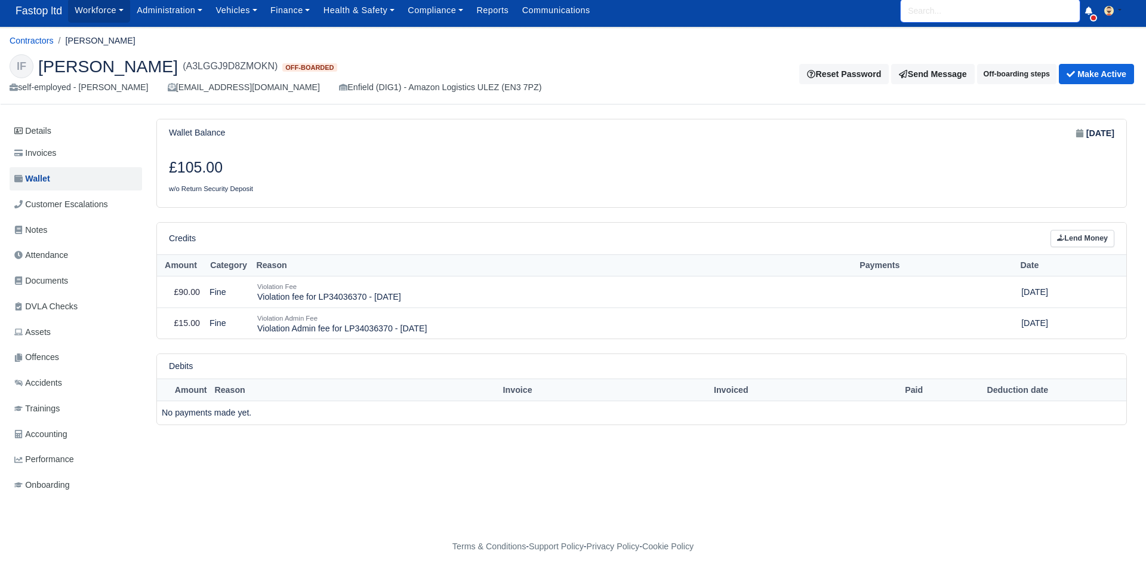
click at [945, 11] on input "search" at bounding box center [990, 10] width 179 height 23
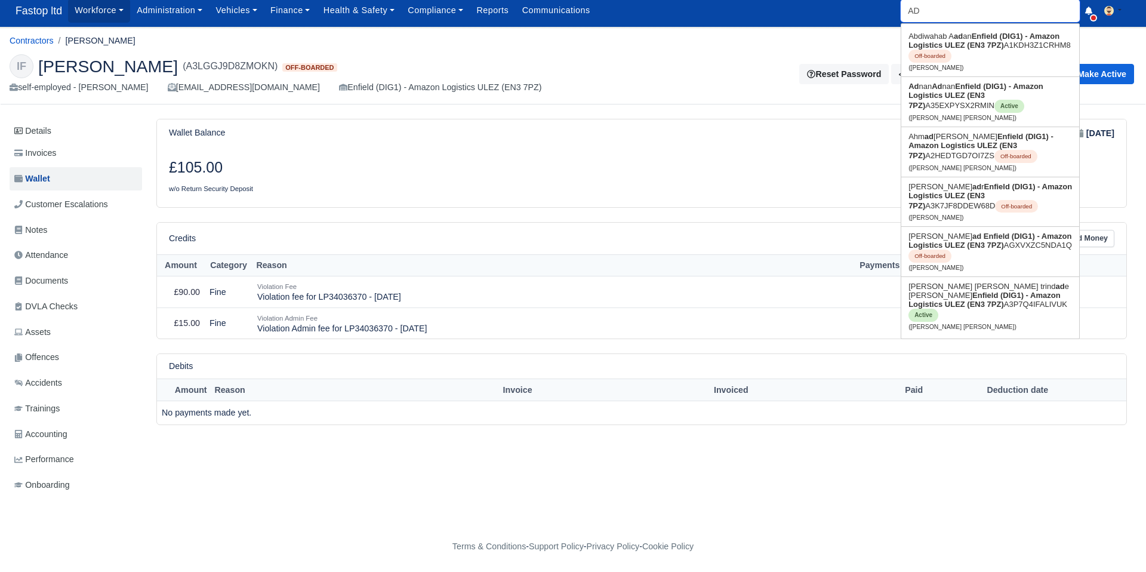
type input "ADN"
type input "[PERSON_NAME]"
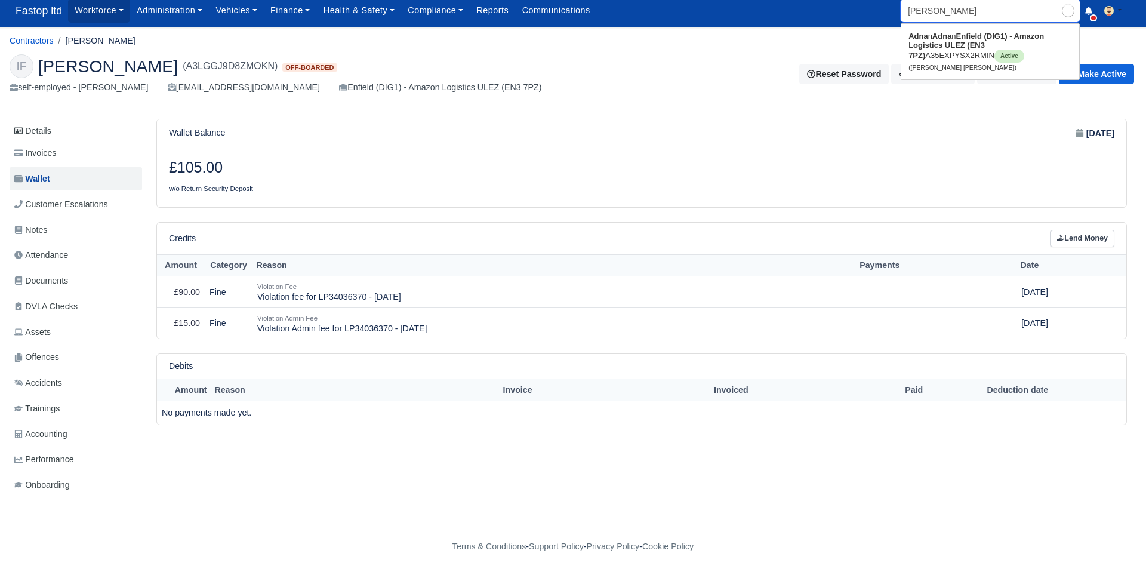
type input "[PERSON_NAME] [PERSON_NAME]"
click at [976, 35] on strong "[PERSON_NAME]" at bounding box center [1008, 36] width 65 height 9
type input "[PERSON_NAME] [PERSON_NAME]"
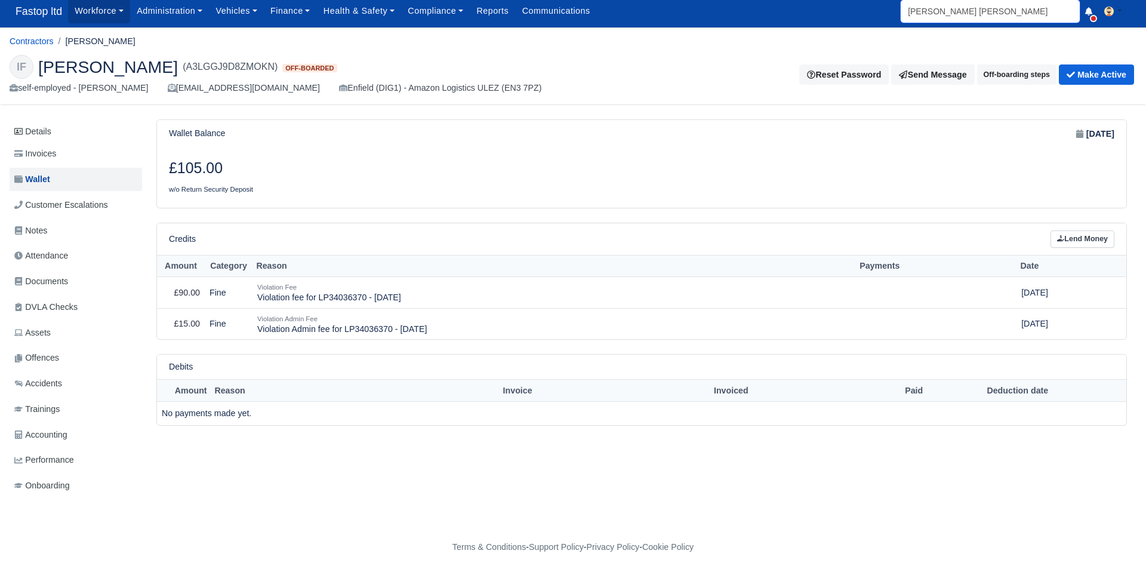
scroll to position [4, 0]
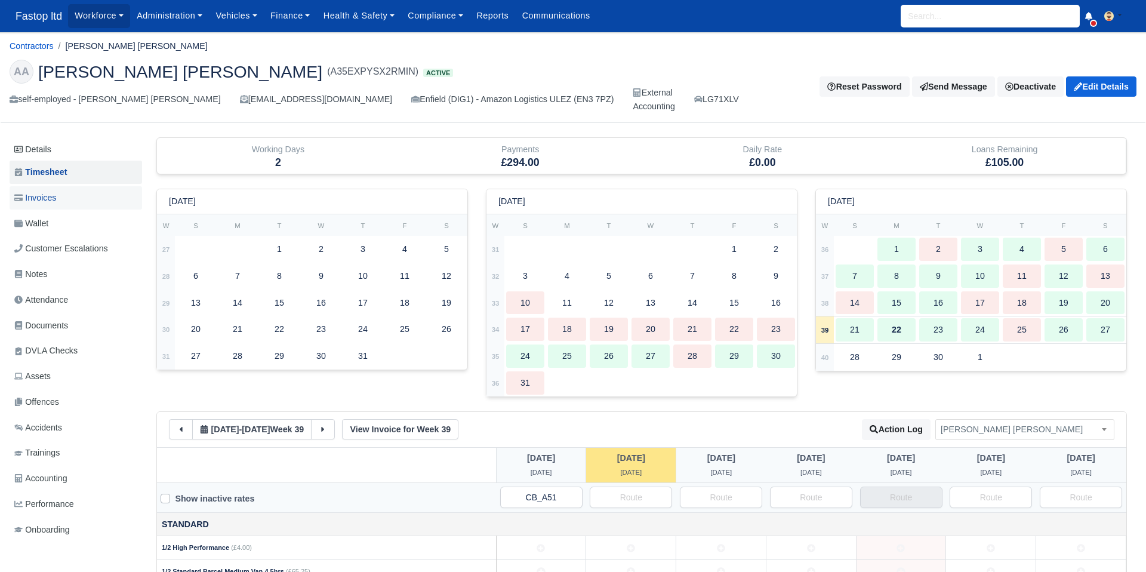
click at [45, 201] on span "Invoices" at bounding box center [35, 198] width 42 height 14
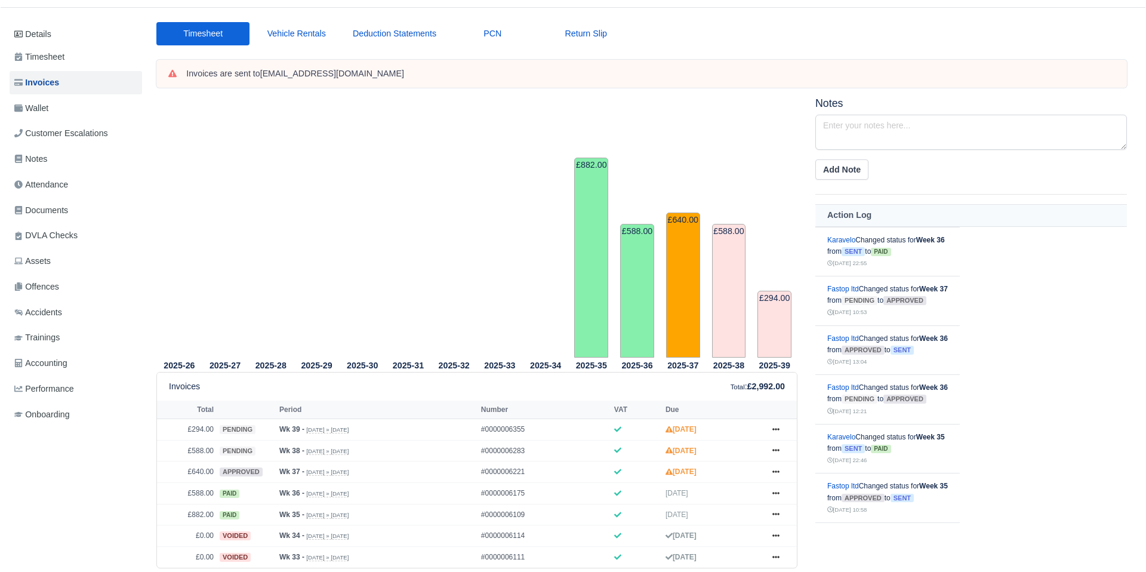
scroll to position [113, 0]
click at [42, 115] on span "Wallet" at bounding box center [31, 110] width 34 height 14
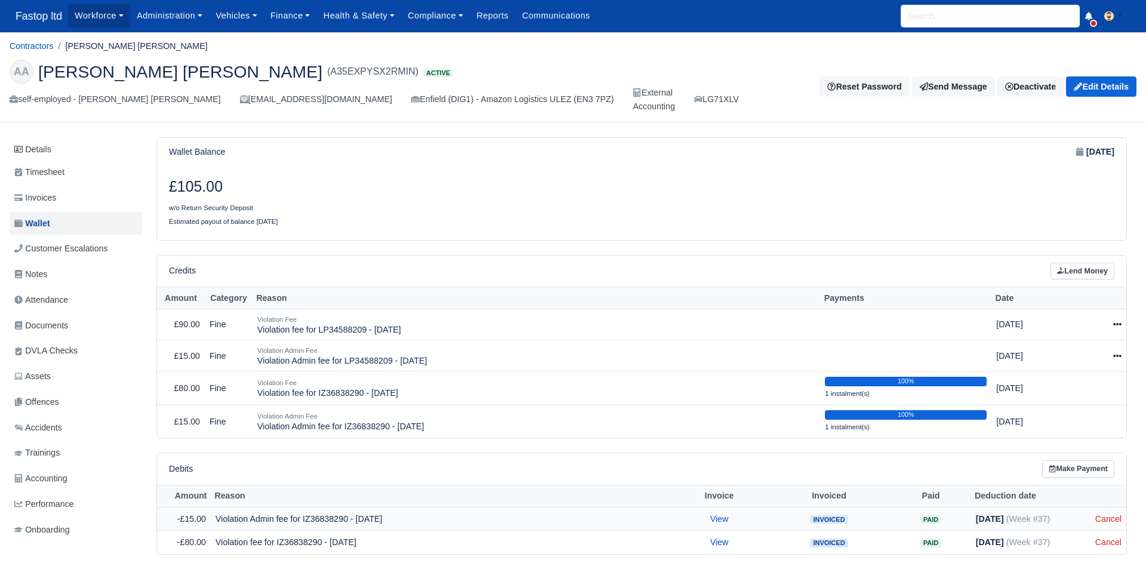
scroll to position [45, 0]
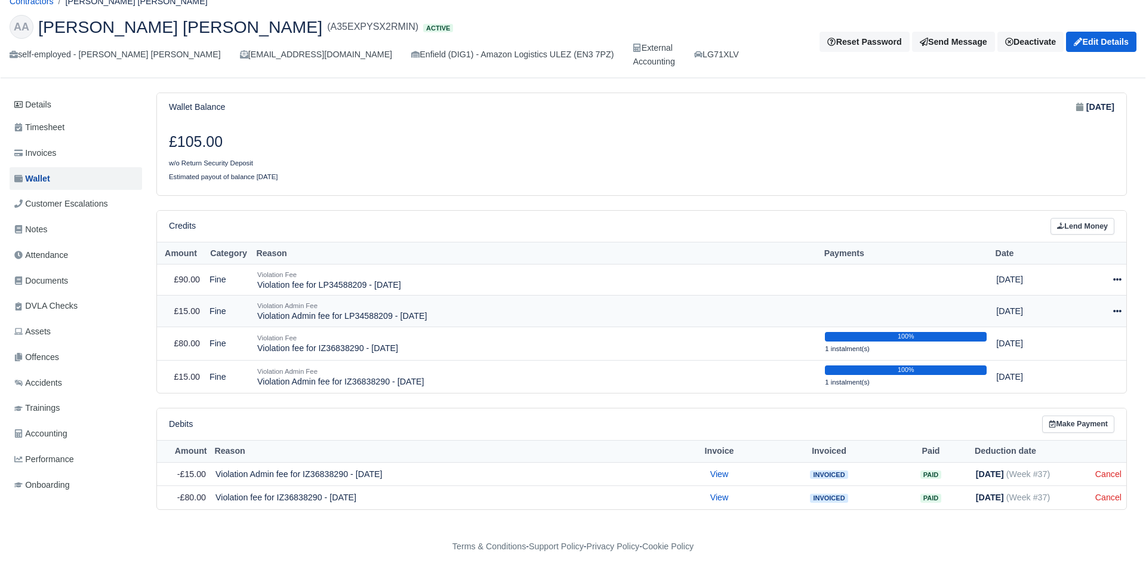
click at [1119, 311] on icon at bounding box center [1117, 311] width 8 height 2
click at [1081, 348] on button "Make Payment" at bounding box center [1061, 347] width 106 height 19
select select "2468"
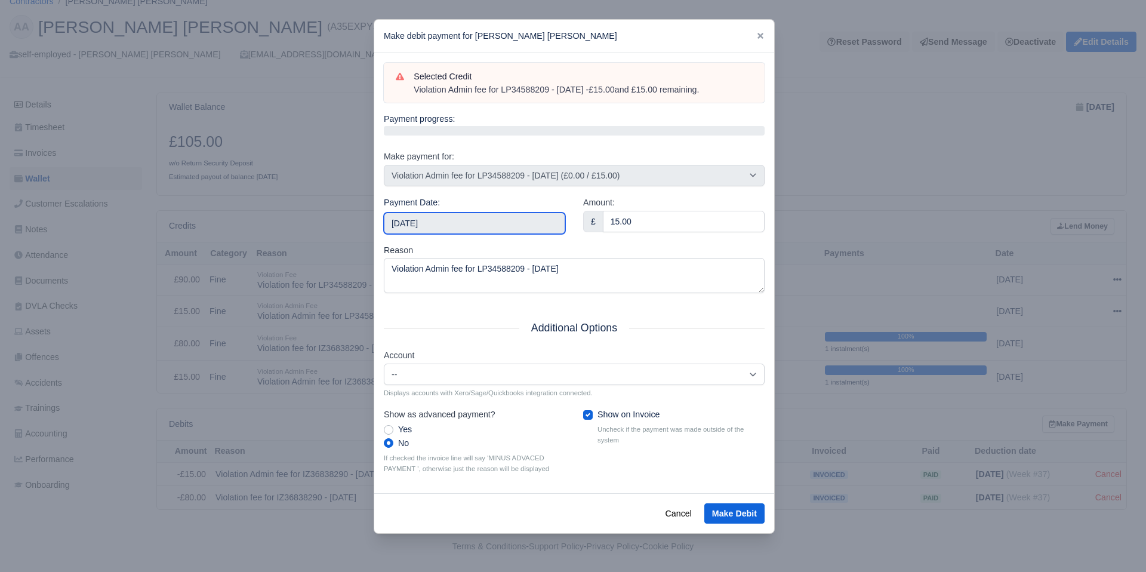
click at [442, 213] on input "[DATE]" at bounding box center [474, 222] width 181 height 21
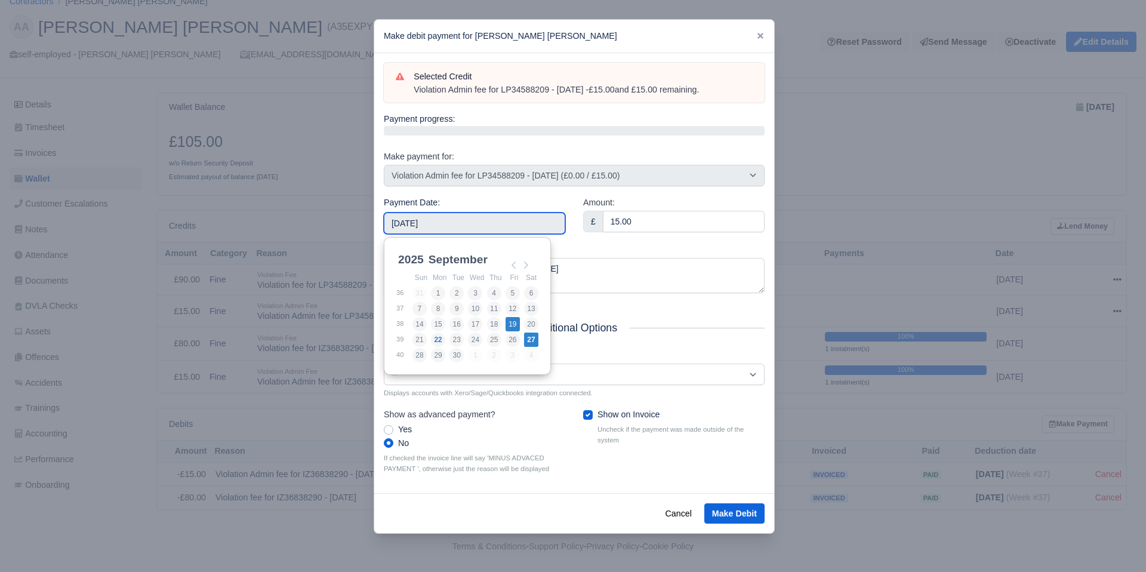
type input "[DATE]"
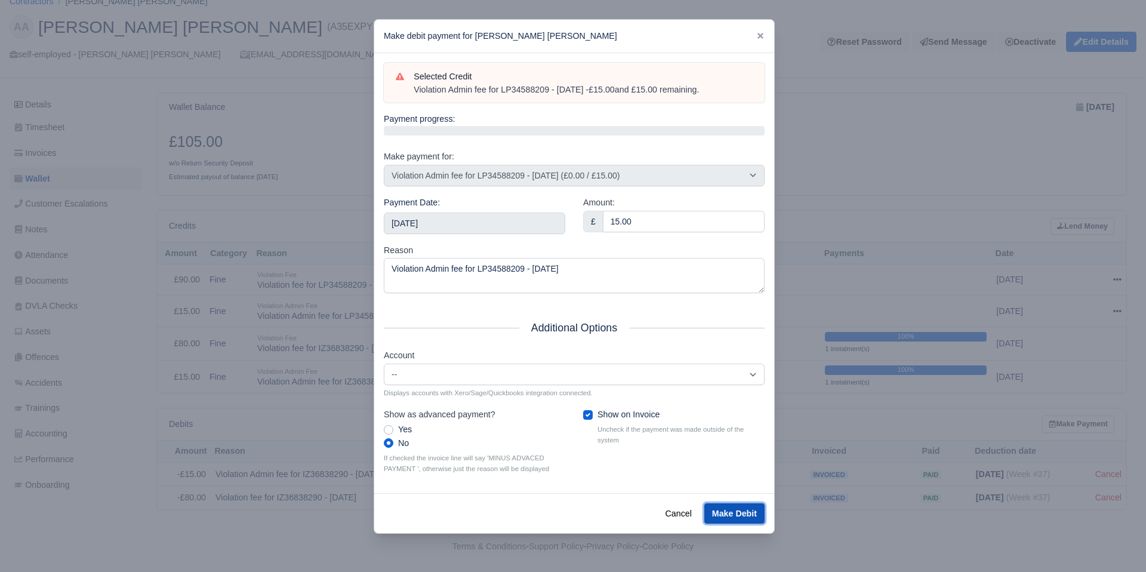
click at [724, 510] on button "Make Debit" at bounding box center [734, 513] width 60 height 20
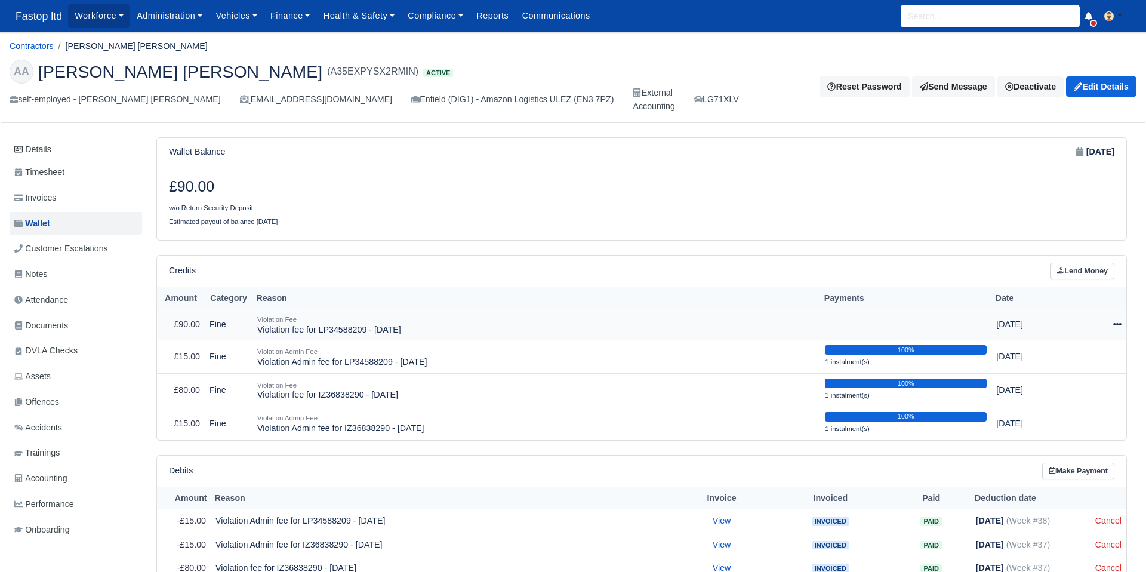
click at [1115, 325] on icon at bounding box center [1117, 324] width 8 height 8
click at [1069, 363] on button "Make Payment" at bounding box center [1061, 361] width 106 height 19
select select "2467"
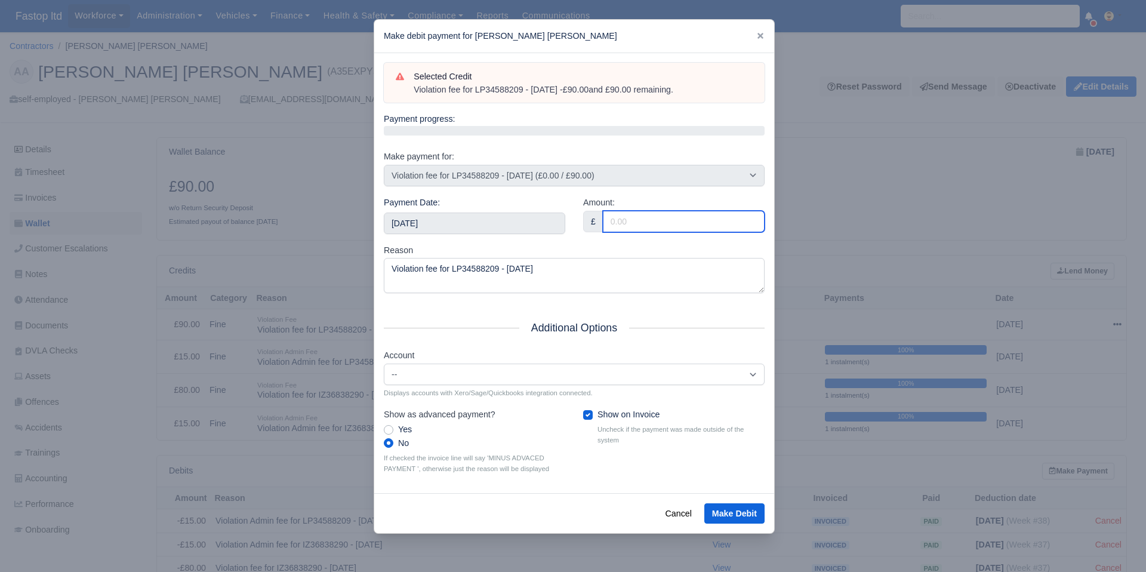
click at [622, 220] on input "Amount:" at bounding box center [684, 221] width 162 height 21
type input "90"
drag, startPoint x: 599, startPoint y: 238, endPoint x: 563, endPoint y: 244, distance: 36.4
click at [599, 238] on div "Amount: £ 90" at bounding box center [673, 220] width 199 height 48
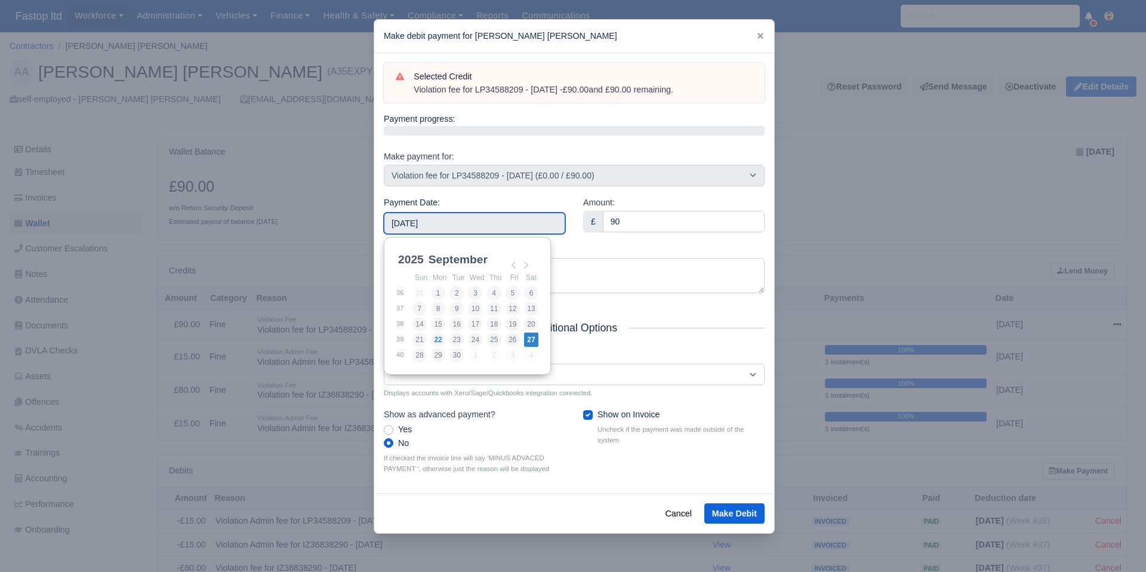
drag, startPoint x: 522, startPoint y: 232, endPoint x: 526, endPoint y: 247, distance: 16.2
click at [522, 232] on input "[DATE]" at bounding box center [474, 222] width 181 height 21
type input "[DATE]"
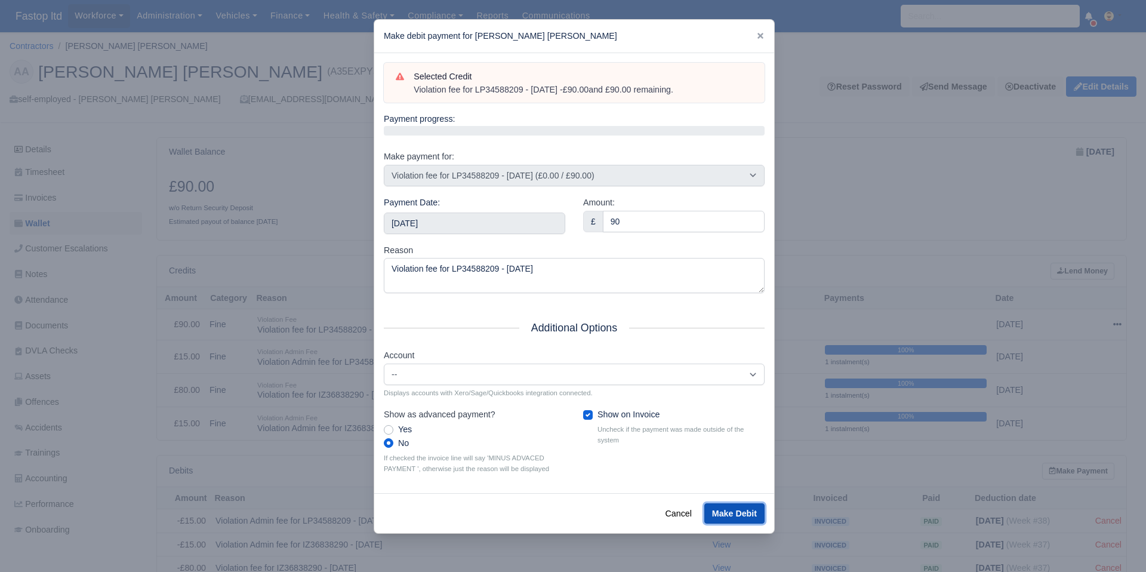
click at [732, 513] on button "Make Debit" at bounding box center [734, 513] width 60 height 20
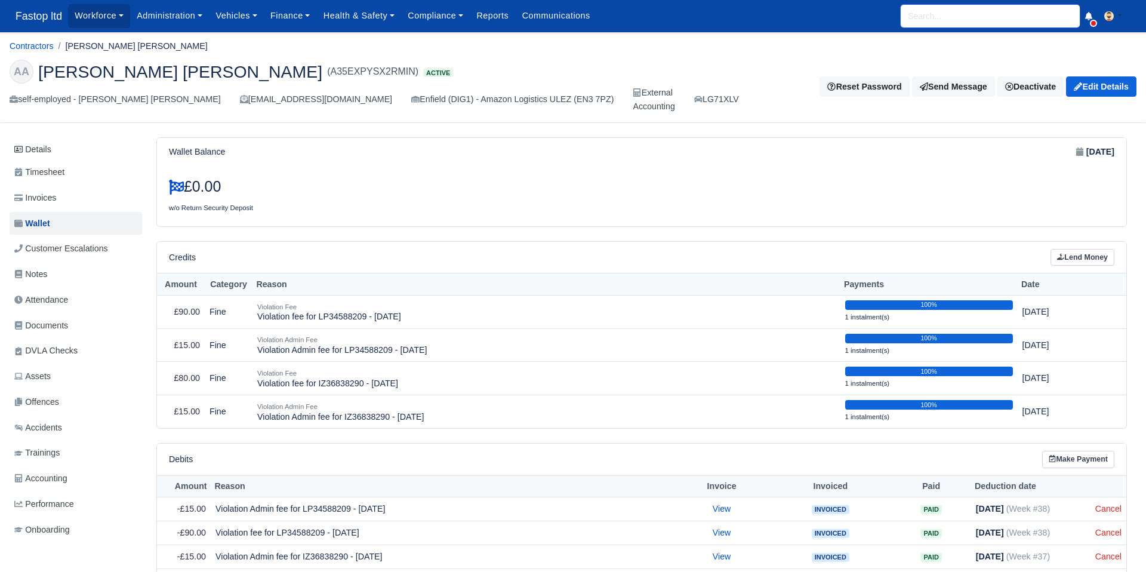
click at [927, 18] on input "search" at bounding box center [990, 16] width 179 height 23
type input "OMAR"
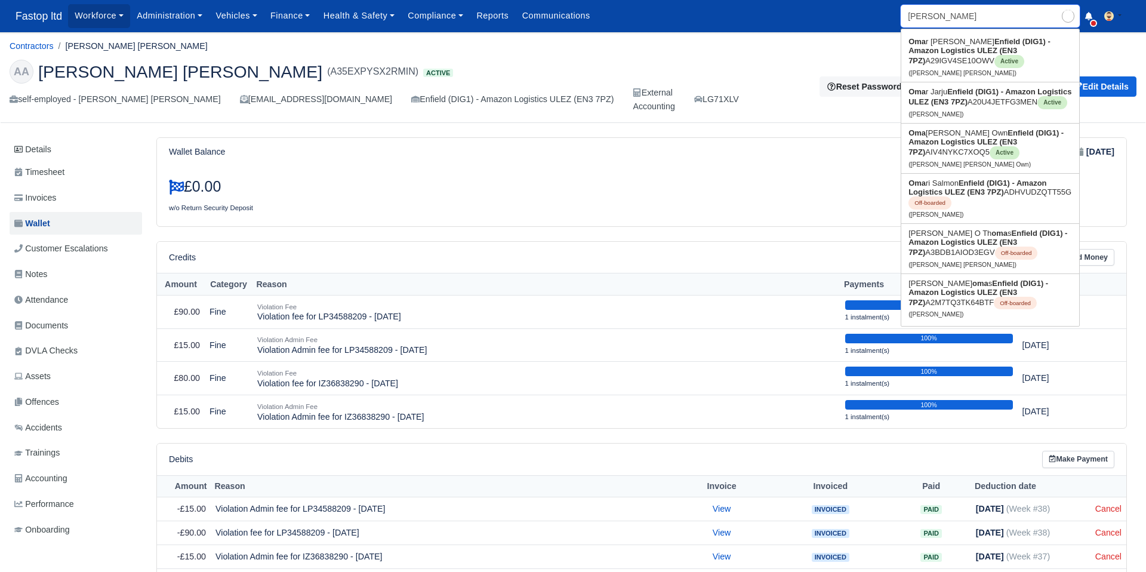
type input "OMAR Iyad Mohamed"
type input "OMARI"
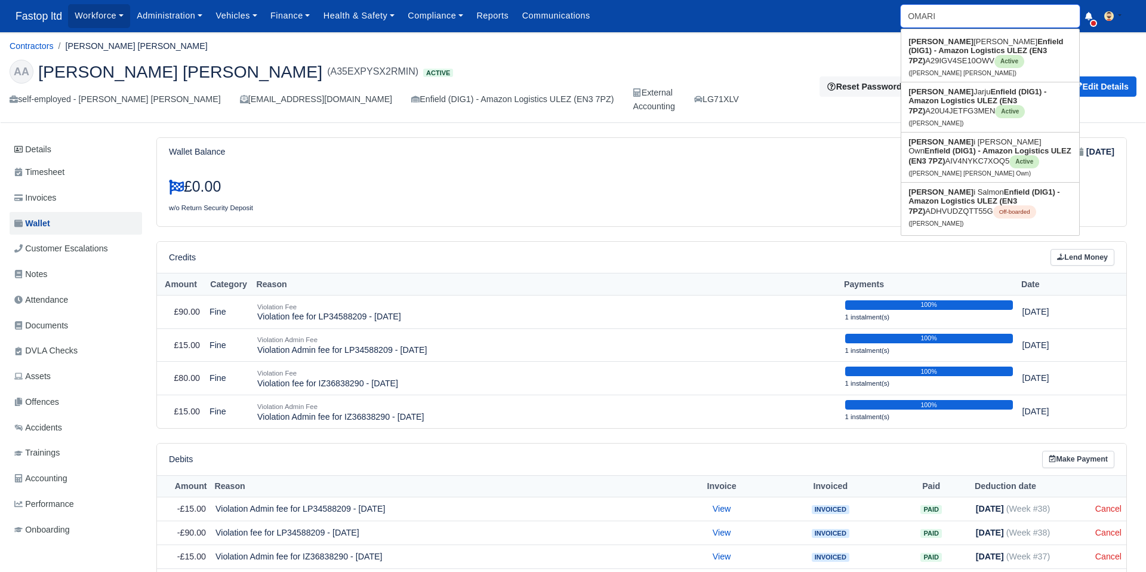
type input "OMARI Lloyd Lee Own"
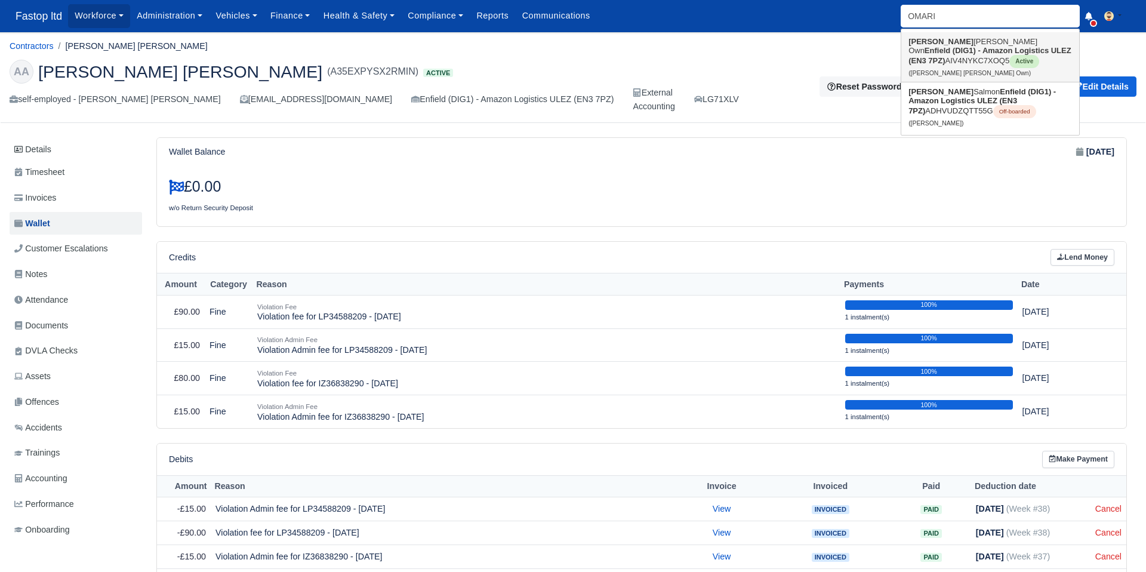
click at [947, 54] on strong "Enfield (DIG1) - Amazon Logistics ULEZ (EN3 7PZ)" at bounding box center [989, 55] width 163 height 19
type input "[PERSON_NAME] [PERSON_NAME] Own"
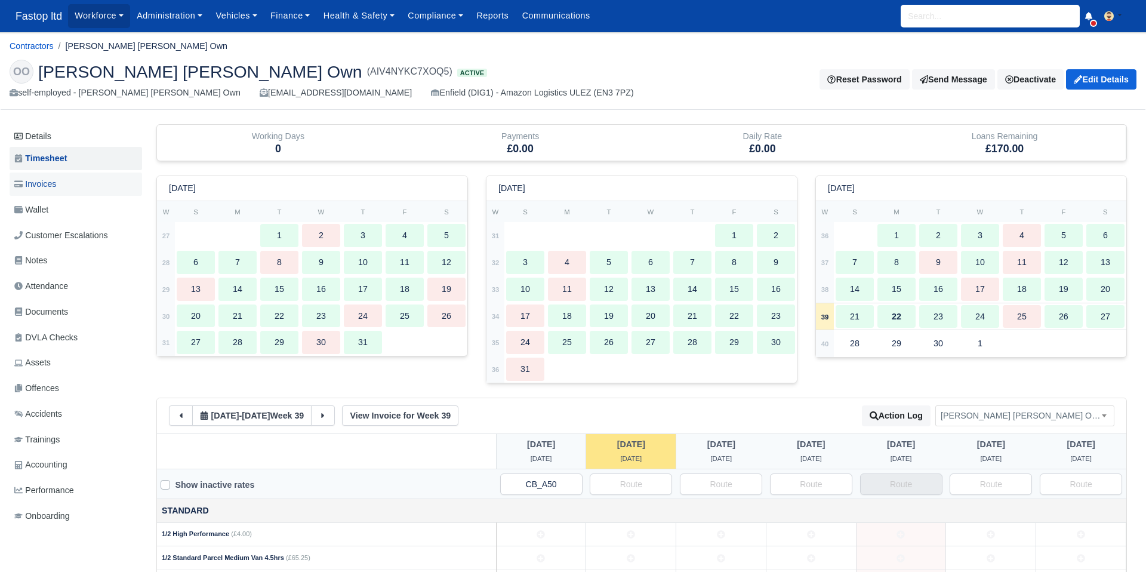
click at [43, 185] on span "Invoices" at bounding box center [35, 184] width 42 height 14
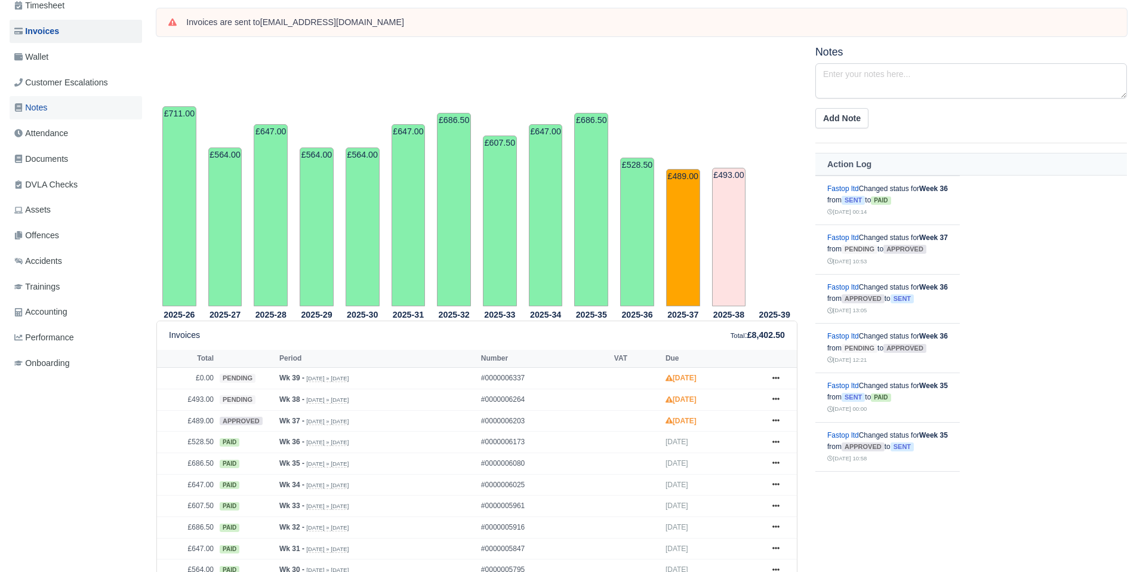
scroll to position [147, 0]
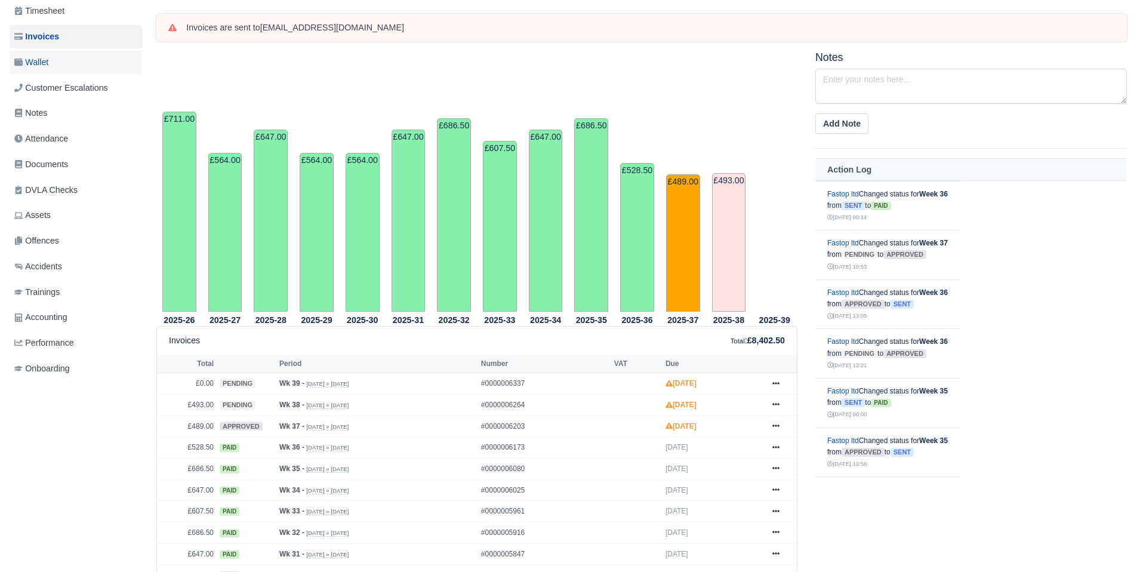
click at [48, 66] on span "Wallet" at bounding box center [31, 63] width 34 height 14
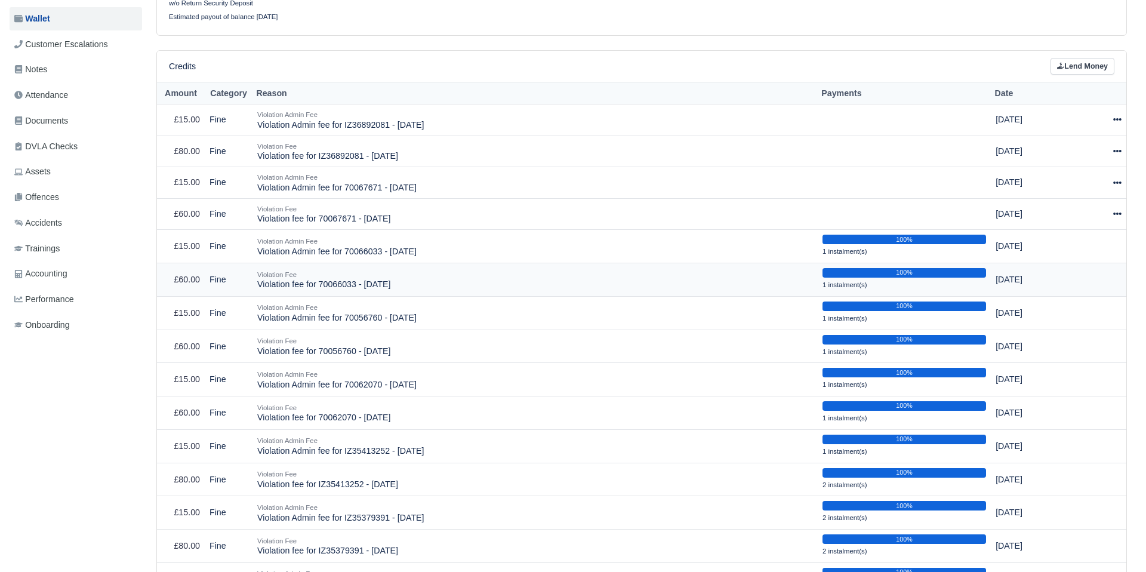
scroll to position [195, 0]
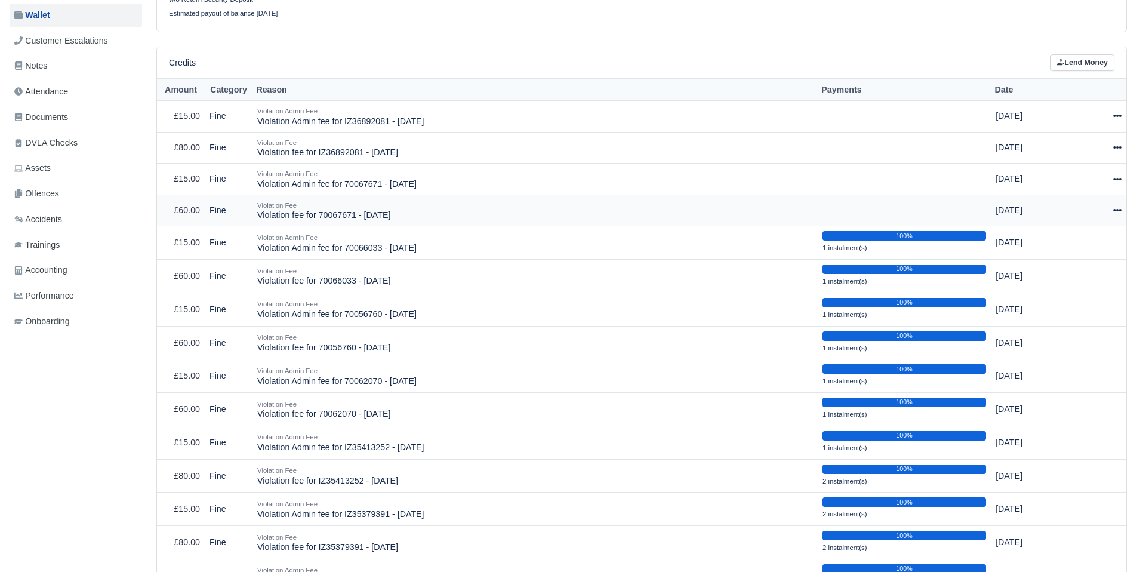
click at [1115, 210] on icon at bounding box center [1117, 210] width 8 height 8
click at [1087, 240] on button "Make Payment" at bounding box center [1061, 247] width 106 height 19
select select "2459"
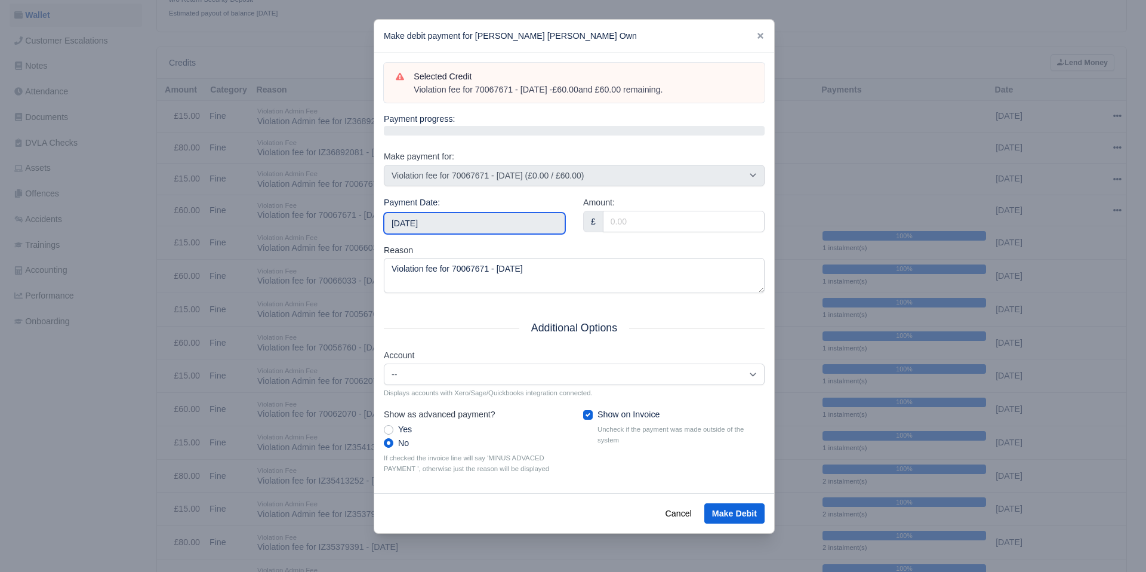
drag, startPoint x: 475, startPoint y: 225, endPoint x: 467, endPoint y: 227, distance: 8.0
click at [475, 225] on input "[DATE]" at bounding box center [474, 222] width 181 height 21
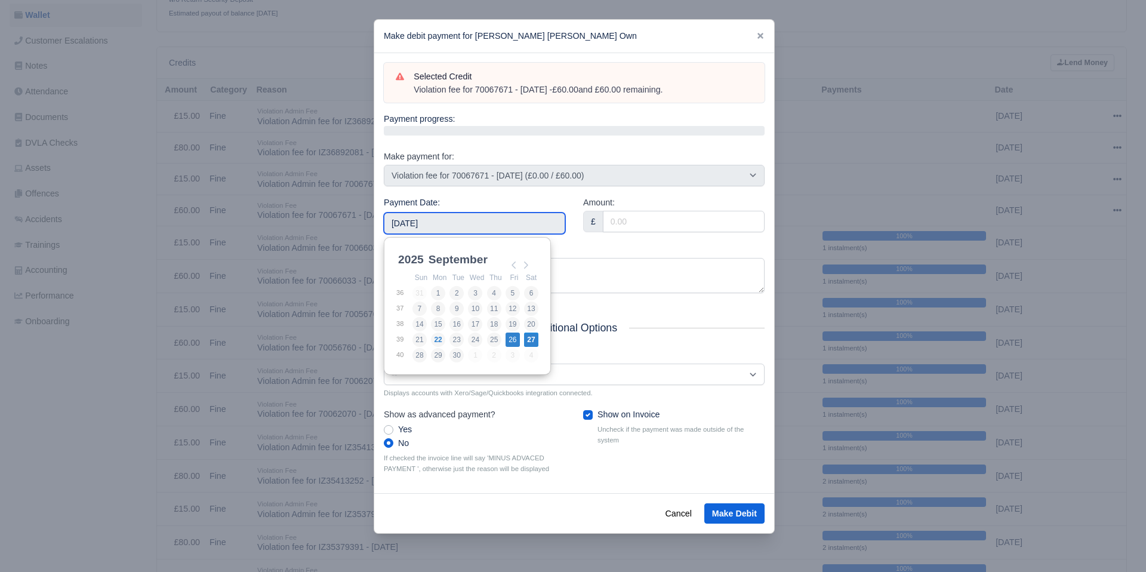
type input "[DATE]"
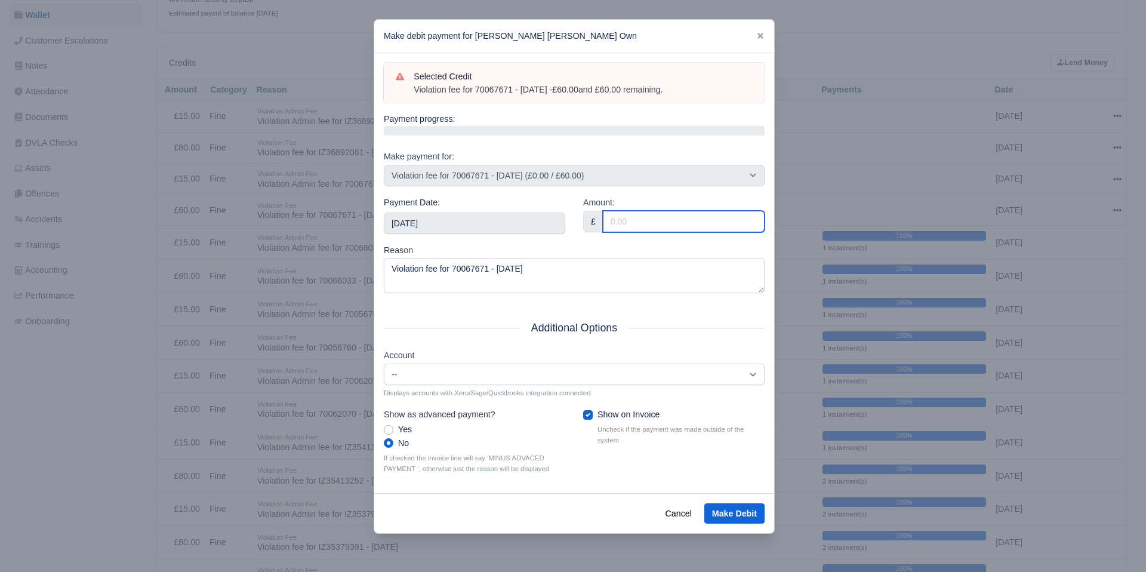
click at [631, 222] on input "Amount:" at bounding box center [684, 221] width 162 height 21
type input "60"
click at [528, 253] on div "Reason Violation fee for 70067671 - [DATE]" at bounding box center [574, 269] width 381 height 50
drag, startPoint x: 725, startPoint y: 508, endPoint x: 737, endPoint y: 505, distance: 13.0
click at [725, 508] on button "Make Debit" at bounding box center [734, 513] width 60 height 20
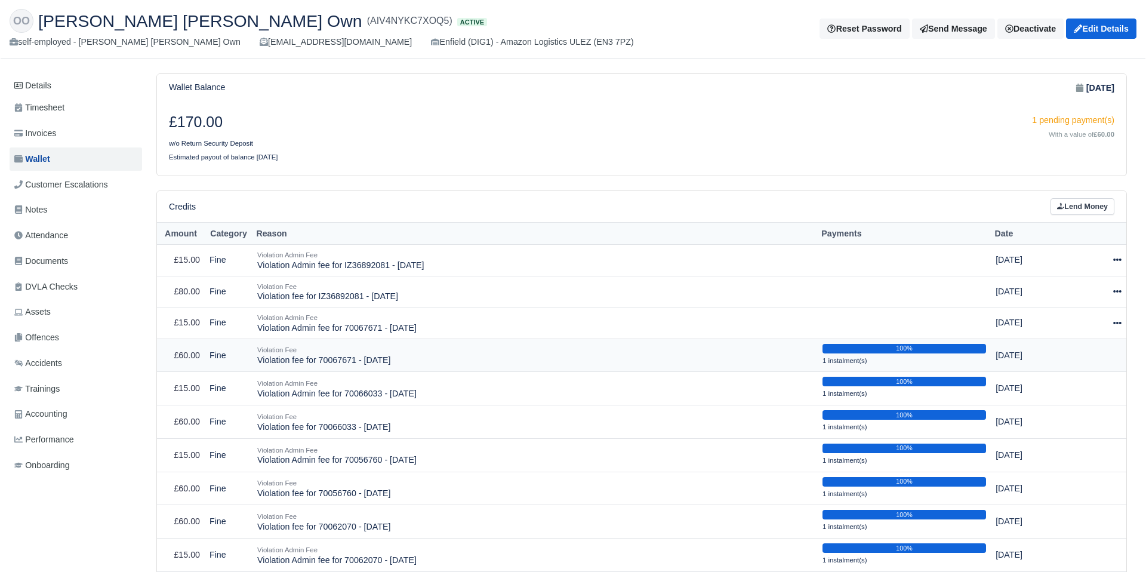
scroll to position [56, 0]
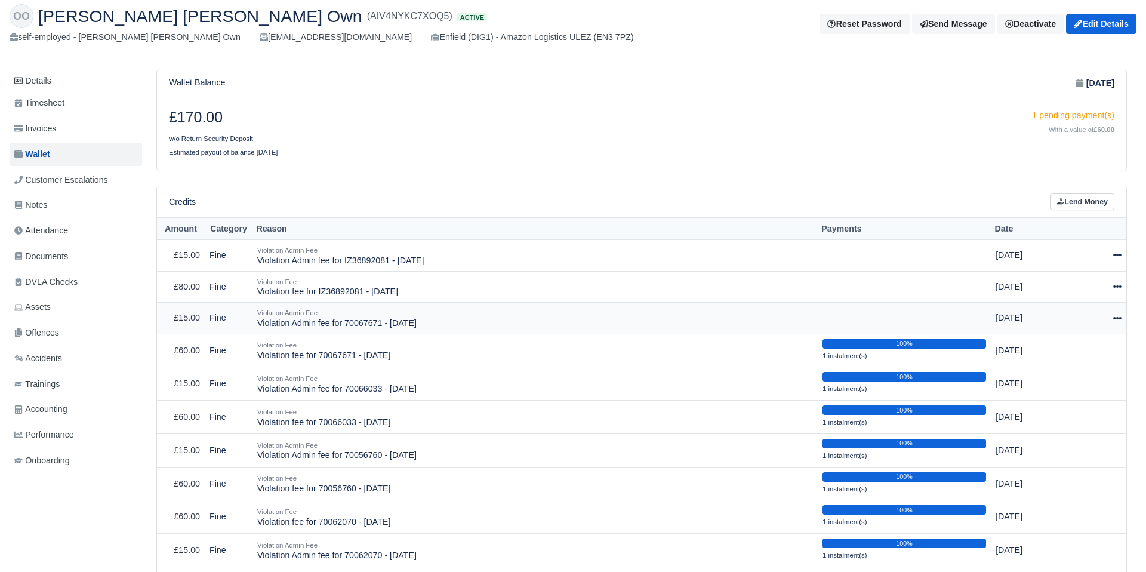
click at [1117, 317] on icon at bounding box center [1117, 318] width 8 height 2
click at [1082, 353] on button "Make Payment" at bounding box center [1061, 354] width 106 height 19
select select "2460"
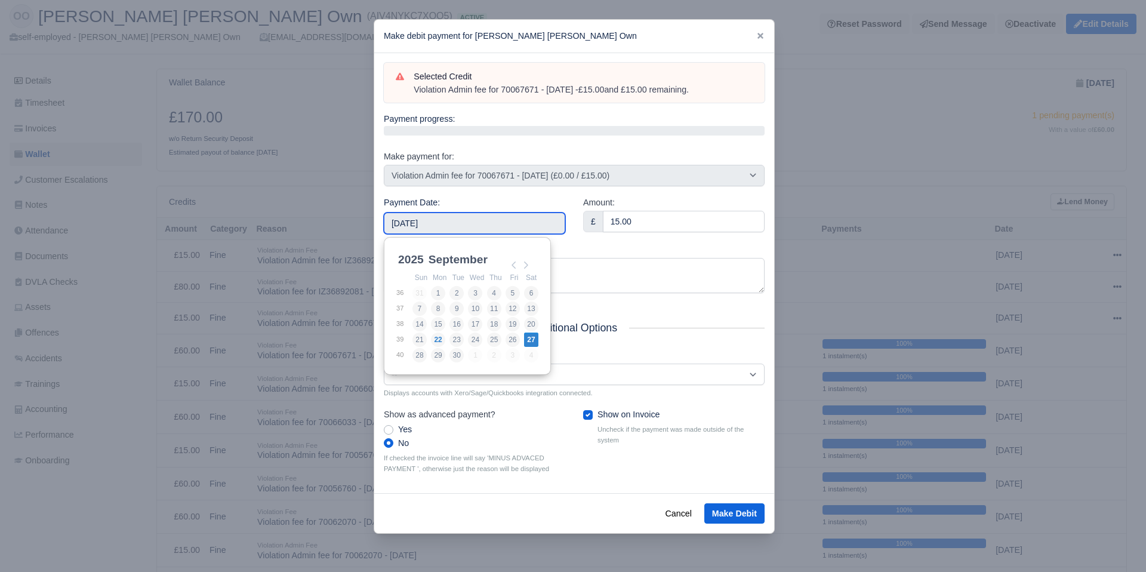
drag, startPoint x: 480, startPoint y: 219, endPoint x: 490, endPoint y: 231, distance: 15.7
click at [480, 219] on input "[DATE]" at bounding box center [474, 222] width 181 height 21
type input "[DATE]"
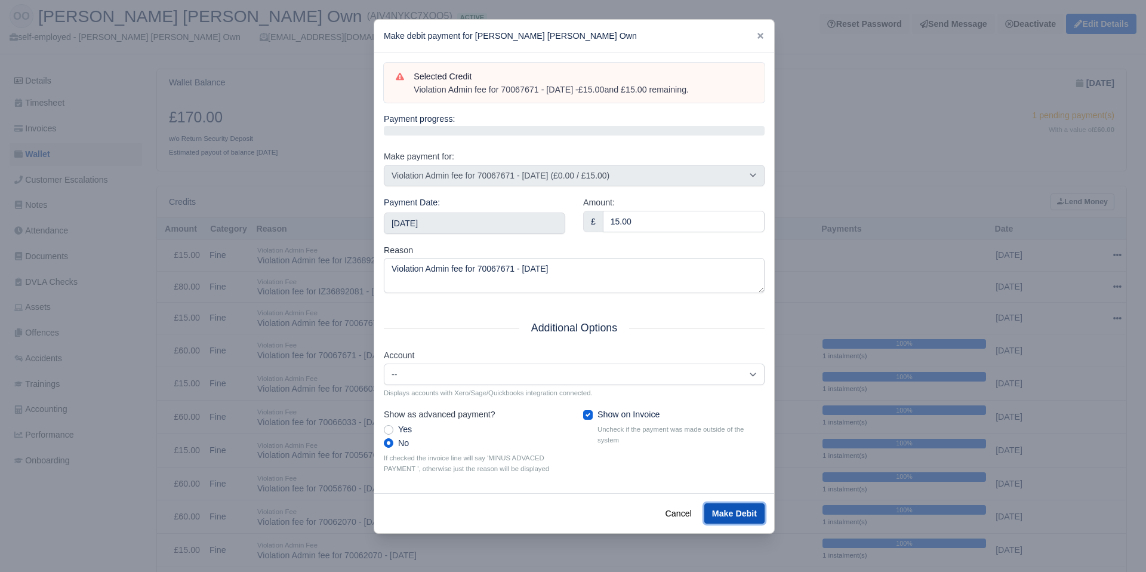
drag, startPoint x: 728, startPoint y: 510, endPoint x: 735, endPoint y: 507, distance: 7.5
click at [728, 510] on button "Make Debit" at bounding box center [734, 513] width 60 height 20
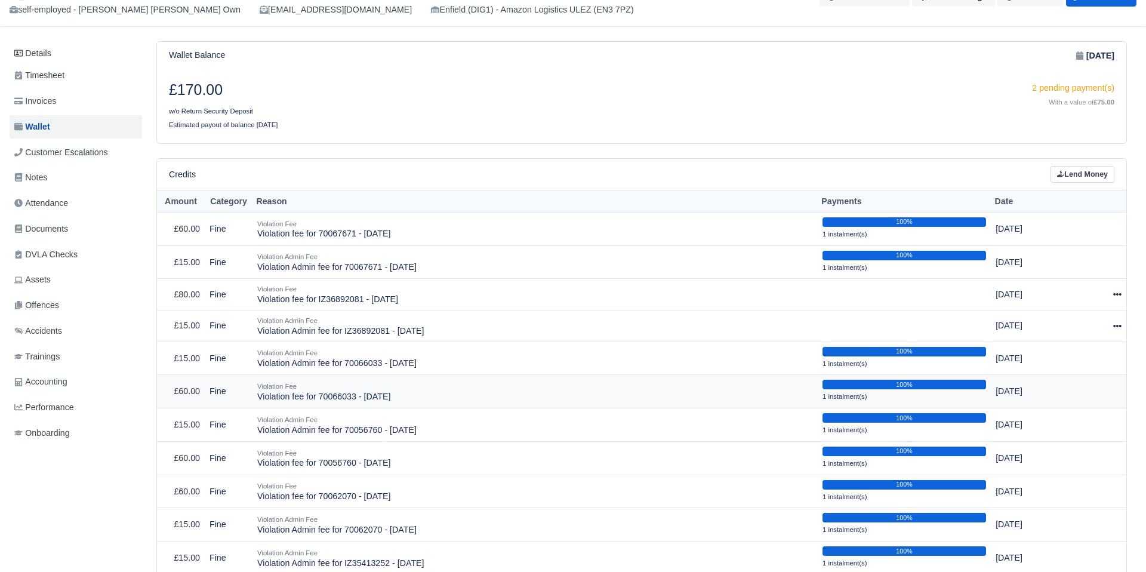
scroll to position [97, 0]
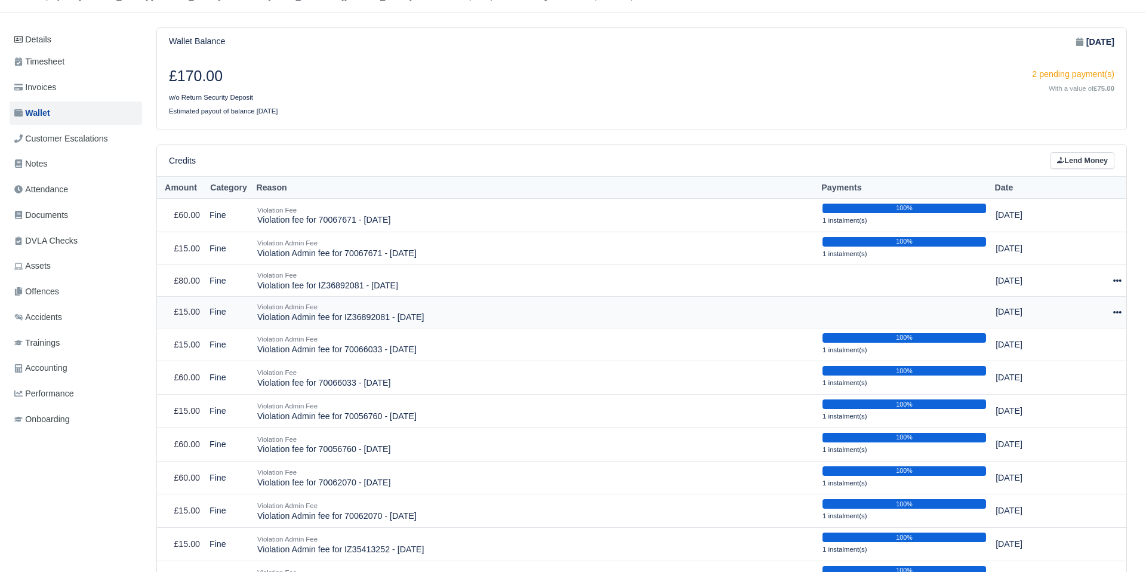
click at [1120, 312] on icon at bounding box center [1117, 312] width 8 height 2
click at [1083, 344] on button "Make Payment" at bounding box center [1061, 348] width 106 height 19
select select "2466"
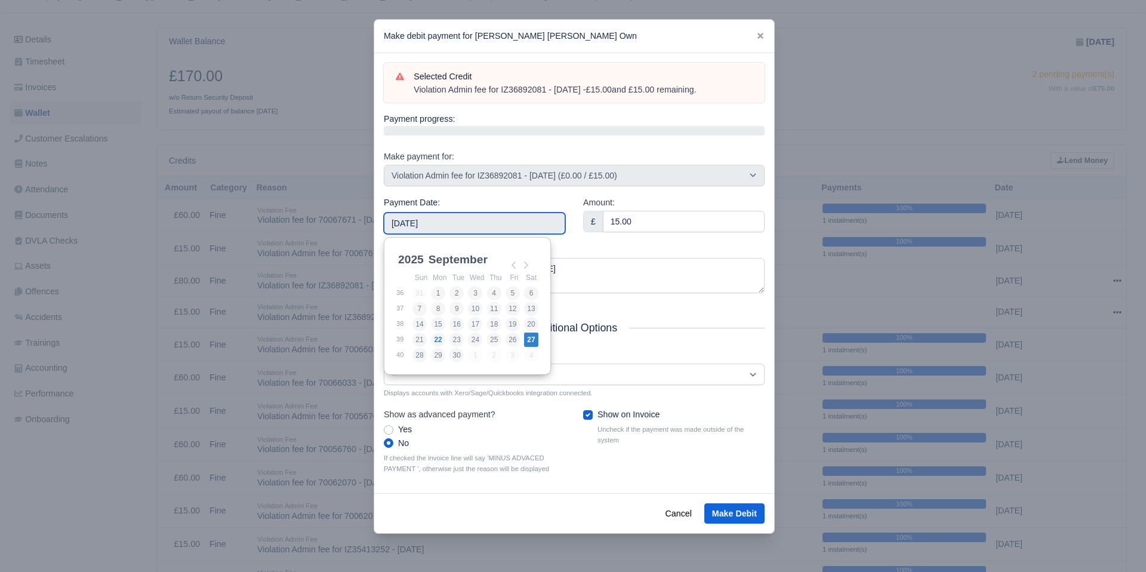
click at [522, 226] on input "[DATE]" at bounding box center [474, 222] width 181 height 21
type input "2025-10-03"
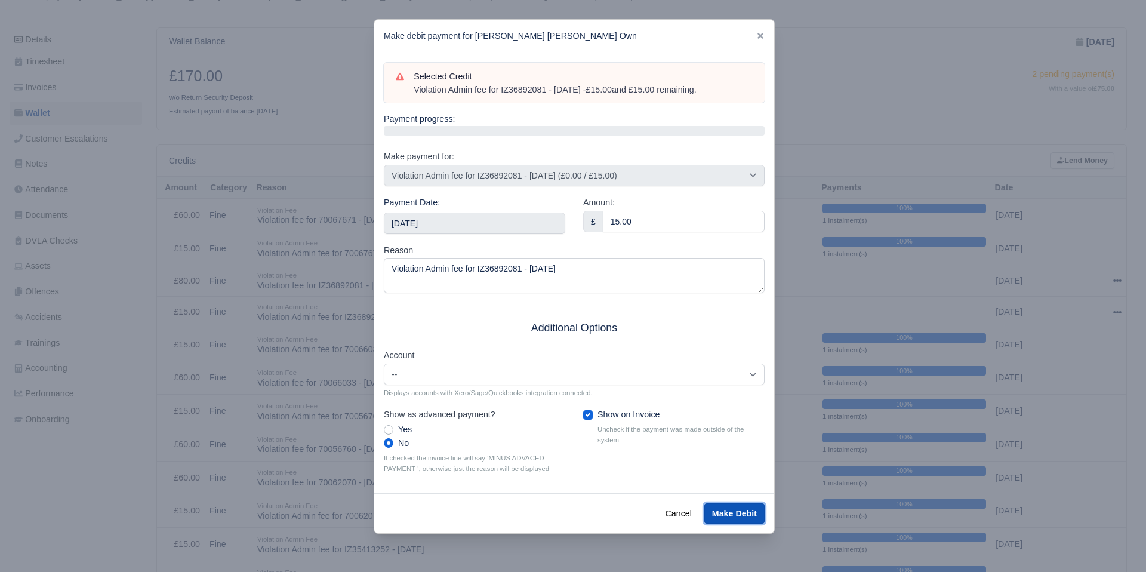
click at [720, 508] on button "Make Debit" at bounding box center [734, 513] width 60 height 20
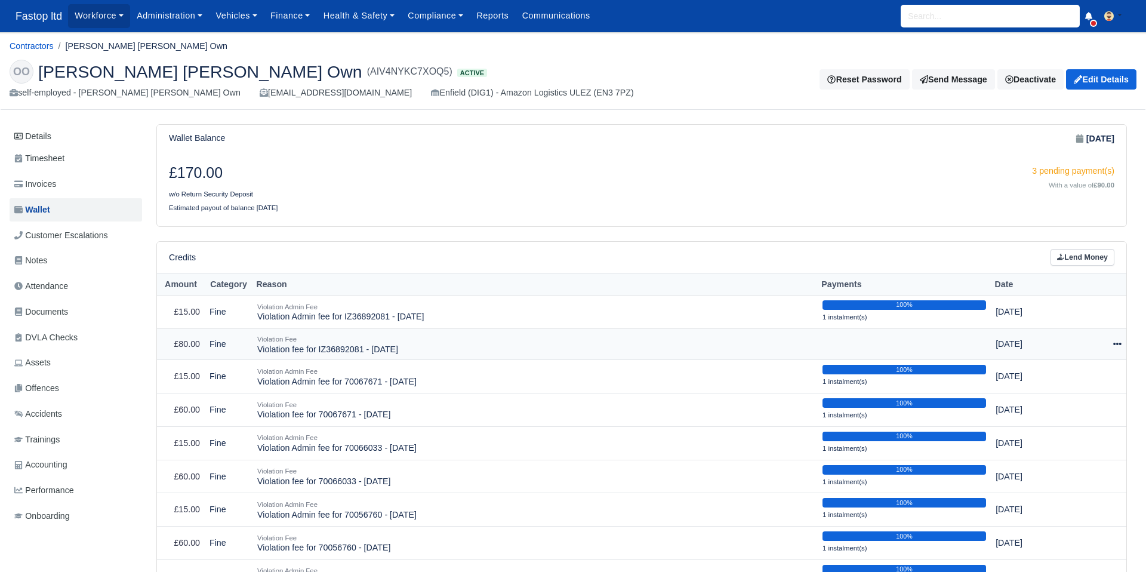
click at [1117, 344] on icon at bounding box center [1117, 344] width 8 height 2
drag, startPoint x: 1075, startPoint y: 381, endPoint x: 1037, endPoint y: 381, distance: 37.6
click at [1075, 381] on button "Make Payment" at bounding box center [1061, 380] width 106 height 19
select select "2465"
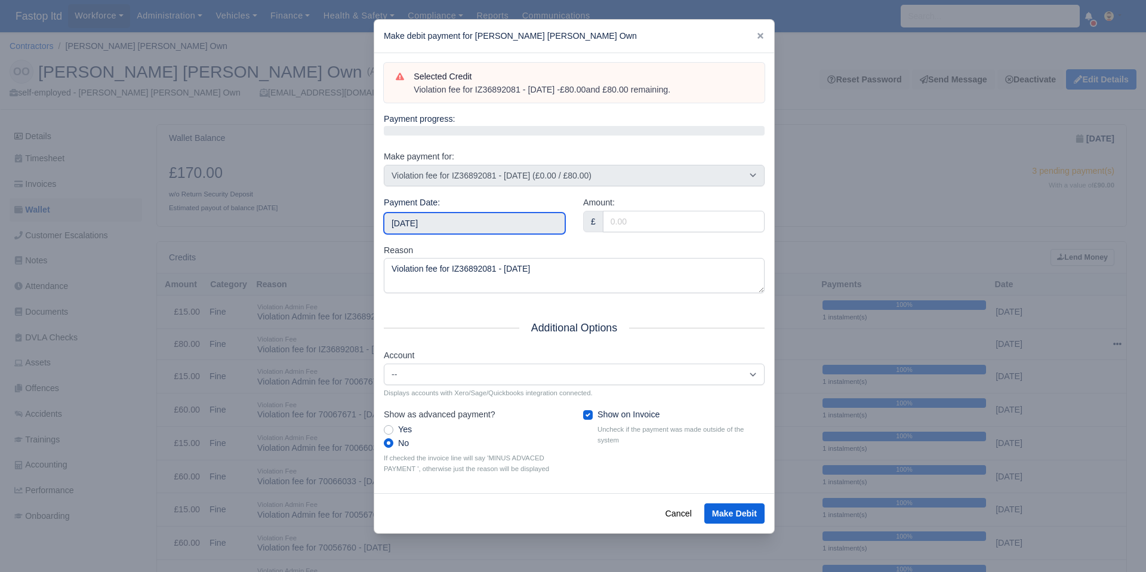
click at [461, 226] on input "[DATE]" at bounding box center [474, 222] width 181 height 21
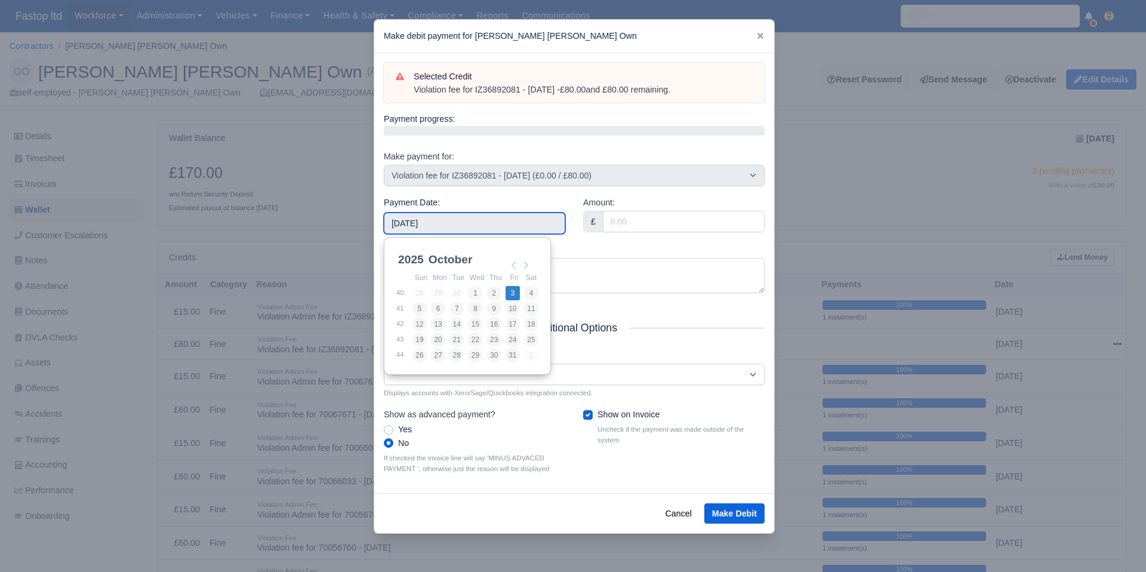
type input "[DATE]"
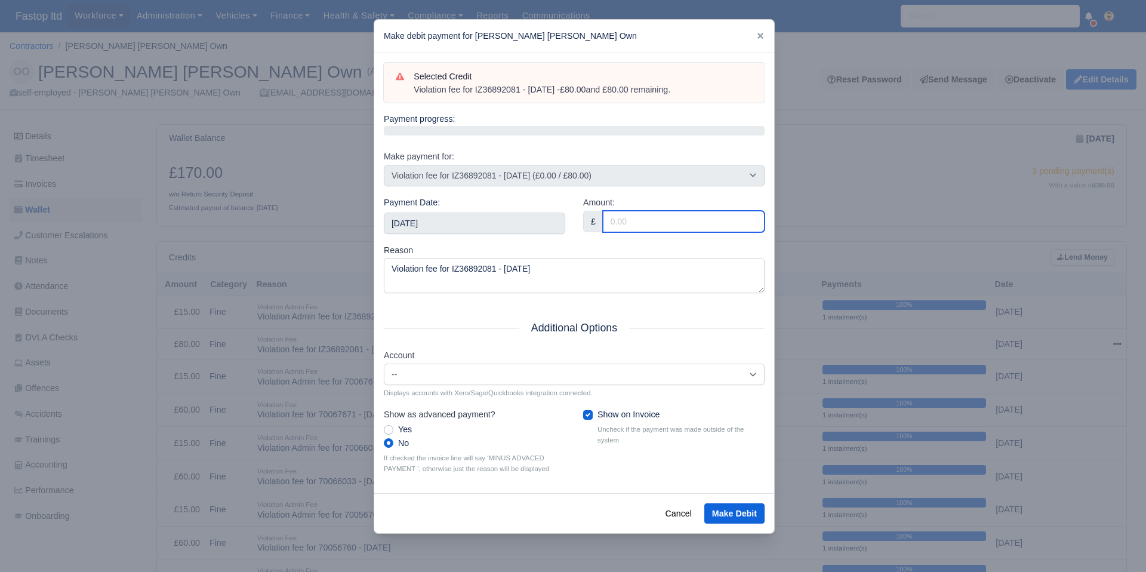
click at [613, 217] on input "Amount:" at bounding box center [684, 221] width 162 height 21
type input "80"
click at [578, 235] on div "Amount: £ 80" at bounding box center [673, 220] width 199 height 48
click at [736, 512] on button "Make Debit" at bounding box center [734, 513] width 60 height 20
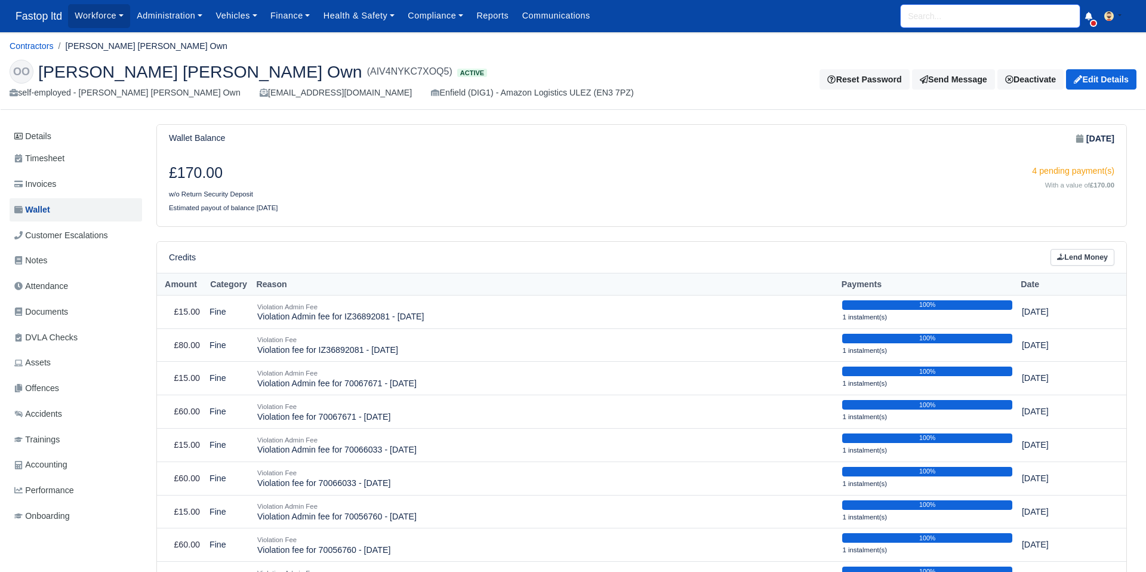
click at [963, 23] on input "search" at bounding box center [990, 16] width 179 height 23
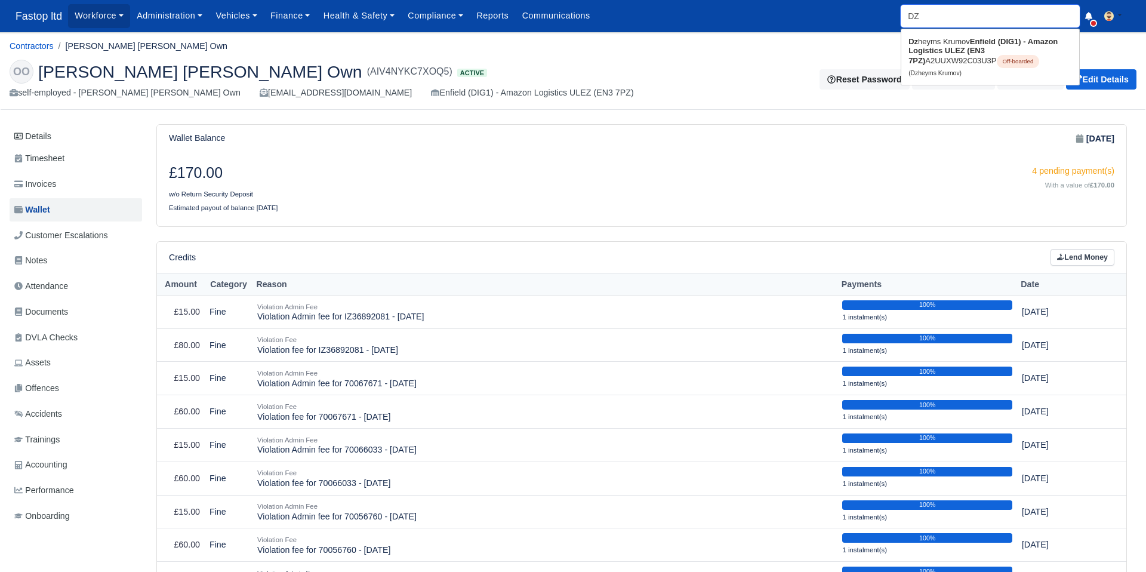
type input "DZY"
type input "DZ"
type input "DZheyms Krumov"
type input "D"
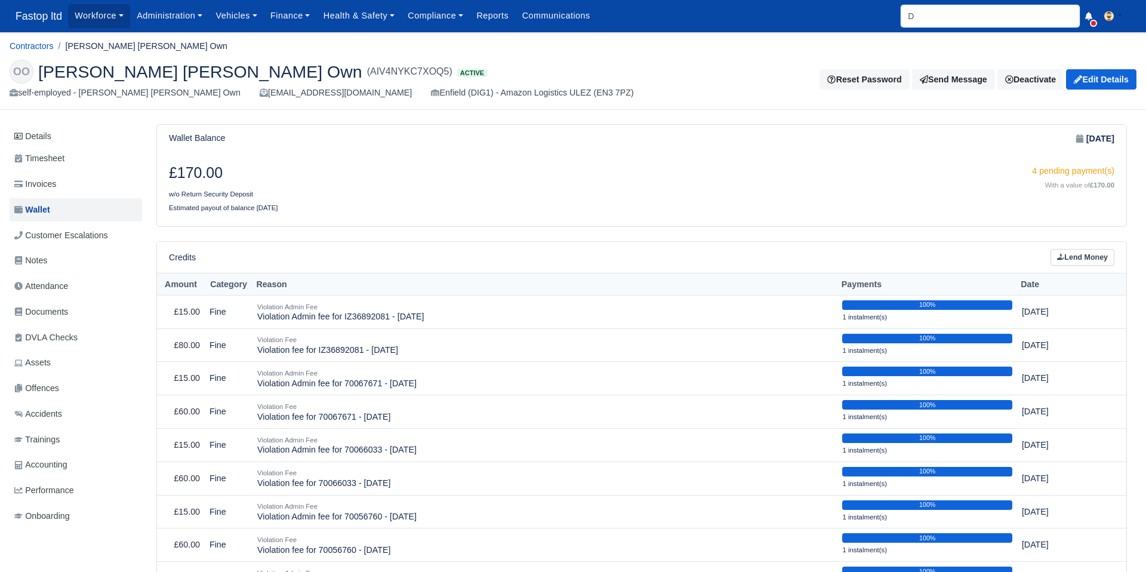
type input "DZ"
type input "DZheyms Krumov"
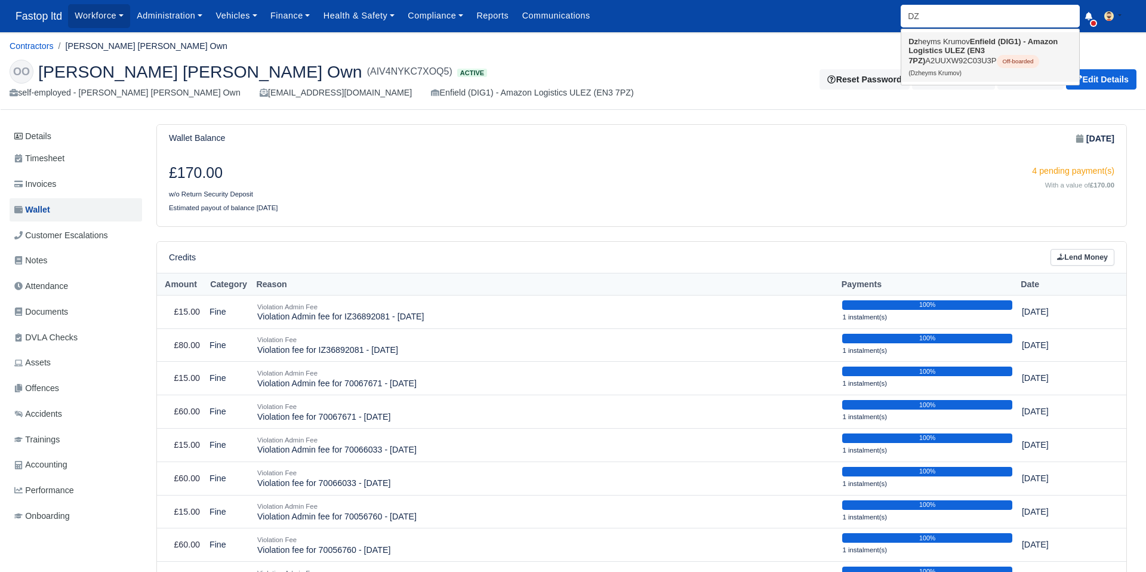
drag, startPoint x: 973, startPoint y: 43, endPoint x: 964, endPoint y: 51, distance: 11.4
click at [973, 43] on strong "Enfield (DIG1) - Amazon Logistics ULEZ (EN3 7PZ)" at bounding box center [982, 51] width 149 height 28
type input "Dzheyms Krumov"
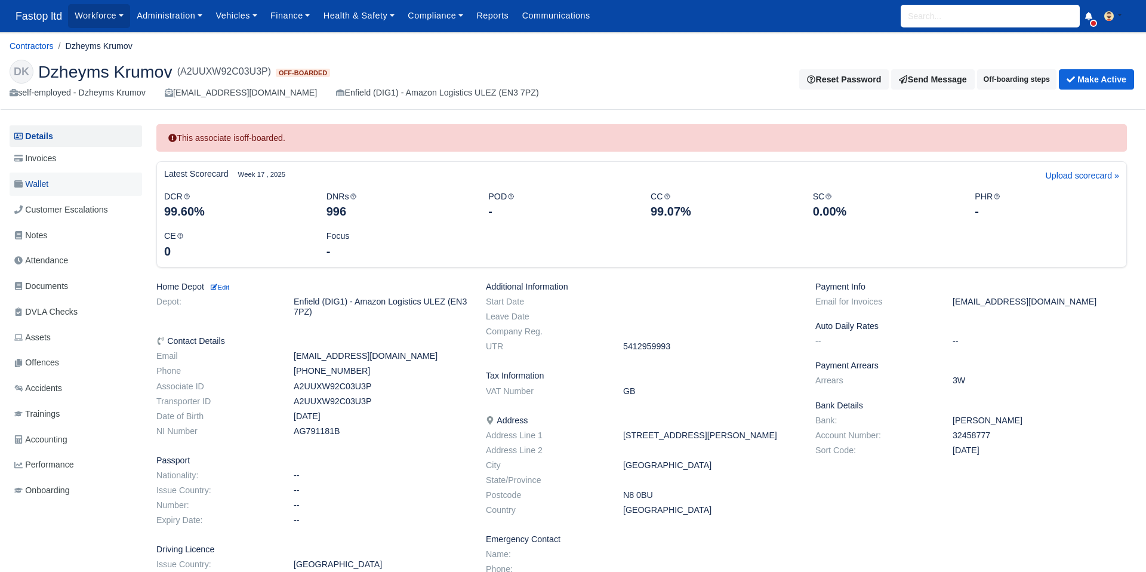
click at [47, 186] on span "Wallet" at bounding box center [31, 184] width 34 height 14
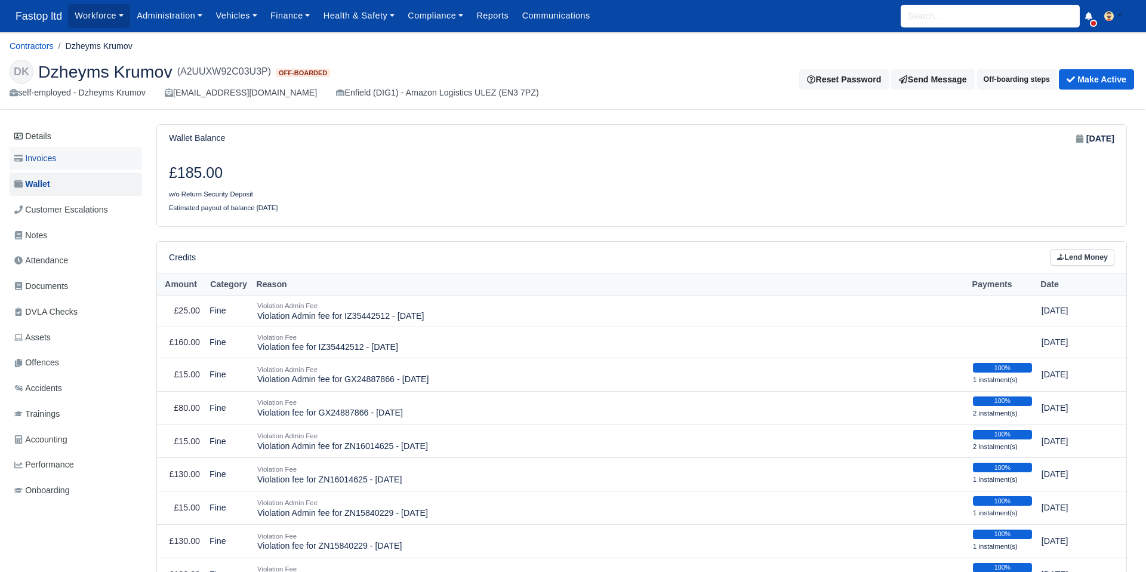
click at [46, 159] on span "Invoices" at bounding box center [35, 159] width 42 height 14
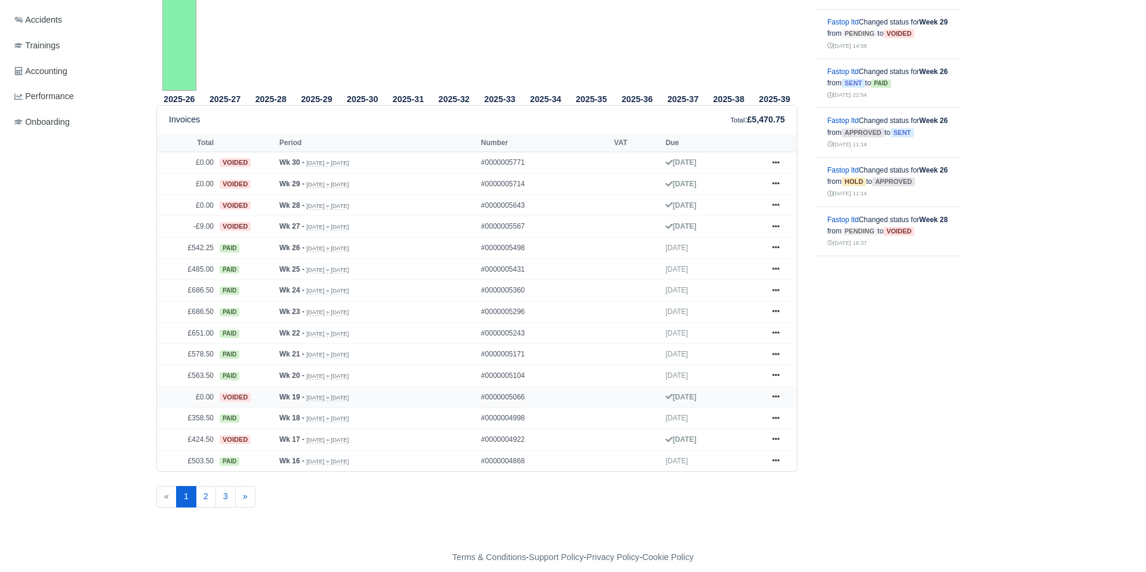
scroll to position [380, 0]
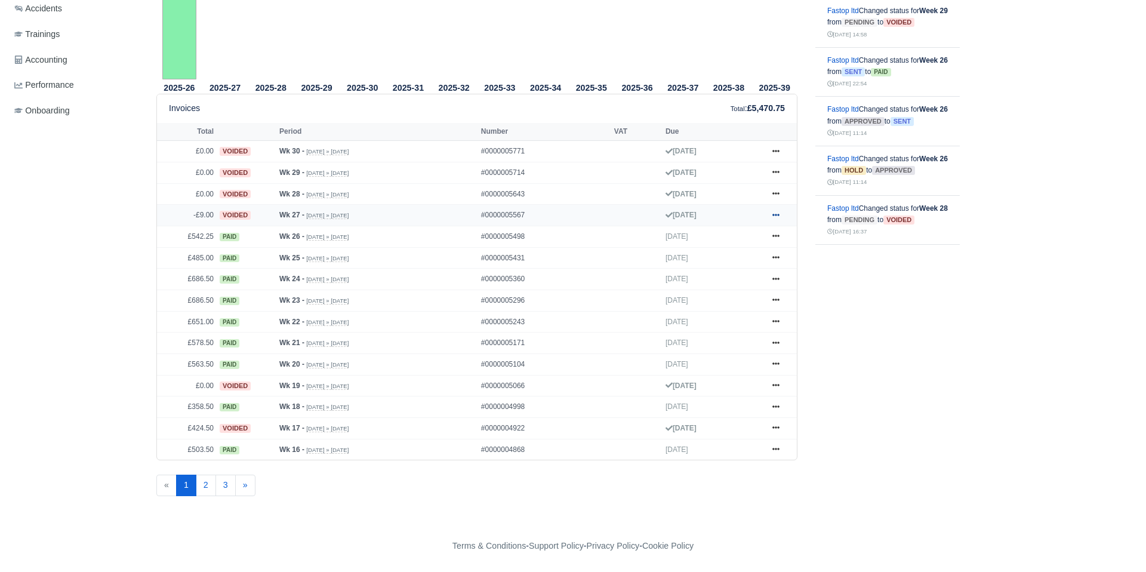
click at [779, 215] on icon at bounding box center [775, 215] width 7 height 2
click at [765, 233] on link "Show Invoice" at bounding box center [731, 236] width 106 height 25
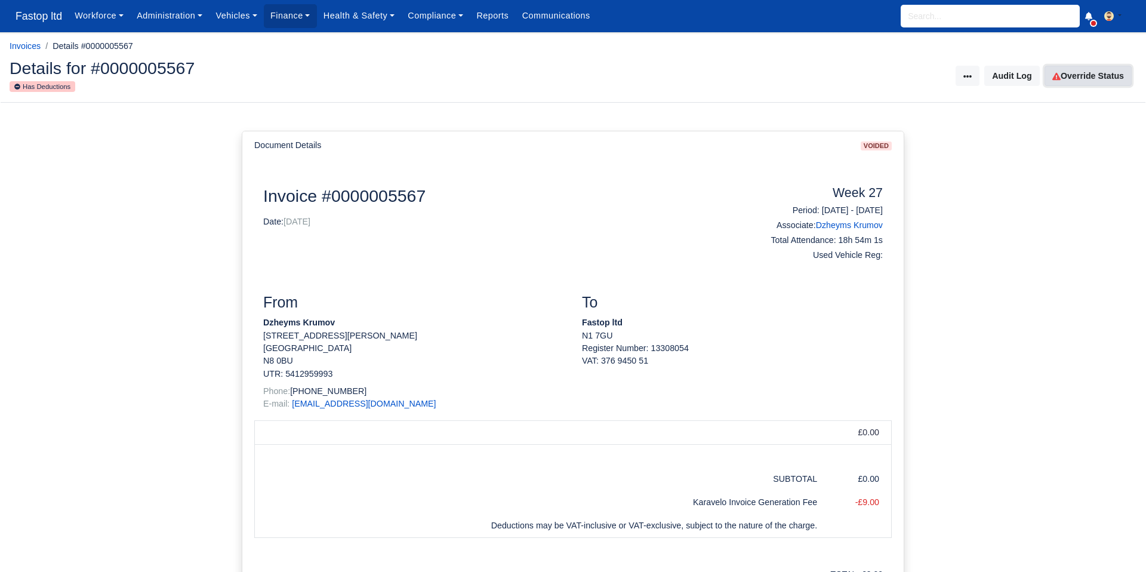
click at [1079, 79] on link "Override Status" at bounding box center [1087, 76] width 87 height 20
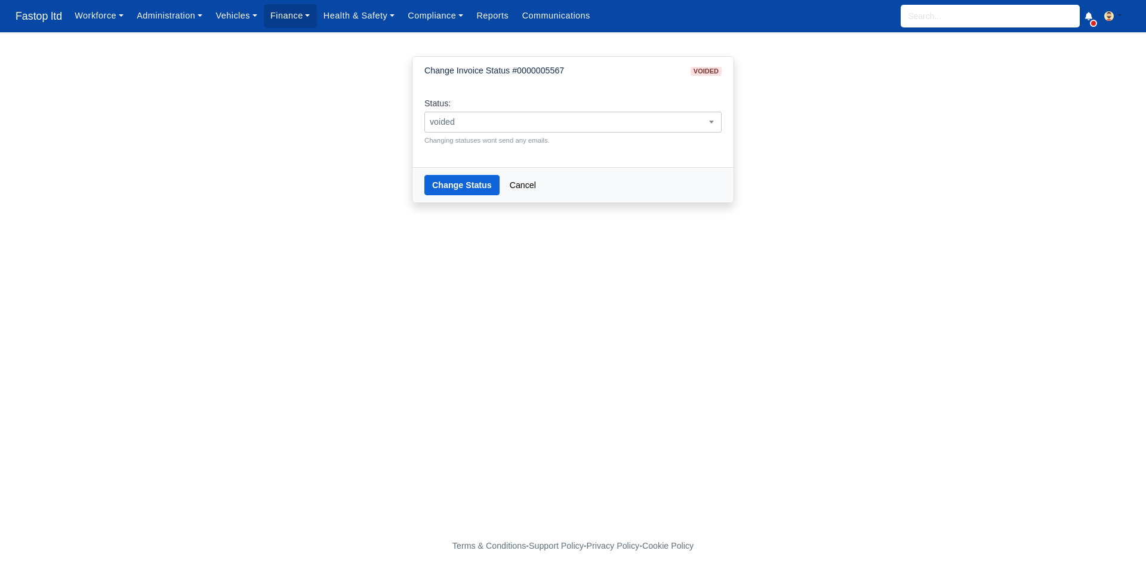
click at [591, 125] on span "voided" at bounding box center [573, 122] width 296 height 15
select select "pending"
click at [474, 188] on button "Change Status" at bounding box center [461, 185] width 75 height 20
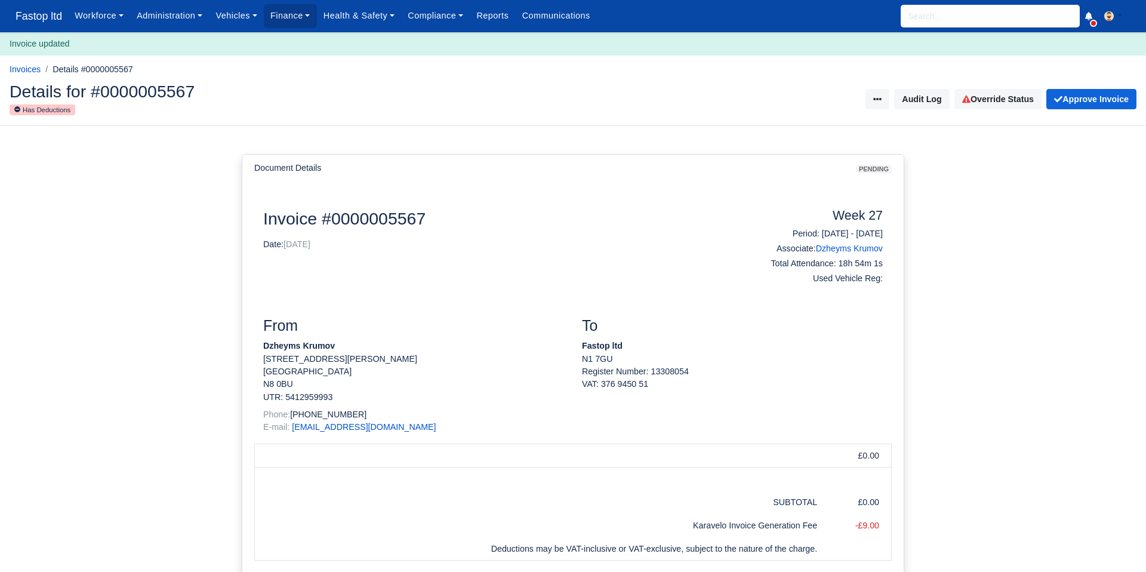
click at [924, 23] on input "search" at bounding box center [990, 16] width 179 height 23
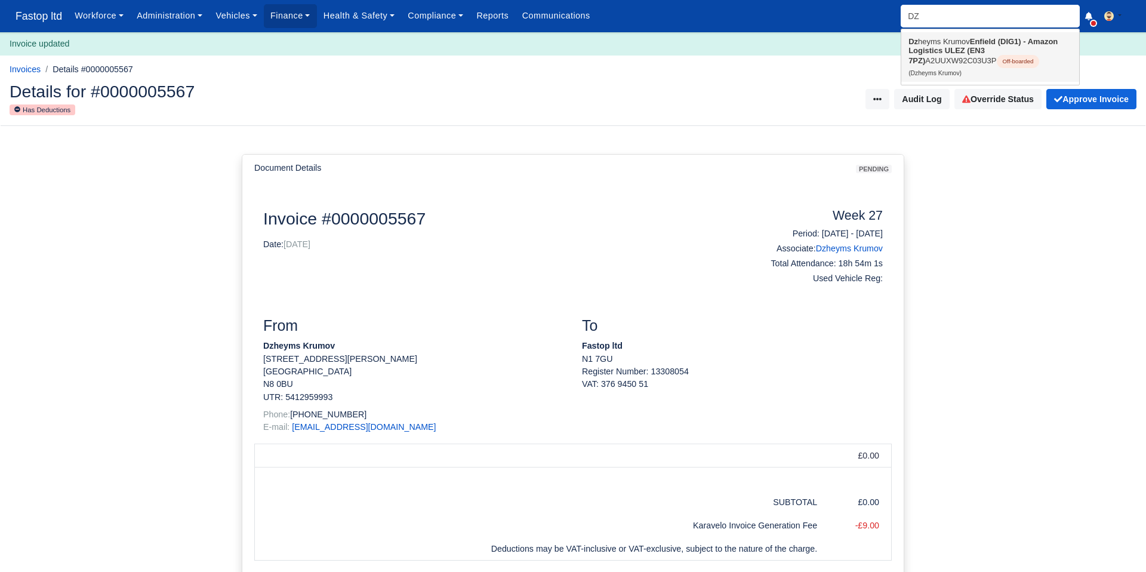
drag, startPoint x: 933, startPoint y: 50, endPoint x: 930, endPoint y: 56, distance: 7.2
click at [933, 50] on strong "Enfield (DIG1) - Amazon Logistics ULEZ (EN3 7PZ)" at bounding box center [982, 51] width 149 height 28
type input "Dzheyms Krumov"
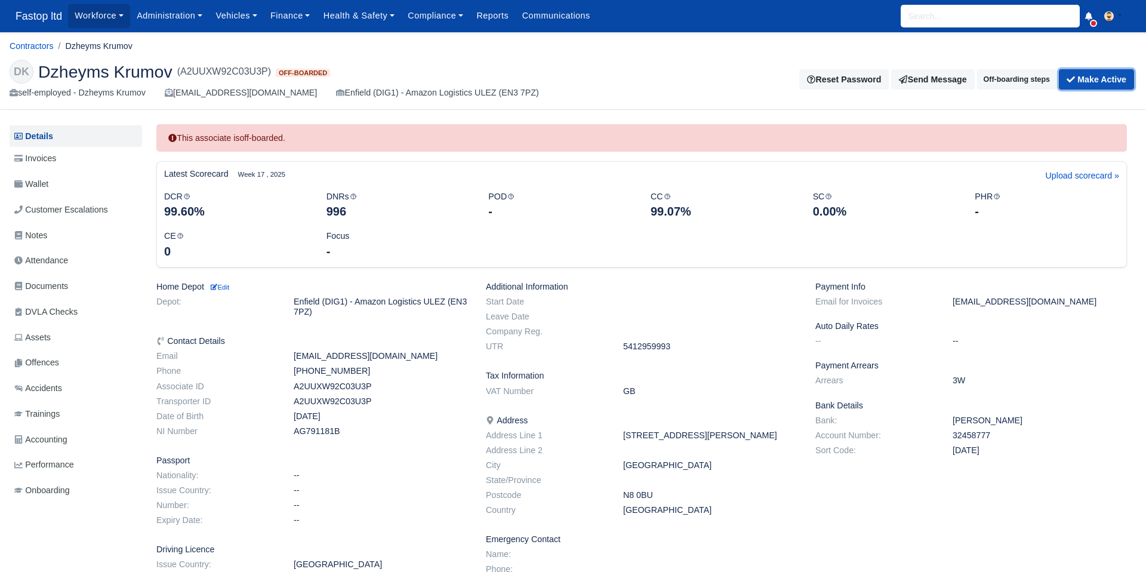
click at [1108, 83] on button "Make Active" at bounding box center [1096, 79] width 75 height 20
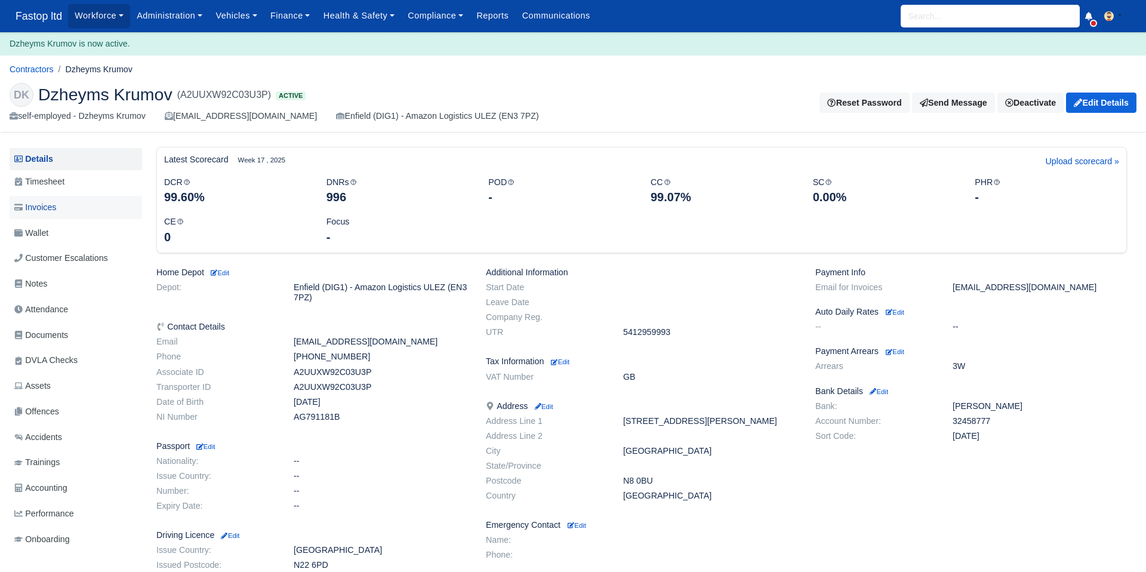
click at [44, 208] on span "Invoices" at bounding box center [35, 208] width 42 height 14
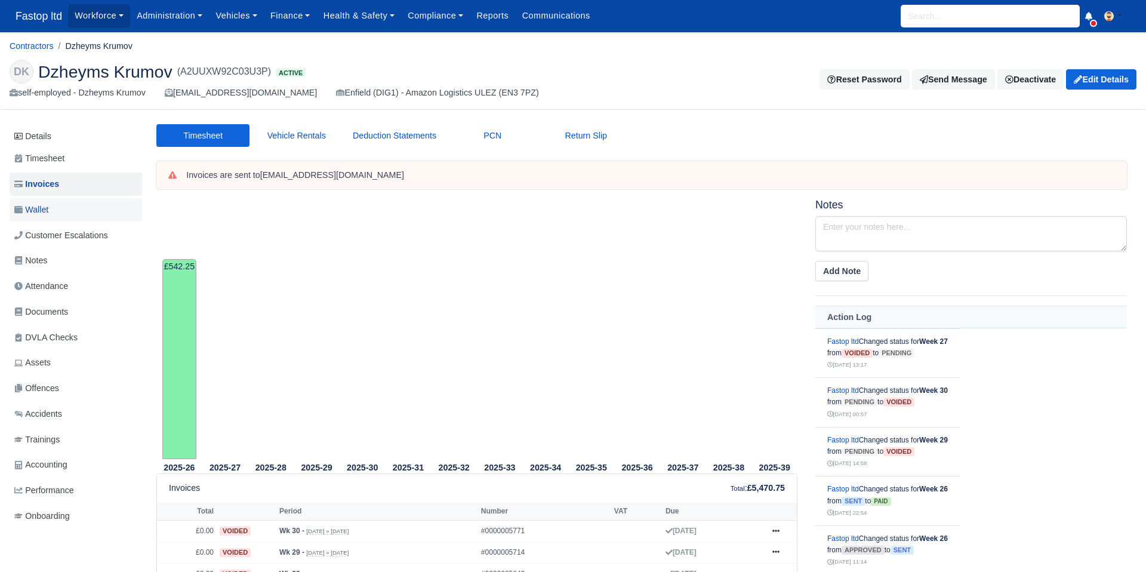
click at [48, 207] on span "Wallet" at bounding box center [31, 210] width 34 height 14
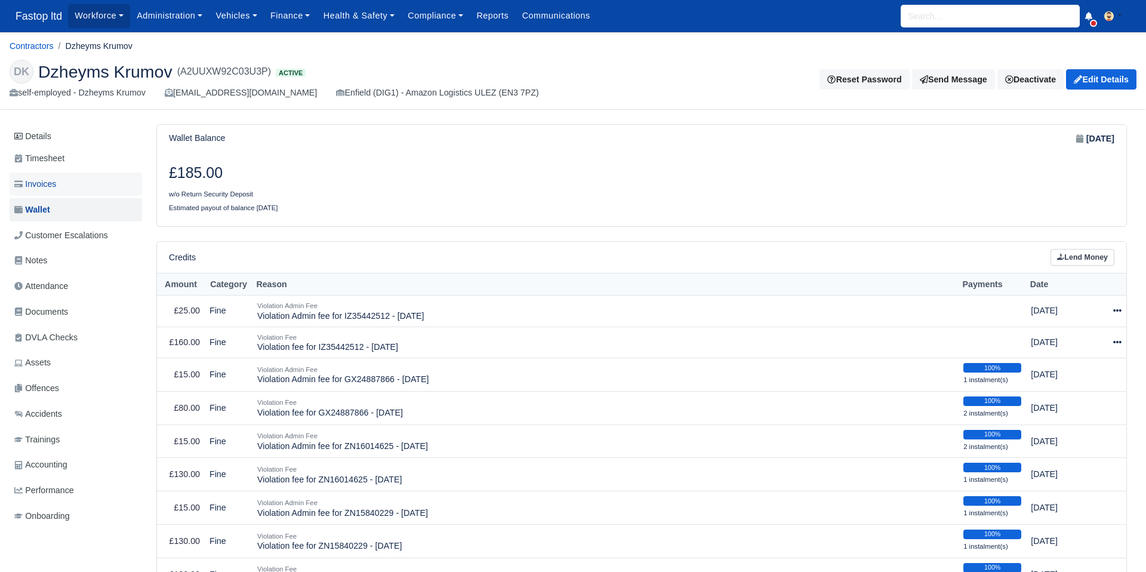
drag, startPoint x: 37, startPoint y: 179, endPoint x: 45, endPoint y: 181, distance: 8.0
click at [37, 179] on span "Invoices" at bounding box center [35, 184] width 42 height 14
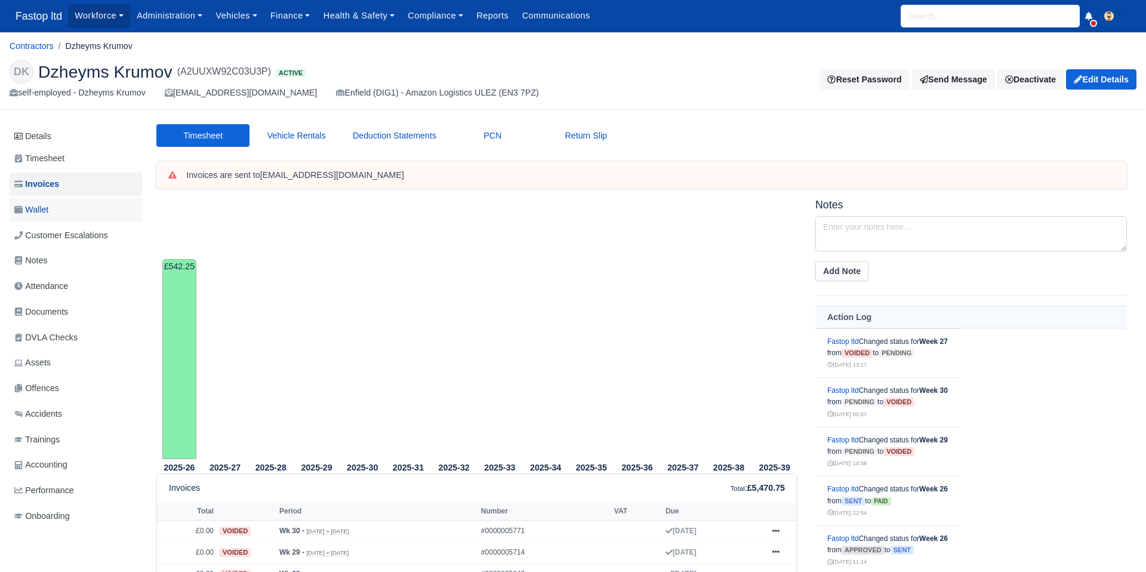
click at [57, 206] on link "Wallet" at bounding box center [76, 209] width 132 height 23
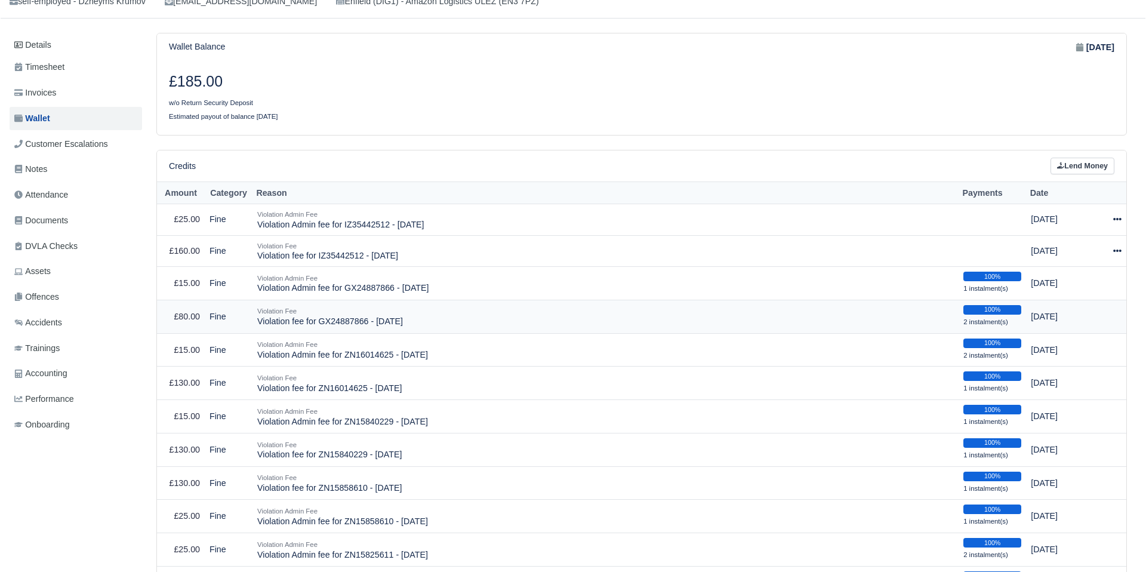
scroll to position [111, 0]
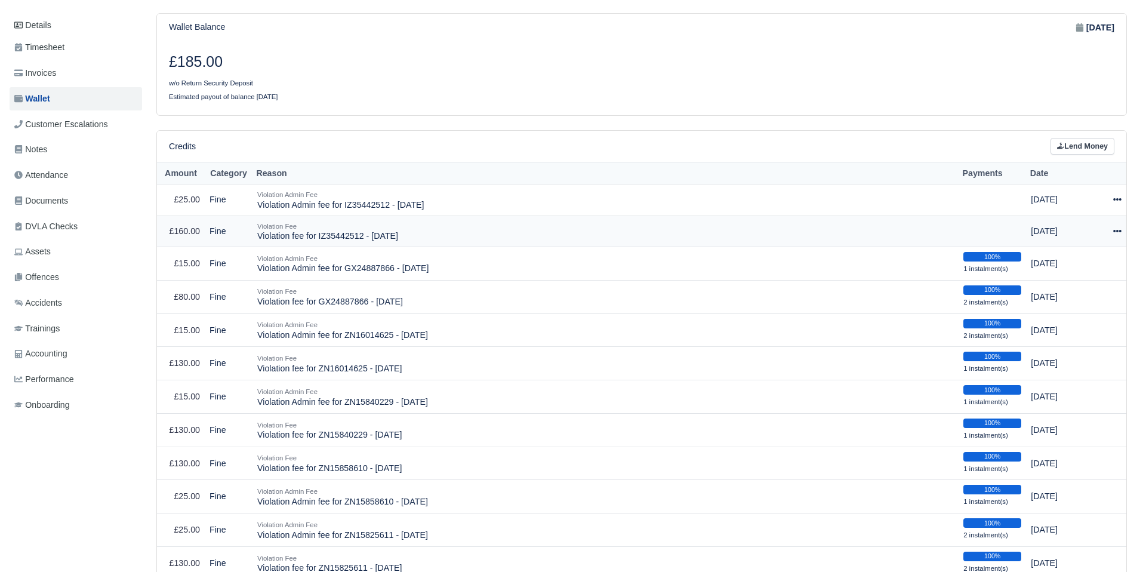
click at [1123, 227] on td "Actions Make Payment Schedule [GEOGRAPHIC_DATA]" at bounding box center [1115, 231] width 23 height 32
click at [1119, 233] on icon at bounding box center [1117, 231] width 8 height 8
click at [1072, 269] on button "Make Payment" at bounding box center [1067, 267] width 106 height 19
select select "2419"
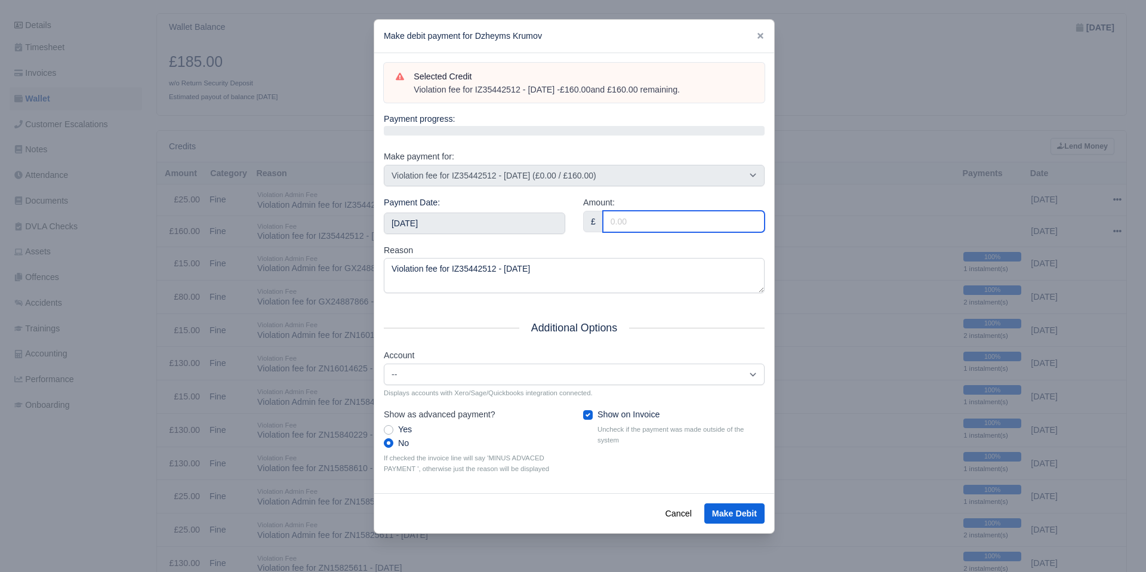
click at [659, 218] on input "Amount:" at bounding box center [684, 221] width 162 height 21
type input "160"
drag, startPoint x: 548, startPoint y: 235, endPoint x: 528, endPoint y: 228, distance: 21.9
click at [548, 235] on div "Payment Date: 2025-09-27" at bounding box center [474, 220] width 199 height 48
click at [517, 221] on input "[DATE]" at bounding box center [474, 222] width 181 height 21
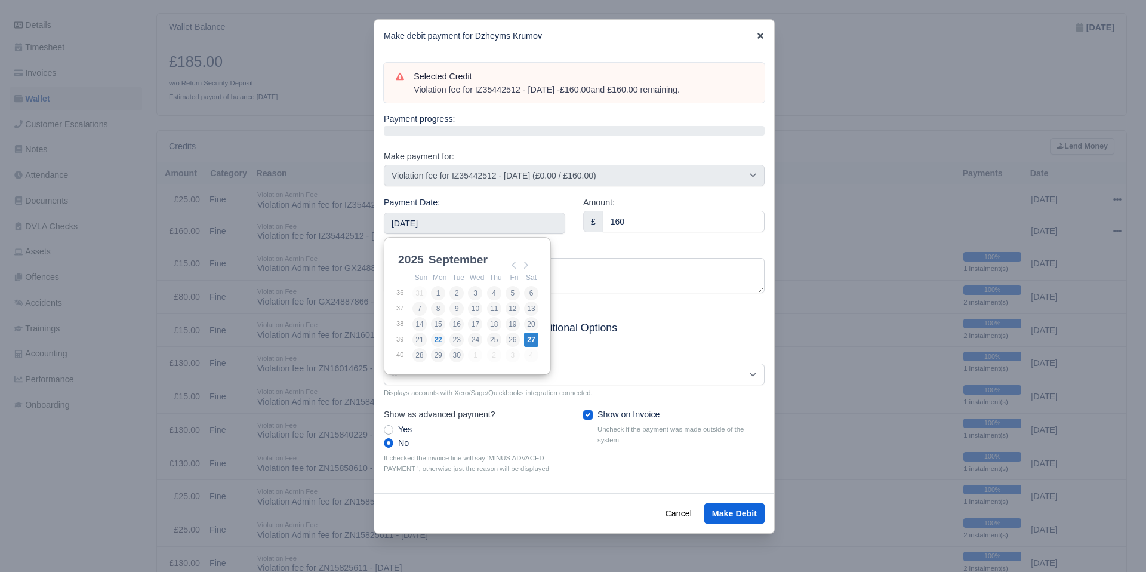
click at [762, 33] on icon at bounding box center [760, 36] width 6 height 6
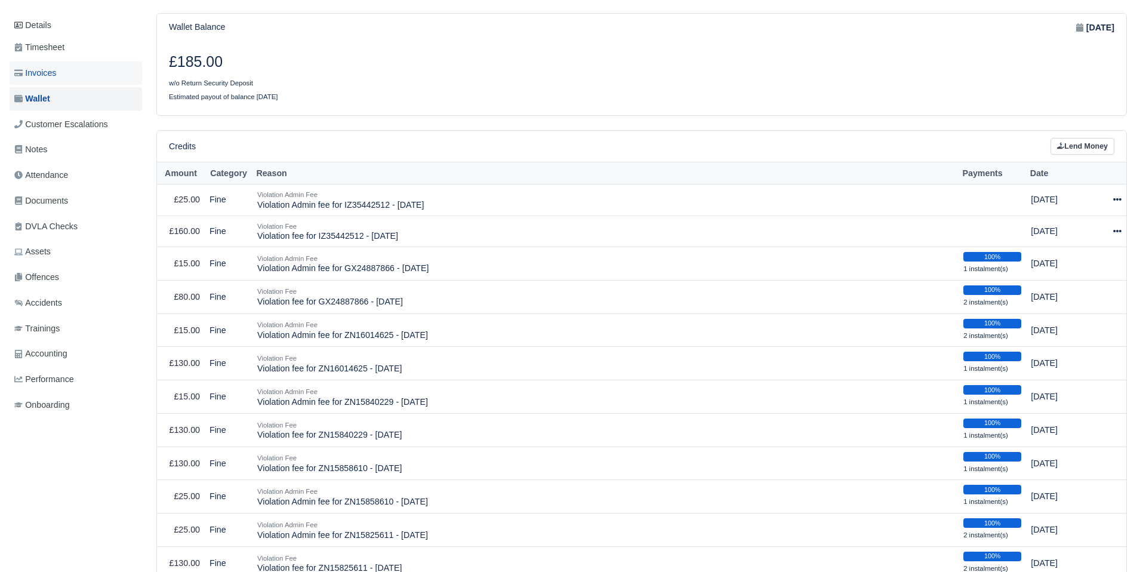
click at [44, 75] on span "Invoices" at bounding box center [35, 73] width 42 height 14
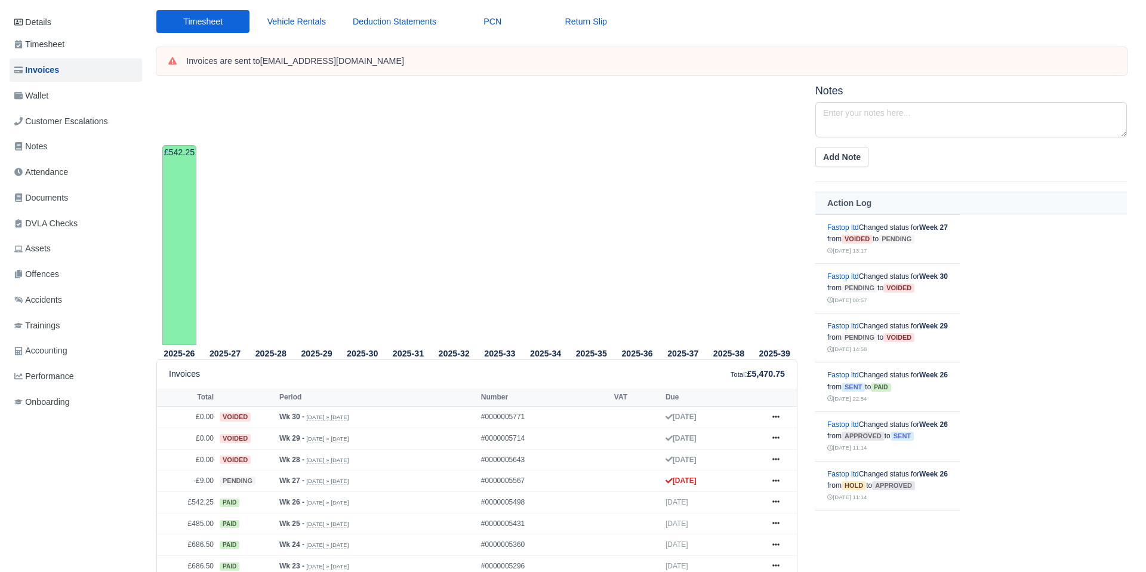
scroll to position [115, 0]
click at [44, 96] on span "Wallet" at bounding box center [31, 95] width 34 height 14
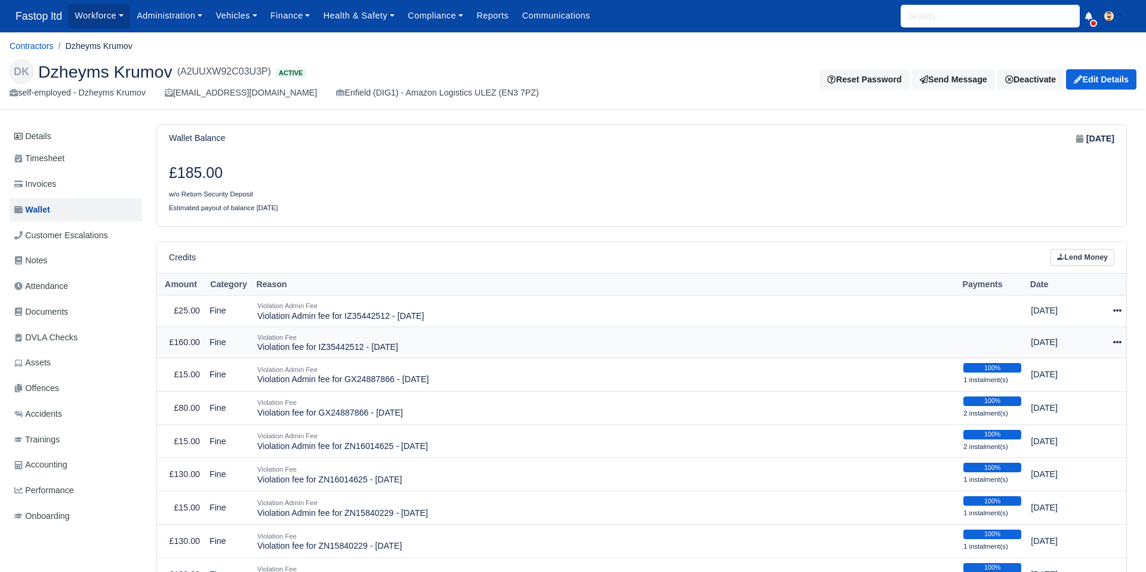
scroll to position [1, 0]
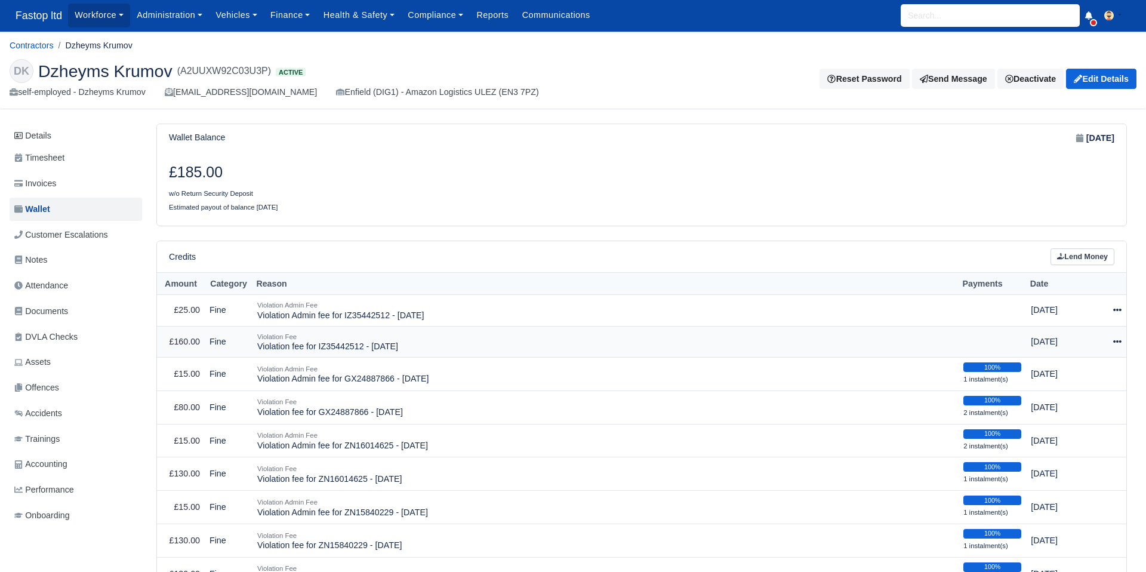
click at [1113, 341] on icon at bounding box center [1117, 341] width 8 height 8
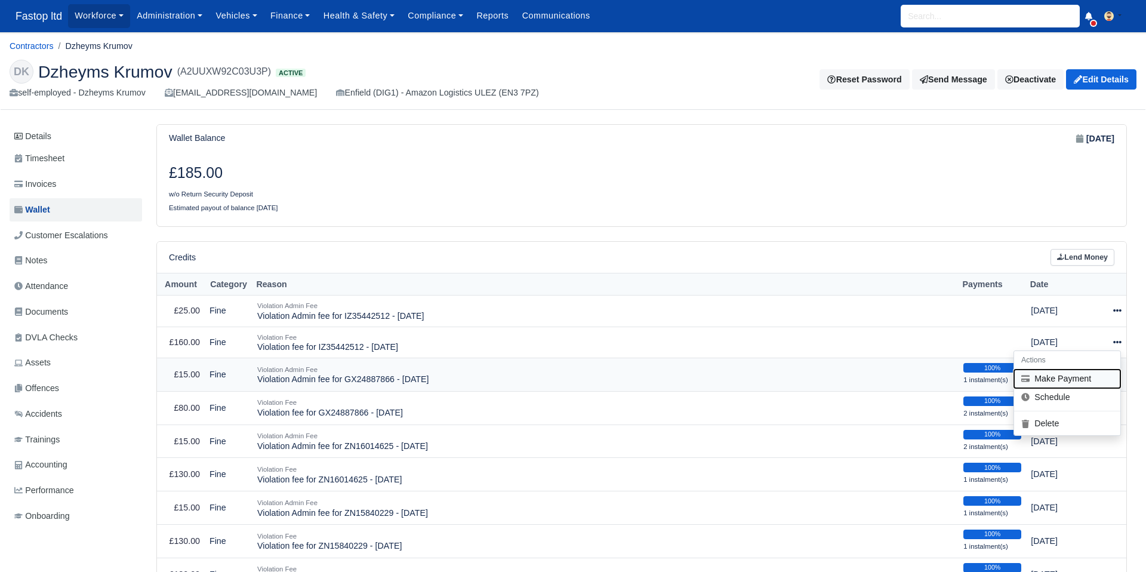
click at [1073, 380] on button "Make Payment" at bounding box center [1067, 378] width 106 height 19
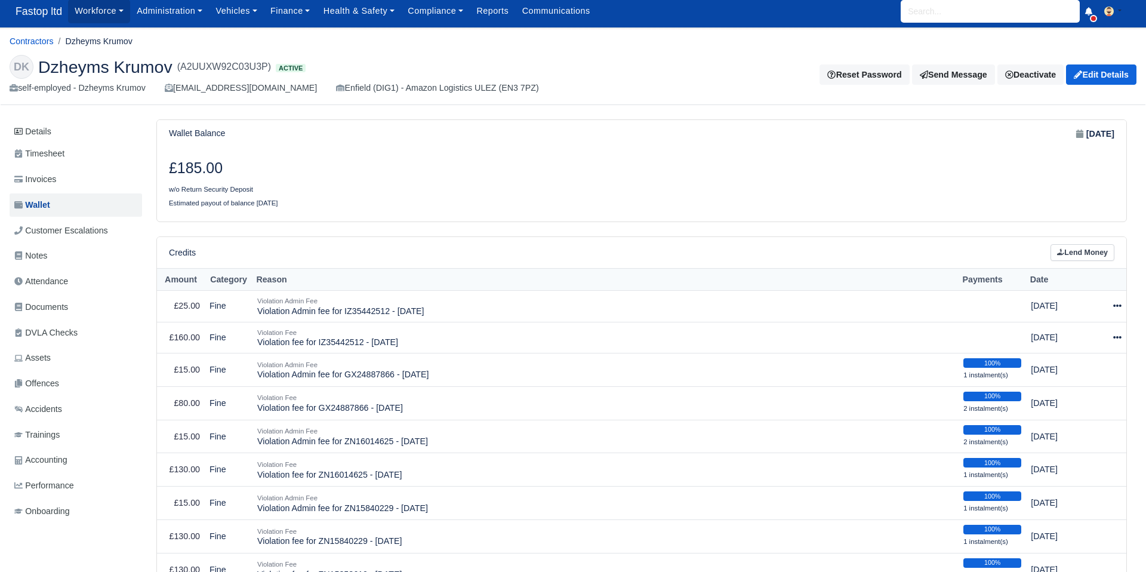
select select "2419"
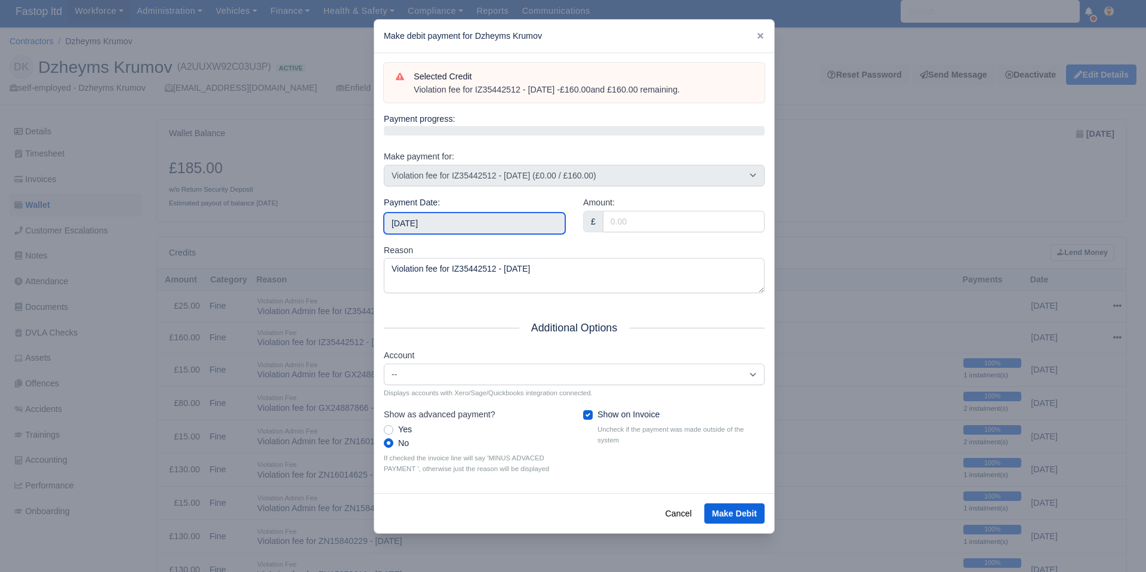
click at [447, 222] on input "[DATE]" at bounding box center [474, 222] width 181 height 21
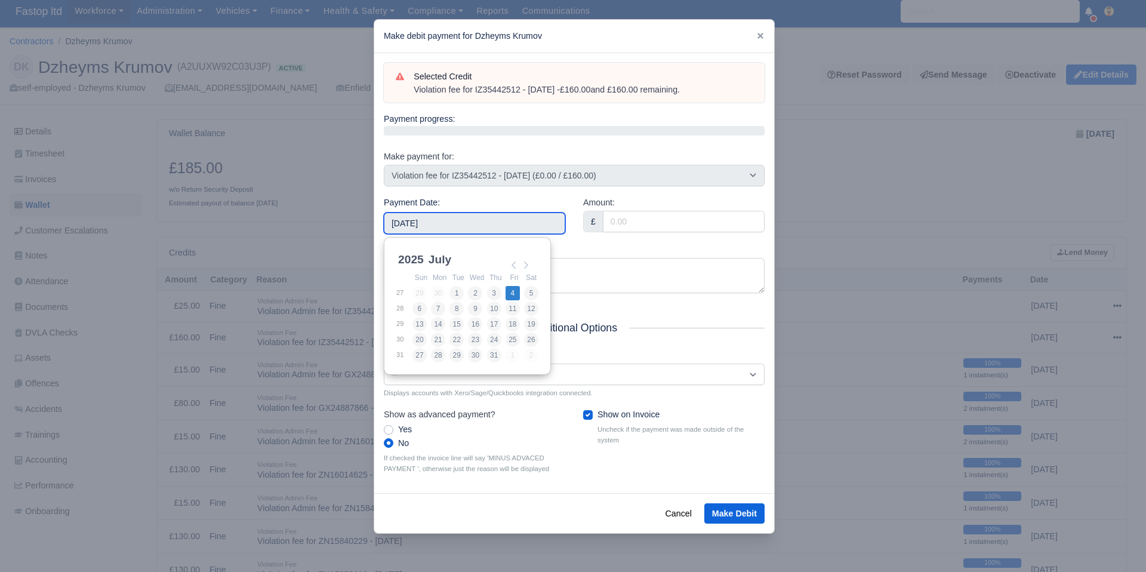
type input "[DATE]"
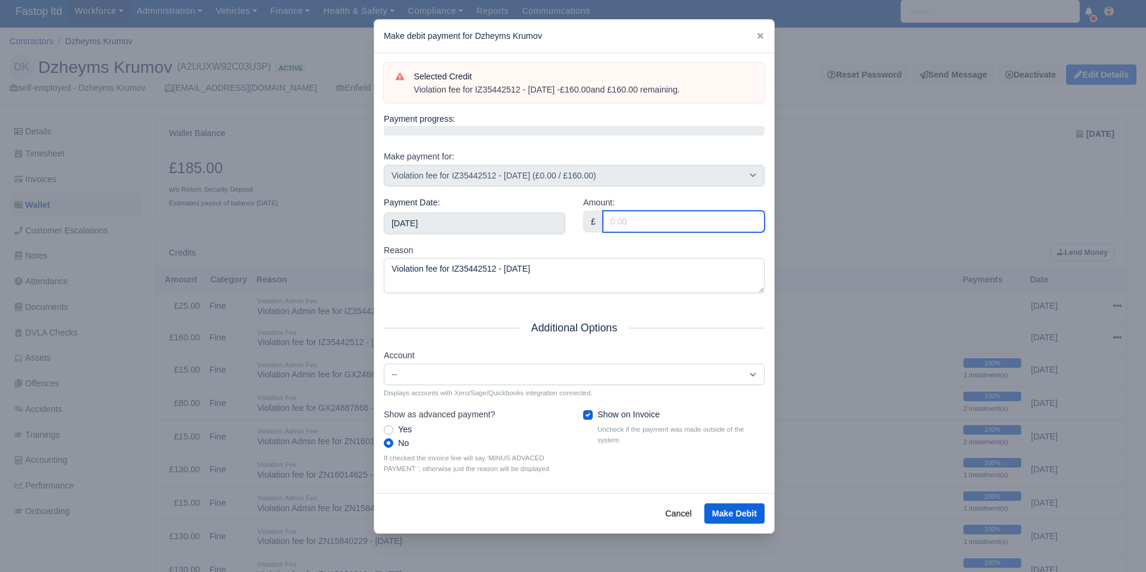
click at [649, 221] on input "Amount:" at bounding box center [684, 221] width 162 height 21
type input "160"
drag, startPoint x: 599, startPoint y: 245, endPoint x: 599, endPoint y: 304, distance: 59.1
click at [596, 245] on div "Reason Violation fee for IZ35442512 - 24/06/2025" at bounding box center [574, 269] width 381 height 50
click at [743, 514] on button "Make Debit" at bounding box center [734, 513] width 60 height 20
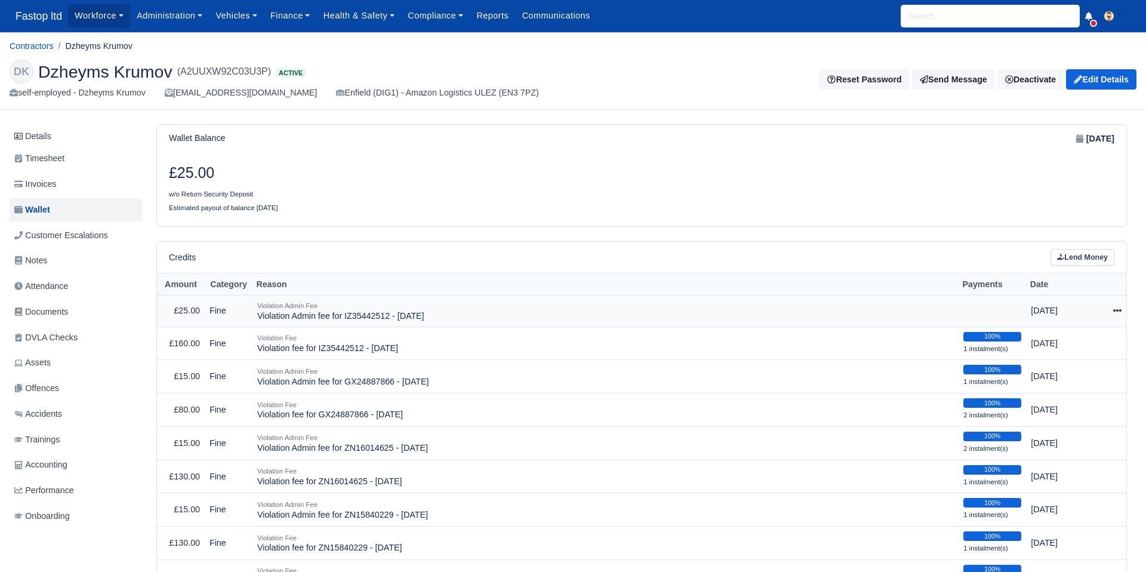
click at [1117, 307] on icon at bounding box center [1117, 310] width 8 height 8
drag, startPoint x: 1090, startPoint y: 343, endPoint x: 1078, endPoint y: 346, distance: 12.3
click at [1090, 344] on button "Make Payment" at bounding box center [1067, 347] width 106 height 19
select select "2420"
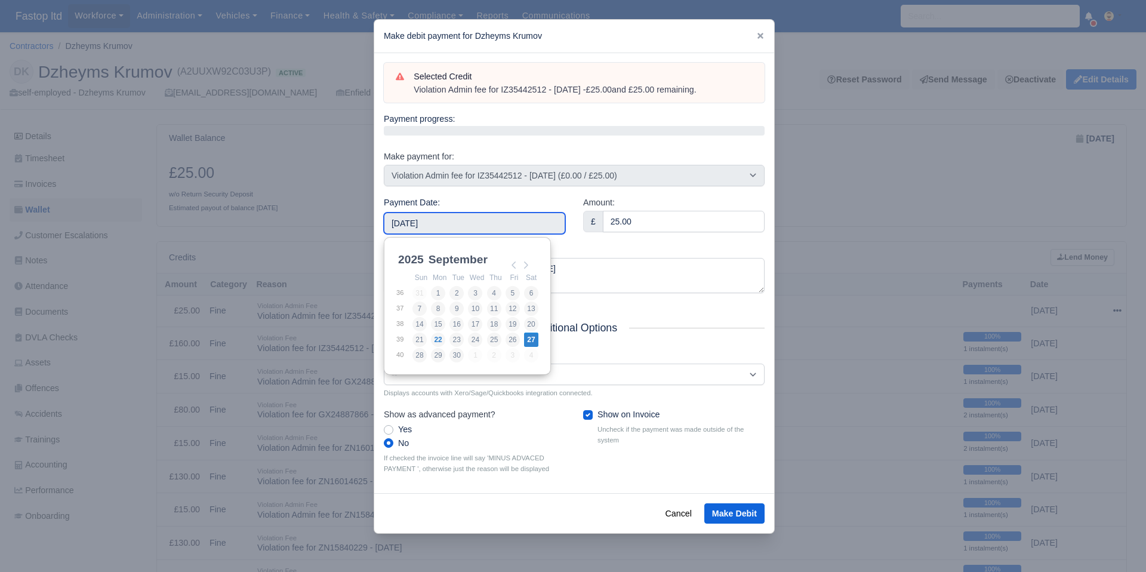
click at [497, 229] on input "[DATE]" at bounding box center [474, 222] width 181 height 21
type input "[DATE]"
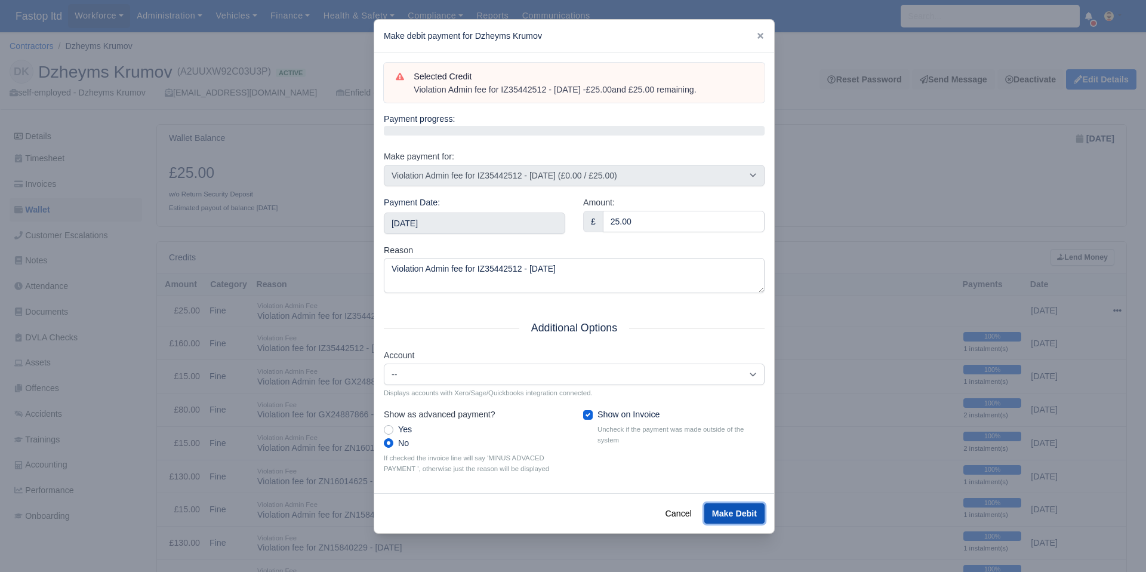
click at [720, 522] on button "Make Debit" at bounding box center [734, 513] width 60 height 20
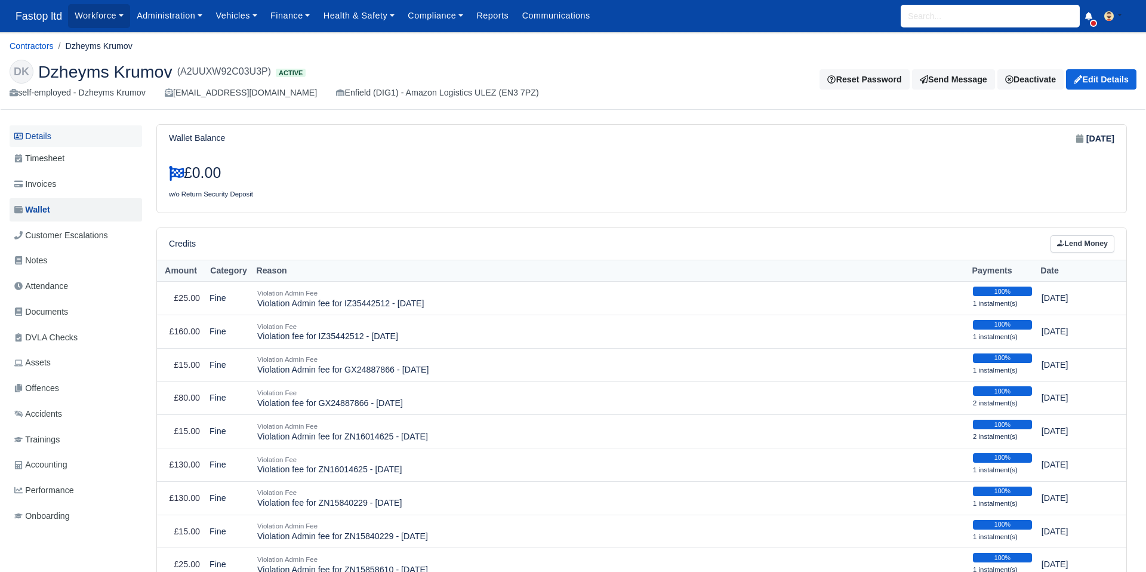
click at [48, 137] on link "Details" at bounding box center [76, 136] width 132 height 22
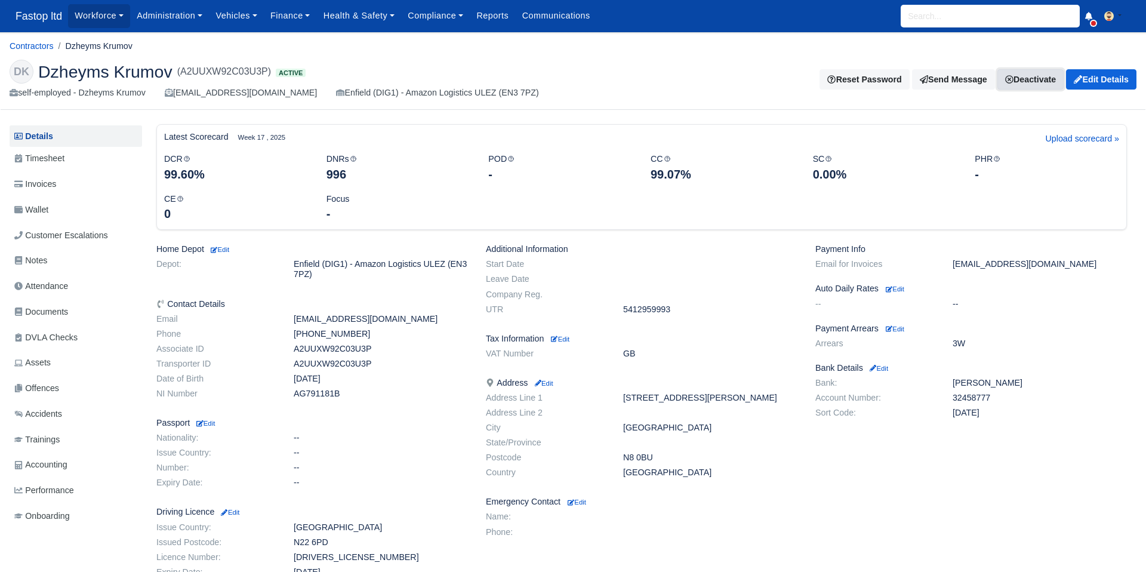
drag, startPoint x: 1022, startPoint y: 81, endPoint x: 1032, endPoint y: 113, distance: 33.4
click at [1022, 81] on link "Deactivate" at bounding box center [1030, 79] width 66 height 20
click at [991, 137] on link "Off-board" at bounding box center [1013, 138] width 106 height 19
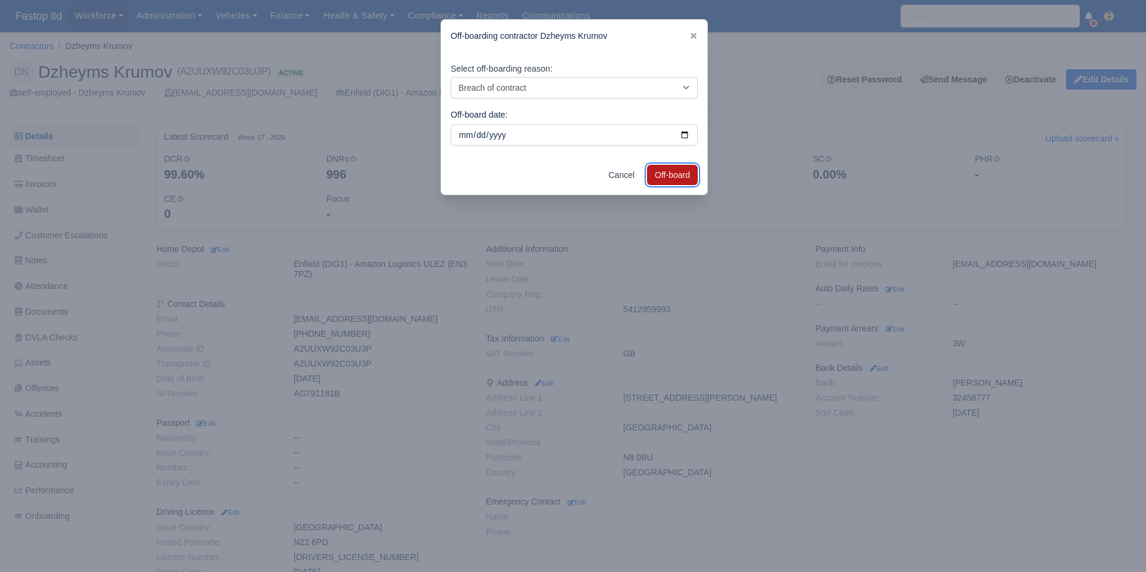
click at [671, 173] on button "Off-board" at bounding box center [672, 175] width 51 height 20
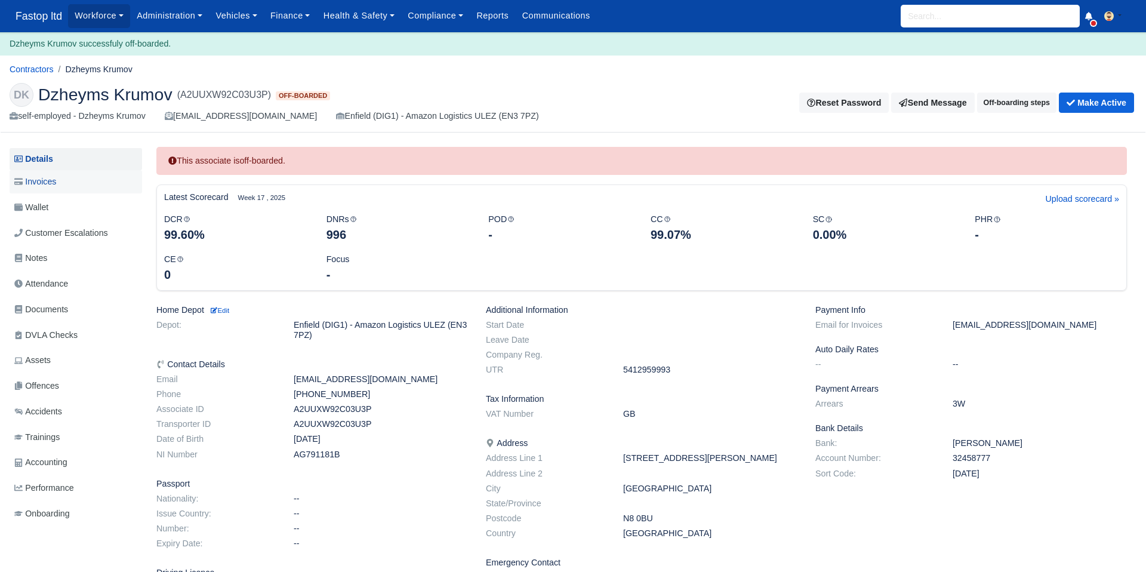
click at [45, 183] on span "Invoices" at bounding box center [35, 182] width 42 height 14
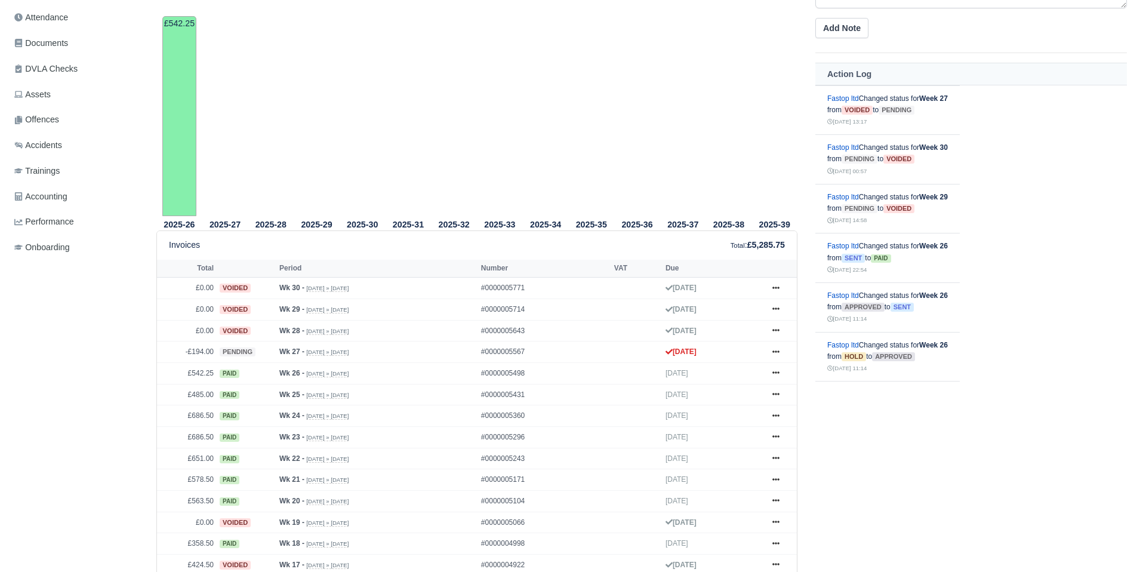
scroll to position [245, 0]
click at [774, 349] on icon at bounding box center [775, 349] width 7 height 7
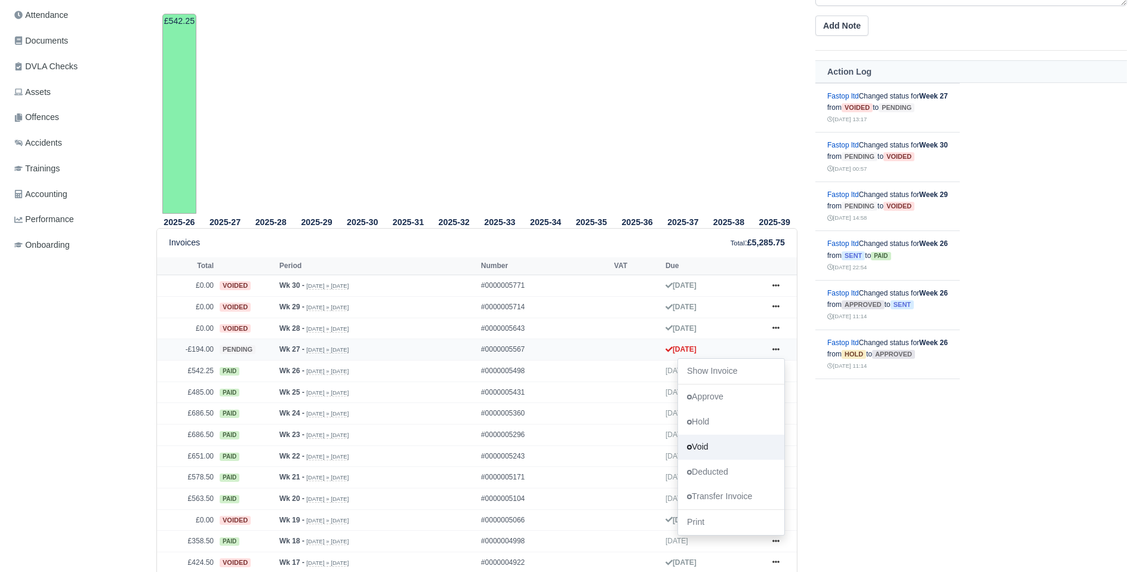
click at [721, 445] on link "Void" at bounding box center [731, 446] width 106 height 25
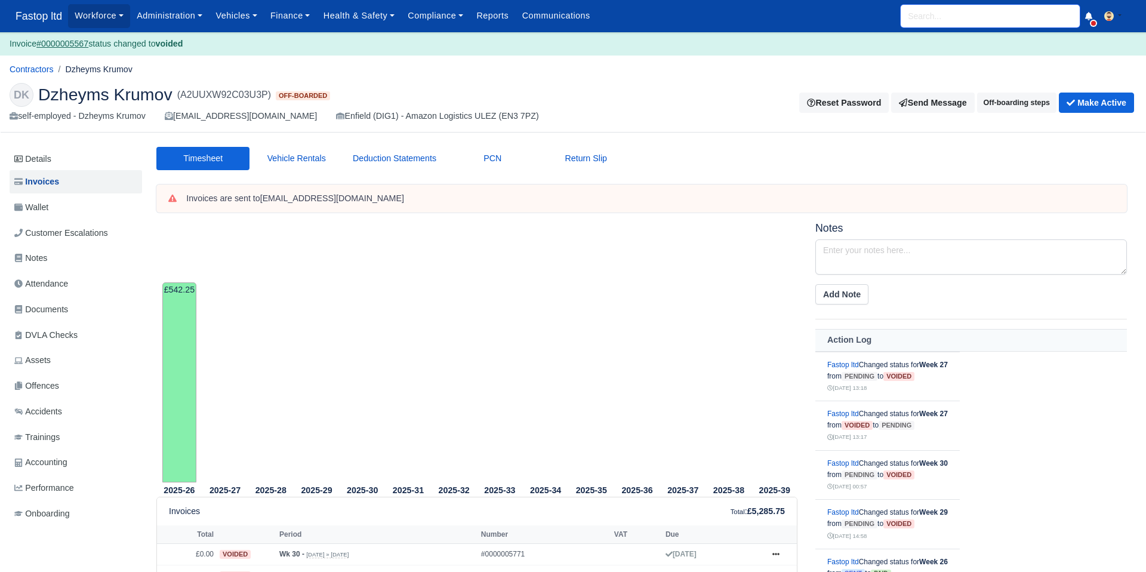
click at [932, 20] on input "search" at bounding box center [990, 16] width 179 height 23
type input "IKER"
type input "[PERSON_NAME]"
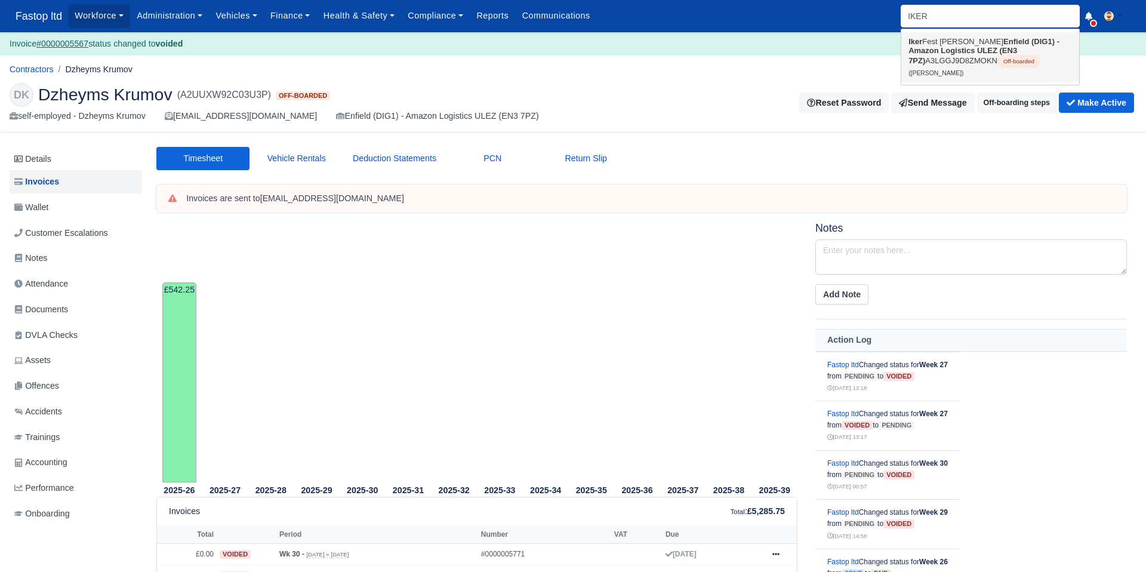
click at [934, 50] on strong "Enfield (DIG1) - Amazon Logistics ULEZ (EN3 7PZ)" at bounding box center [983, 51] width 151 height 28
type input "[PERSON_NAME]"
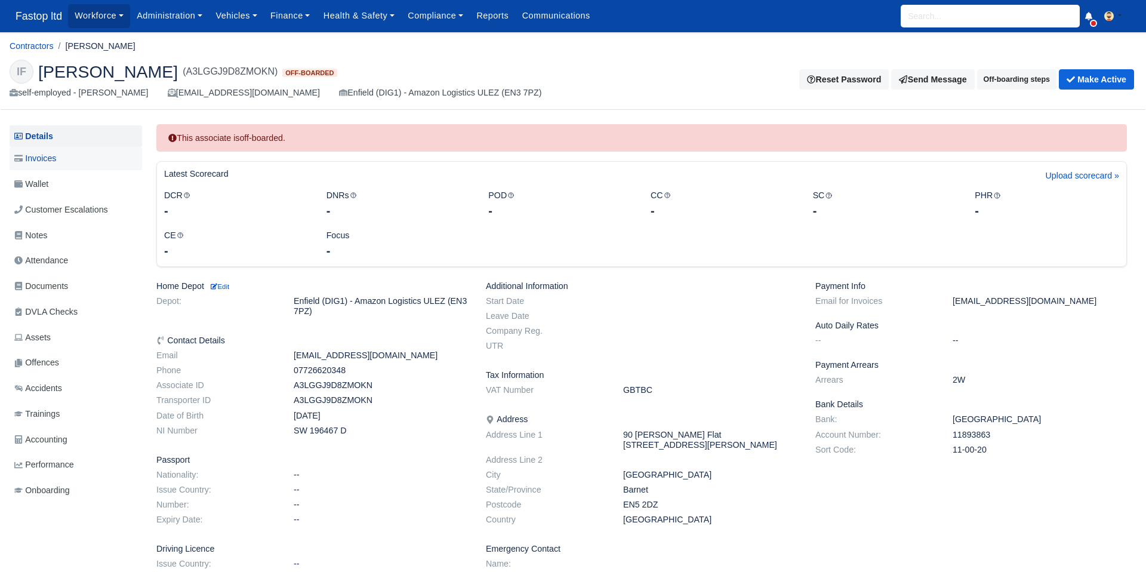
click at [48, 162] on span "Invoices" at bounding box center [35, 159] width 42 height 14
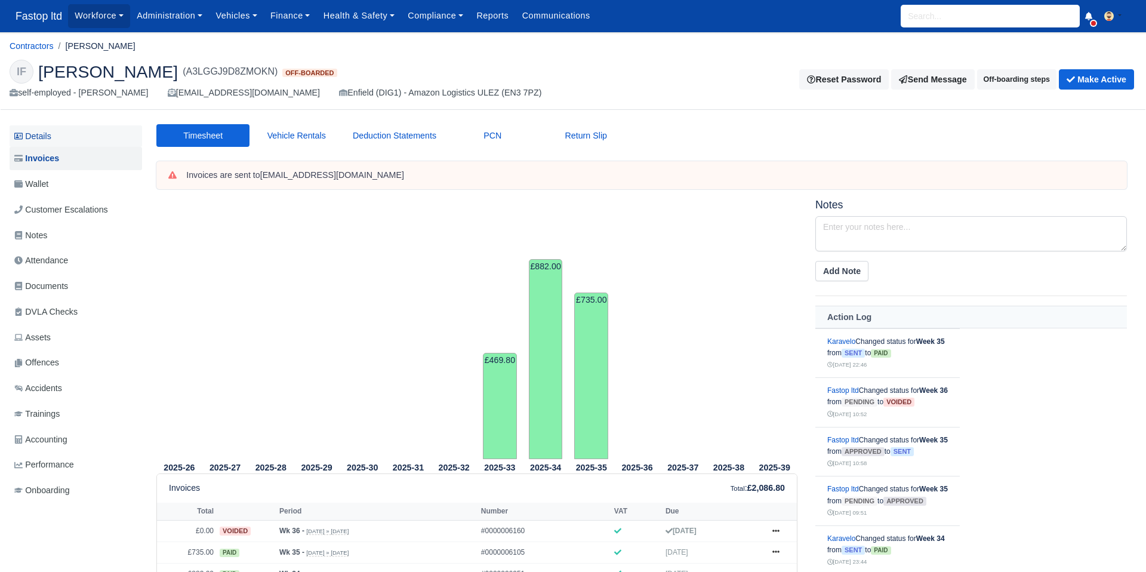
click at [44, 131] on link "Details" at bounding box center [76, 136] width 132 height 22
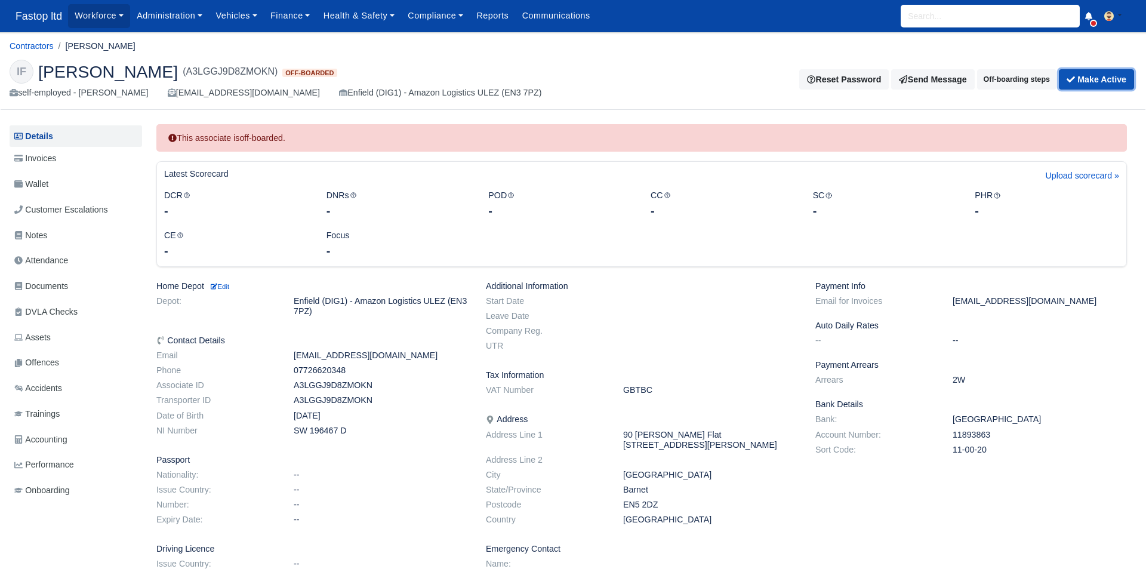
click at [1091, 82] on button "Make Active" at bounding box center [1096, 79] width 75 height 20
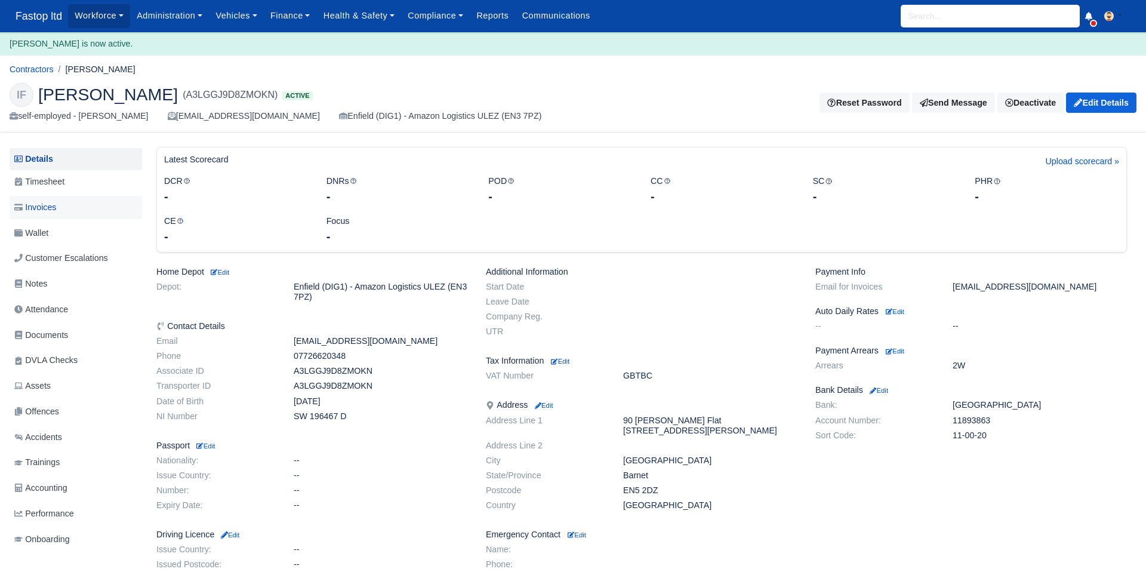
click at [50, 205] on span "Invoices" at bounding box center [35, 208] width 42 height 14
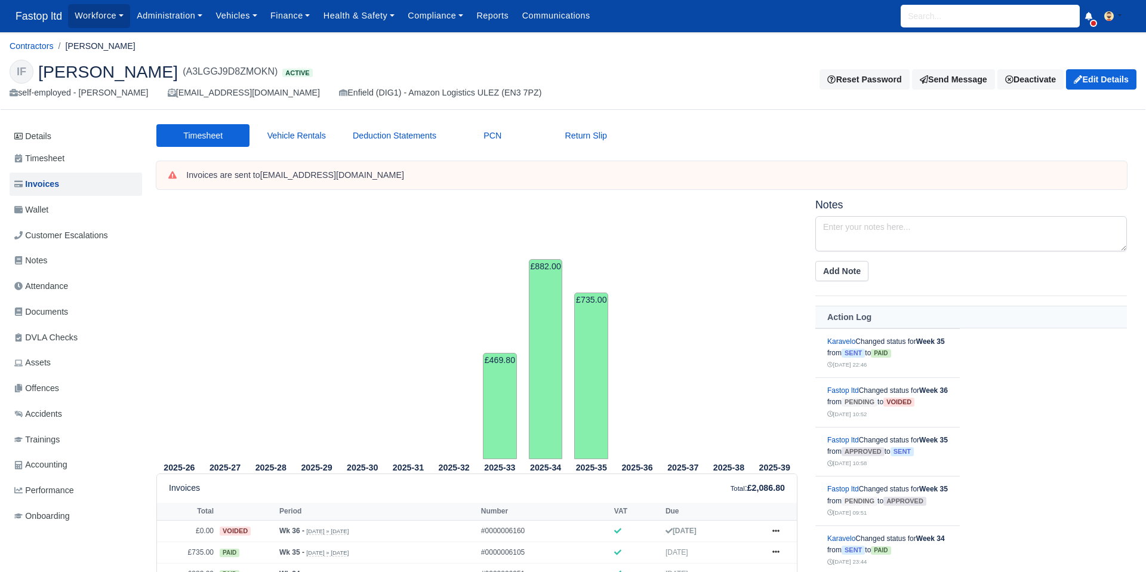
scroll to position [115, 0]
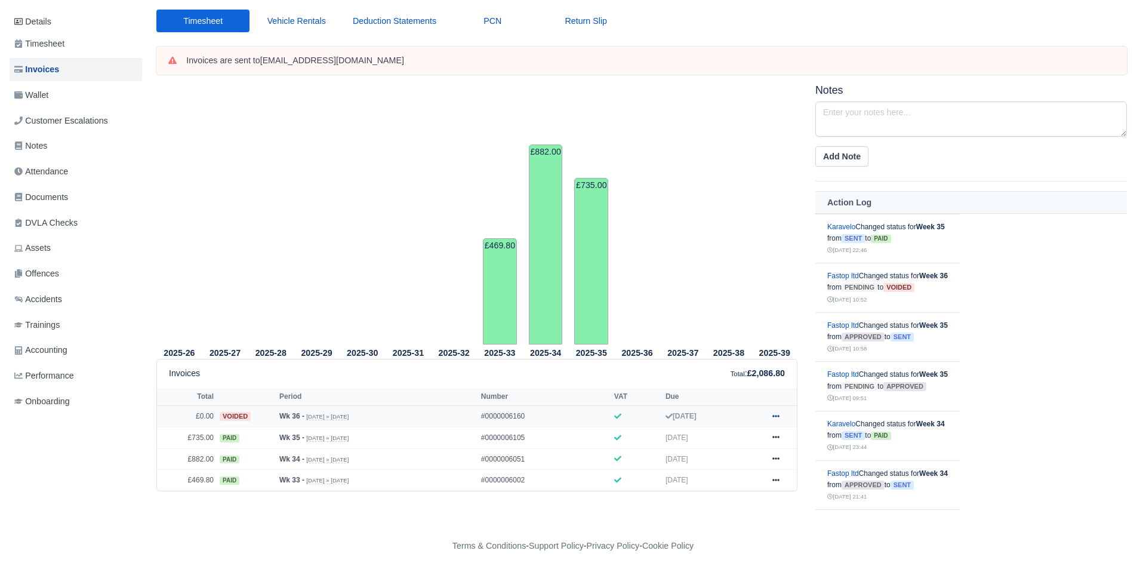
click at [775, 416] on icon at bounding box center [775, 415] width 7 height 7
click at [738, 431] on link "Show Invoice" at bounding box center [731, 438] width 106 height 25
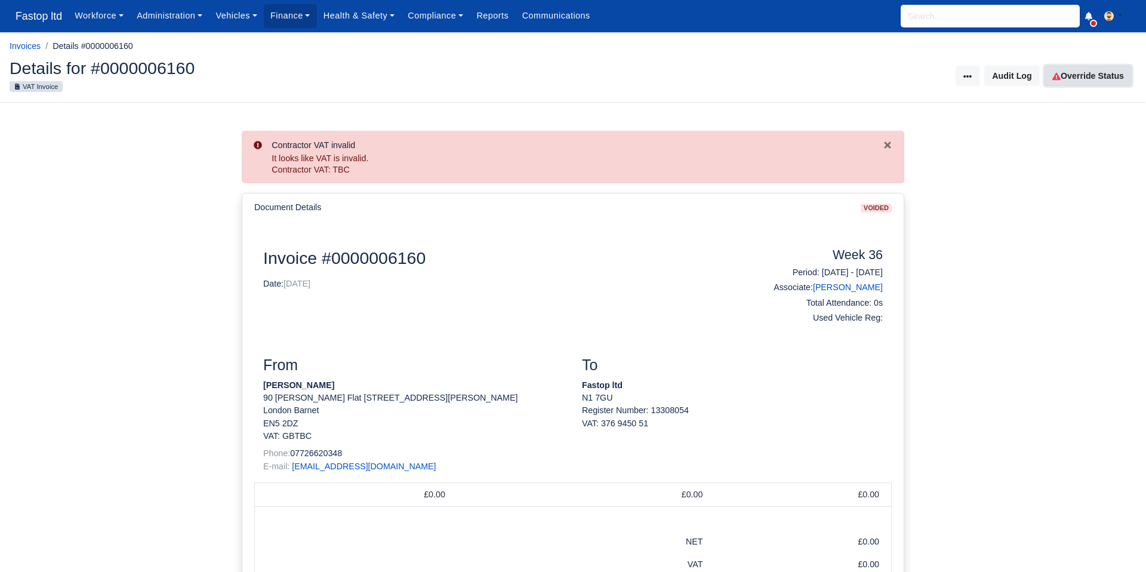
click at [1082, 75] on link "Override Status" at bounding box center [1087, 76] width 87 height 20
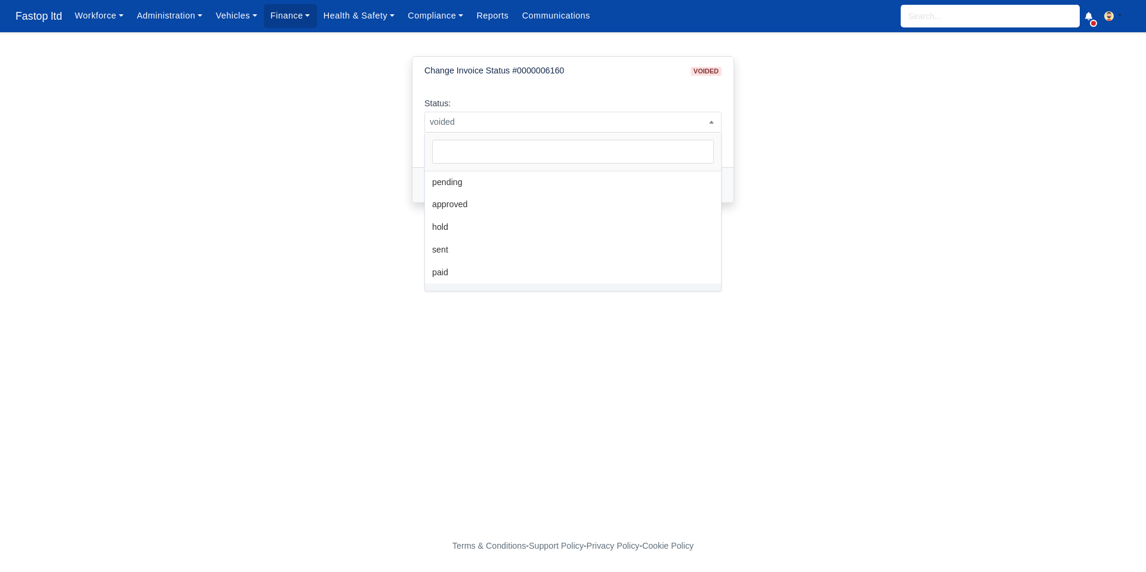
drag, startPoint x: 688, startPoint y: 124, endPoint x: 652, endPoint y: 147, distance: 42.7
click at [687, 124] on span "voided" at bounding box center [573, 122] width 296 height 15
select select "pending"
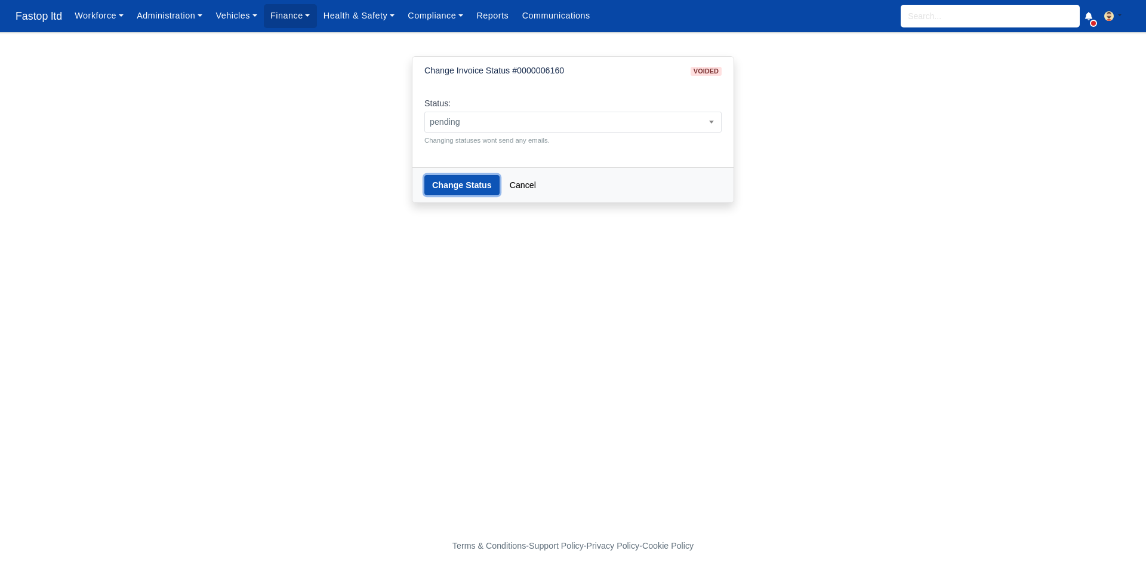
drag, startPoint x: 464, startPoint y: 184, endPoint x: 476, endPoint y: 188, distance: 13.0
click at [464, 184] on button "Change Status" at bounding box center [461, 185] width 75 height 20
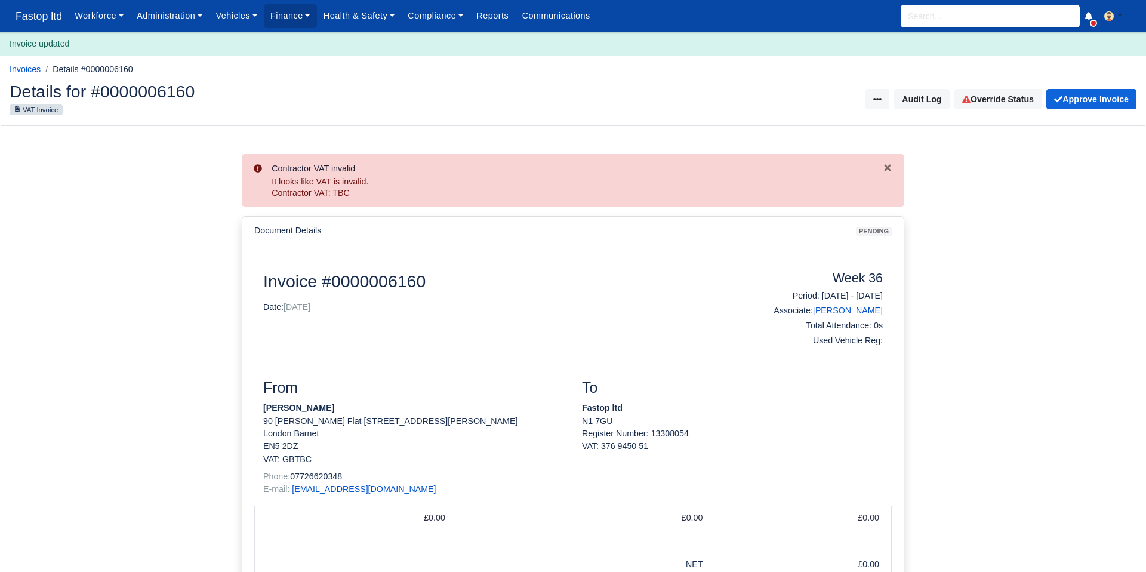
click at [922, 20] on input "search" at bounding box center [990, 16] width 179 height 23
type input "IKER"
type input "[PERSON_NAME]"
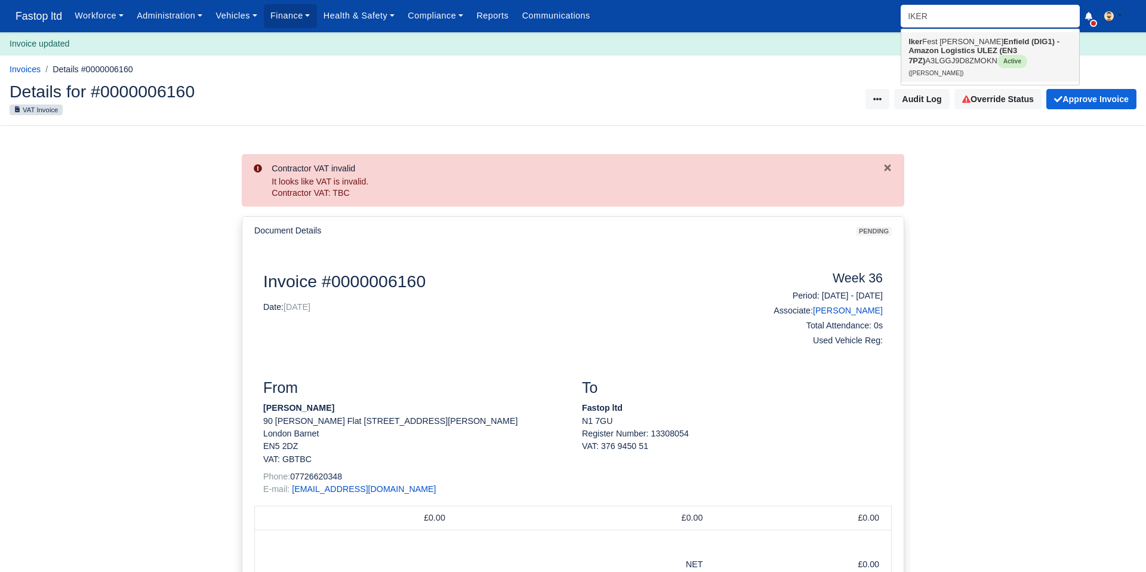
click at [923, 35] on link "Iker Fest Fernandez Enfield (DIG1) - Amazon Logistics ULEZ (EN3 7PZ) A3LGGJ9D8Z…" at bounding box center [990, 57] width 178 height 50
type input "[PERSON_NAME]"
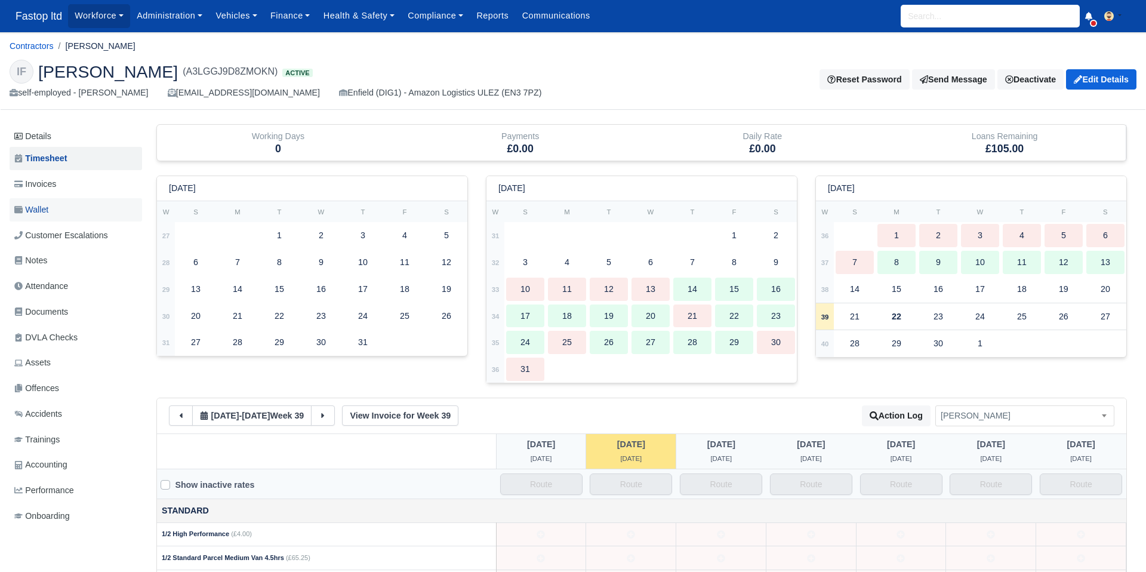
click at [42, 208] on span "Wallet" at bounding box center [31, 210] width 34 height 14
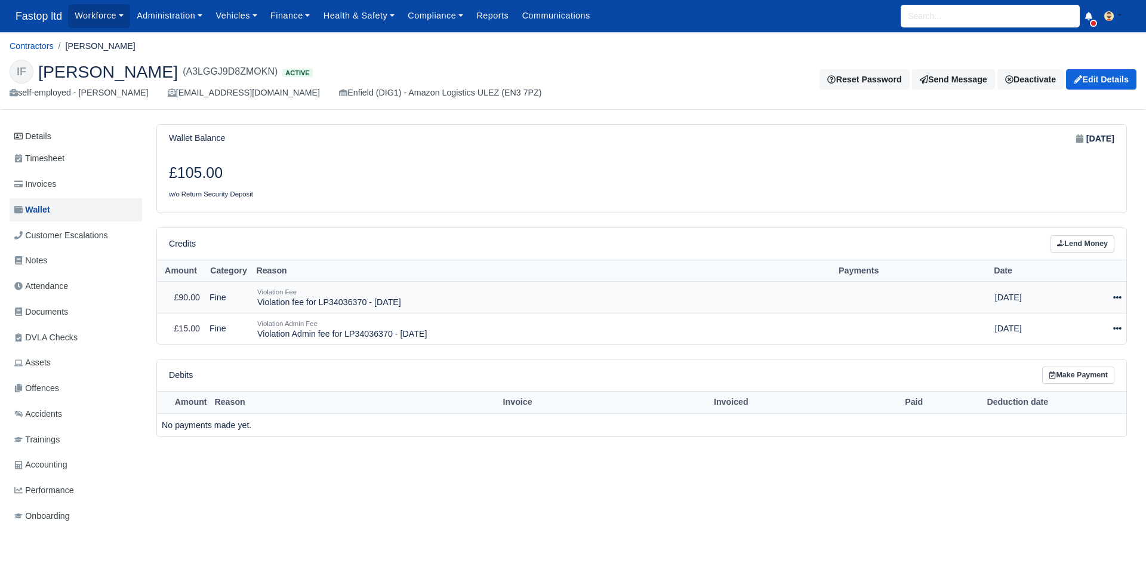
click at [1117, 297] on icon at bounding box center [1117, 297] width 8 height 2
drag, startPoint x: 1097, startPoint y: 330, endPoint x: 1082, endPoint y: 334, distance: 15.3
click at [1096, 331] on button "Make Payment" at bounding box center [1062, 334] width 106 height 19
select select "2403"
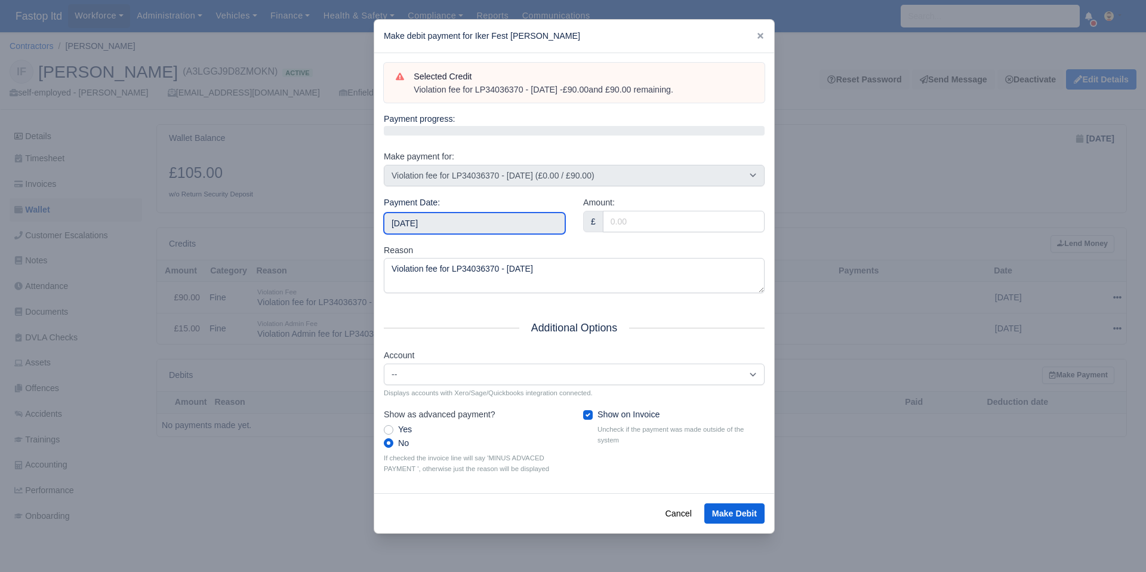
click at [472, 222] on input "[DATE]" at bounding box center [474, 222] width 181 height 21
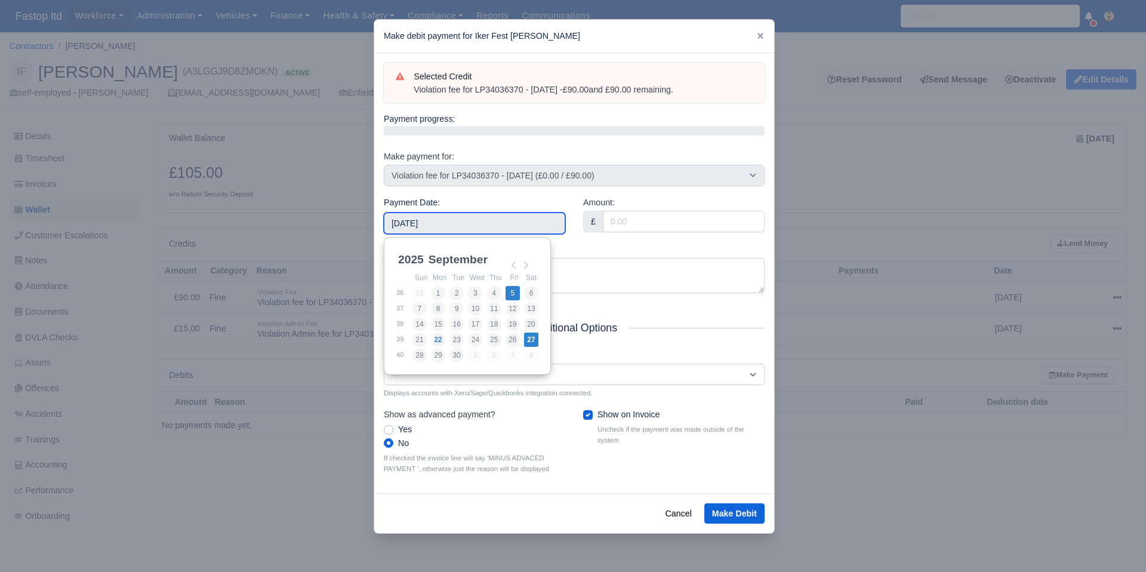
type input "[DATE]"
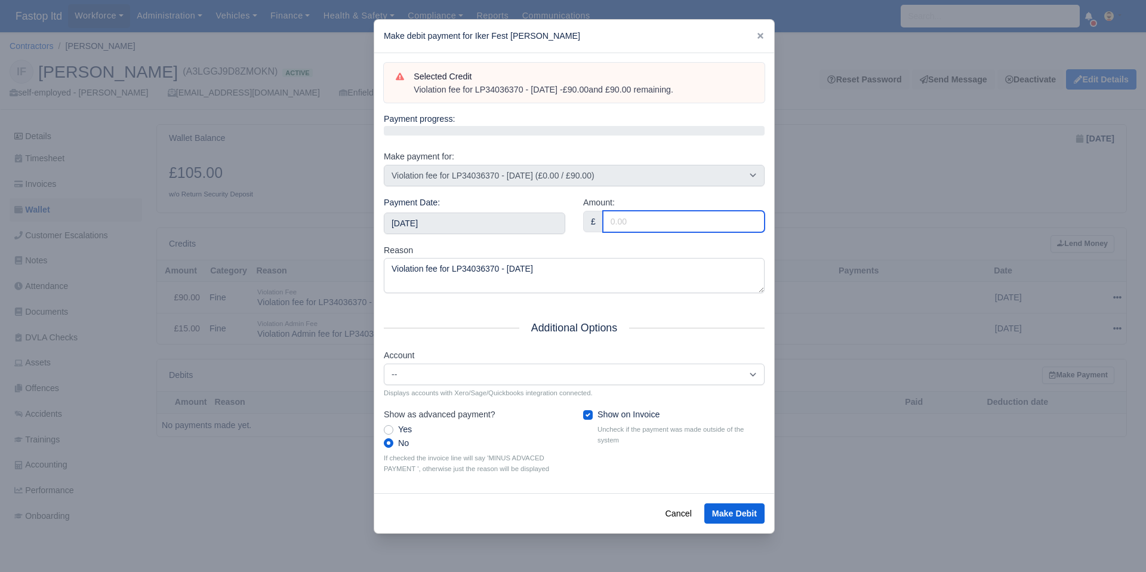
click at [633, 226] on input "Amount:" at bounding box center [684, 221] width 162 height 21
type input "90"
click at [591, 253] on div "Reason Violation fee for LP34036370 - [DATE]" at bounding box center [574, 269] width 381 height 50
click at [728, 513] on button "Make Debit" at bounding box center [734, 513] width 60 height 20
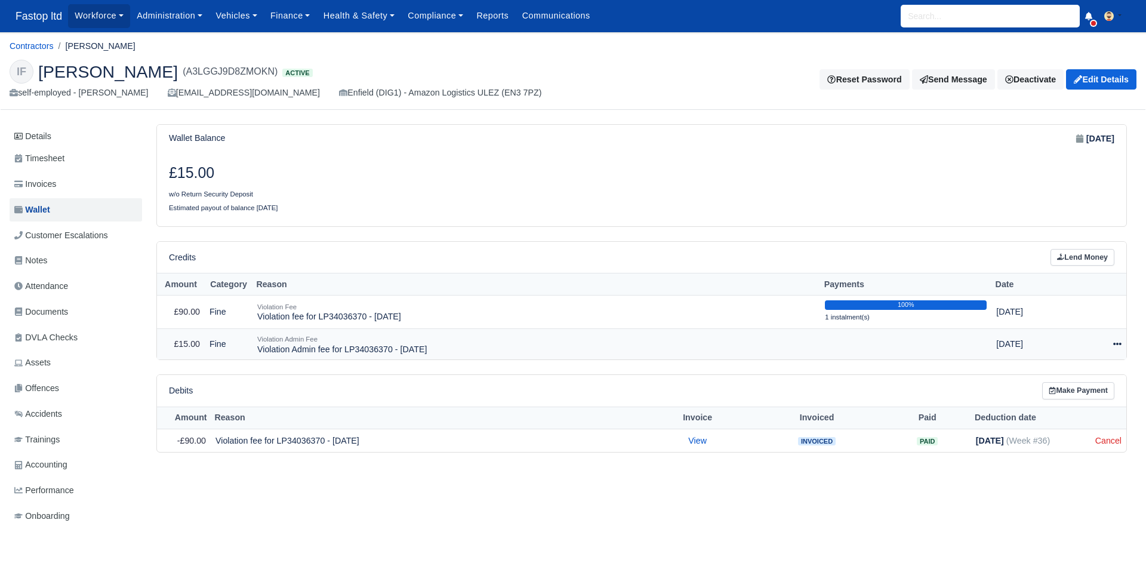
click at [1120, 342] on icon at bounding box center [1117, 344] width 8 height 8
click at [1079, 380] on button "Make Payment" at bounding box center [1062, 380] width 106 height 19
select select "2404"
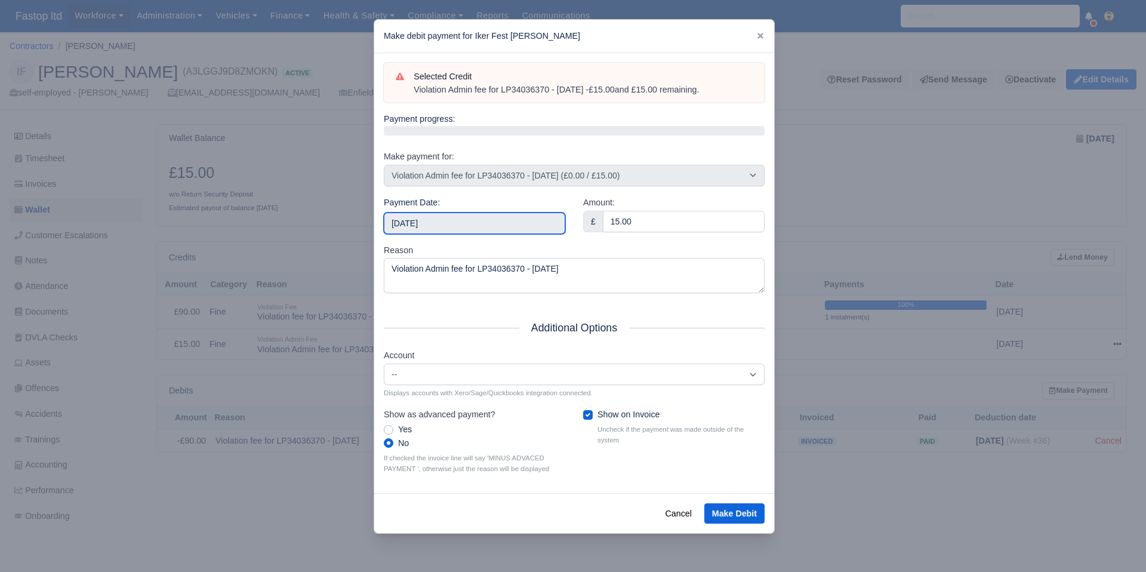
click at [510, 217] on input "2025-09-27" at bounding box center [474, 222] width 181 height 21
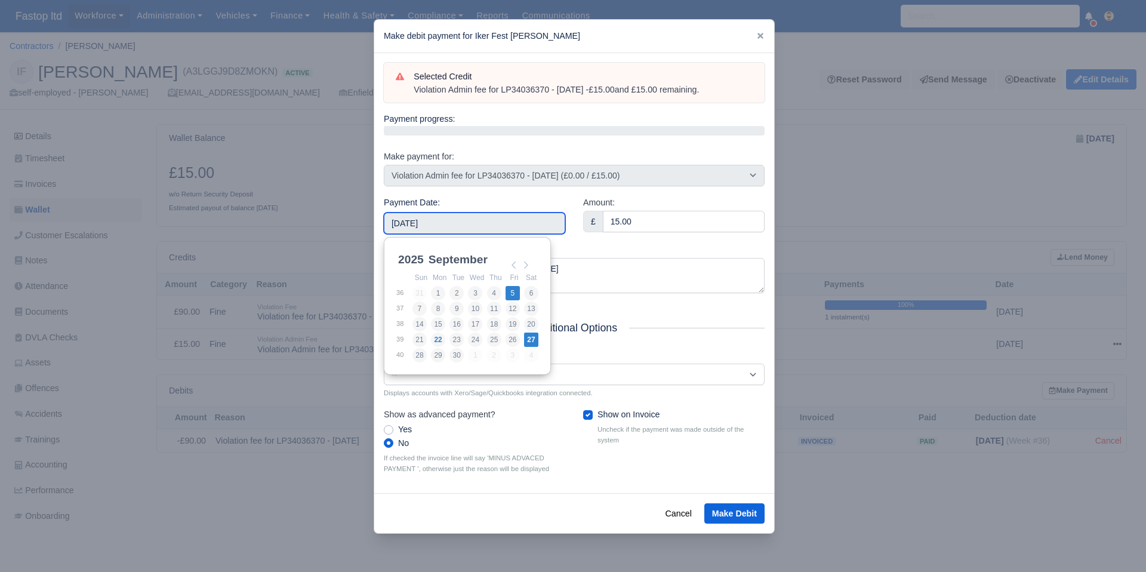
type input "2025-09-05"
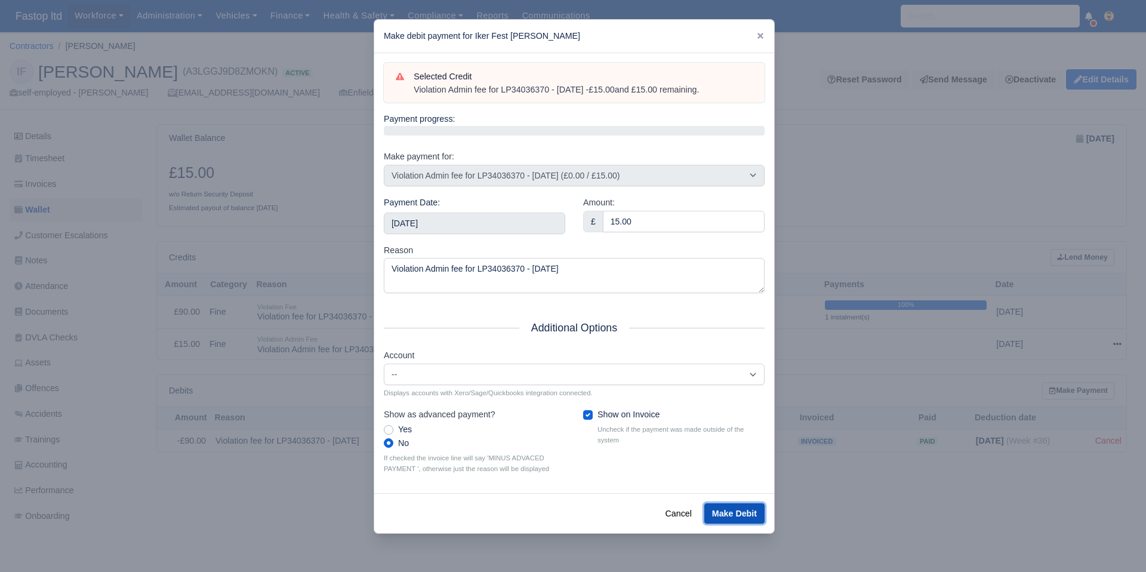
click at [722, 508] on button "Make Debit" at bounding box center [734, 513] width 60 height 20
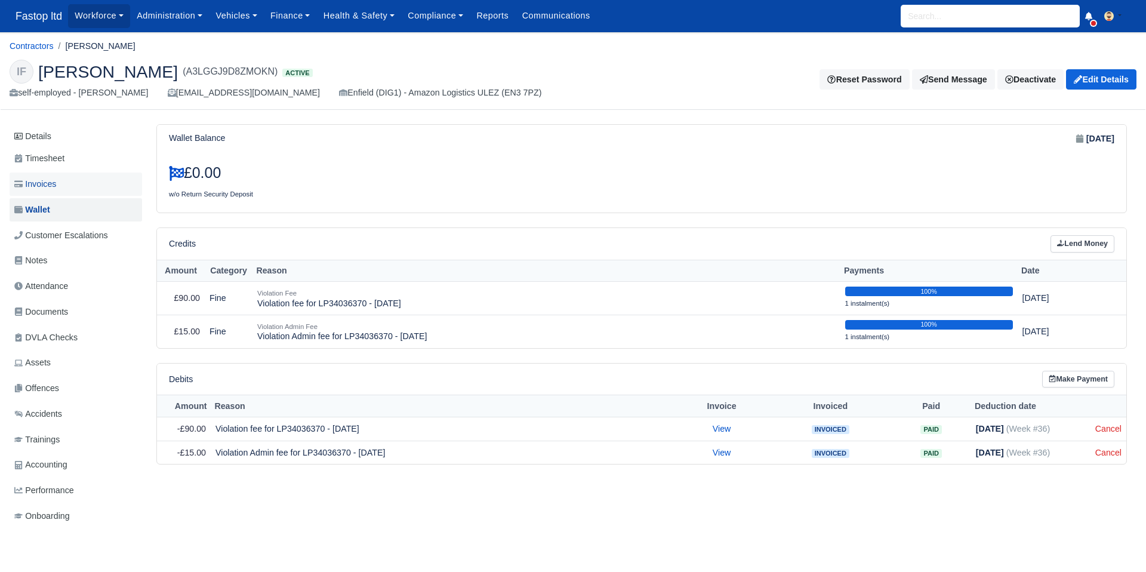
click at [47, 180] on span "Invoices" at bounding box center [35, 184] width 42 height 14
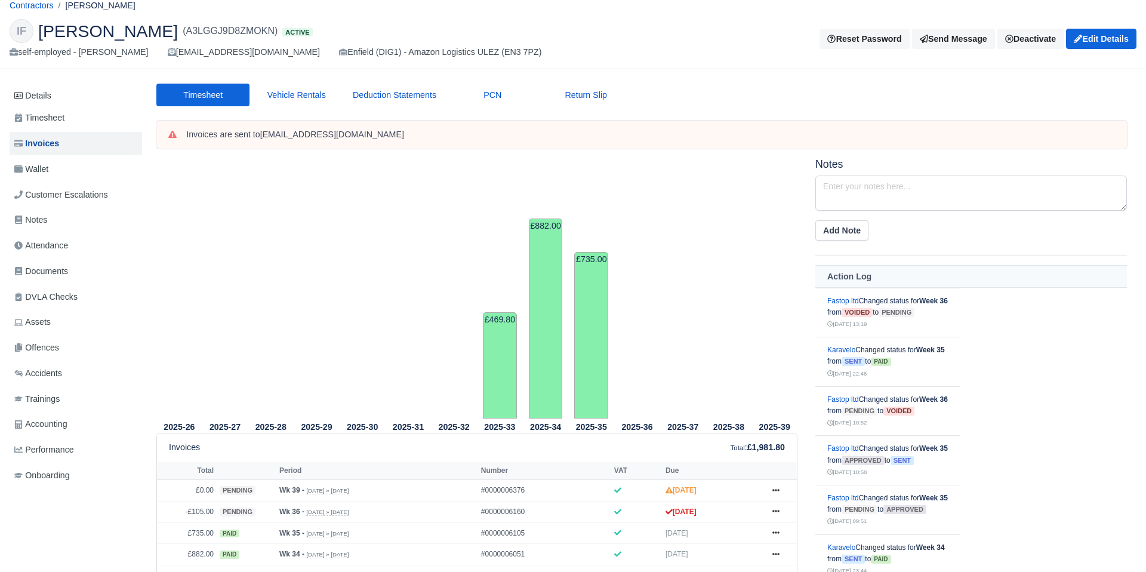
scroll to position [135, 0]
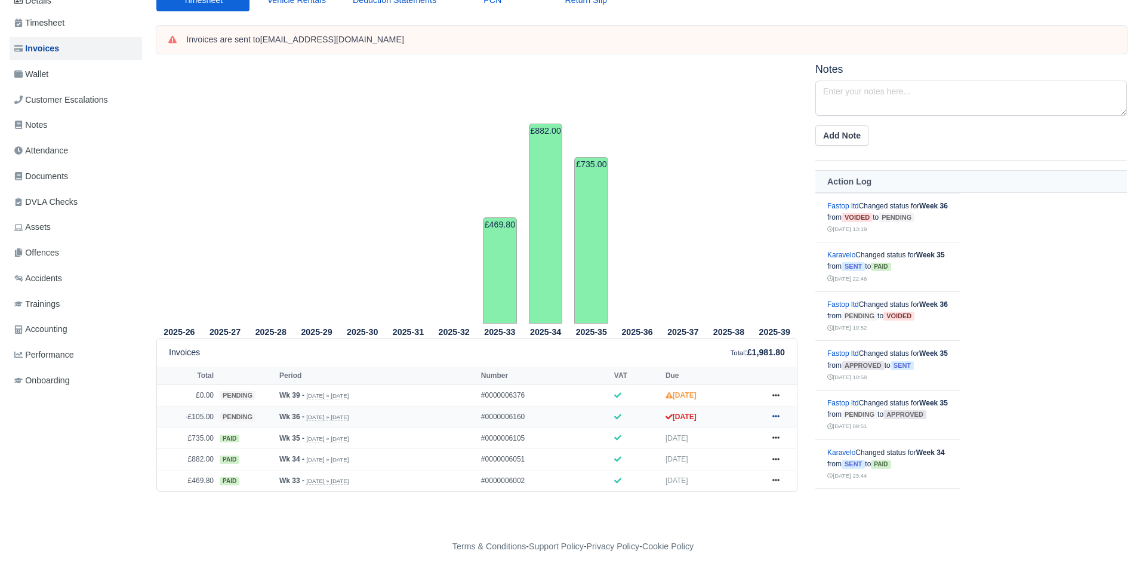
click at [775, 415] on icon at bounding box center [775, 415] width 7 height 7
click at [717, 320] on link "Void" at bounding box center [731, 321] width 106 height 25
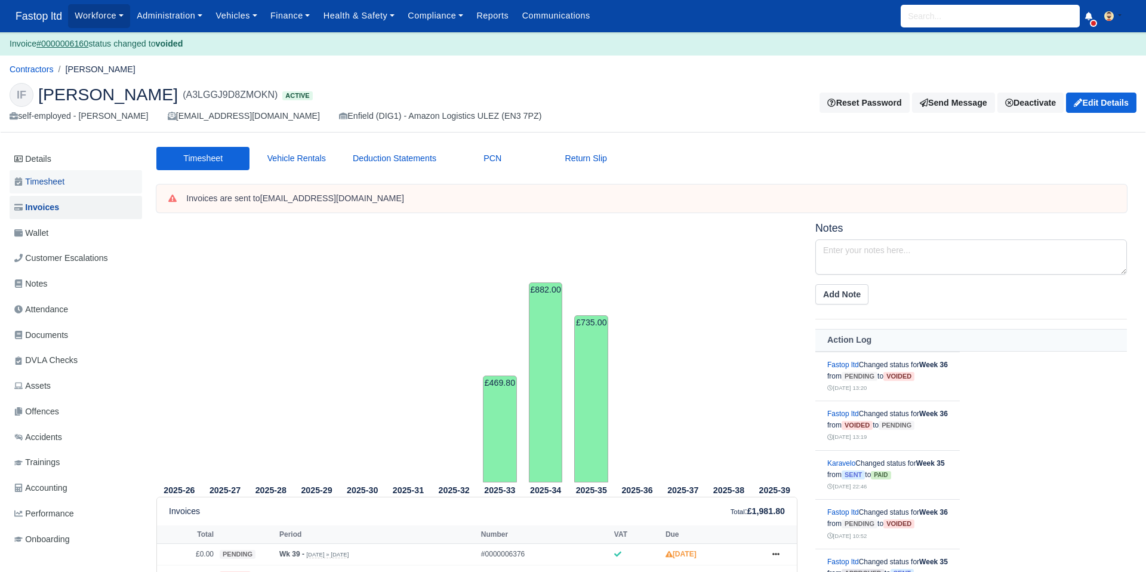
scroll to position [1, 0]
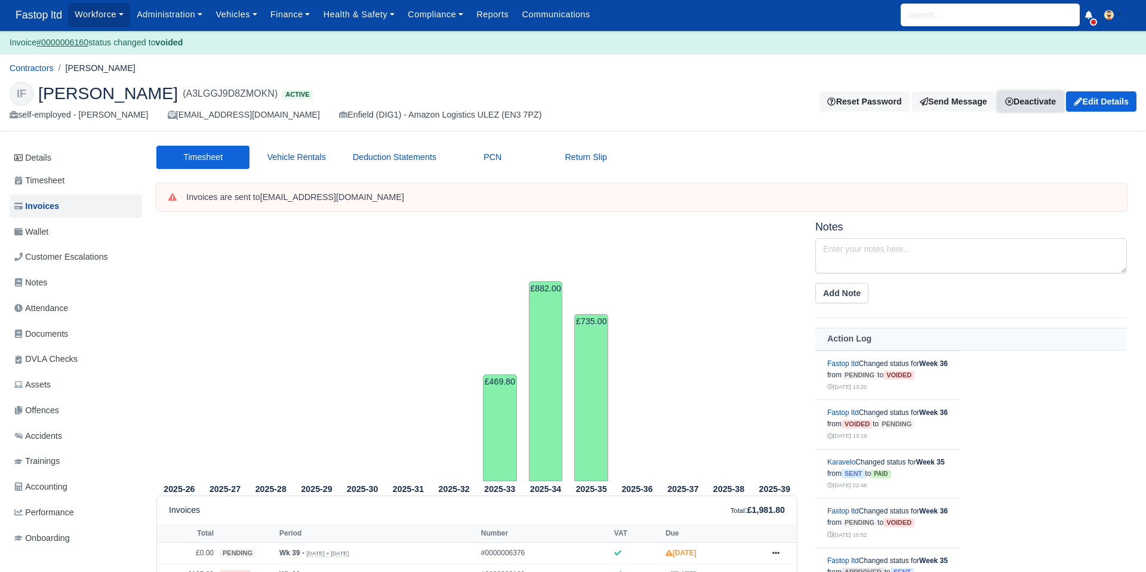
click at [1029, 104] on link "Deactivate" at bounding box center [1030, 101] width 66 height 20
click at [994, 162] on link "Off-board" at bounding box center [1013, 160] width 106 height 19
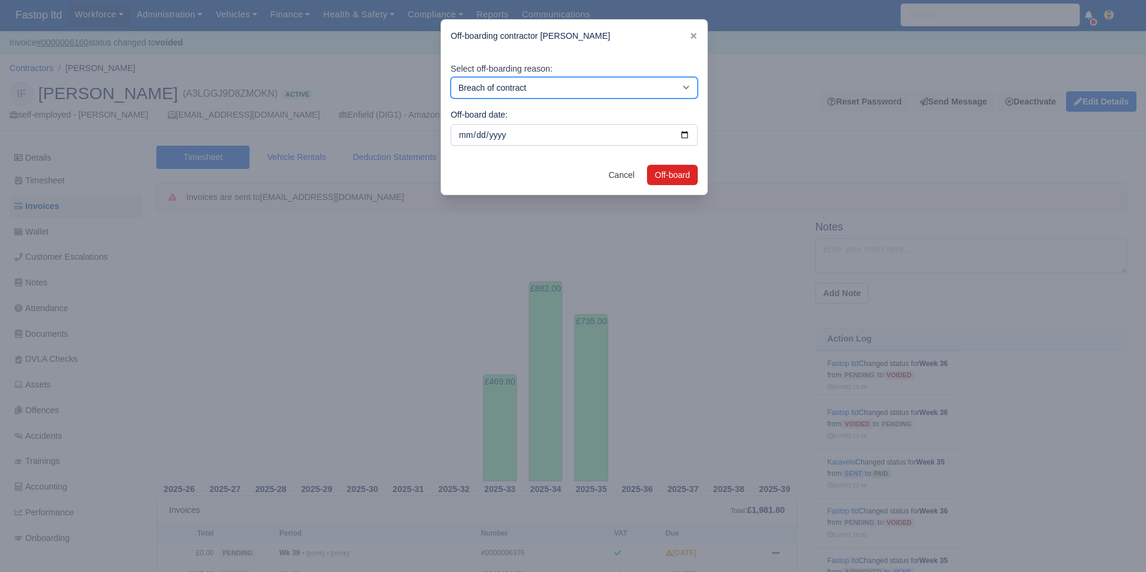
click at [611, 89] on select "Breach of contract Personal decision Too many parcels Heavy routes Another comp…" at bounding box center [574, 87] width 247 height 21
select select "personal-decision"
click at [661, 174] on button "Off-board" at bounding box center [672, 175] width 51 height 20
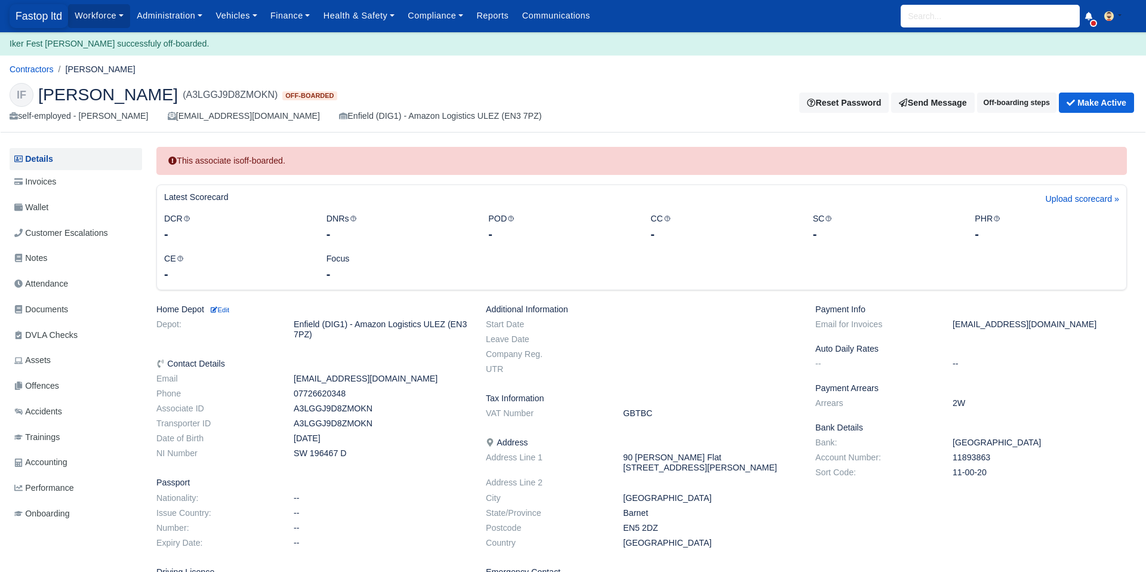
click at [31, 19] on span "Fastop ltd" at bounding box center [39, 16] width 58 height 24
